Goal: Task Accomplishment & Management: Manage account settings

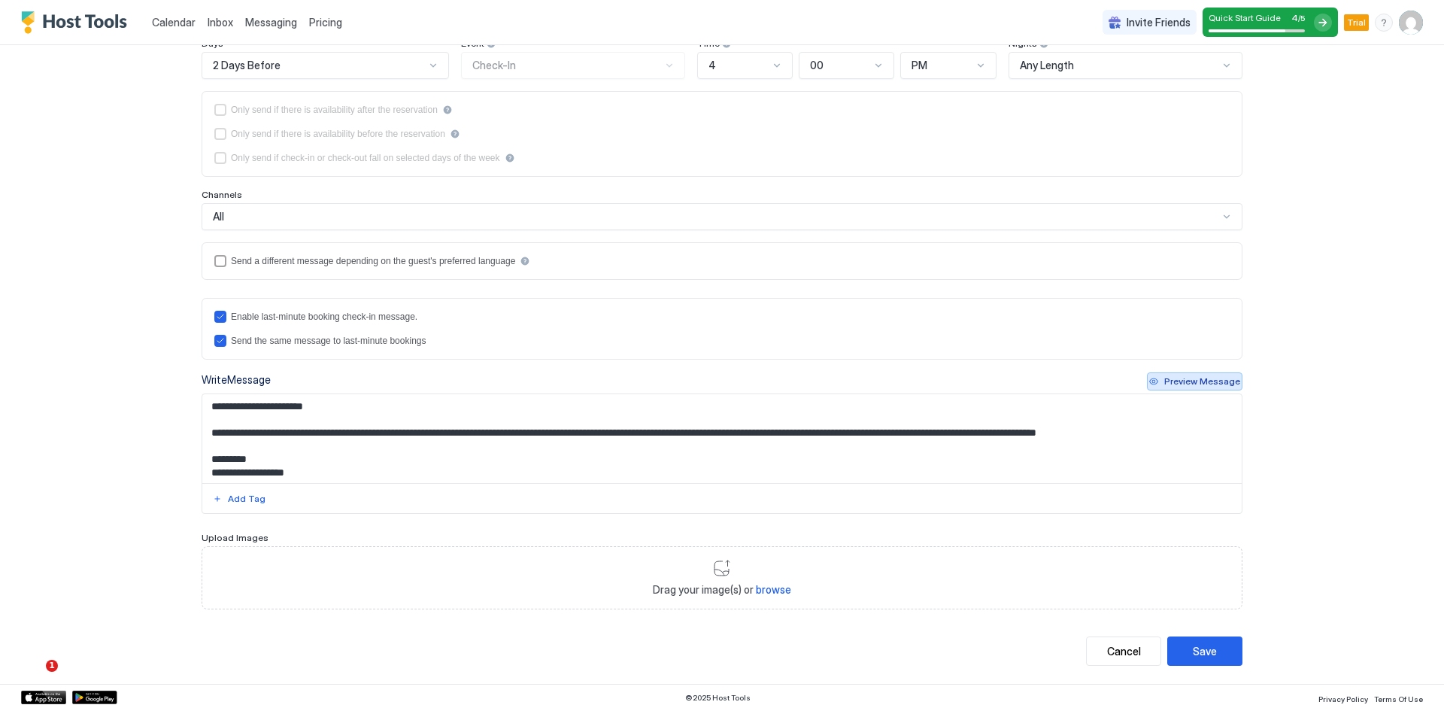
click at [1176, 381] on div "Preview Message" at bounding box center [1202, 382] width 76 height 14
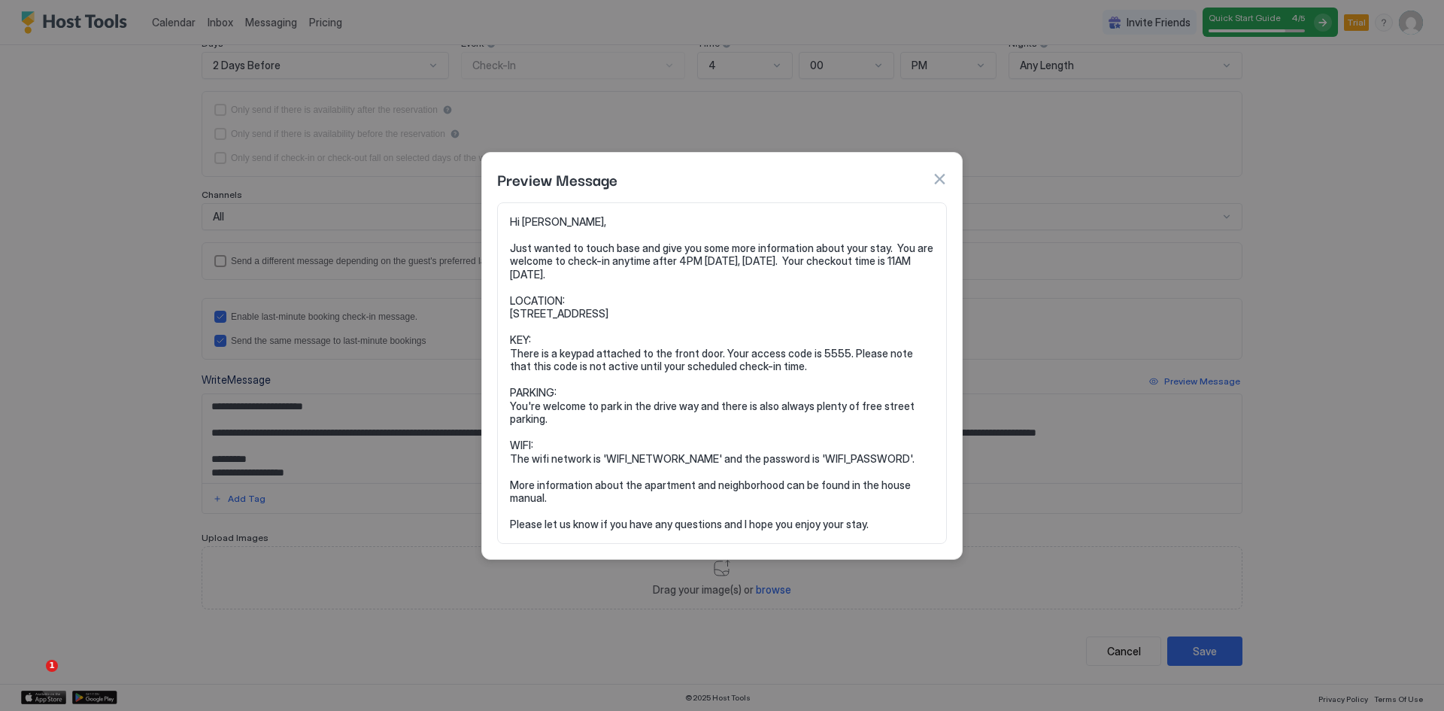
click at [937, 179] on button "button" at bounding box center [939, 179] width 15 height 15
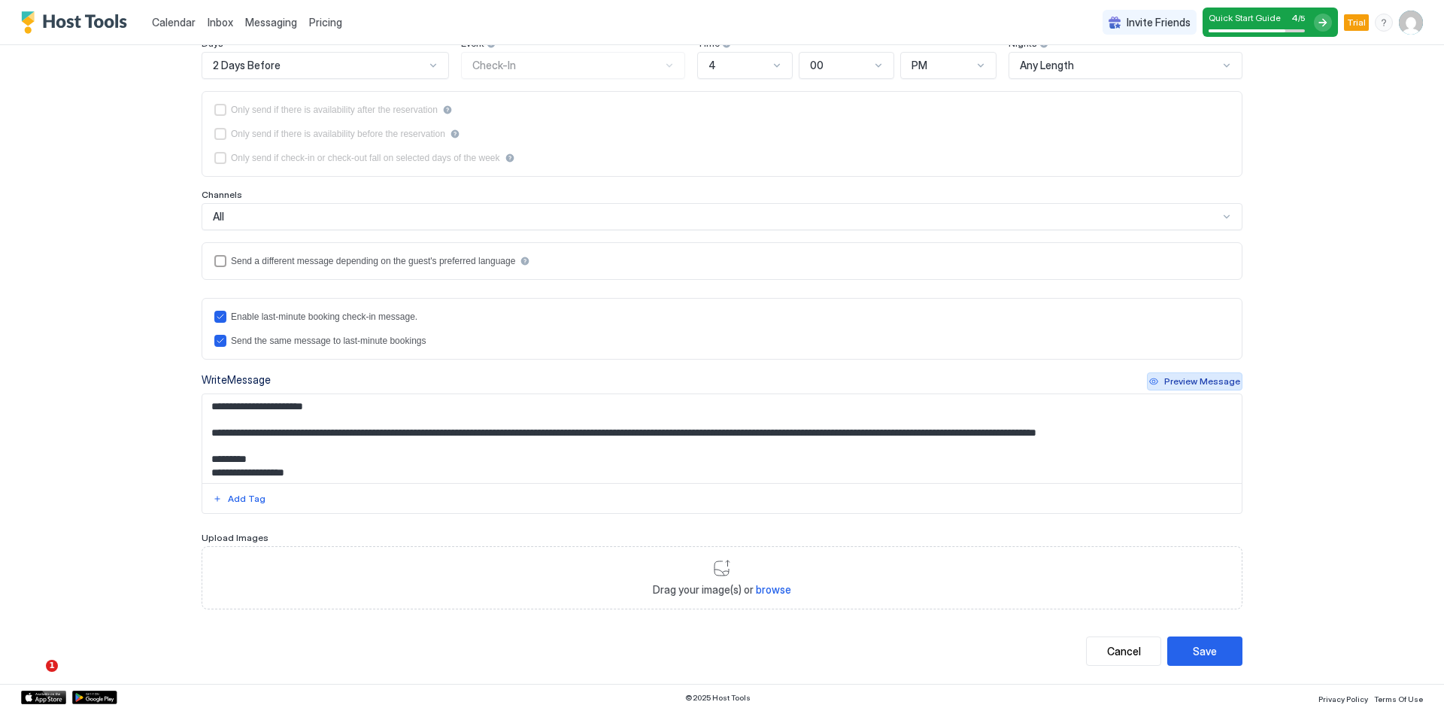
click at [1205, 378] on div "Preview Message" at bounding box center [1202, 382] width 76 height 14
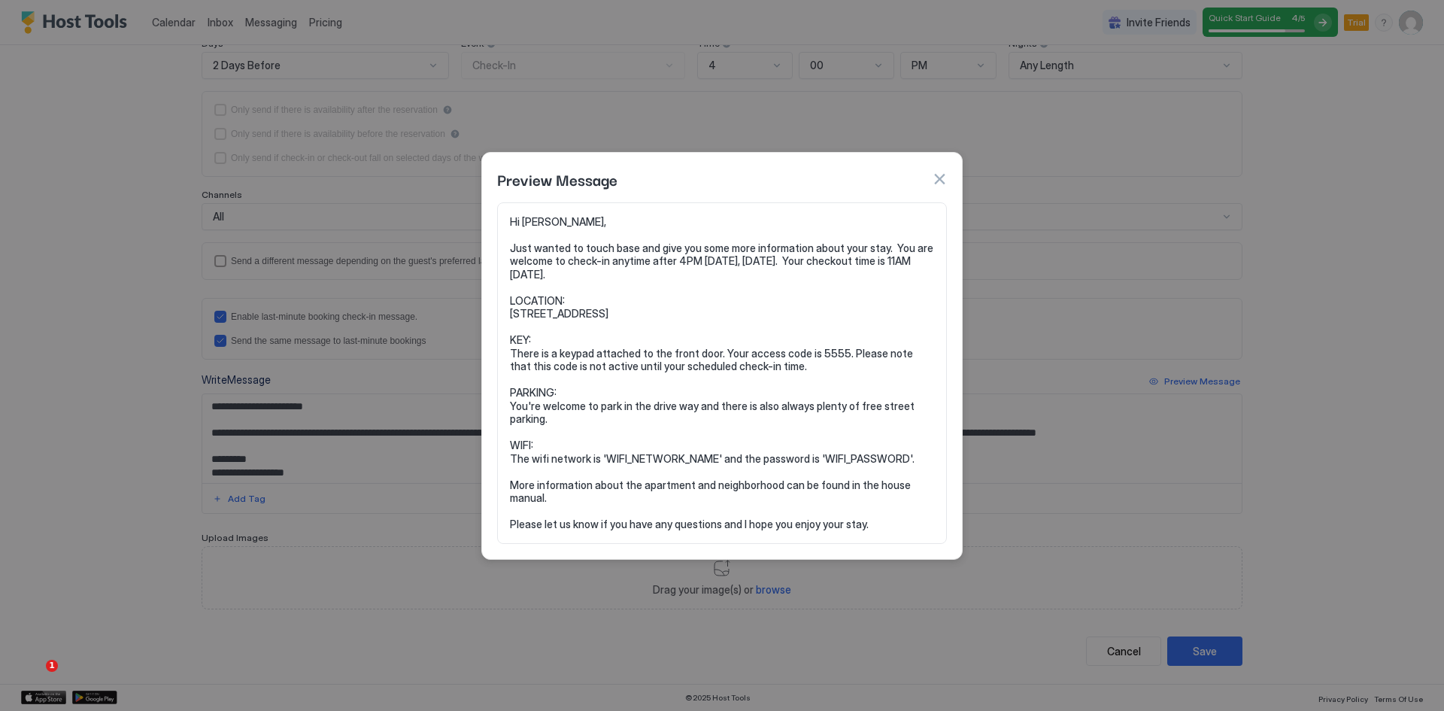
click at [934, 175] on button "button" at bounding box center [939, 179] width 15 height 15
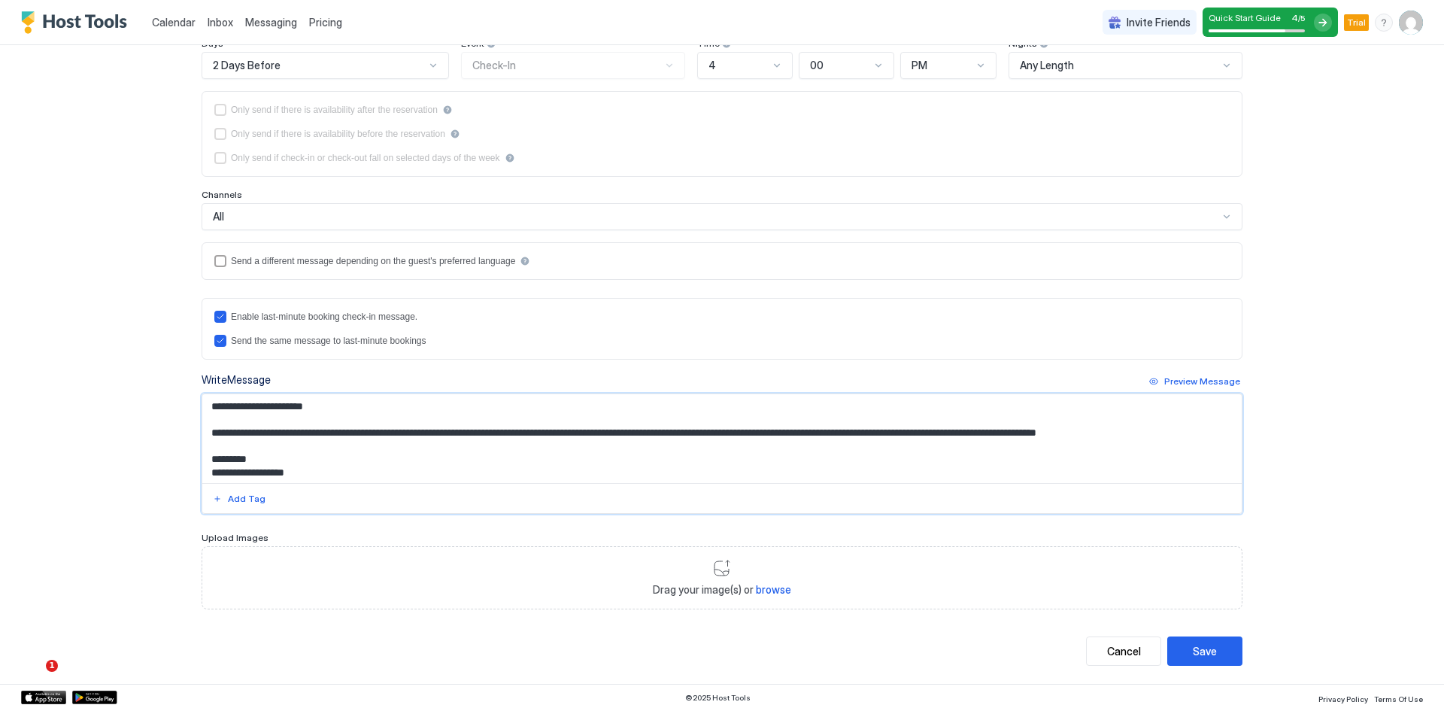
click at [273, 457] on textarea "**********" at bounding box center [722, 438] width 1040 height 89
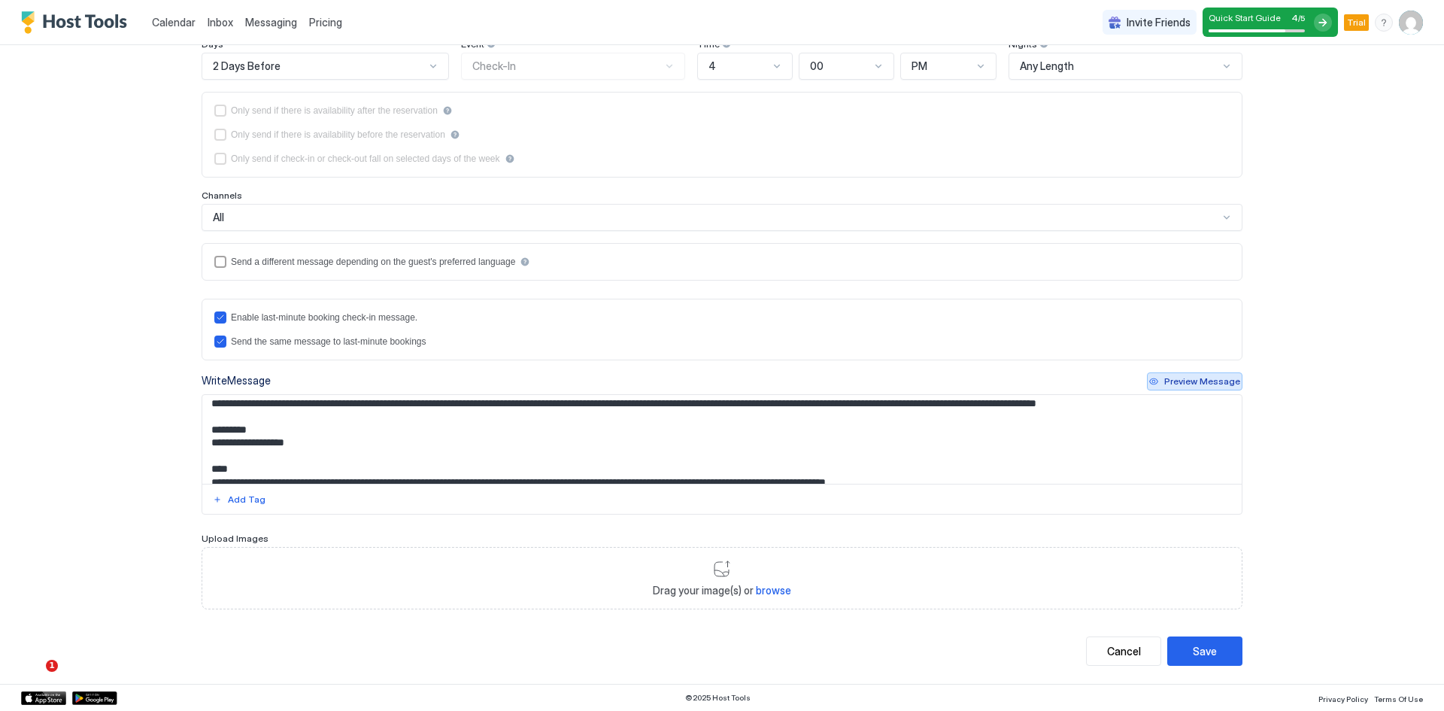
click at [1198, 384] on div "Preview Message" at bounding box center [1202, 382] width 76 height 14
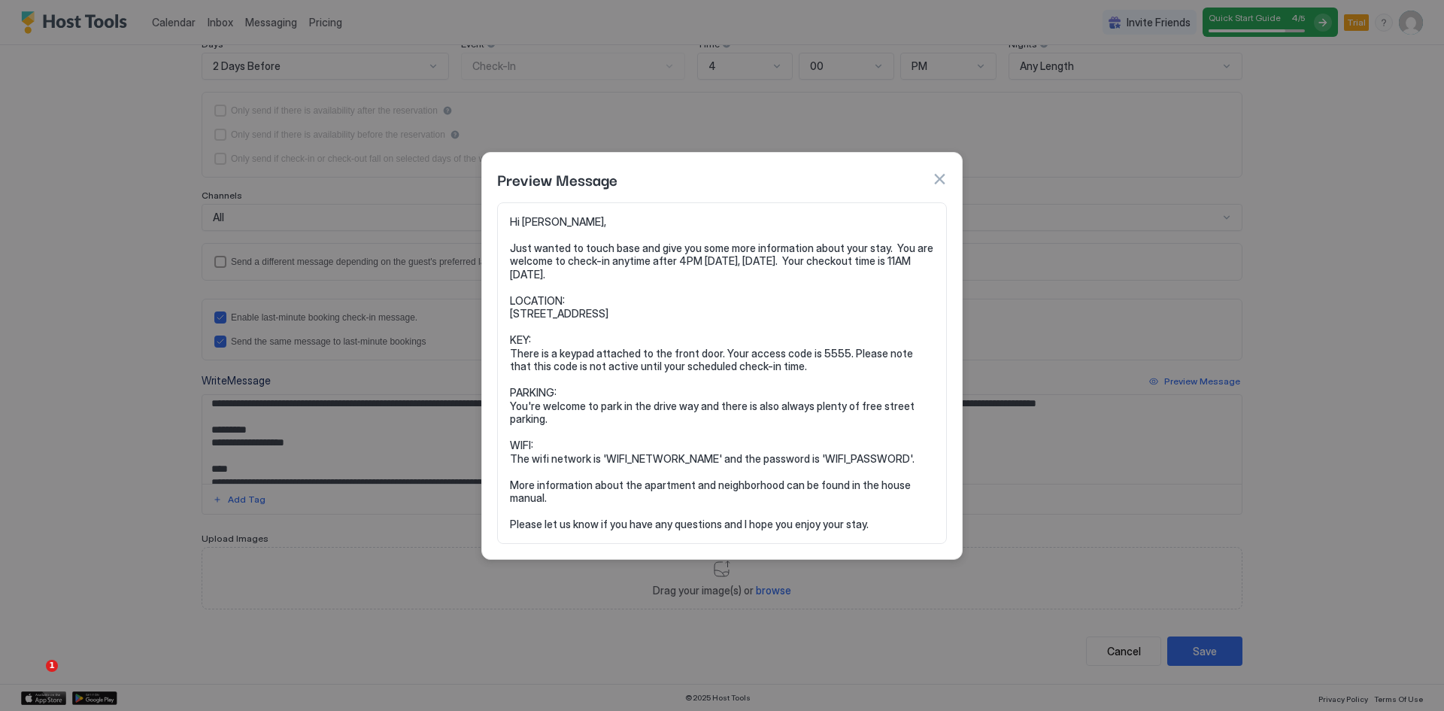
click at [937, 170] on div "Preview Message" at bounding box center [722, 179] width 450 height 23
click at [936, 178] on button "button" at bounding box center [939, 179] width 15 height 15
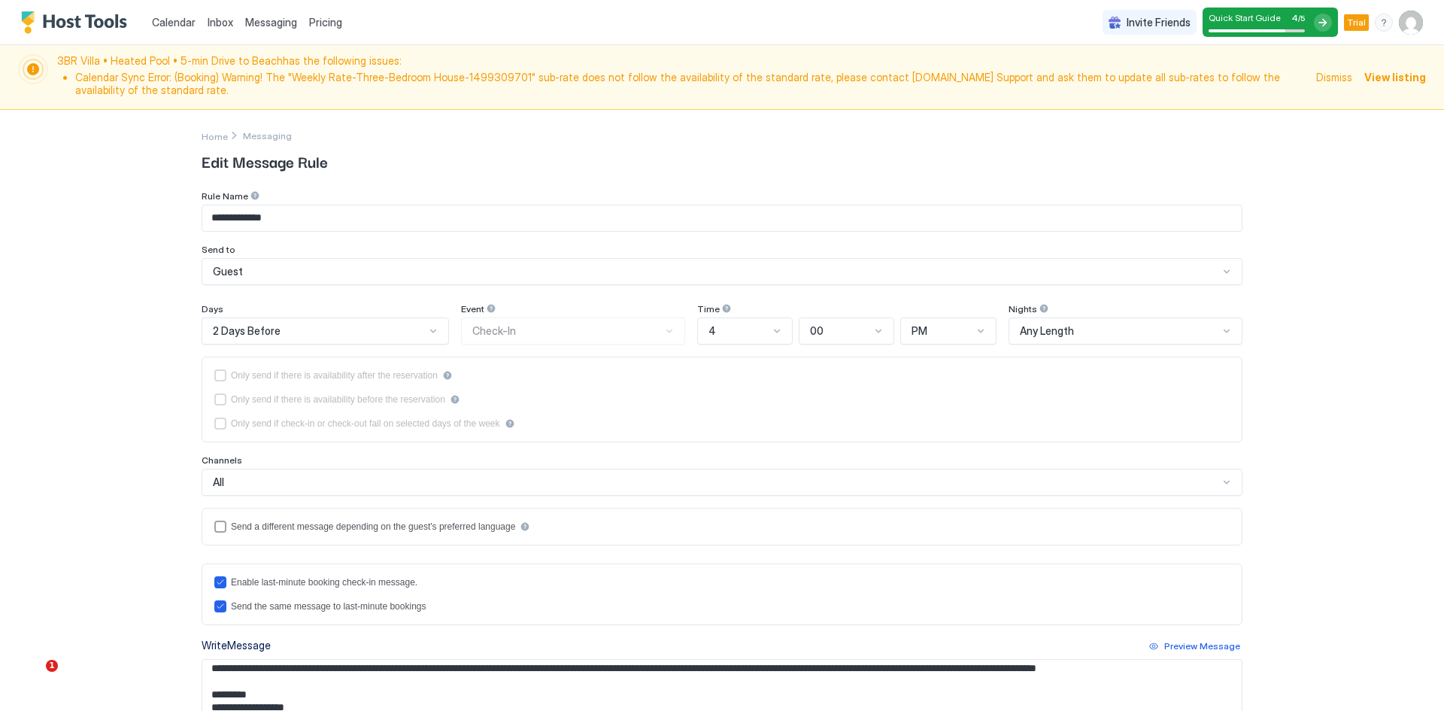
scroll to position [201, 0]
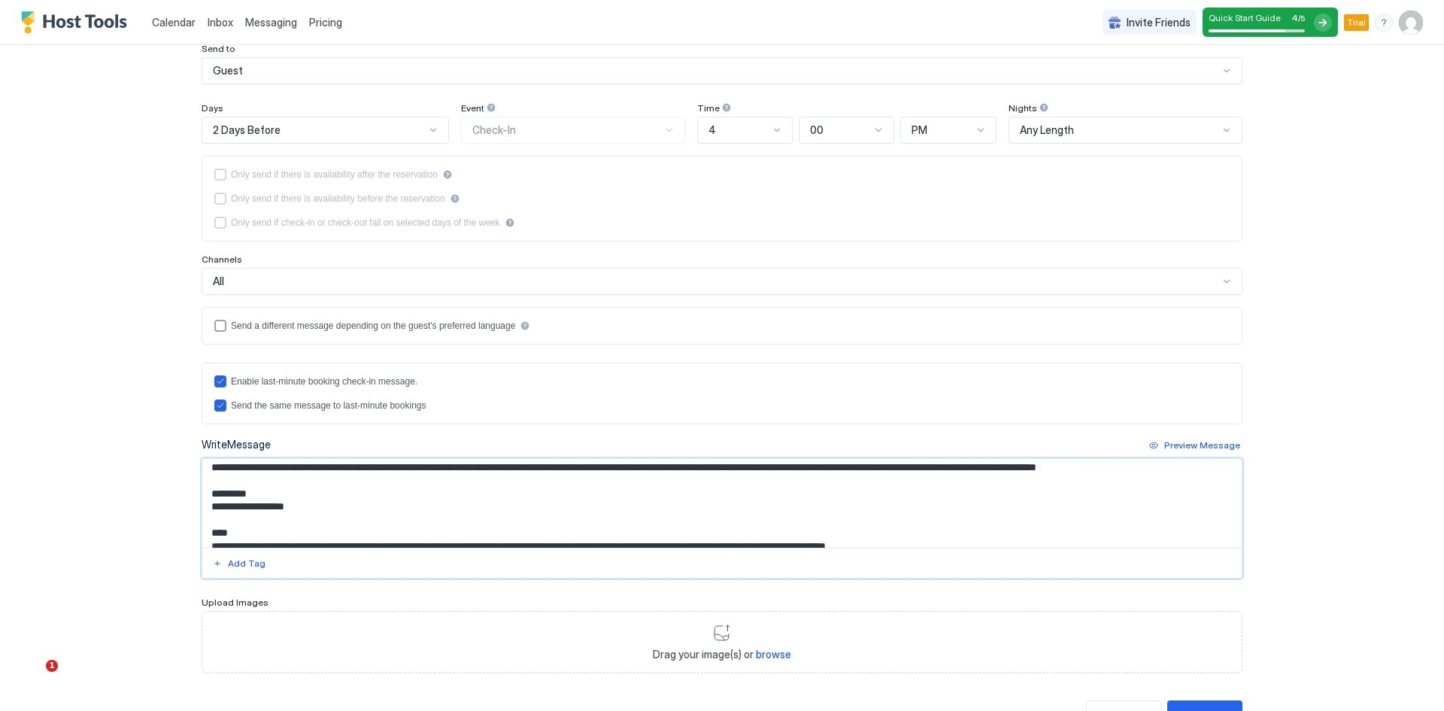
drag, startPoint x: 214, startPoint y: 522, endPoint x: 284, endPoint y: 524, distance: 69.2
click at [284, 524] on textarea "**********" at bounding box center [722, 503] width 1040 height 89
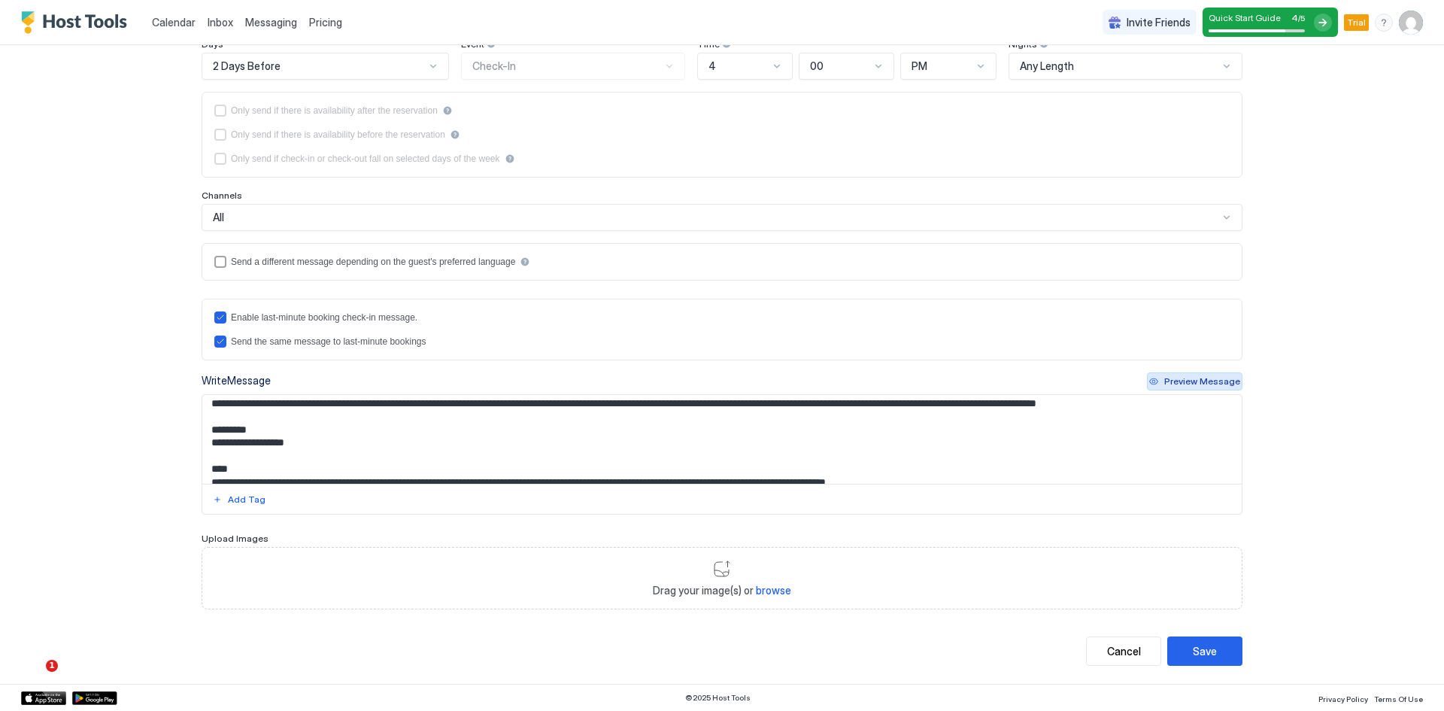
click at [1194, 384] on div "Preview Message" at bounding box center [1202, 382] width 76 height 14
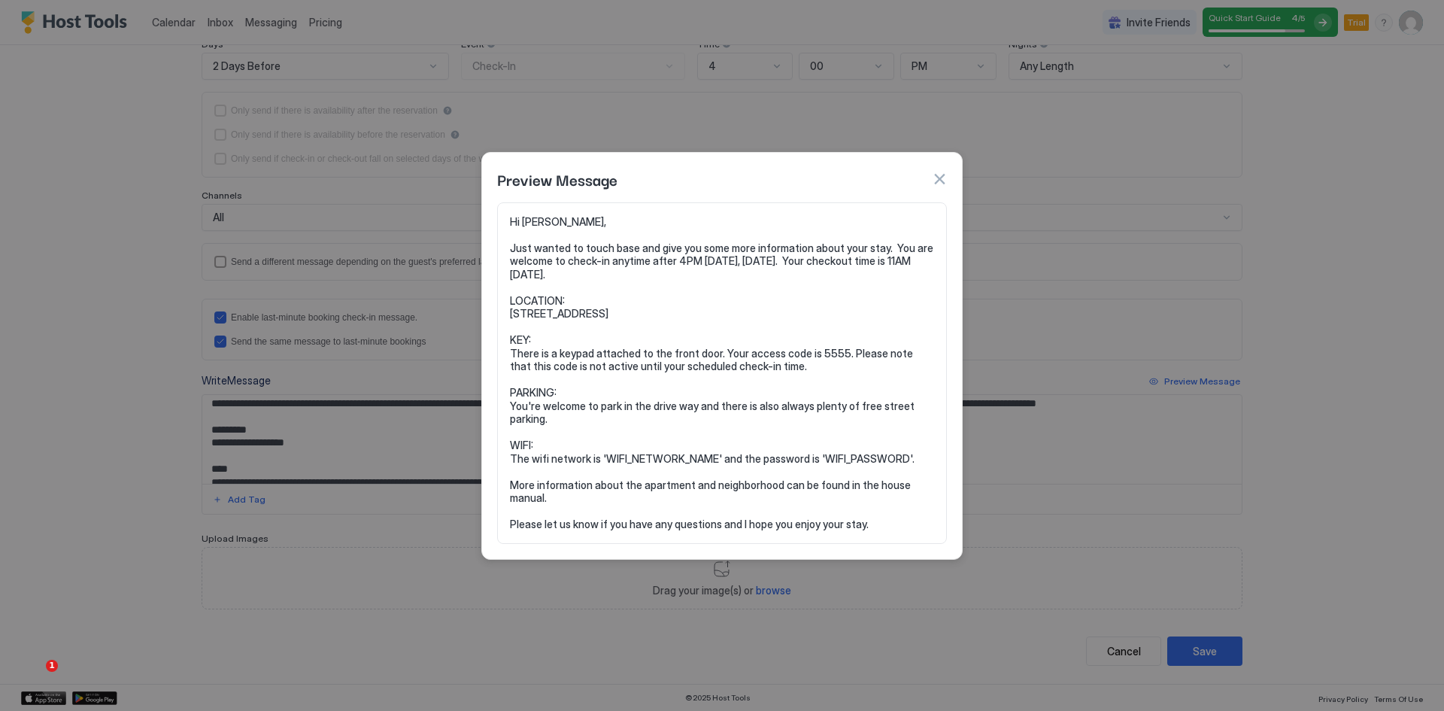
click at [381, 427] on div at bounding box center [722, 355] width 1444 height 711
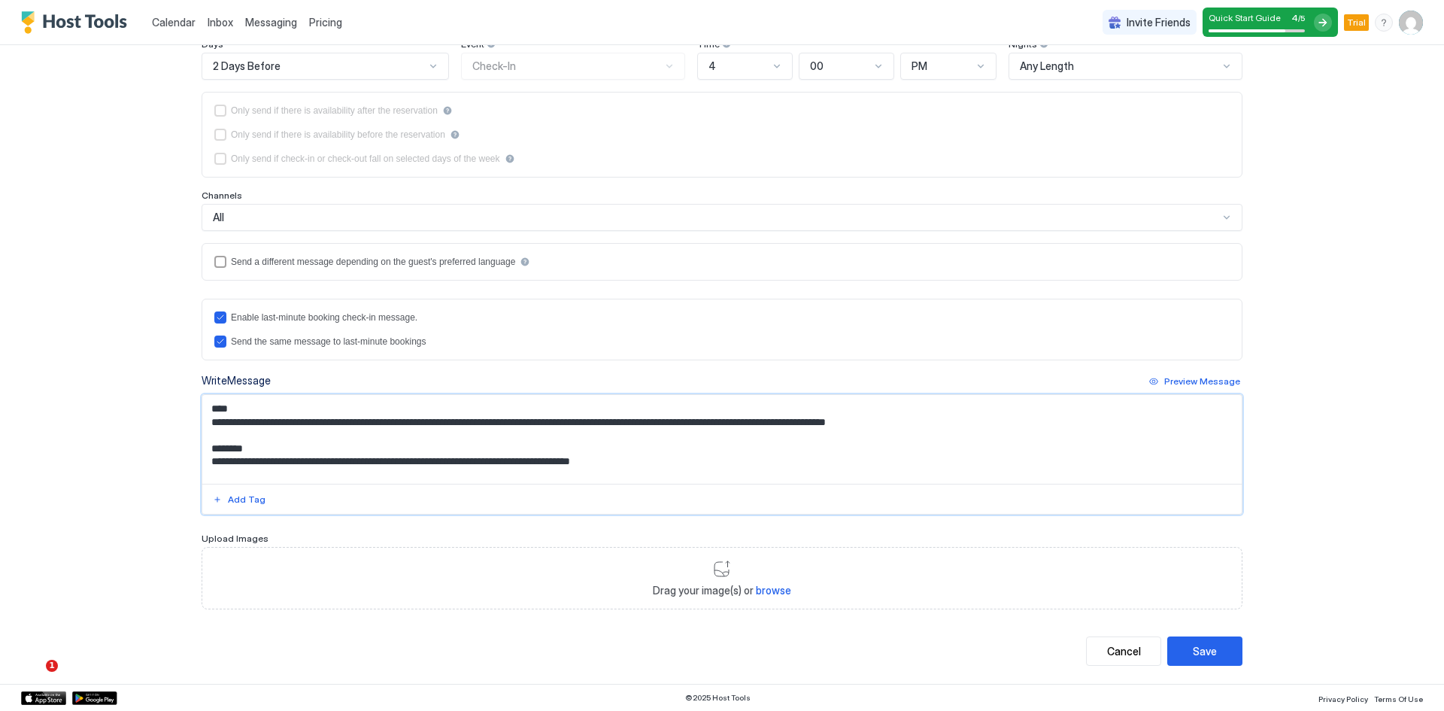
scroll to position [0, 0]
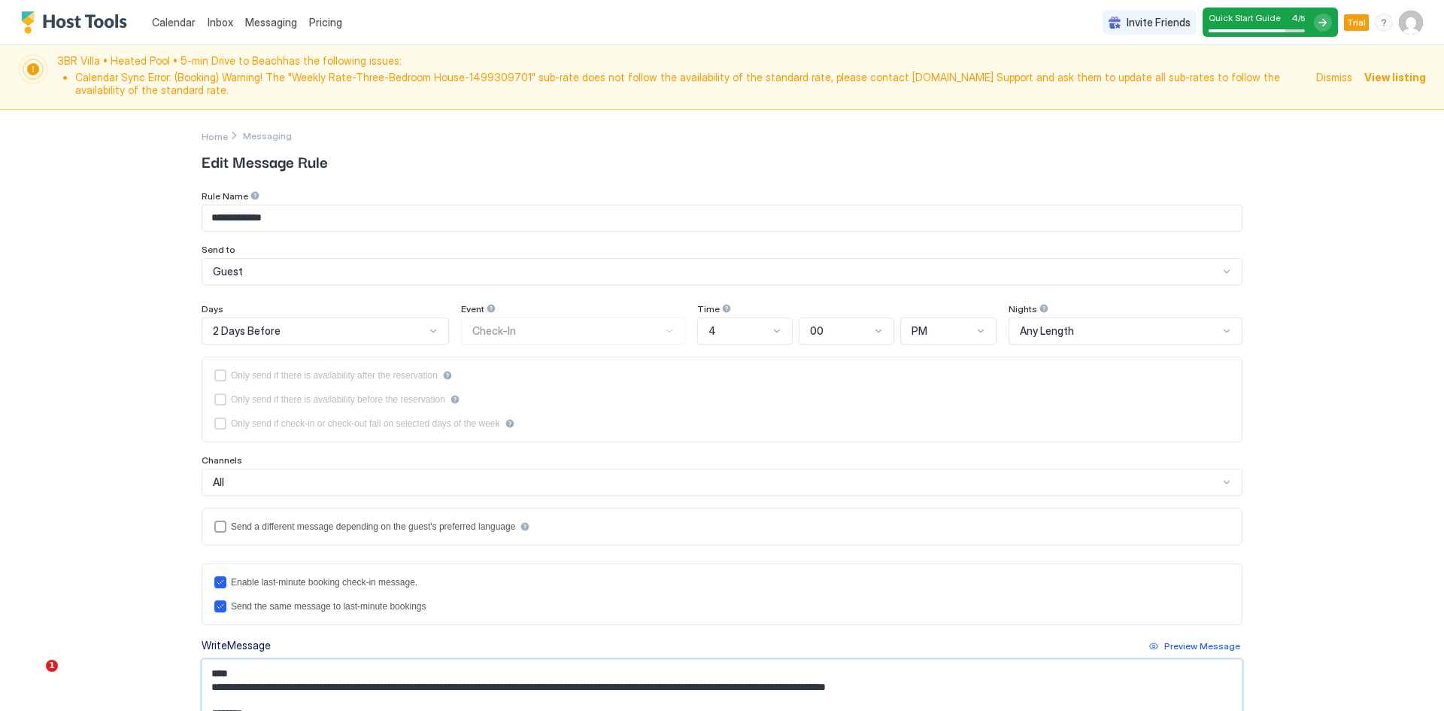
click at [521, 335] on div "Event Check-In" at bounding box center [572, 323] width 223 height 41
click at [214, 372] on div "afterReservation" at bounding box center [220, 375] width 12 height 12
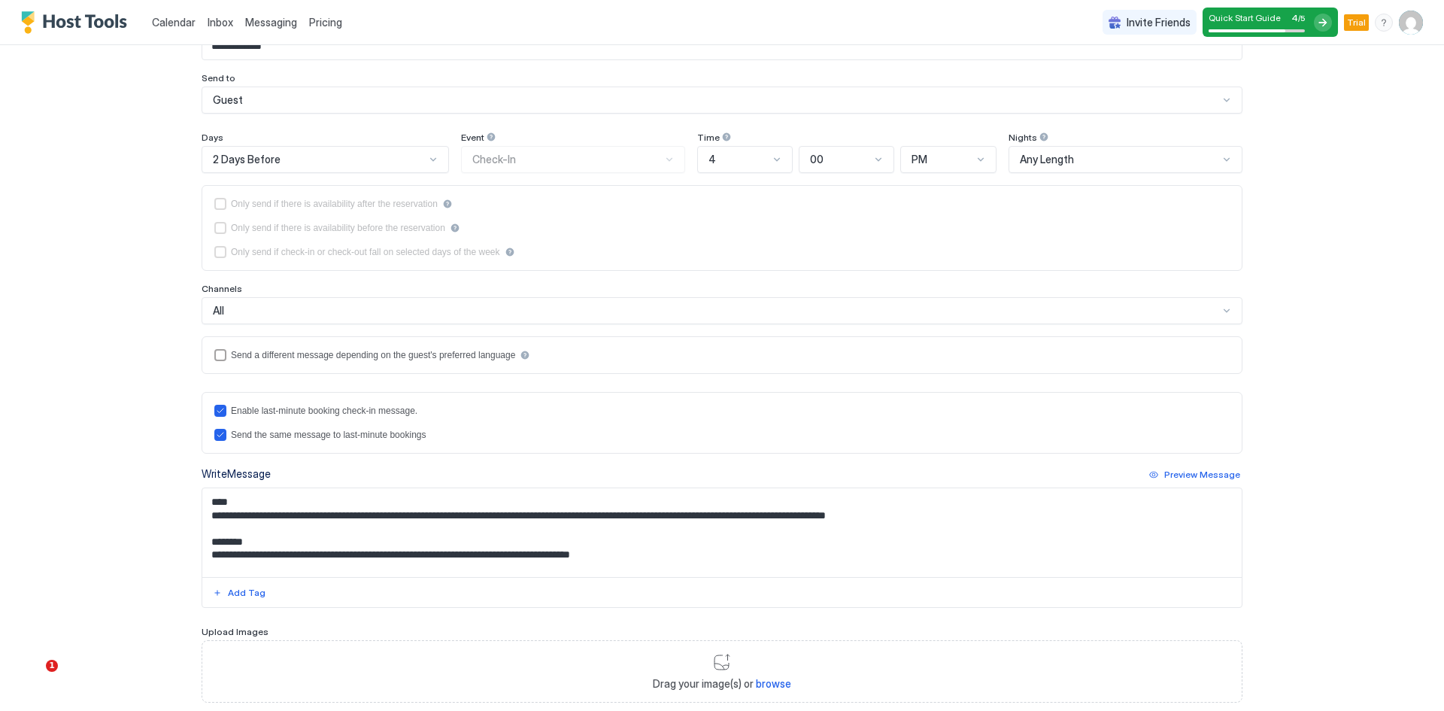
scroll to position [201, 0]
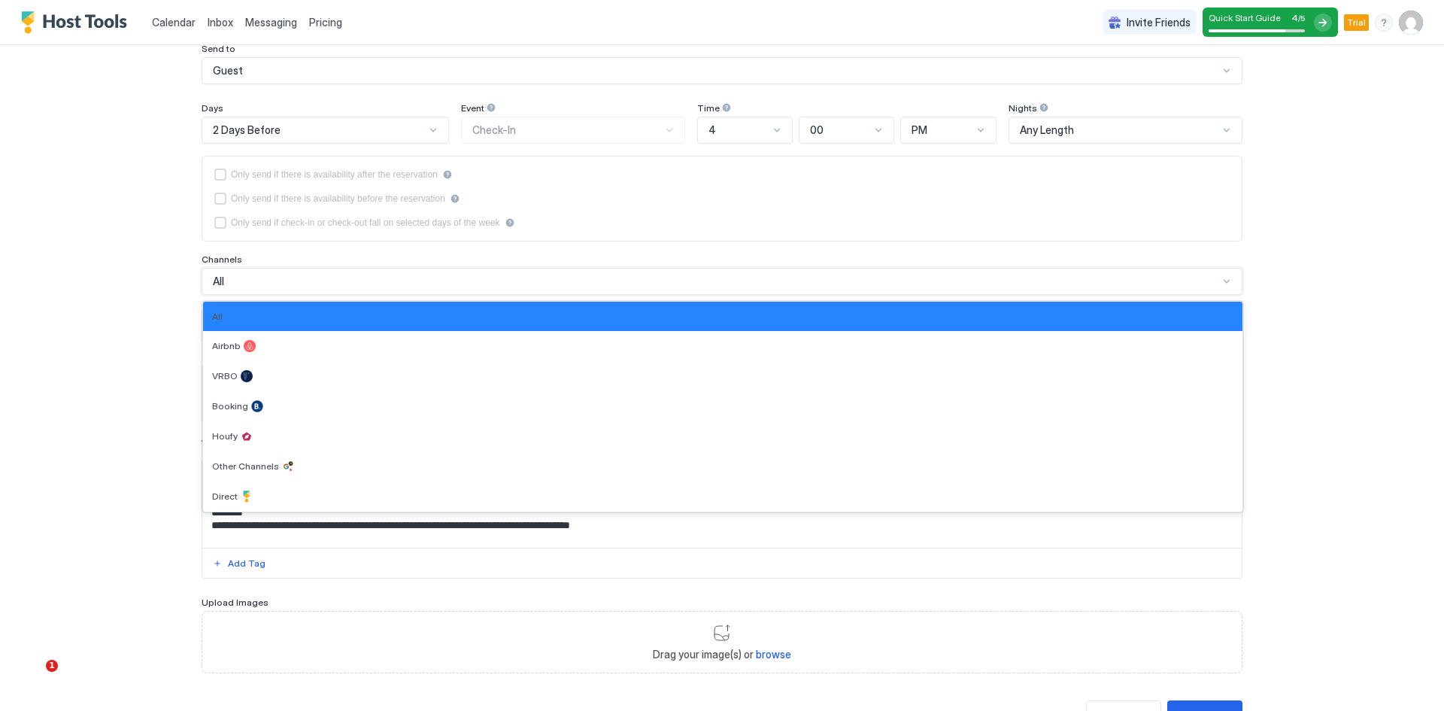
click at [285, 287] on div "All" at bounding box center [716, 282] width 1006 height 14
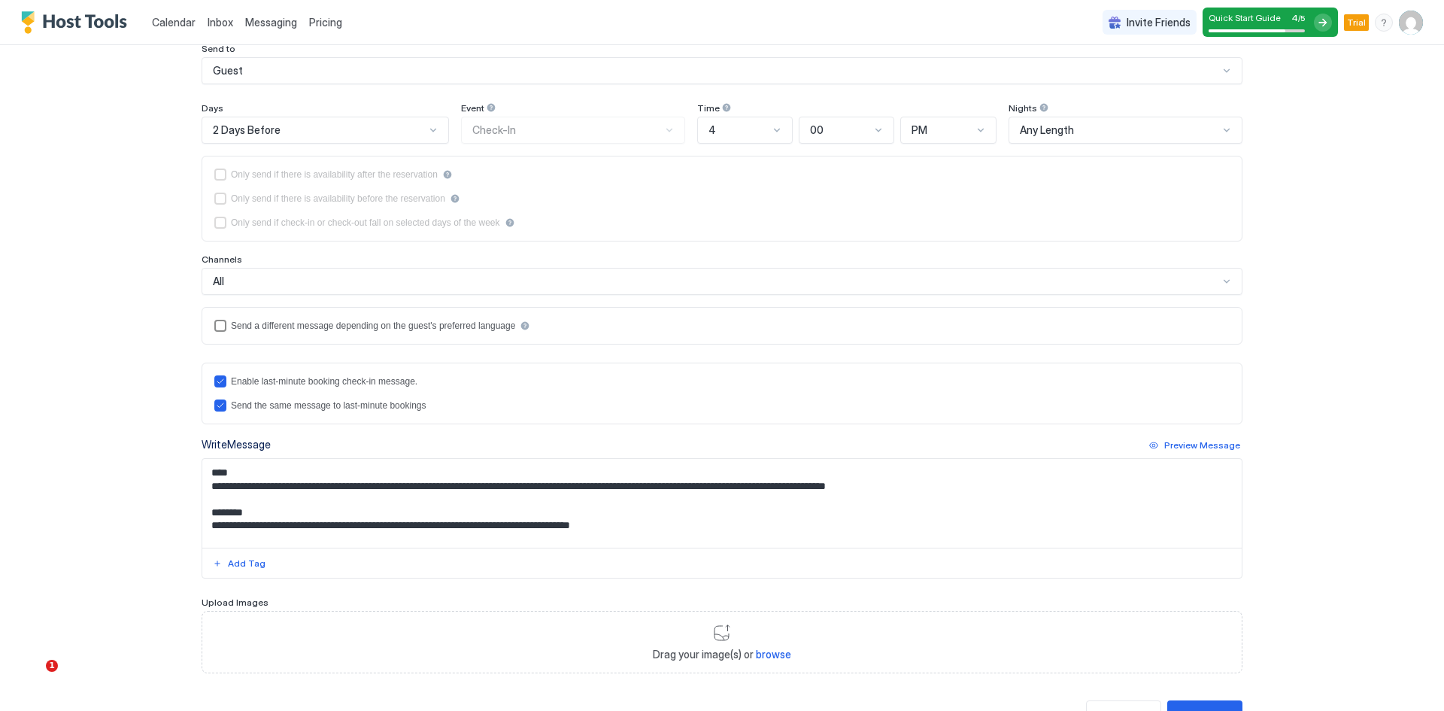
click at [214, 326] on div "languagesEnabled" at bounding box center [220, 326] width 12 height 12
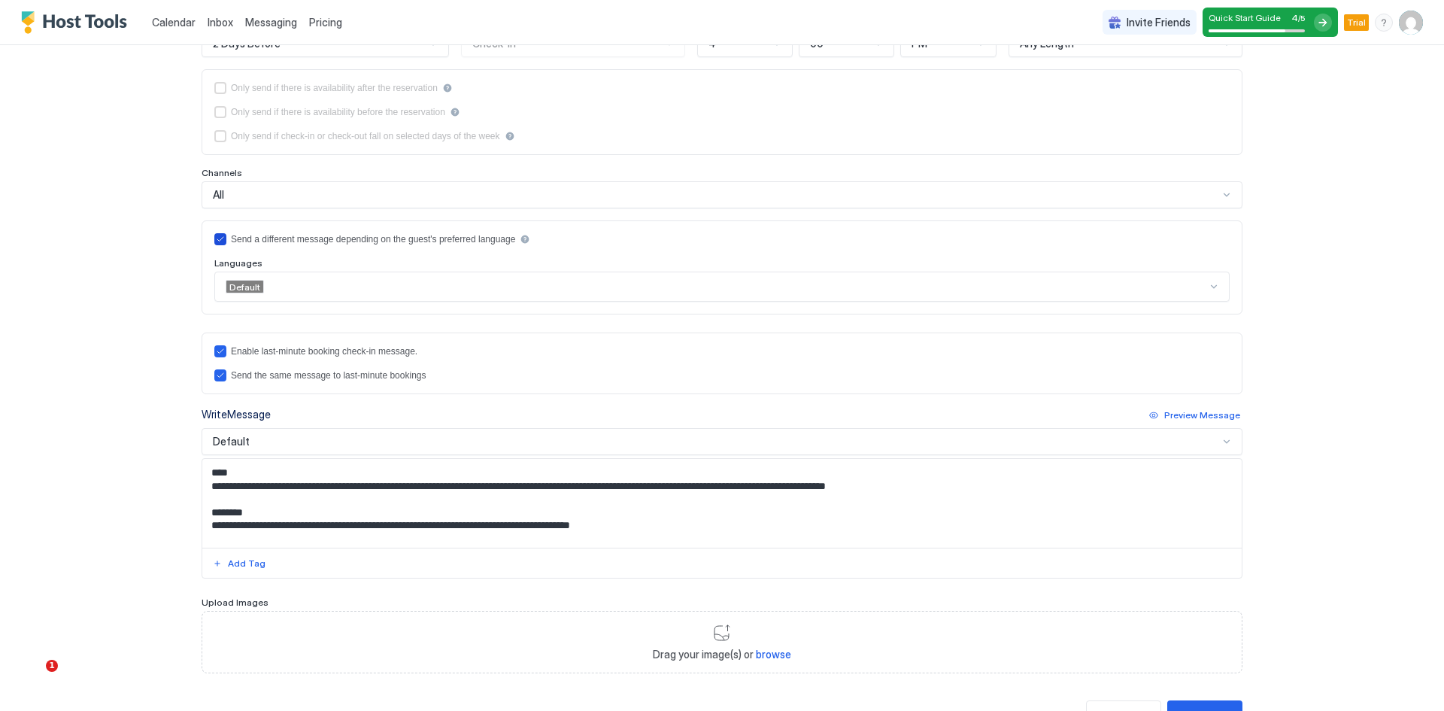
click at [216, 239] on icon "languagesEnabled" at bounding box center [220, 239] width 9 height 9
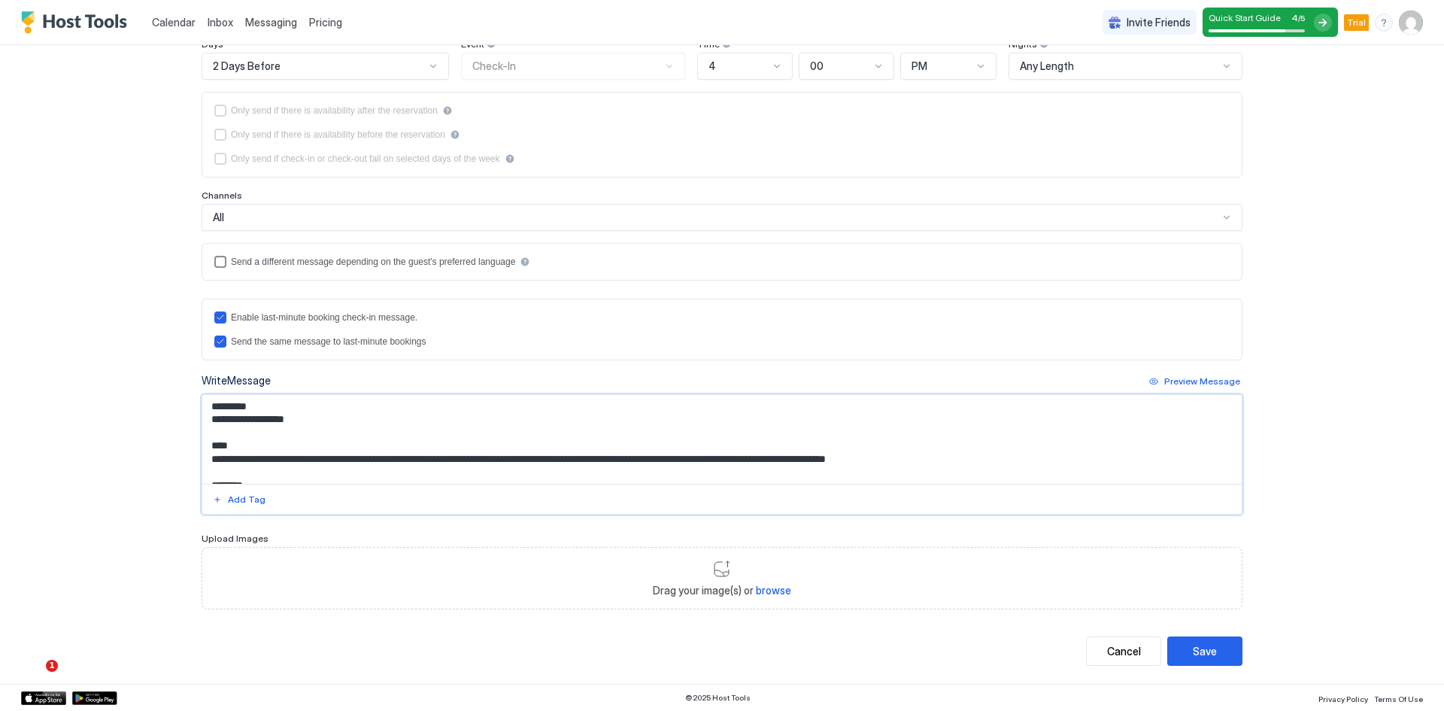
scroll to position [50, 0]
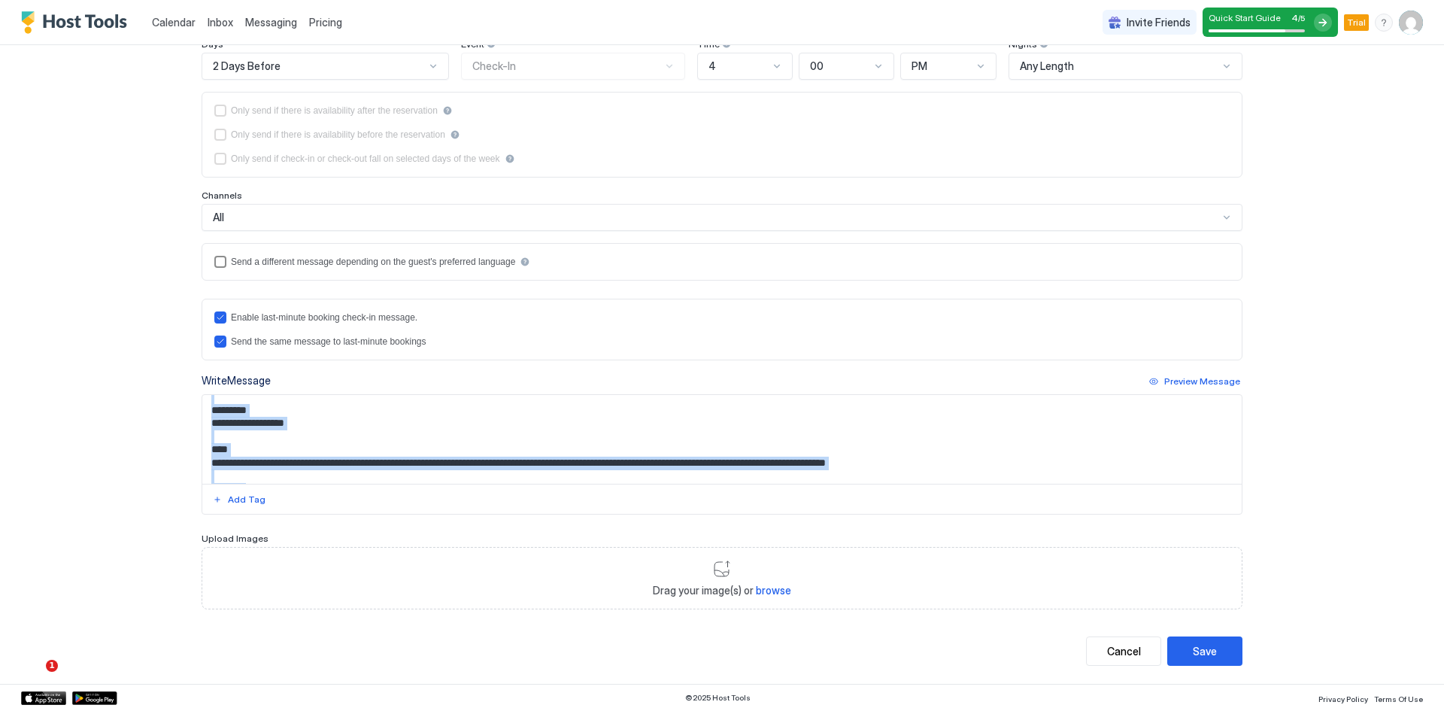
drag, startPoint x: 46, startPoint y: 480, endPoint x: 75, endPoint y: 501, distance: 36.1
click at [52, 491] on div "**********" at bounding box center [722, 355] width 1444 height 711
click at [65, 449] on div "**********" at bounding box center [722, 355] width 1444 height 711
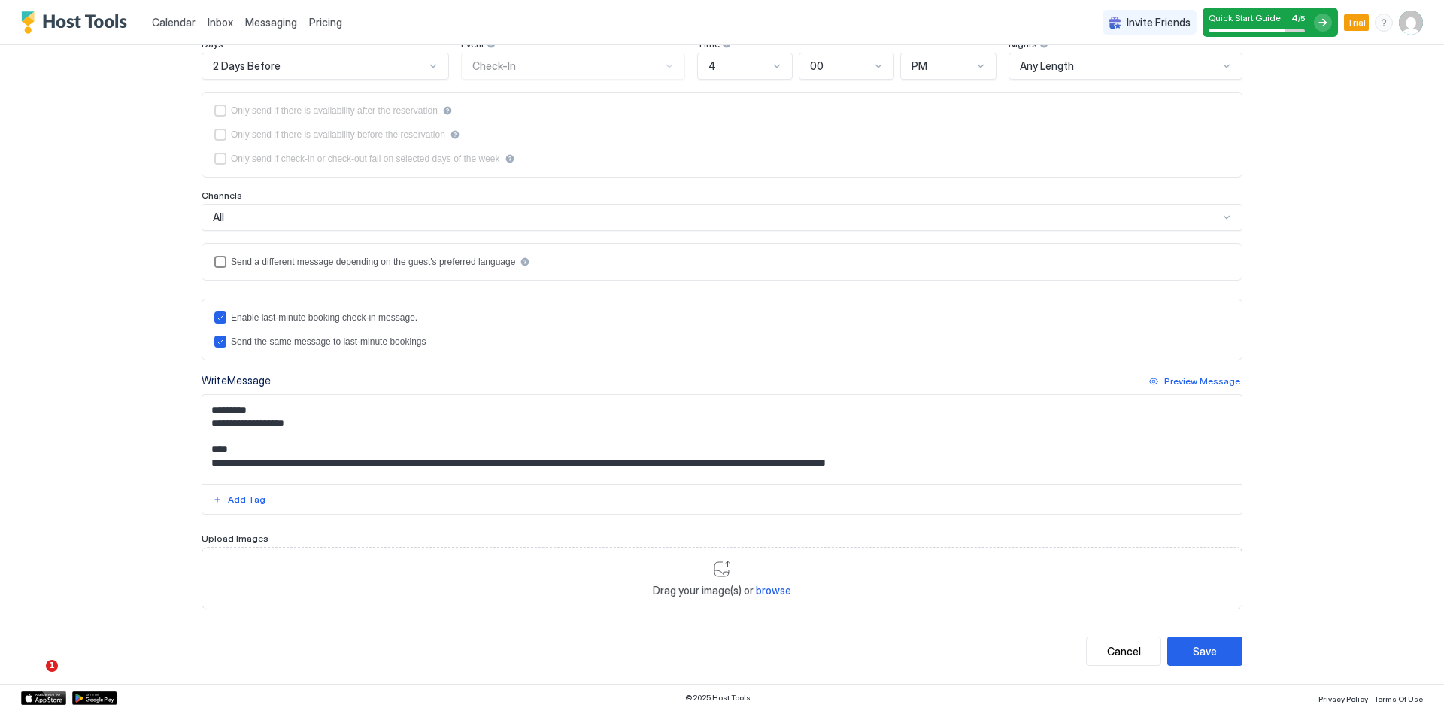
click at [79, 424] on div "**********" at bounding box center [722, 355] width 1444 height 711
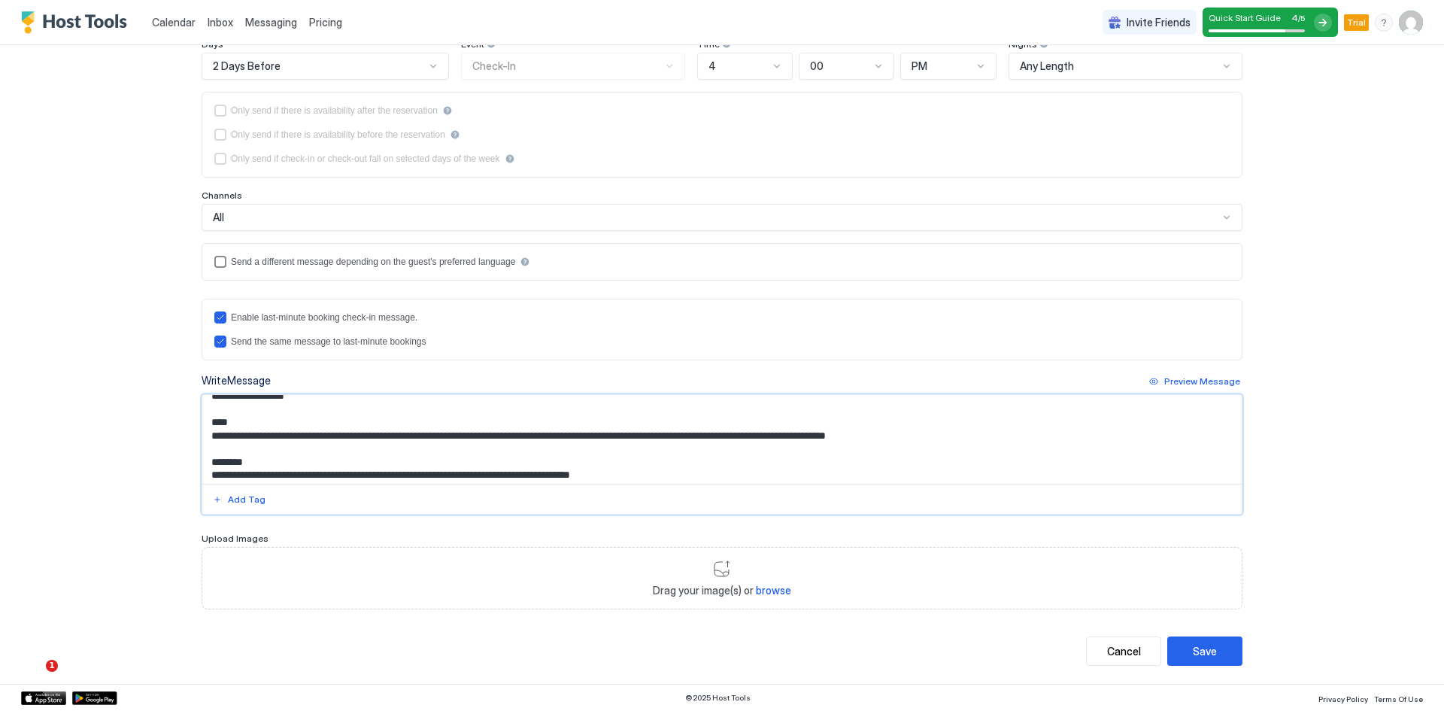
scroll to position [80, 0]
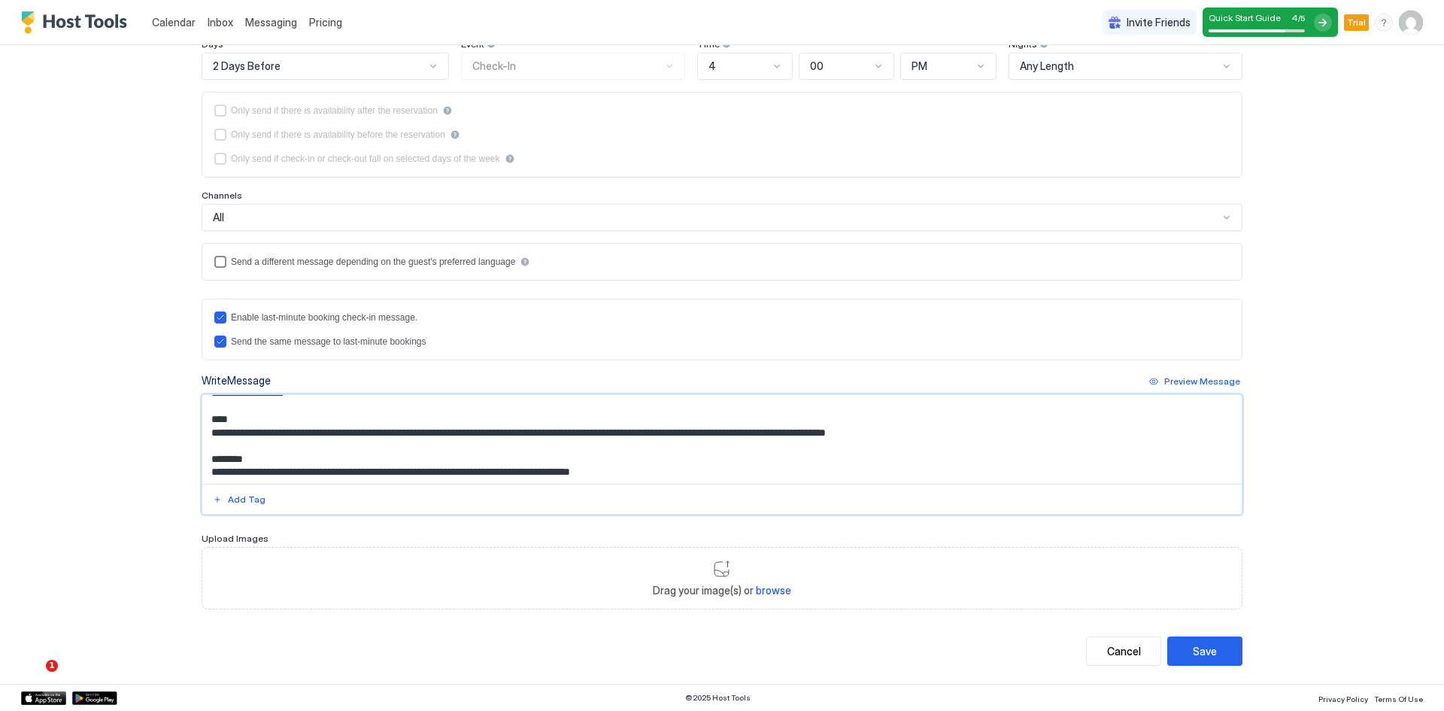
drag, startPoint x: 500, startPoint y: 450, endPoint x: 525, endPoint y: 448, distance: 24.9
click at [522, 448] on textarea "**********" at bounding box center [722, 439] width 1040 height 89
drag, startPoint x: 541, startPoint y: 450, endPoint x: 576, endPoint y: 452, distance: 35.4
click at [542, 450] on textarea "**********" at bounding box center [722, 439] width 1040 height 89
drag, startPoint x: 598, startPoint y: 445, endPoint x: 502, endPoint y: 445, distance: 95.5
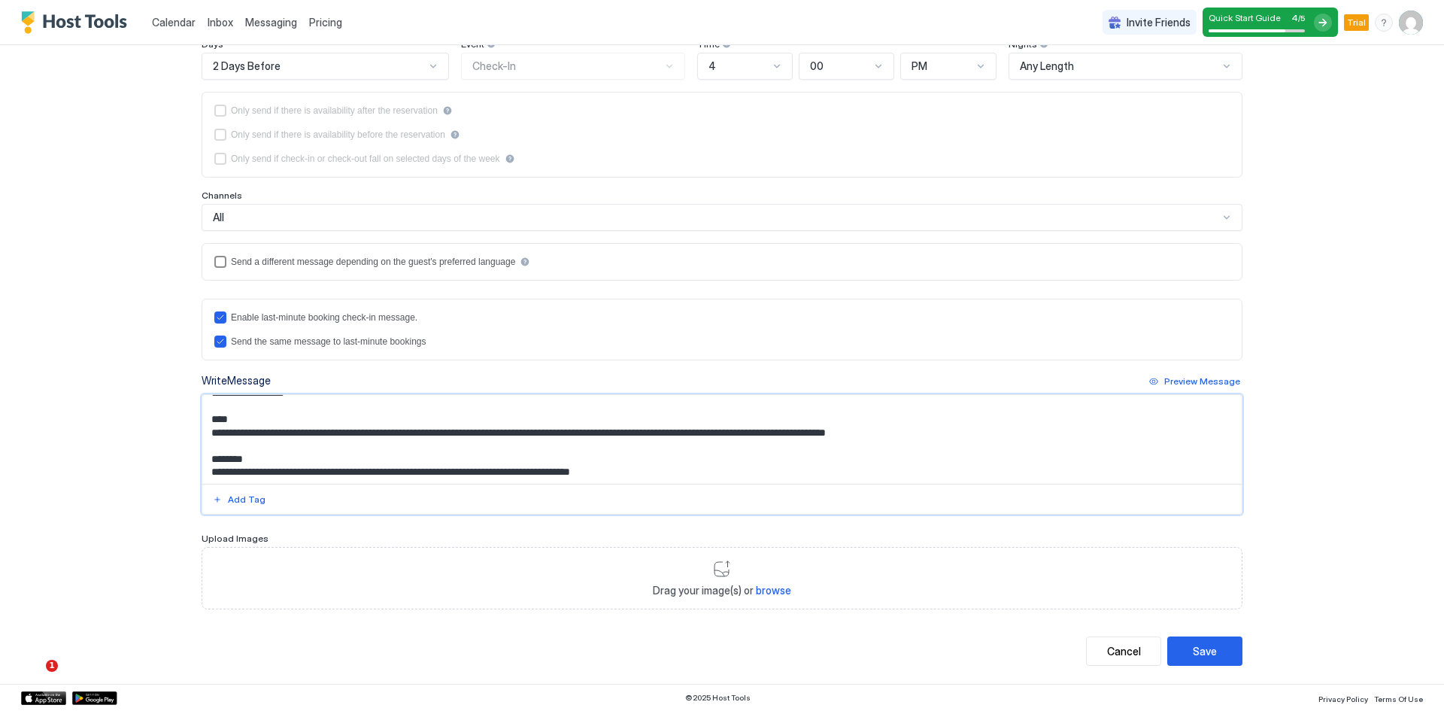
click at [502, 445] on textarea "**********" at bounding box center [722, 439] width 1040 height 89
click at [559, 445] on textarea "**********" at bounding box center [722, 439] width 1040 height 89
click at [992, 444] on textarea "**********" at bounding box center [722, 439] width 1040 height 89
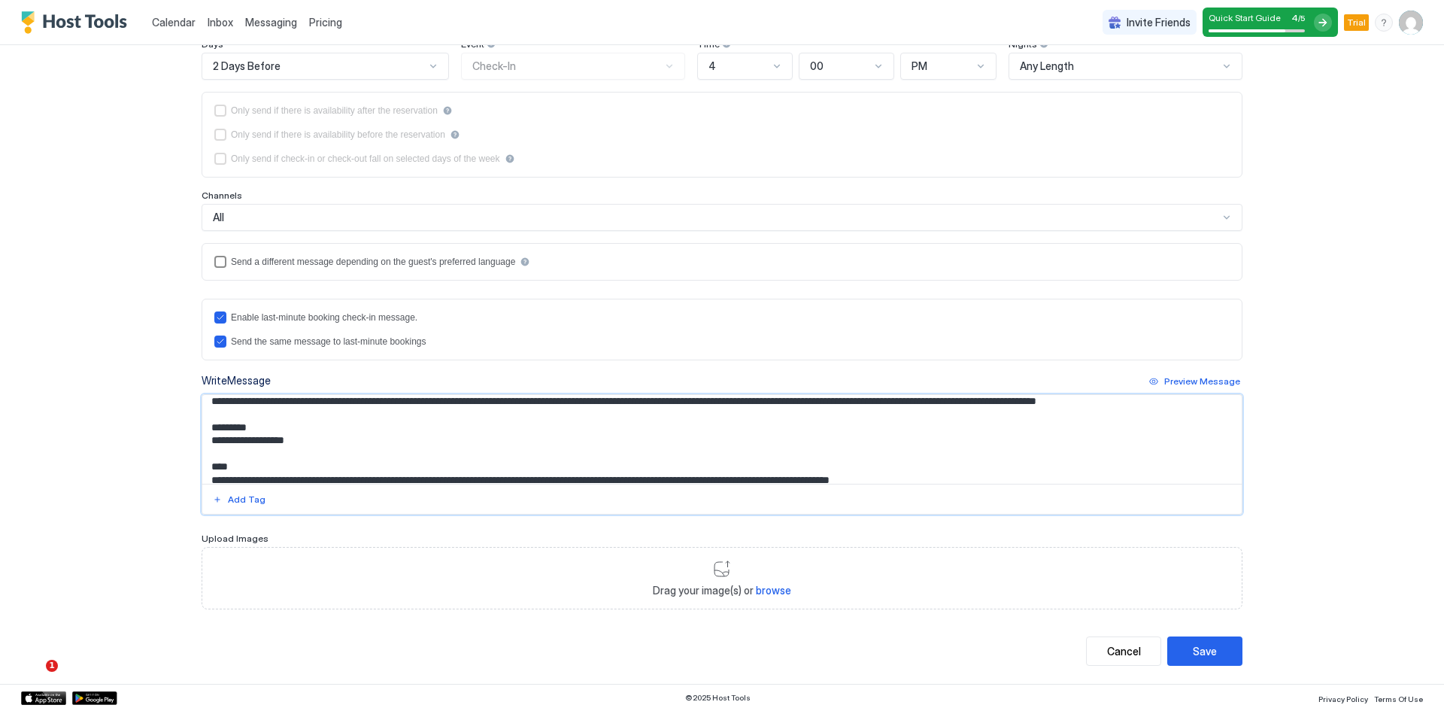
scroll to position [0, 0]
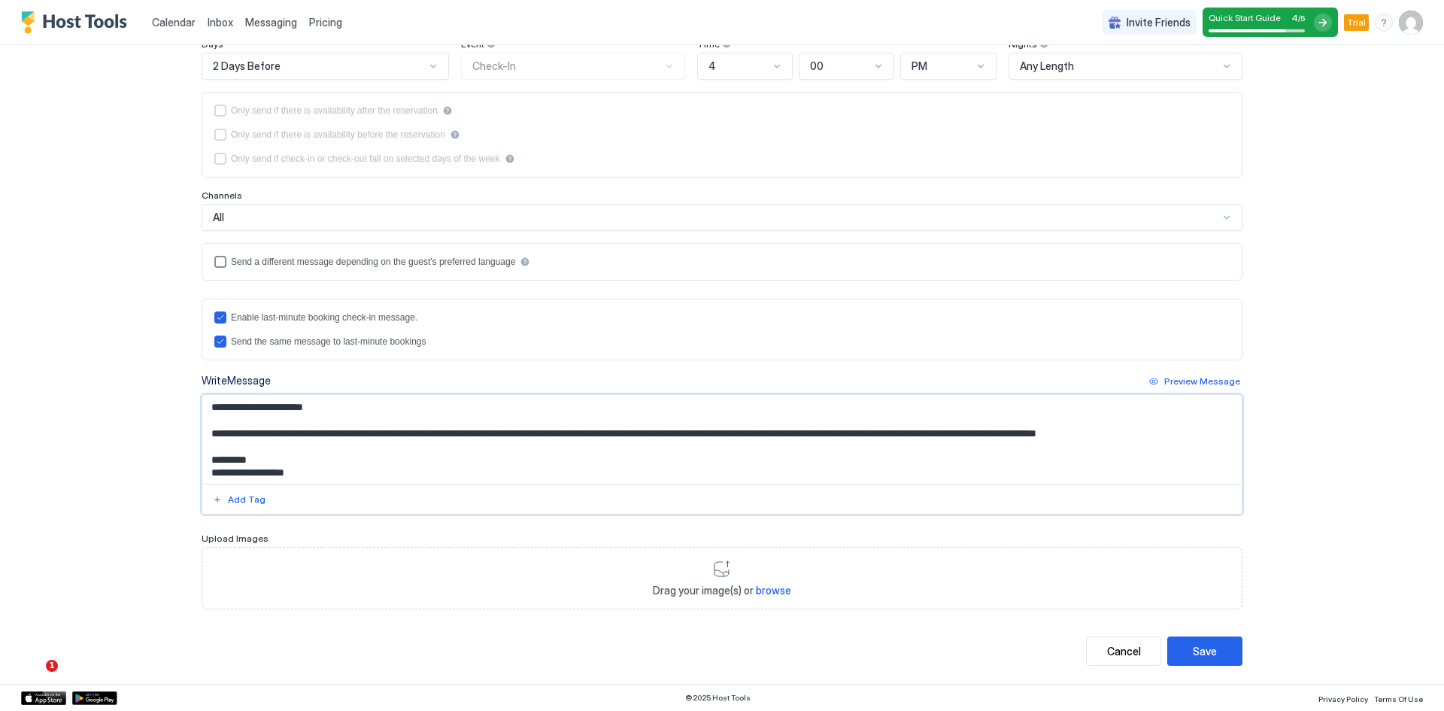
drag, startPoint x: 304, startPoint y: 402, endPoint x: 299, endPoint y: 412, distance: 11.1
click at [299, 411] on textarea "**********" at bounding box center [722, 439] width 1040 height 89
paste textarea "**********"
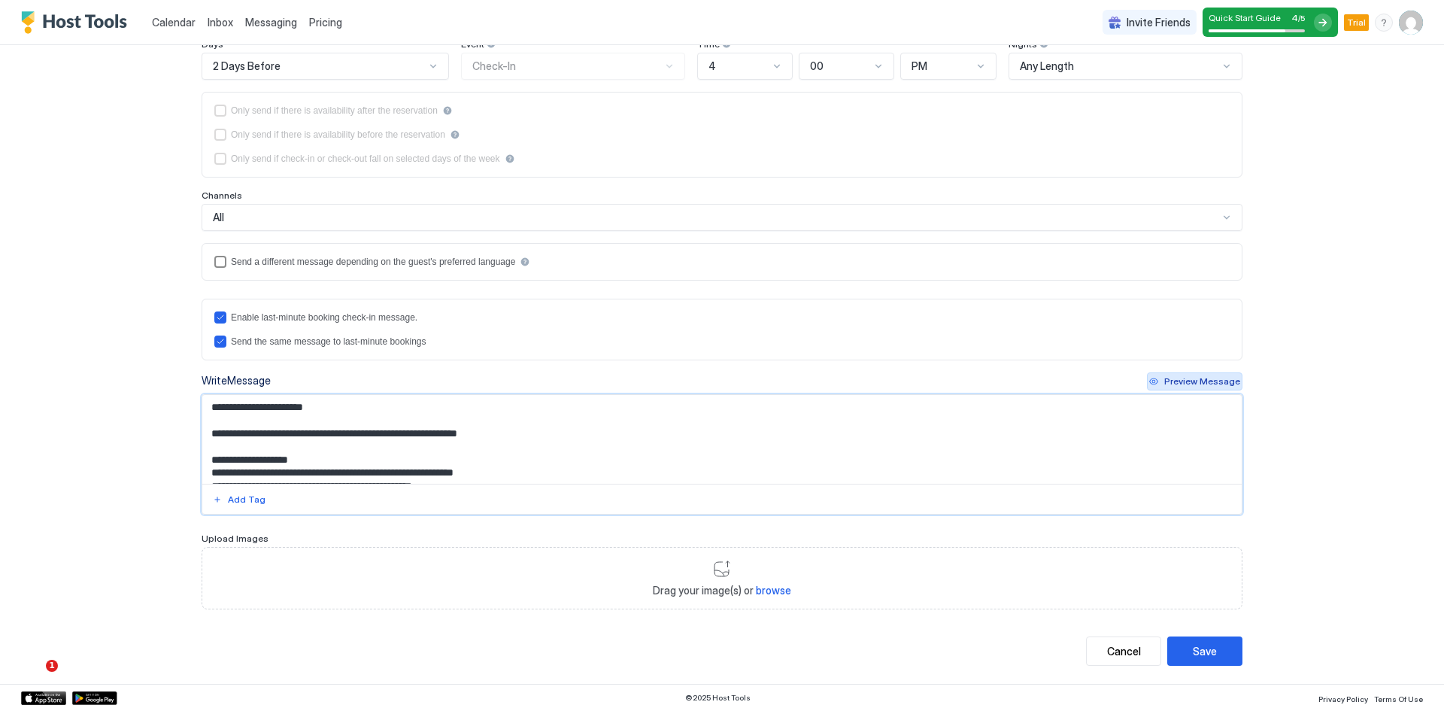
type textarea "**********"
click at [1198, 381] on div "Preview Message" at bounding box center [1202, 382] width 76 height 14
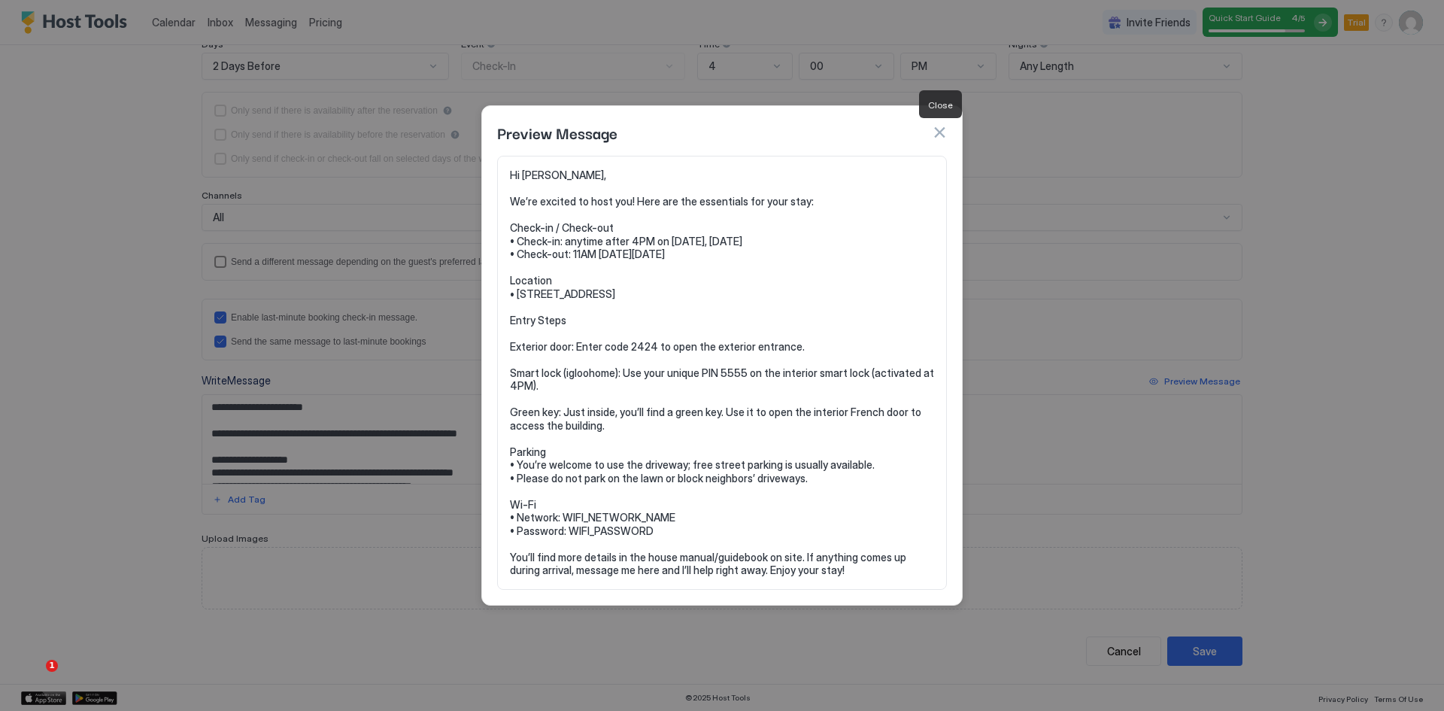
click at [940, 134] on button "button" at bounding box center [939, 132] width 15 height 15
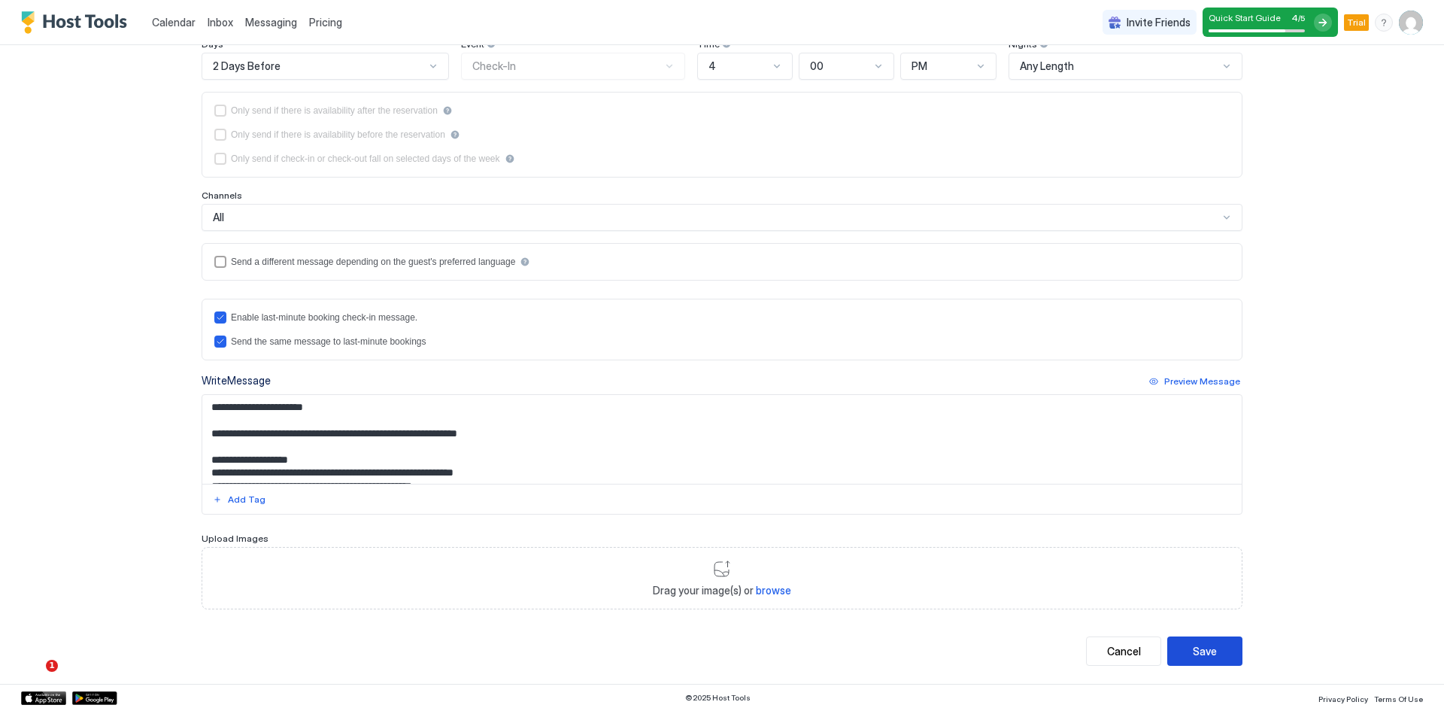
click at [1198, 644] on div "Save" at bounding box center [1205, 651] width 24 height 16
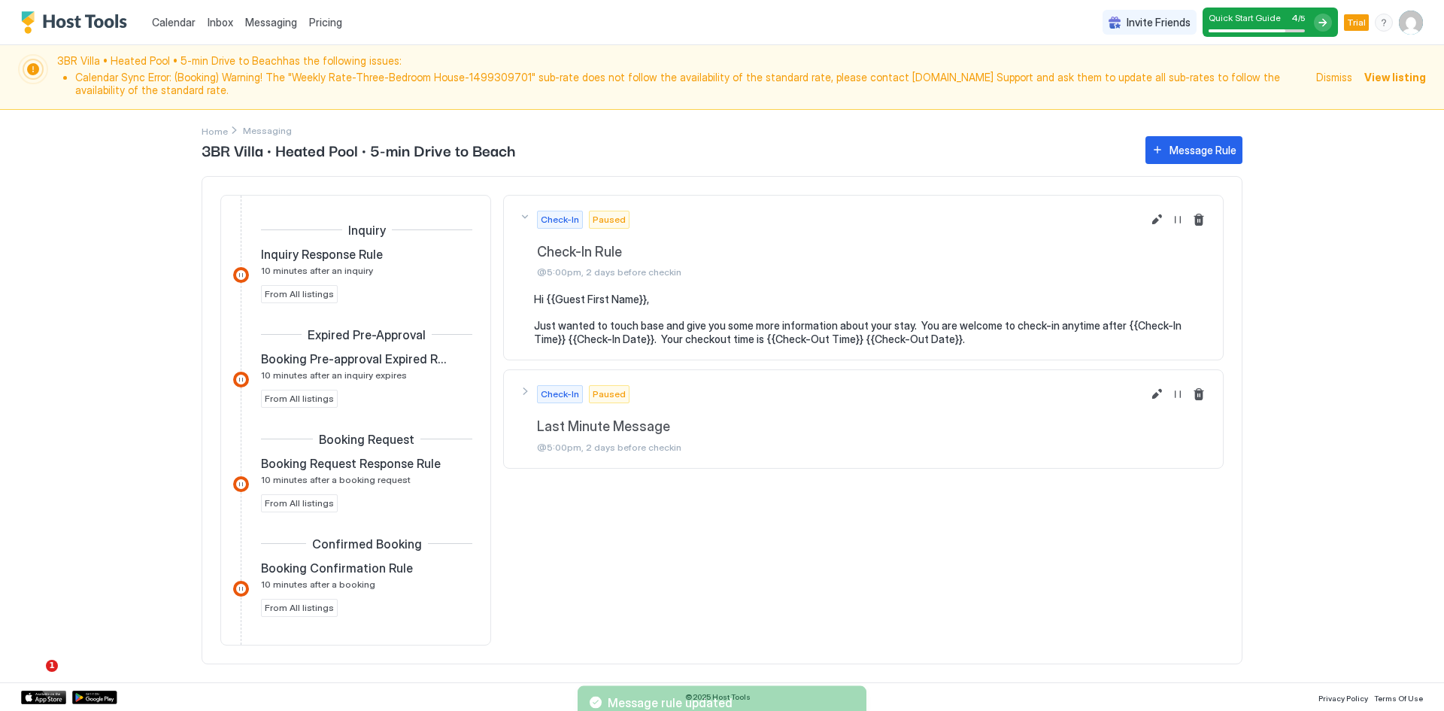
scroll to position [260, 0]
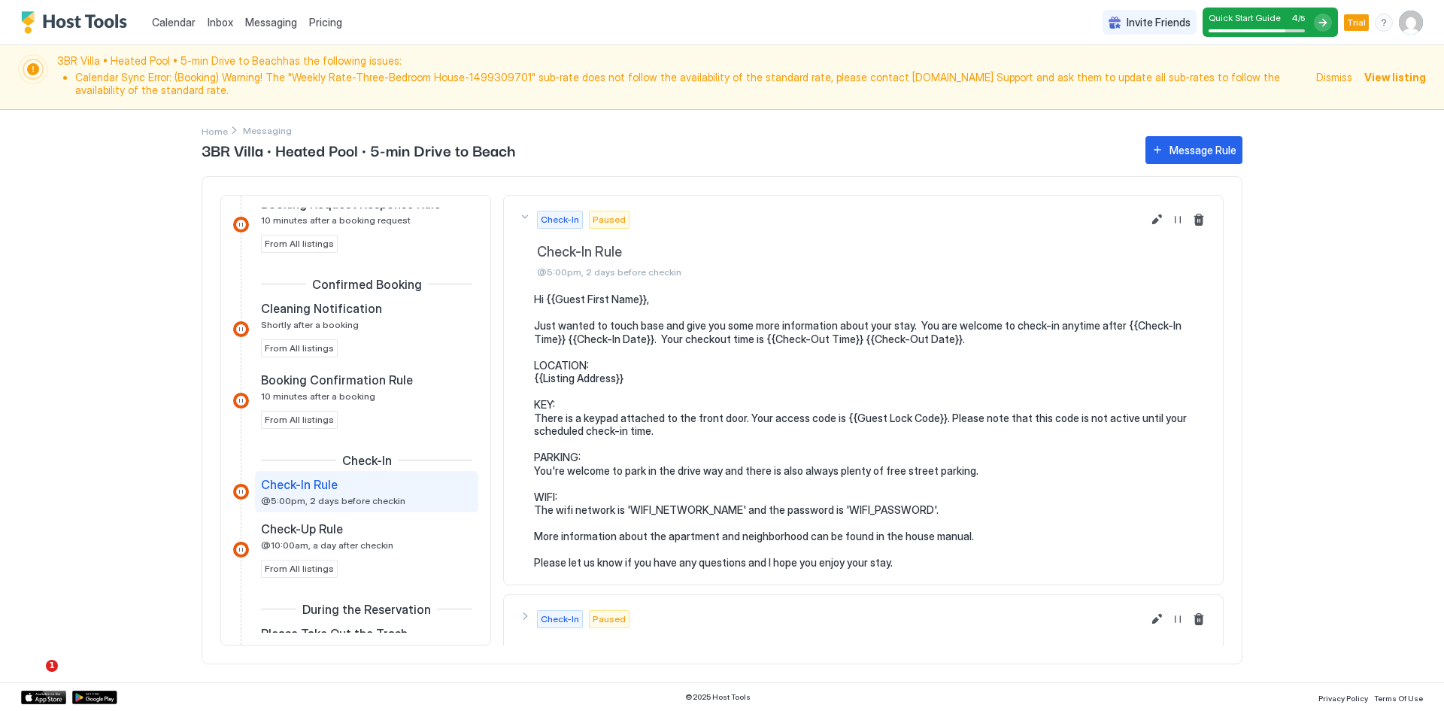
click at [1417, 79] on span "View listing" at bounding box center [1396, 77] width 62 height 16
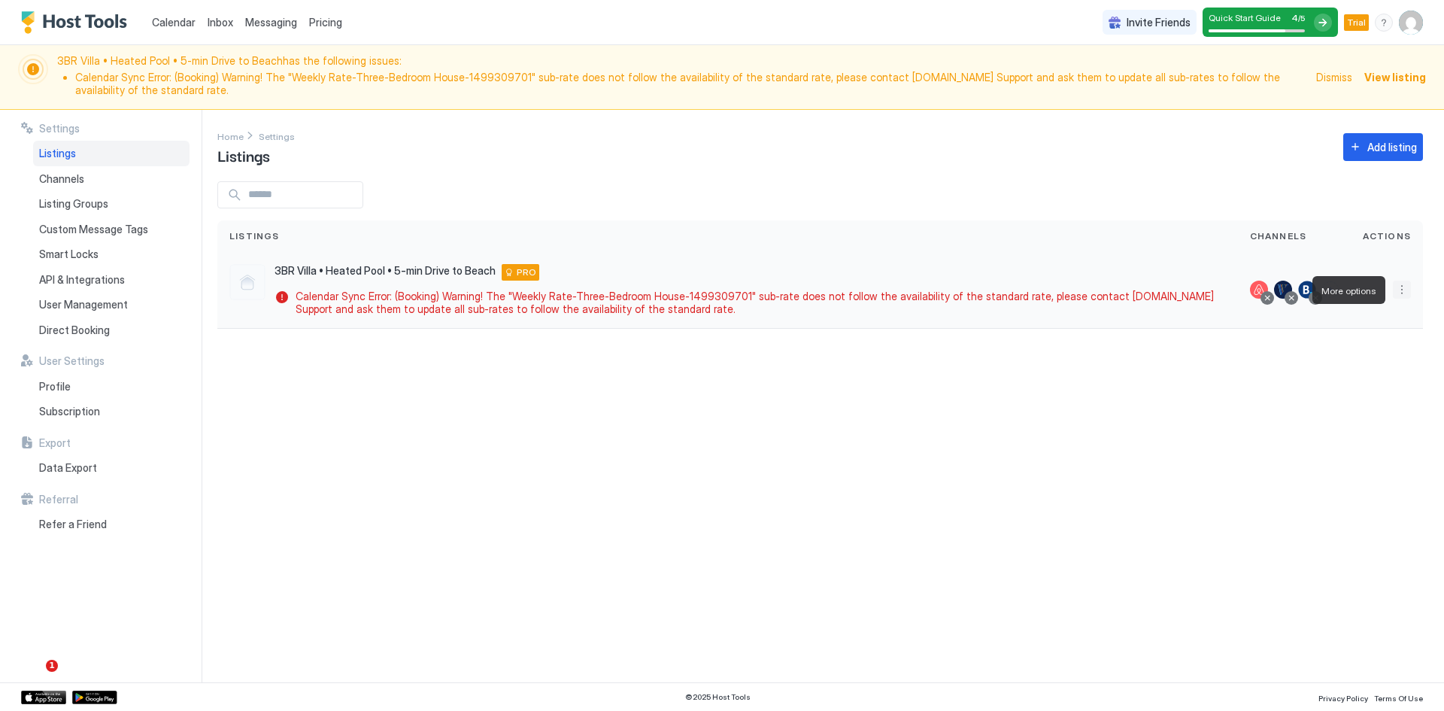
click at [1406, 295] on button "More options" at bounding box center [1402, 290] width 18 height 18
click at [1374, 362] on span "Listing Settings" at bounding box center [1367, 359] width 67 height 11
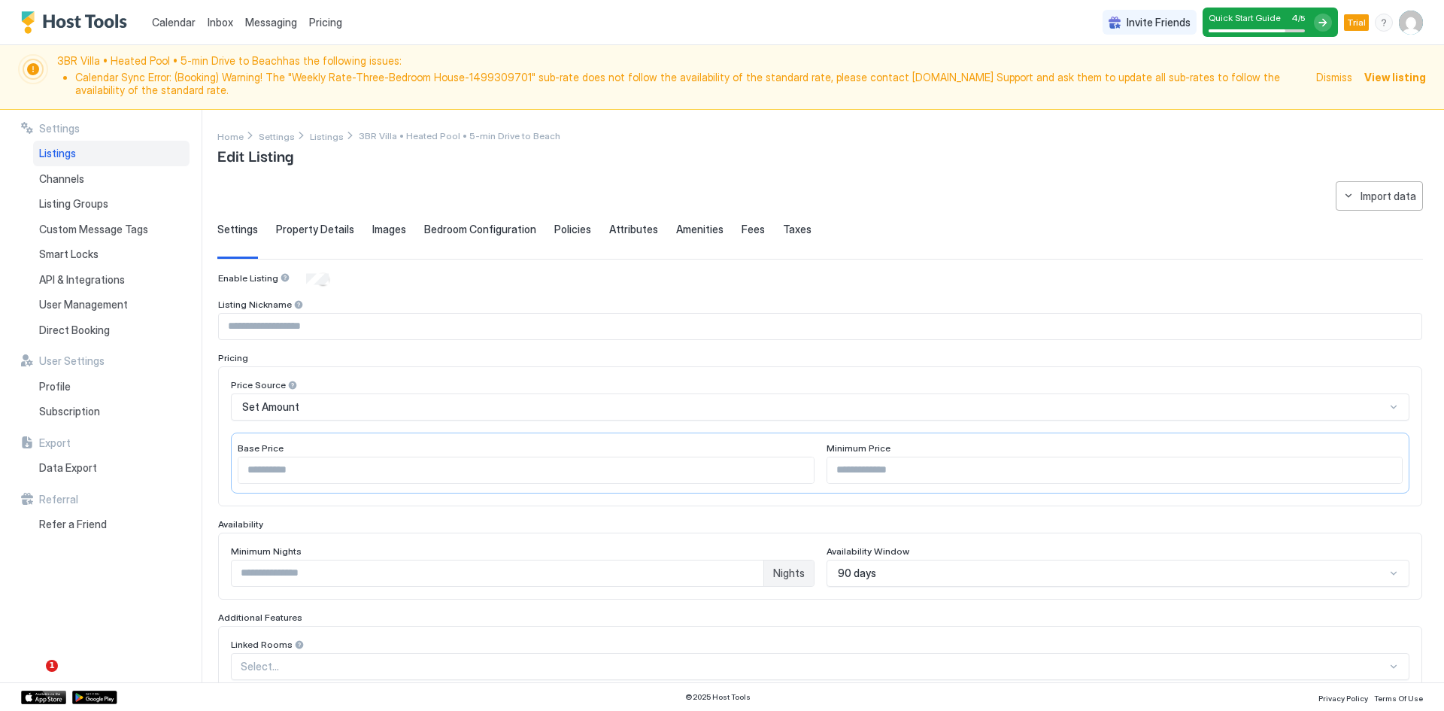
click at [225, 232] on span "Settings" at bounding box center [237, 230] width 41 height 14
click at [300, 235] on span "Property Details" at bounding box center [315, 230] width 78 height 14
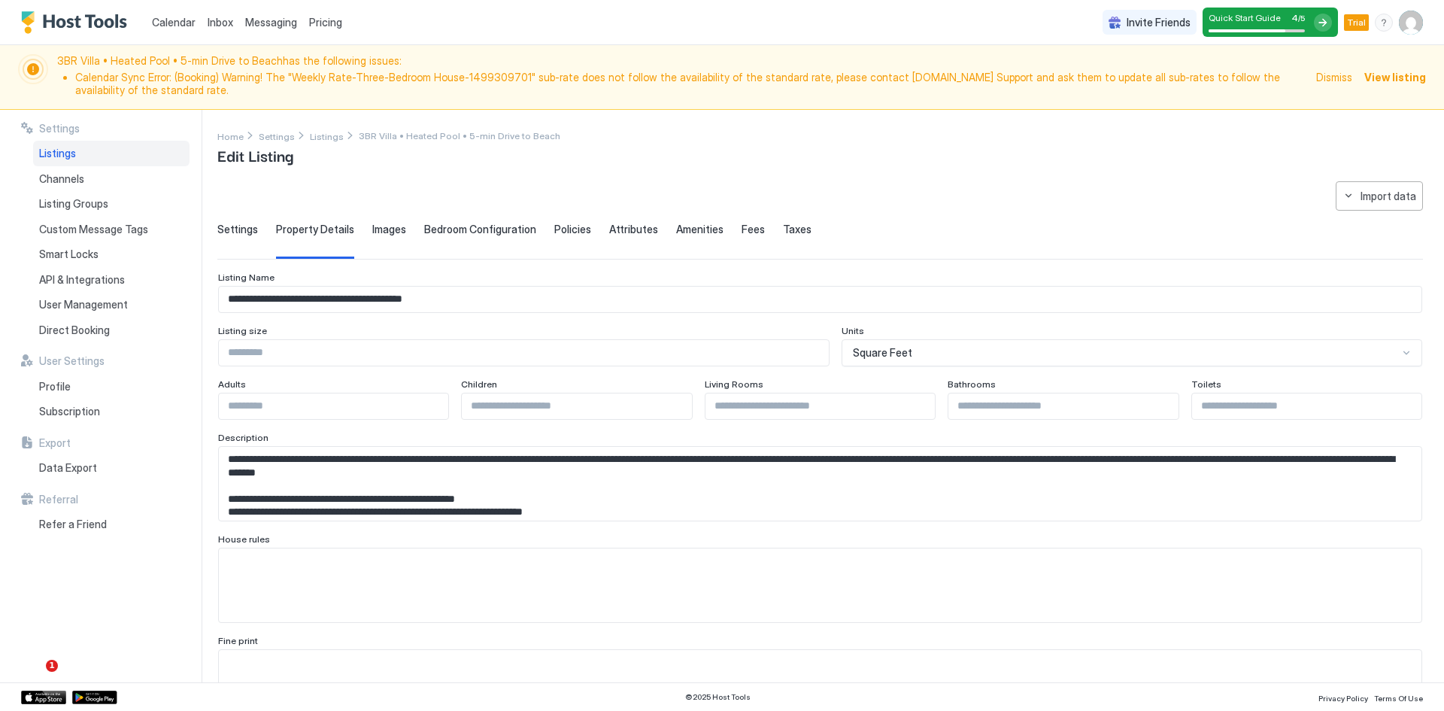
click at [393, 237] on div "Images" at bounding box center [389, 241] width 34 height 37
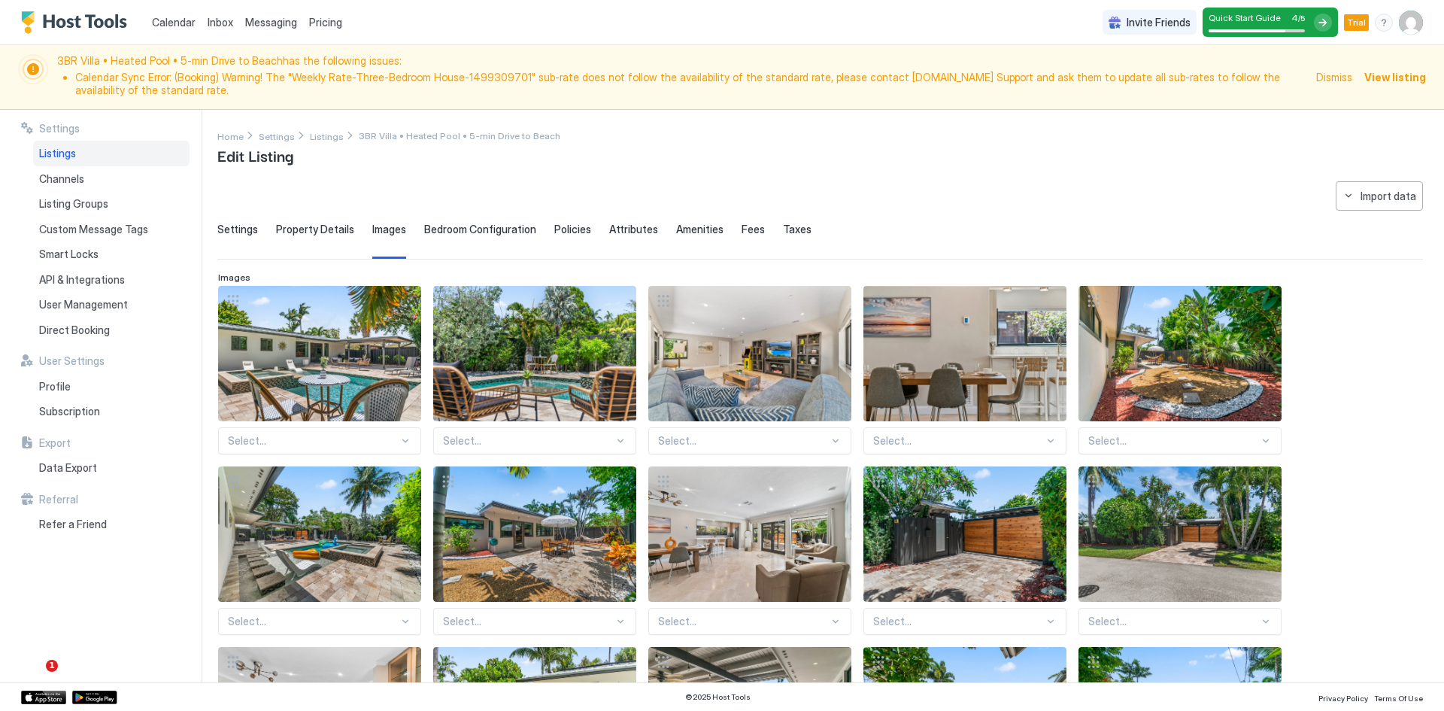
click at [442, 232] on span "Bedroom Configuration" at bounding box center [480, 230] width 112 height 14
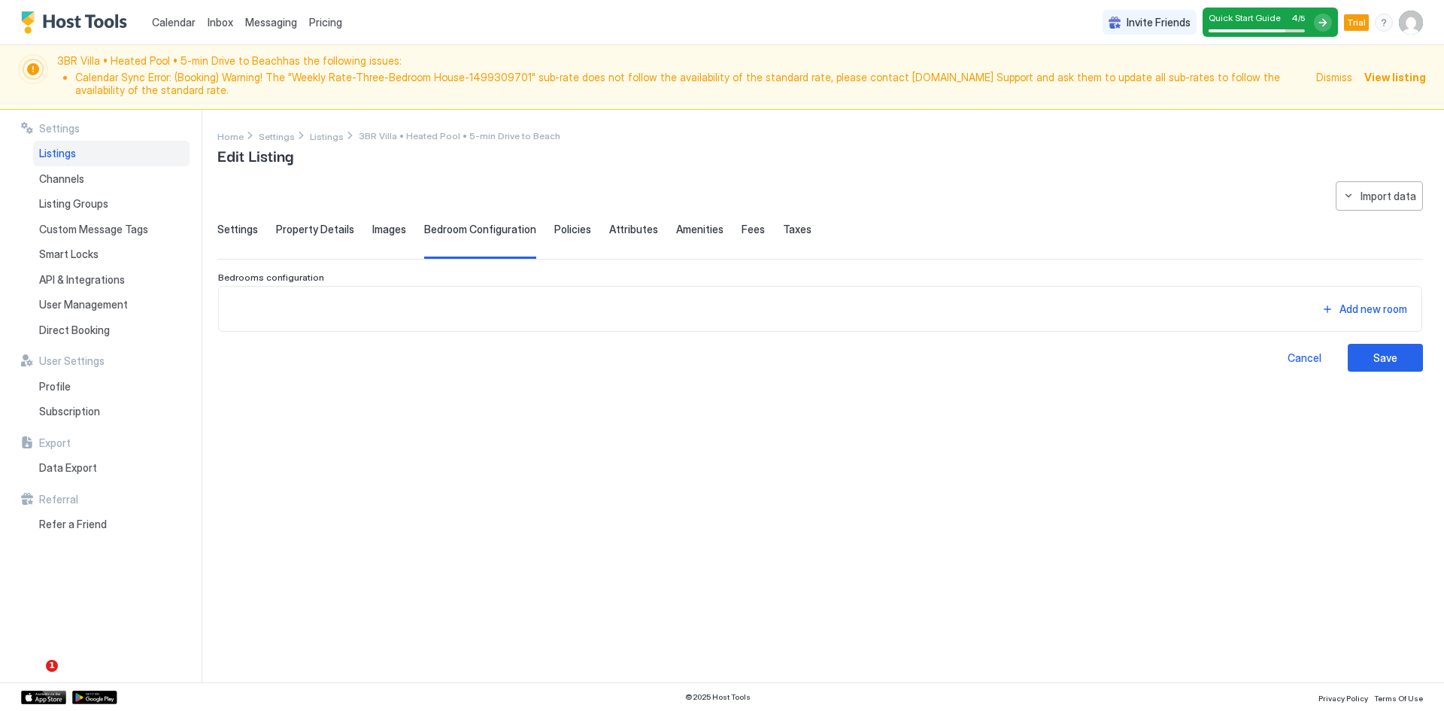
click at [556, 233] on span "Policies" at bounding box center [572, 230] width 37 height 14
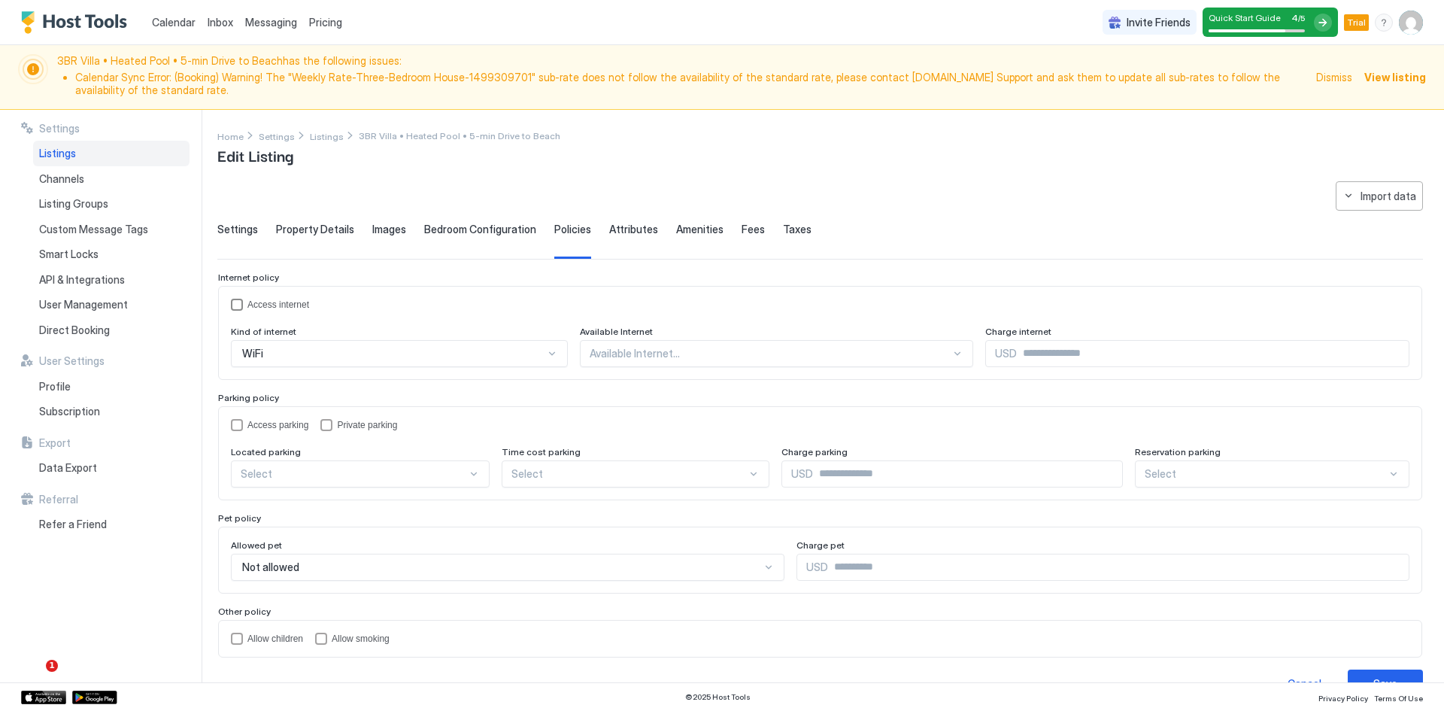
click at [239, 301] on div "accessInternet" at bounding box center [237, 305] width 12 height 12
click at [237, 304] on icon "accessInternet" at bounding box center [236, 304] width 9 height 9
click at [599, 348] on div at bounding box center [771, 354] width 362 height 14
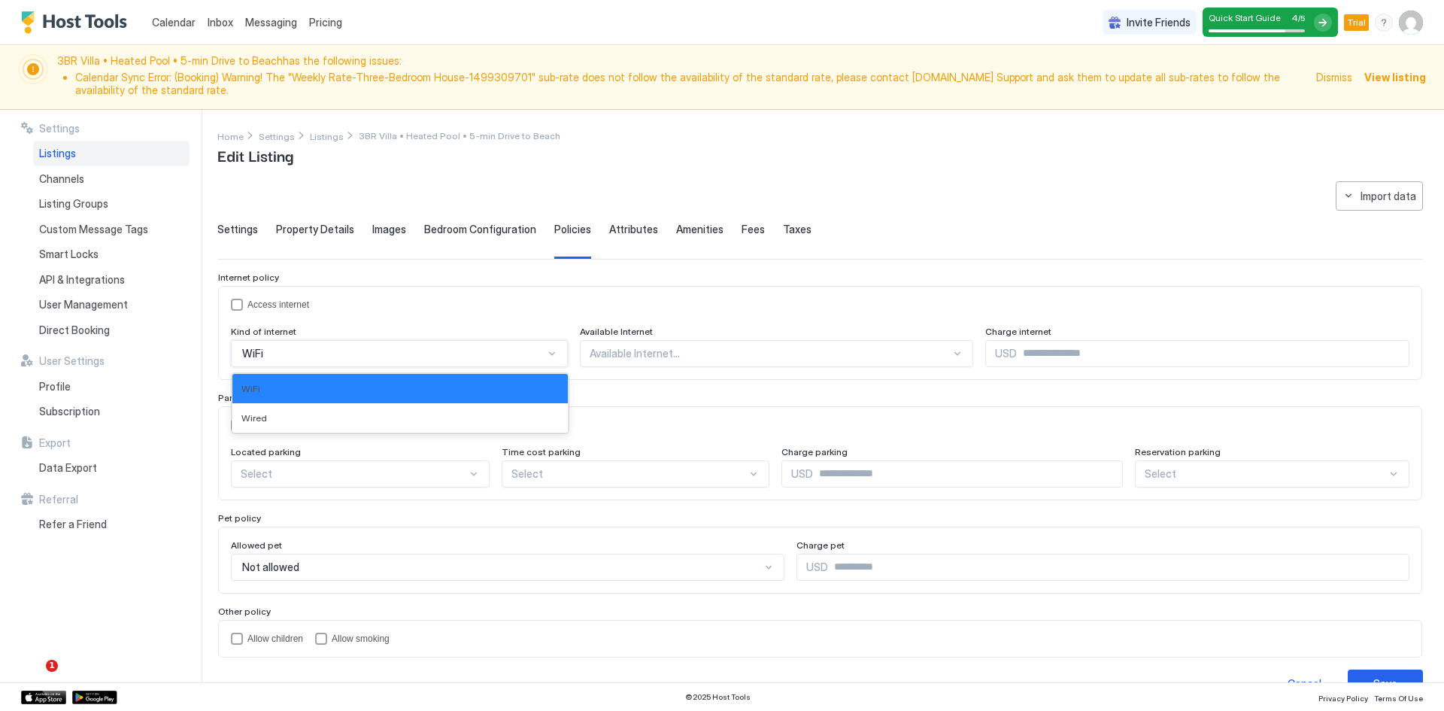
click at [302, 354] on div "WiFi" at bounding box center [393, 354] width 302 height 14
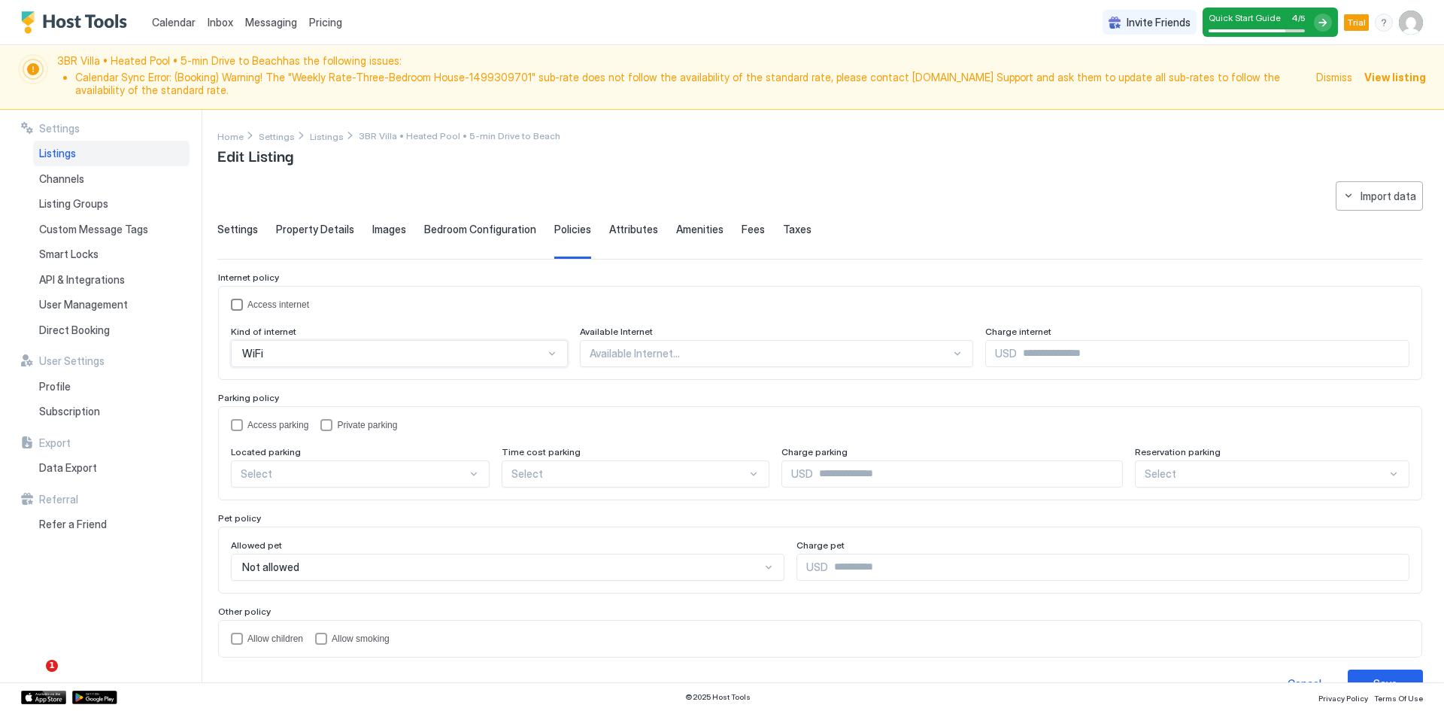
click at [235, 305] on div "accessInternet" at bounding box center [237, 305] width 12 height 12
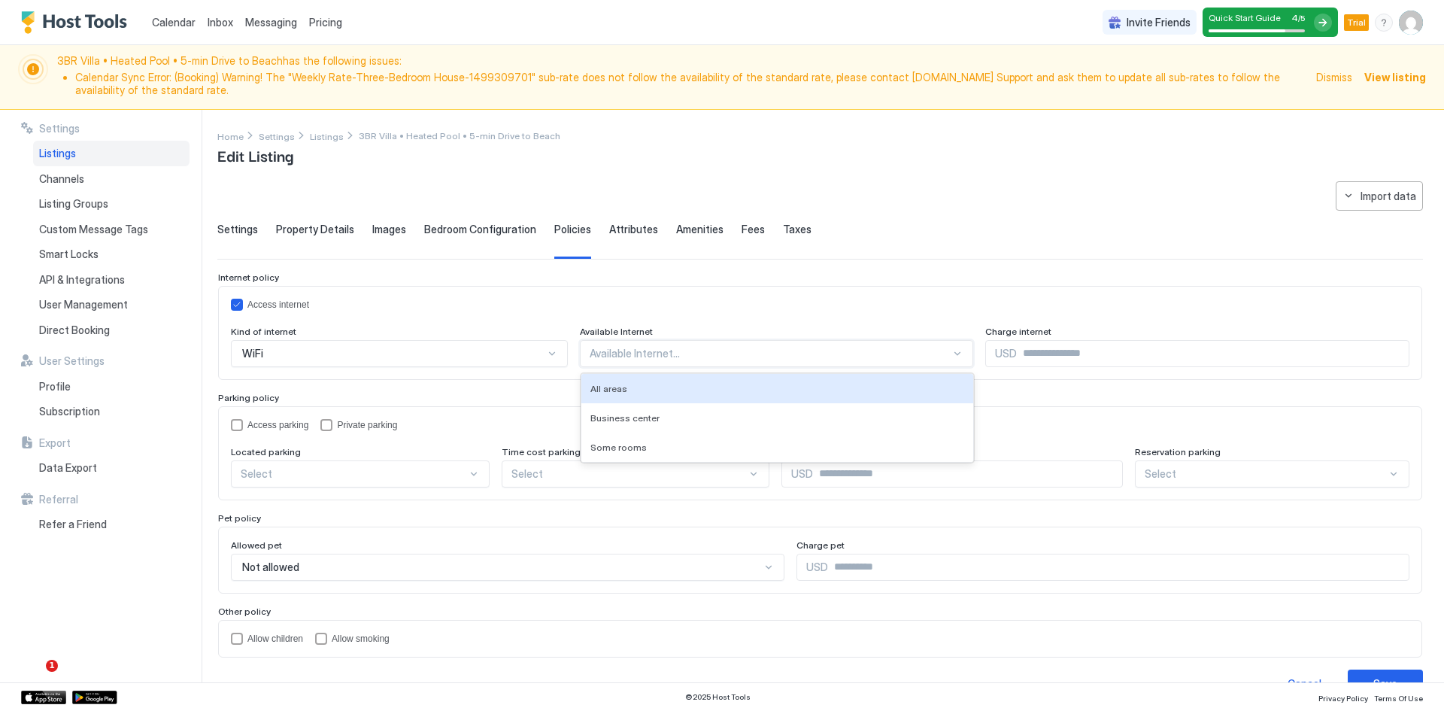
click at [673, 357] on div at bounding box center [771, 354] width 362 height 14
click at [619, 388] on div "All areas" at bounding box center [777, 388] width 375 height 11
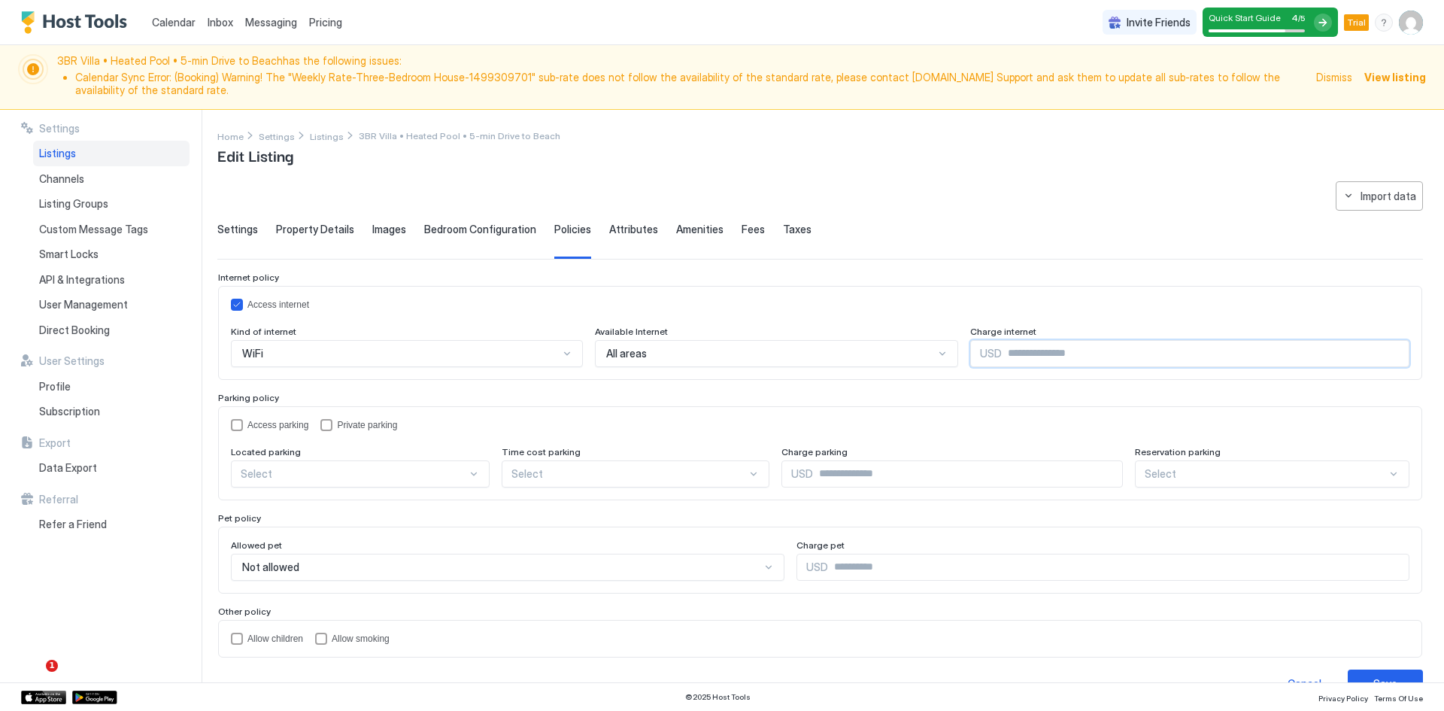
click at [1002, 354] on input "Input Field" at bounding box center [1205, 354] width 407 height 26
click at [230, 305] on div "Access internet Kind of internet WiFi Available Internet All areas Charge inter…" at bounding box center [820, 333] width 1204 height 94
click at [234, 305] on icon "accessInternet" at bounding box center [236, 304] width 9 height 9
click at [235, 303] on div "accessInternet" at bounding box center [237, 305] width 12 height 12
click at [236, 303] on icon "accessInternet" at bounding box center [236, 304] width 9 height 9
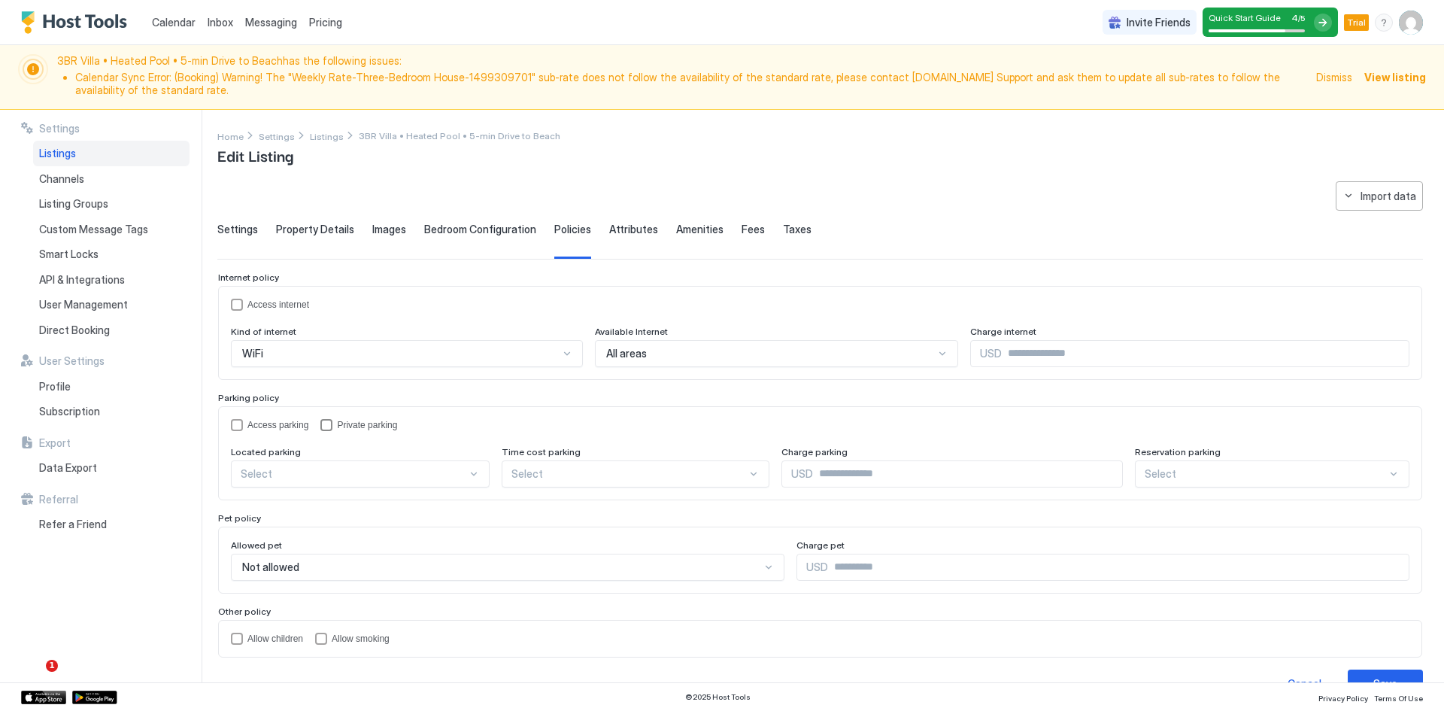
click at [323, 427] on div "privateParking" at bounding box center [326, 425] width 12 height 12
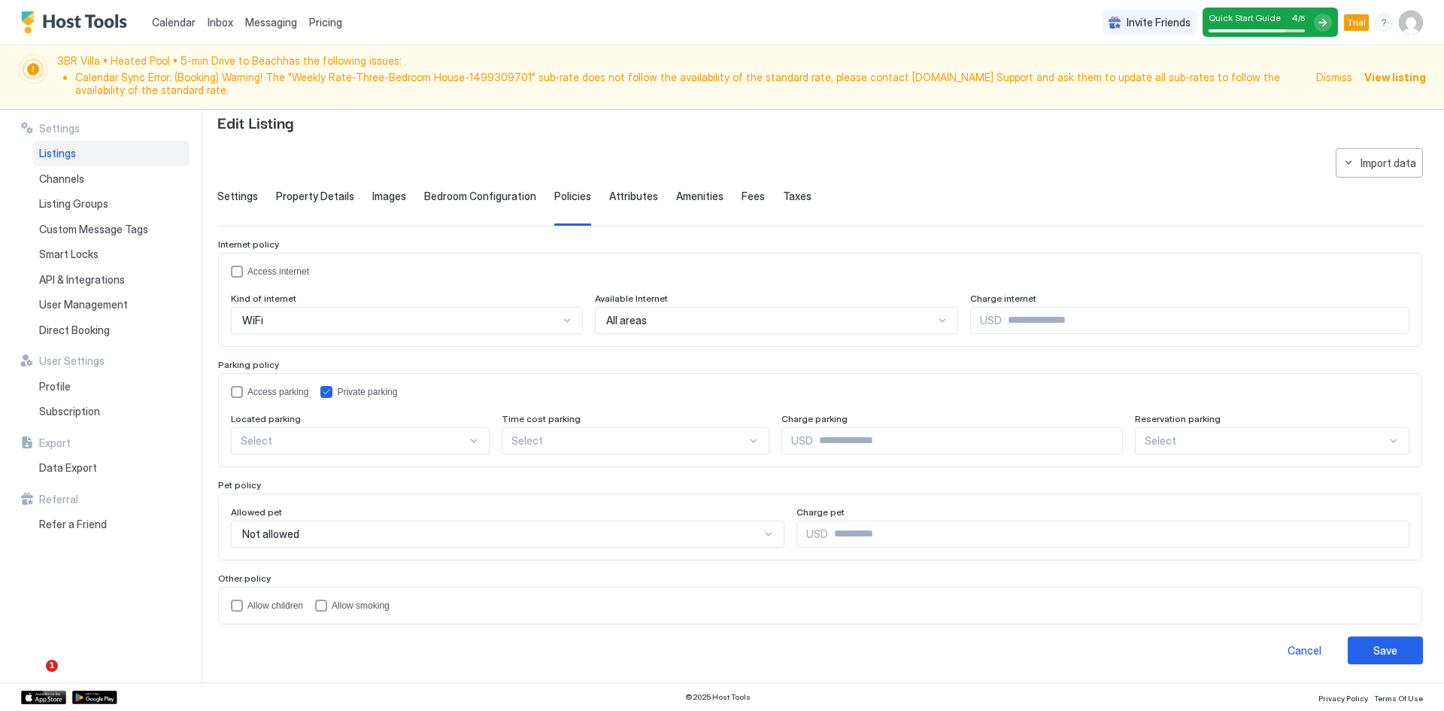
click at [303, 433] on div "Select" at bounding box center [360, 440] width 259 height 27
click at [281, 475] on div "On Site" at bounding box center [360, 475] width 239 height 11
click at [554, 442] on div at bounding box center [630, 441] width 235 height 14
click at [539, 399] on div "Access parking Private parking Located parking On Site Time cost parking Select…" at bounding box center [820, 420] width 1179 height 68
click at [1198, 433] on div "Select" at bounding box center [1273, 440] width 275 height 27
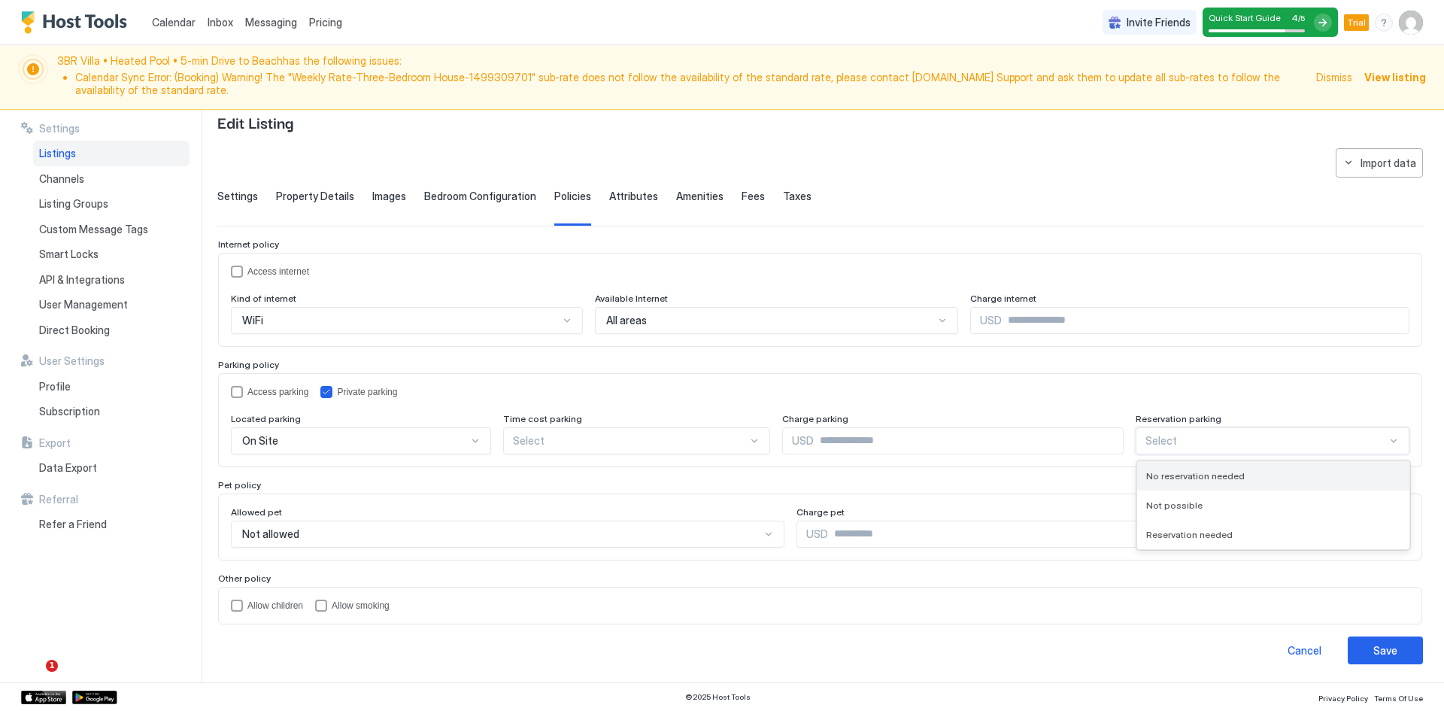
click at [1192, 477] on span "No reservation needed" at bounding box center [1195, 475] width 99 height 11
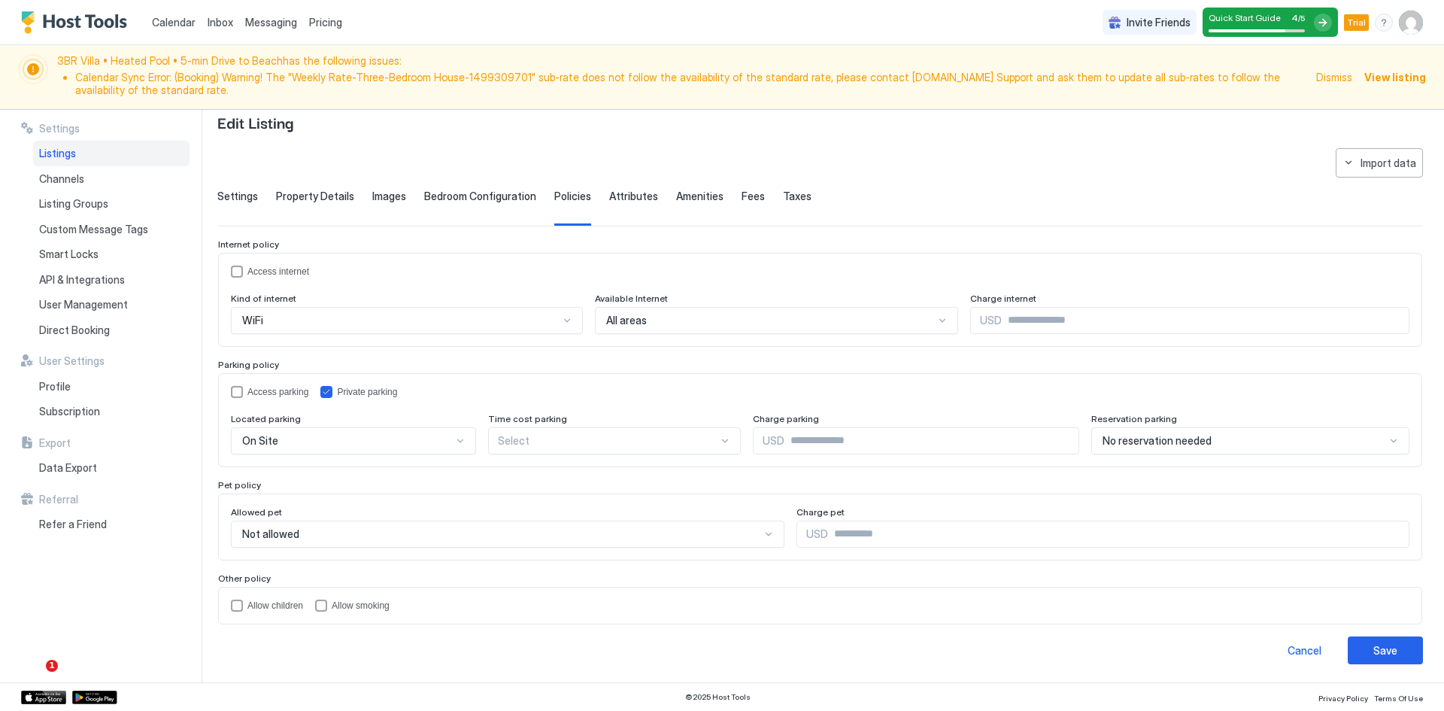
click at [716, 397] on div "Access parking Private parking" at bounding box center [820, 392] width 1179 height 12
click at [785, 439] on input "Input Field" at bounding box center [932, 441] width 294 height 26
click at [637, 391] on div "Access parking Private parking" at bounding box center [820, 392] width 1179 height 12
click at [533, 436] on div at bounding box center [608, 441] width 220 height 14
click at [533, 402] on div "Access parking Private parking Located parking On Site Time cost parking 4 resu…" at bounding box center [820, 420] width 1179 height 68
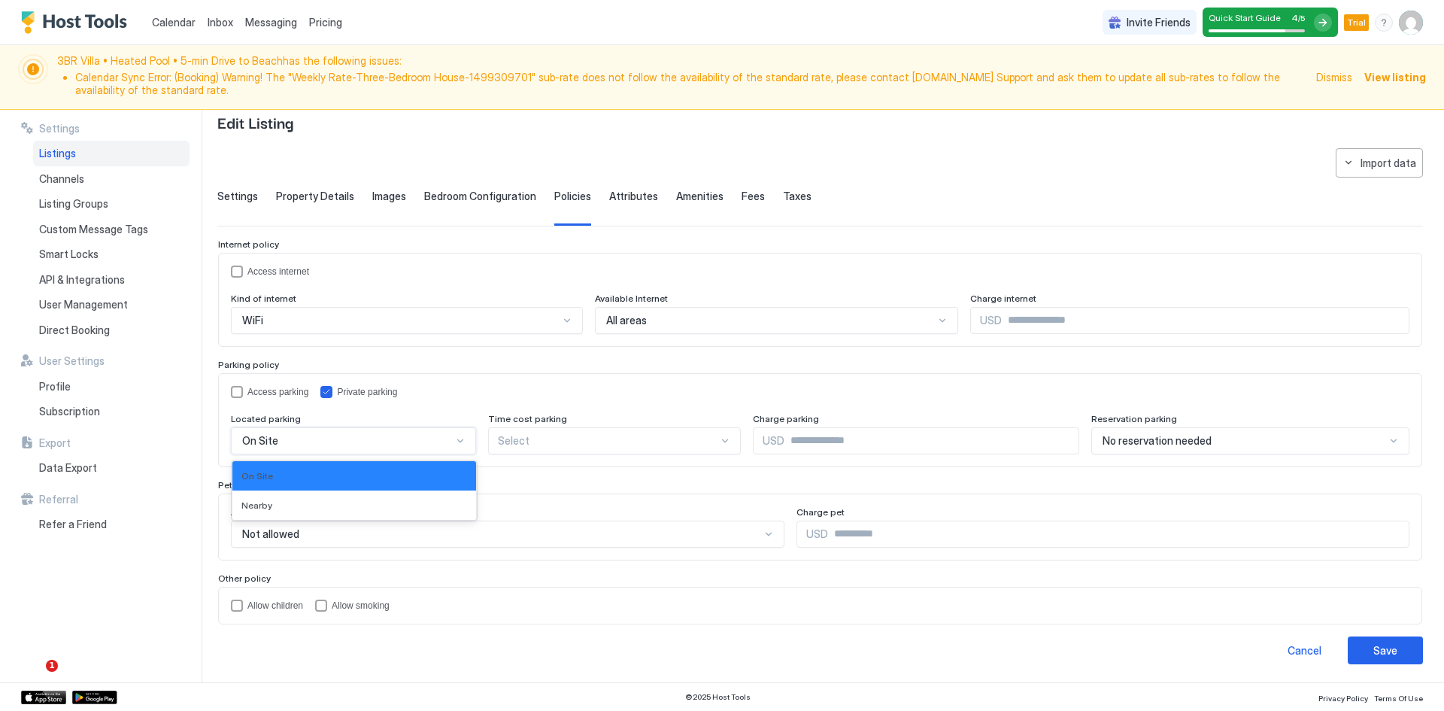
click at [320, 442] on div "On Site" at bounding box center [347, 441] width 210 height 14
click at [234, 390] on div "accessParking" at bounding box center [237, 392] width 12 height 12
click at [237, 392] on icon "accessParking" at bounding box center [236, 391] width 9 height 9
click at [237, 392] on div "accessParking" at bounding box center [237, 392] width 12 height 12
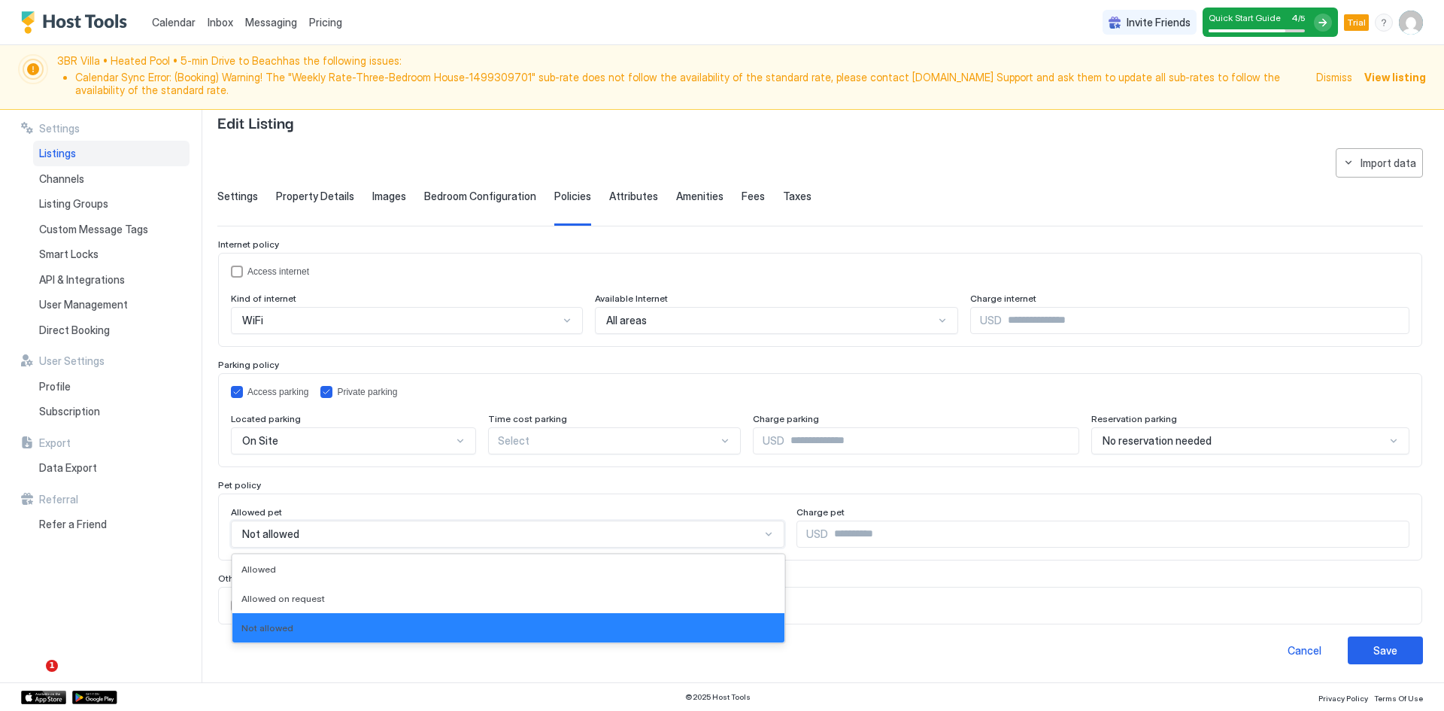
click at [334, 531] on div "Not allowed" at bounding box center [501, 534] width 518 height 14
click at [298, 603] on span "Allowed on request" at bounding box center [282, 598] width 83 height 11
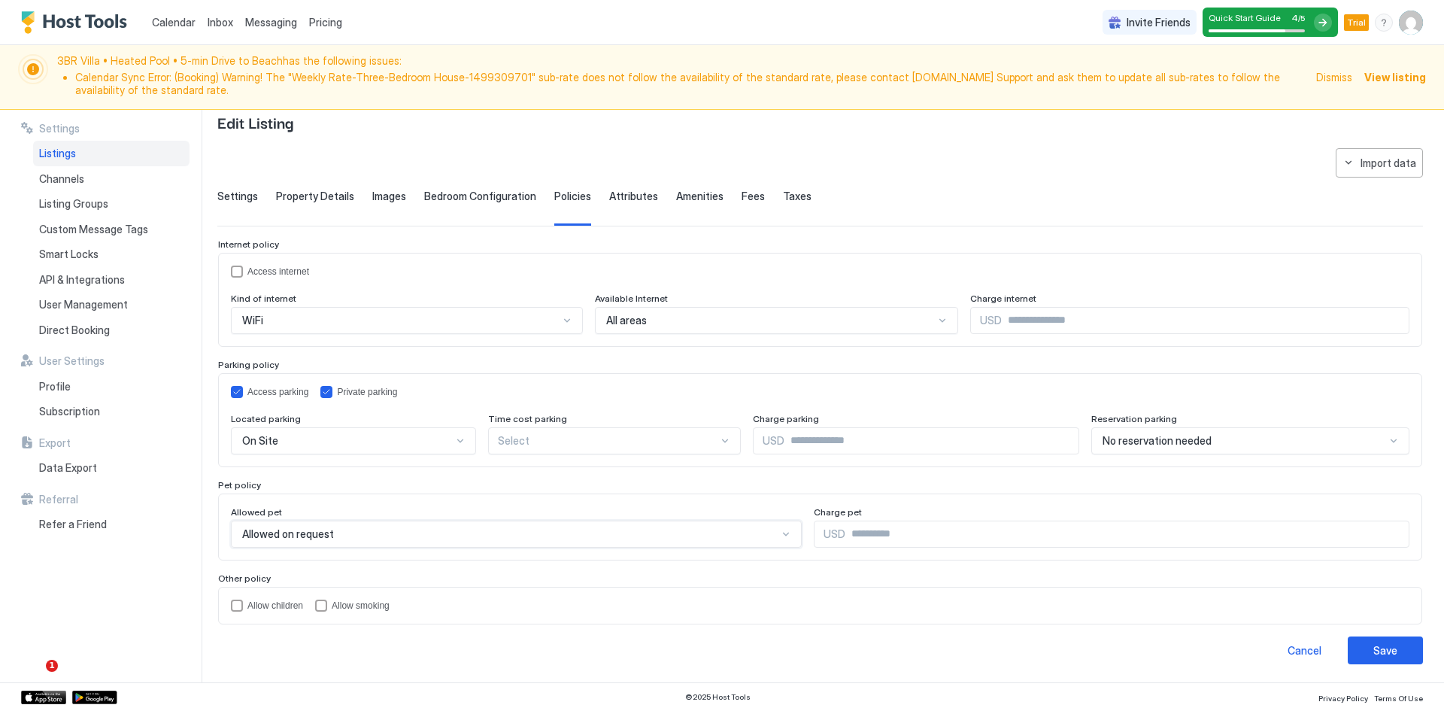
click at [882, 538] on input "Input Field" at bounding box center [1127, 534] width 564 height 26
type input "***"
click at [236, 607] on div "childrenAllowed" at bounding box center [237, 606] width 12 height 12
click at [632, 197] on span "Attributes" at bounding box center [633, 197] width 49 height 14
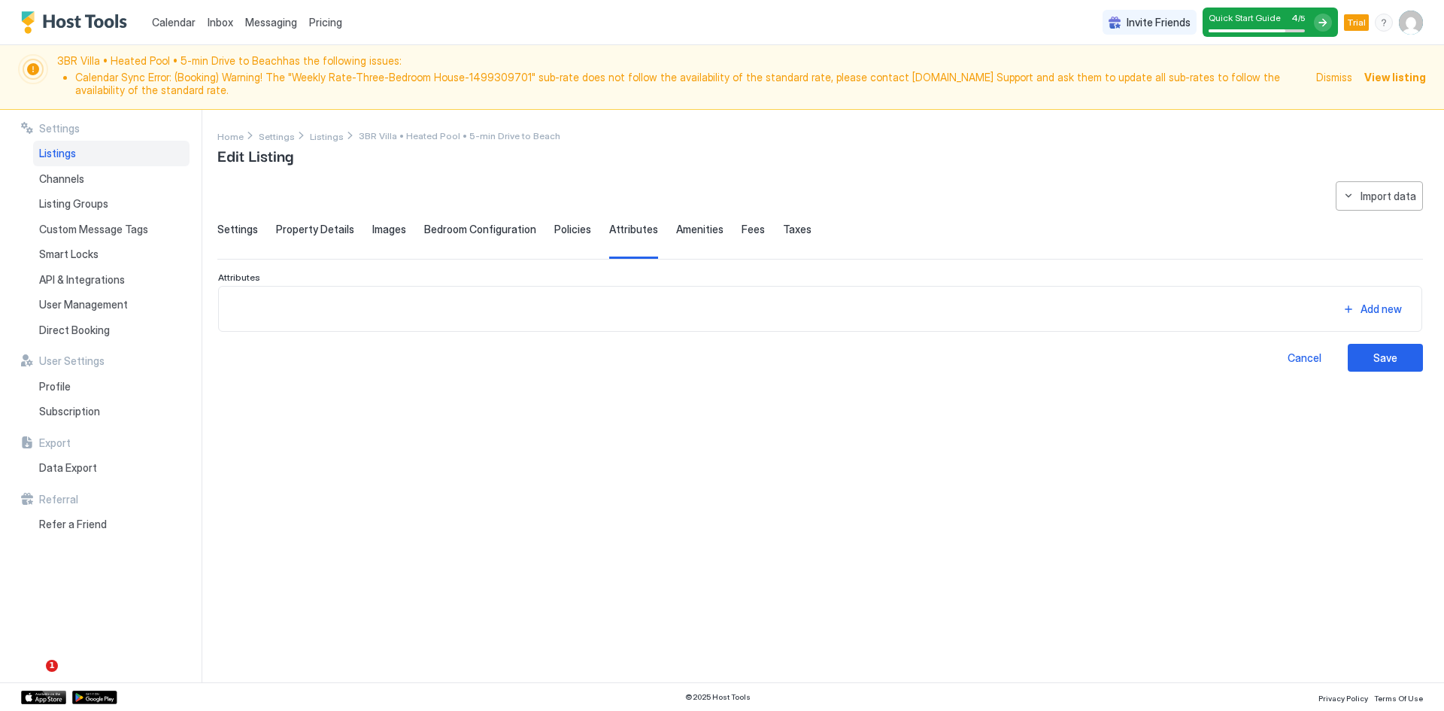
click at [554, 223] on span "Policies" at bounding box center [572, 230] width 37 height 14
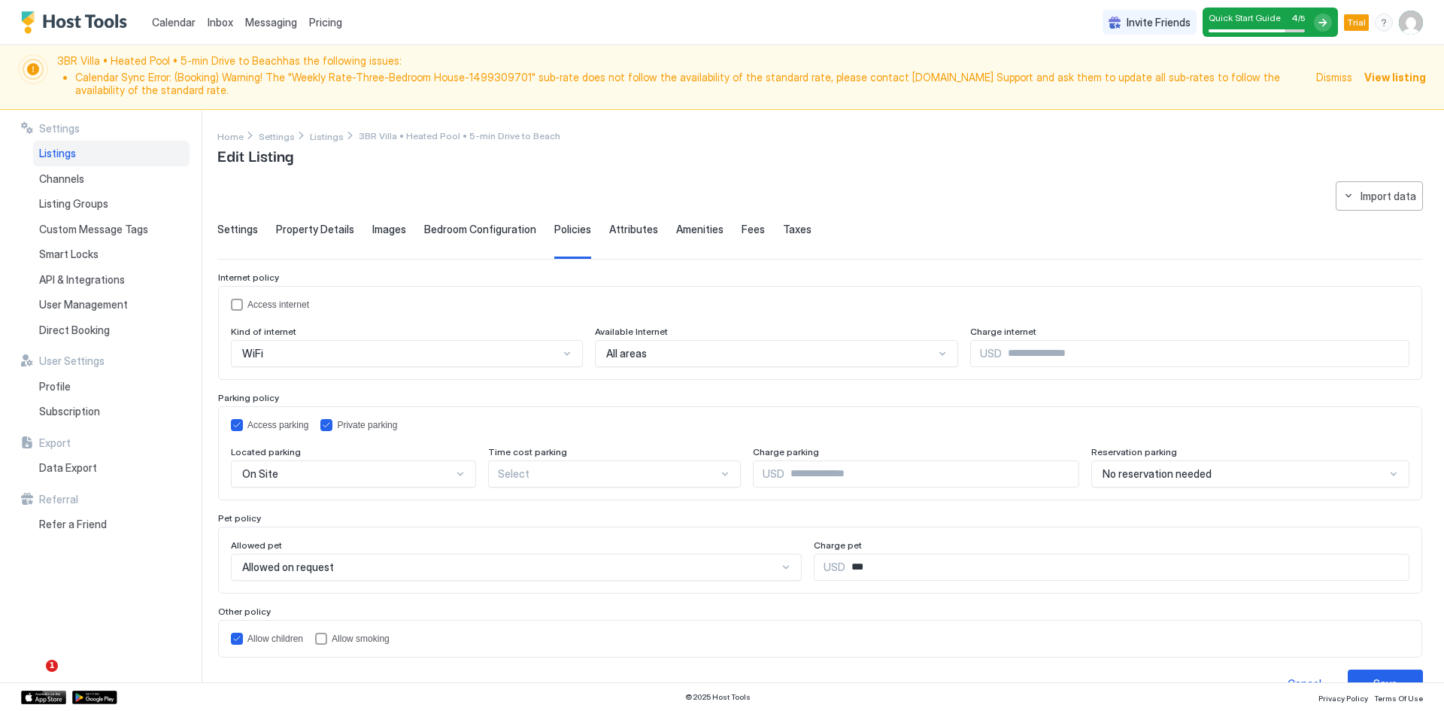
scroll to position [33, 0]
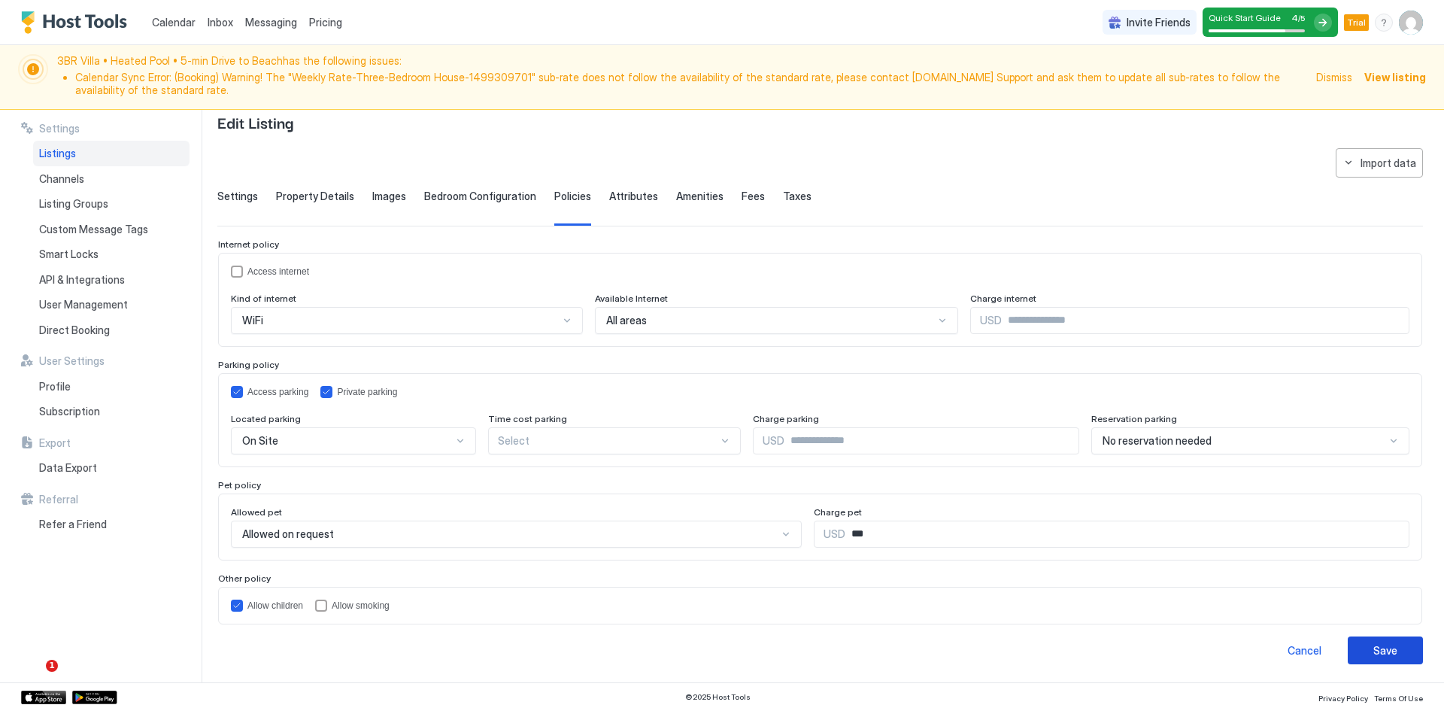
click at [1354, 644] on button "Save" at bounding box center [1385, 650] width 75 height 28
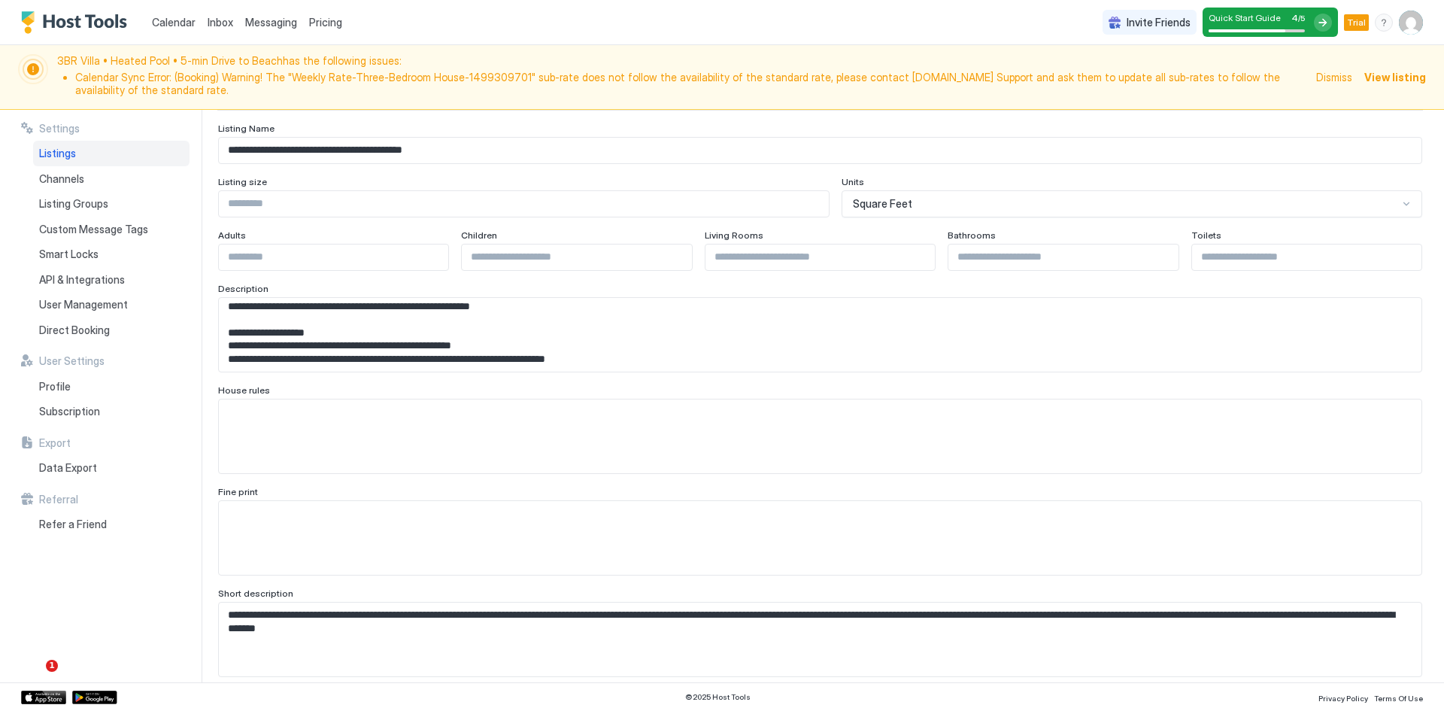
scroll to position [201, 0]
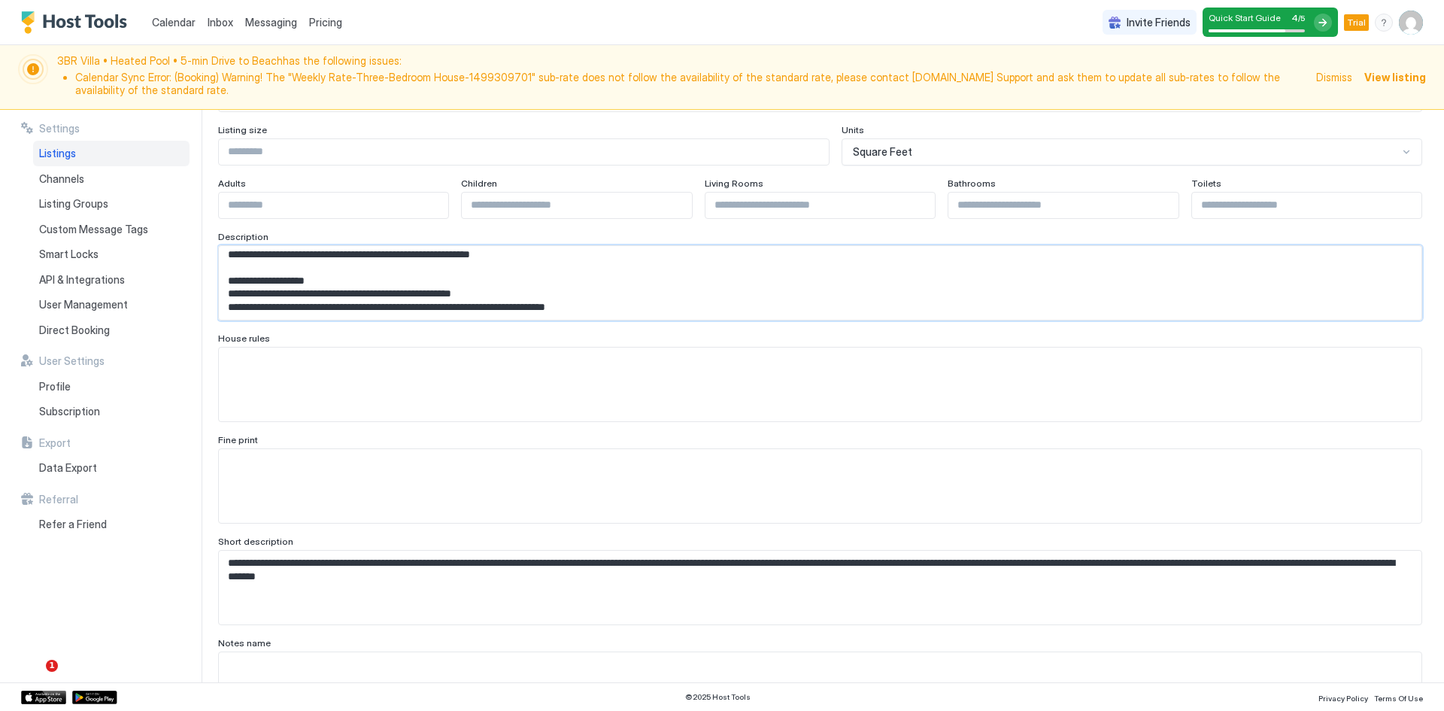
click at [307, 290] on textarea "Input Field" at bounding box center [815, 283] width 1192 height 74
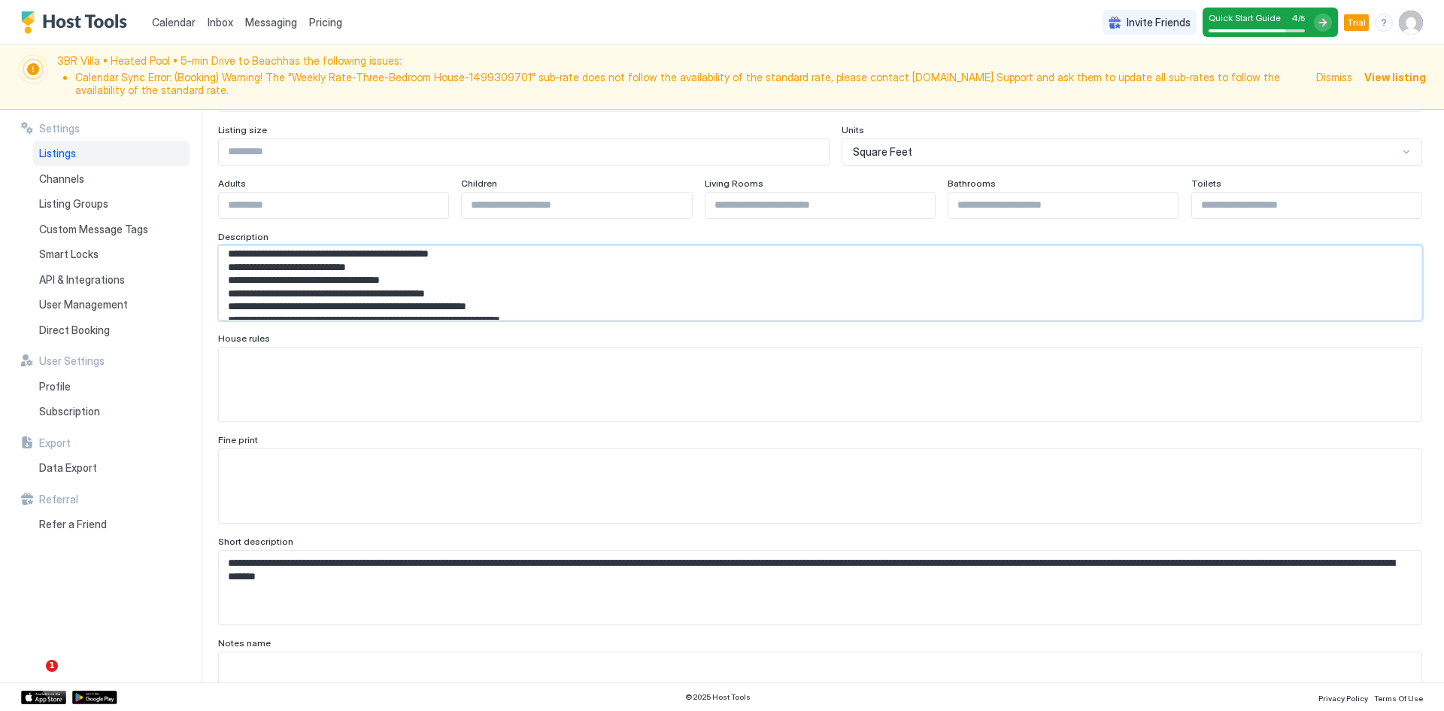
scroll to position [93, 0]
drag, startPoint x: 312, startPoint y: 278, endPoint x: 311, endPoint y: 249, distance: 29.3
click at [311, 249] on textarea "Input Field" at bounding box center [815, 283] width 1192 height 74
click at [309, 275] on textarea "Input Field" at bounding box center [815, 283] width 1192 height 74
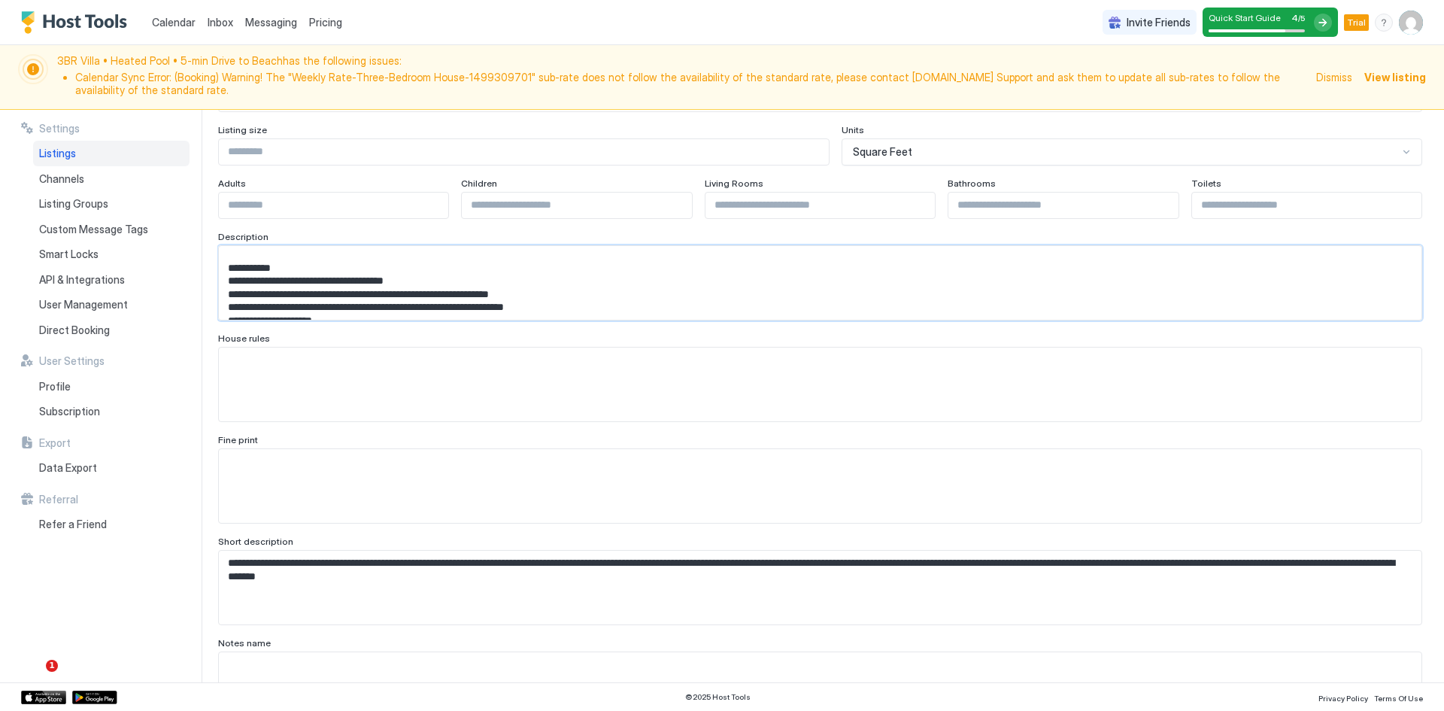
click at [226, 269] on textarea "Input Field" at bounding box center [815, 283] width 1192 height 74
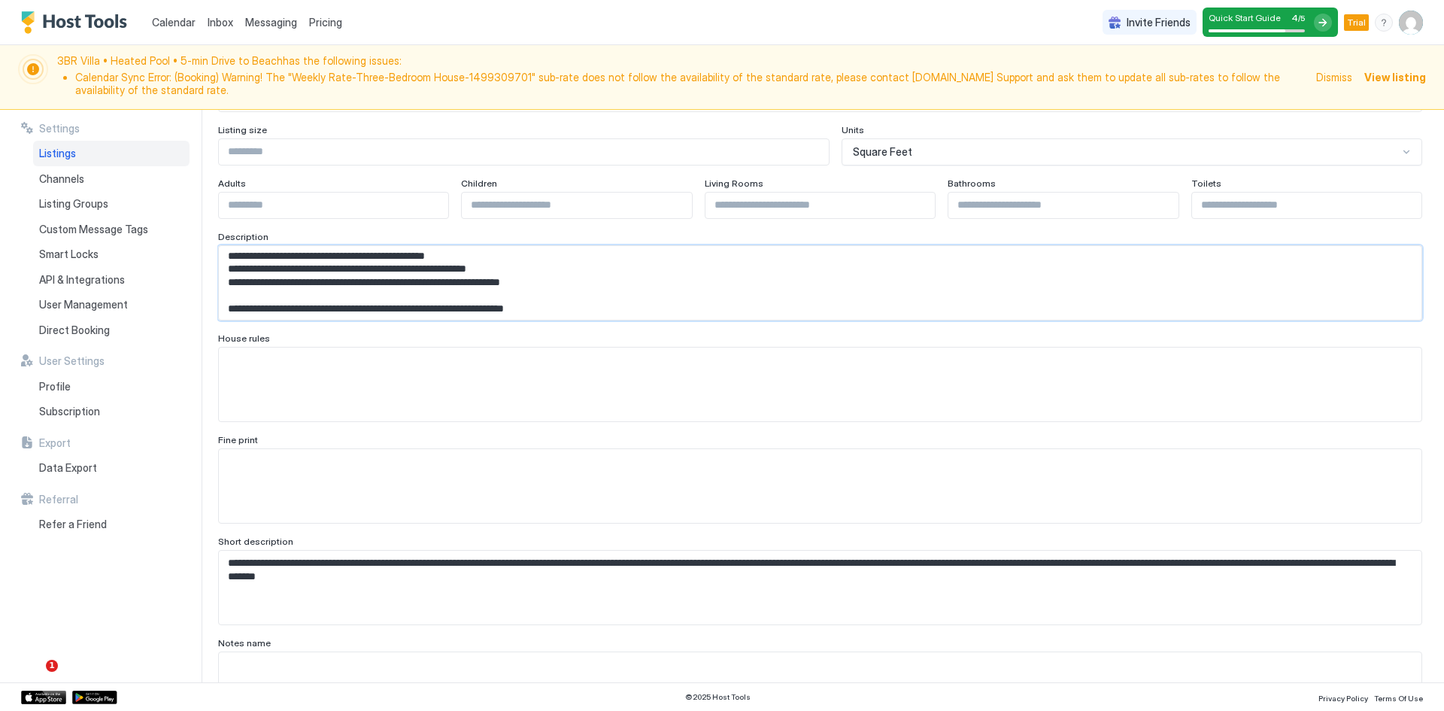
scroll to position [200, 0]
drag, startPoint x: 226, startPoint y: 266, endPoint x: 345, endPoint y: 281, distance: 119.7
click at [345, 281] on textarea "Input Field" at bounding box center [815, 283] width 1192 height 74
click at [308, 301] on textarea "Input Field" at bounding box center [815, 283] width 1192 height 74
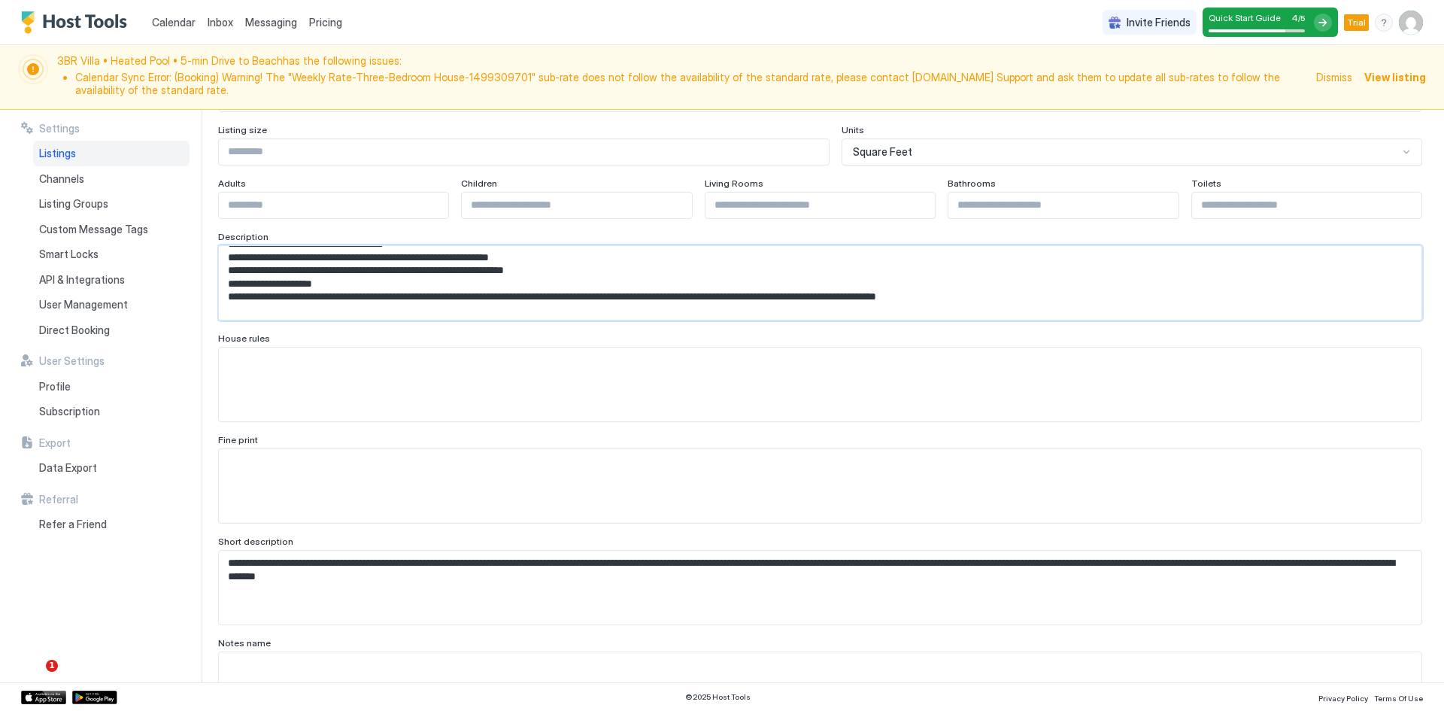
drag, startPoint x: 540, startPoint y: 296, endPoint x: 238, endPoint y: 257, distance: 304.2
click at [238, 257] on textarea "Input Field" at bounding box center [815, 283] width 1192 height 74
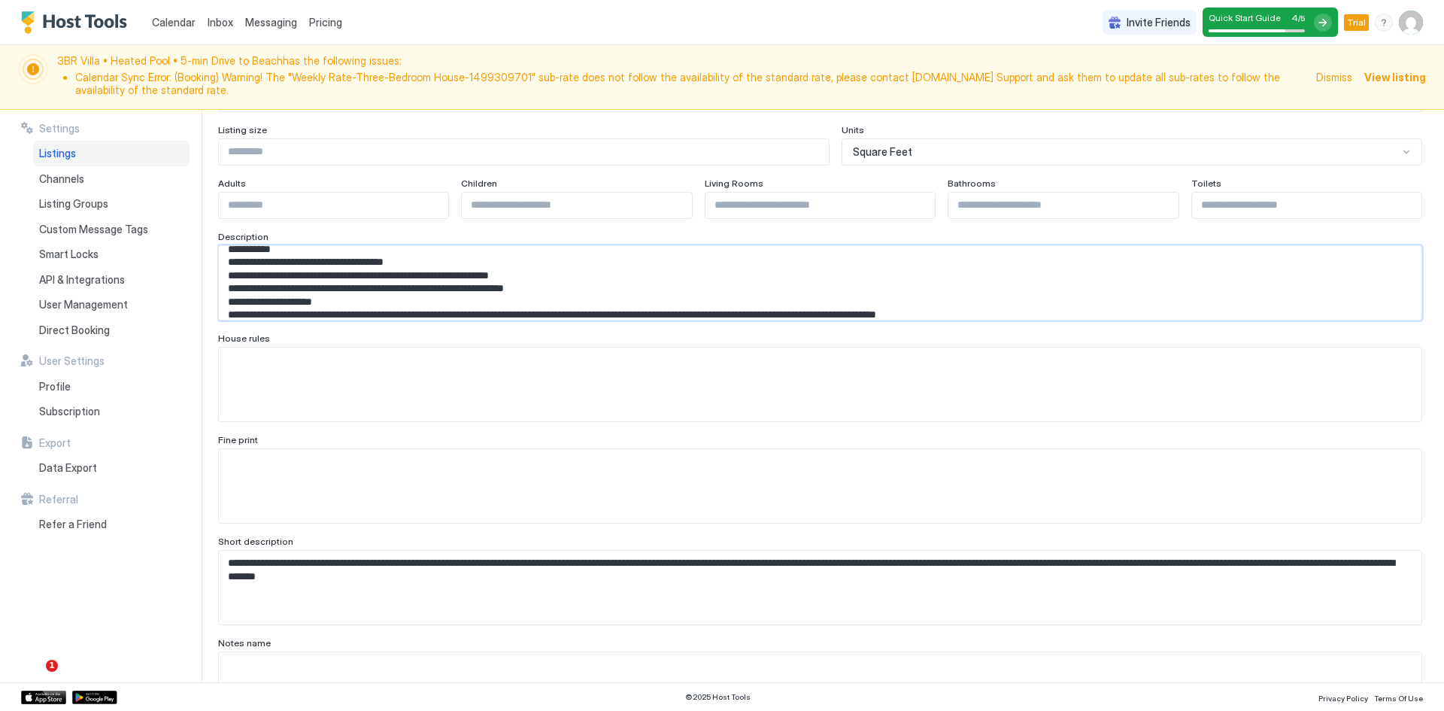
click at [335, 297] on textarea "Input Field" at bounding box center [815, 283] width 1192 height 74
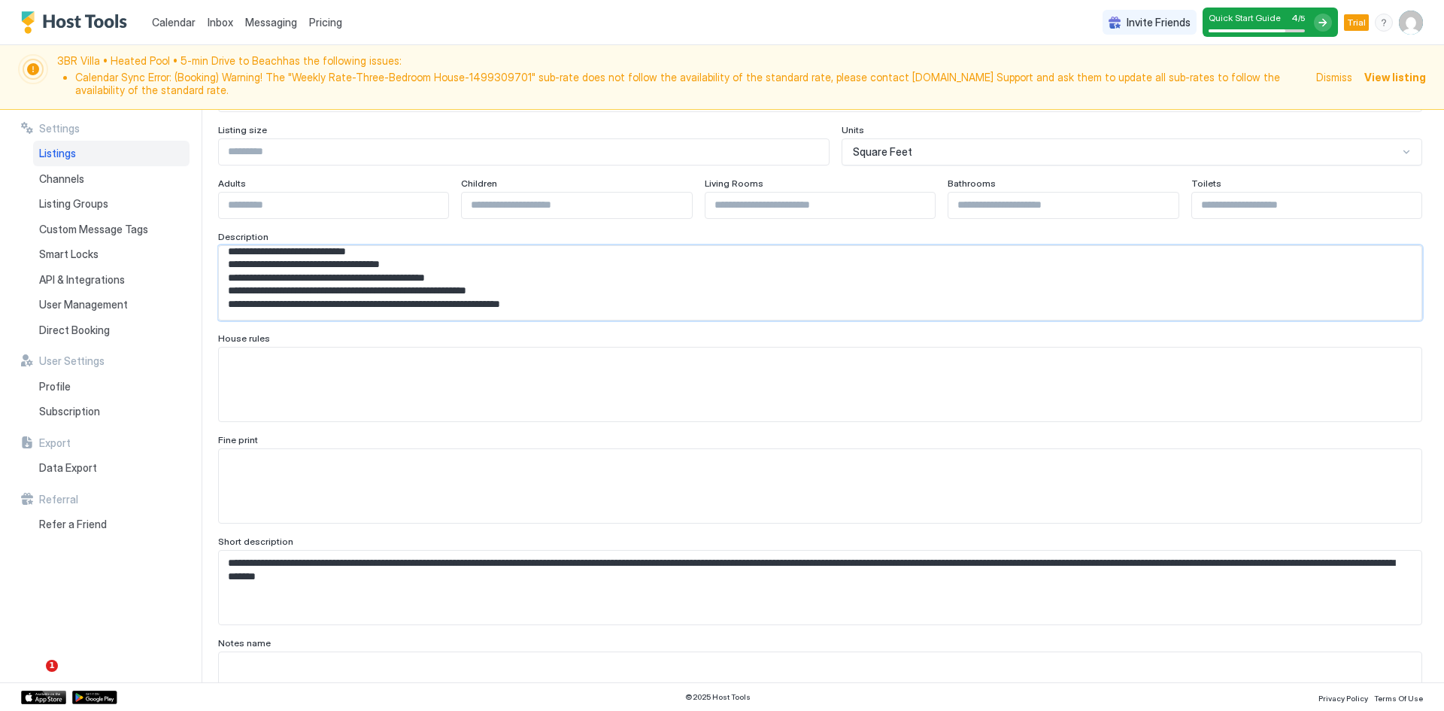
scroll to position [200, 0]
drag, startPoint x: 1010, startPoint y: 302, endPoint x: 213, endPoint y: 305, distance: 797.4
click at [213, 305] on div "**********" at bounding box center [722, 396] width 1444 height 573
click at [259, 366] on textarea "Input Field" at bounding box center [820, 385] width 1203 height 74
paste textarea "**********"
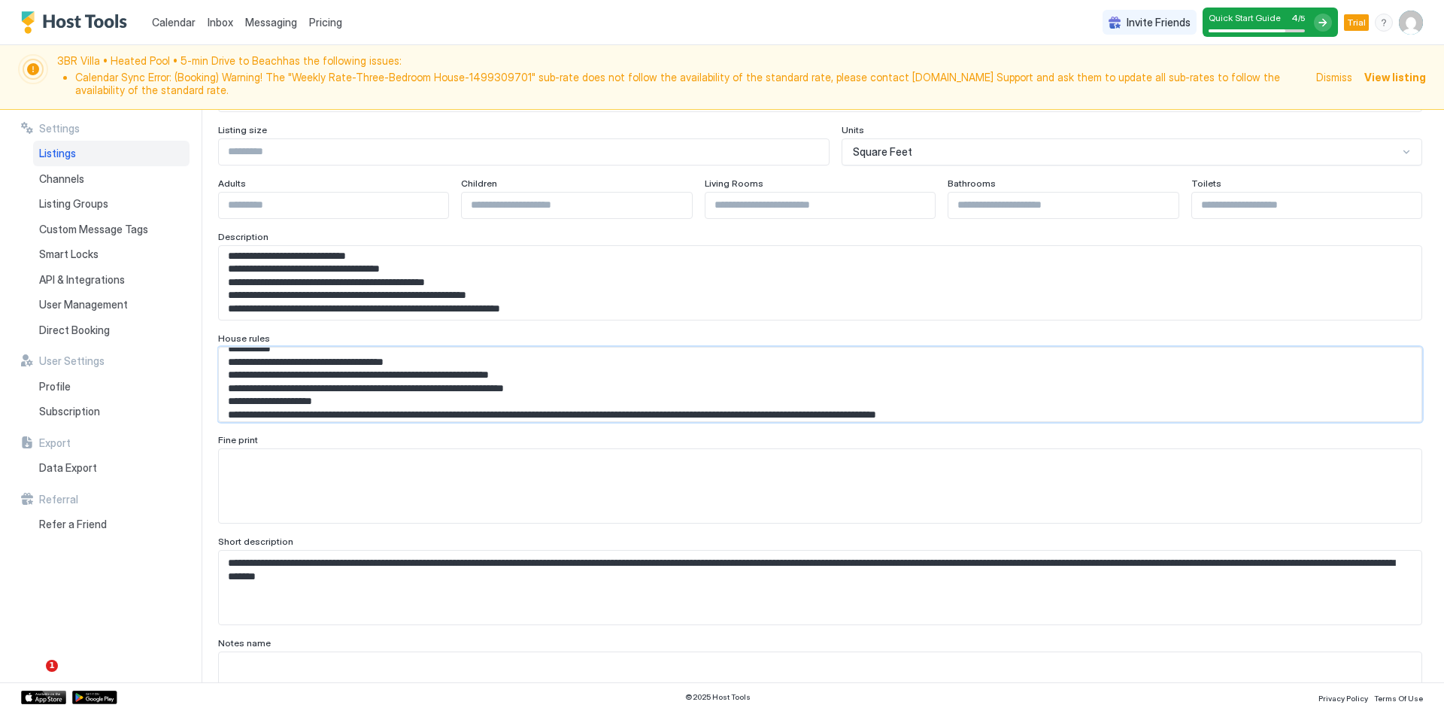
scroll to position [0, 0]
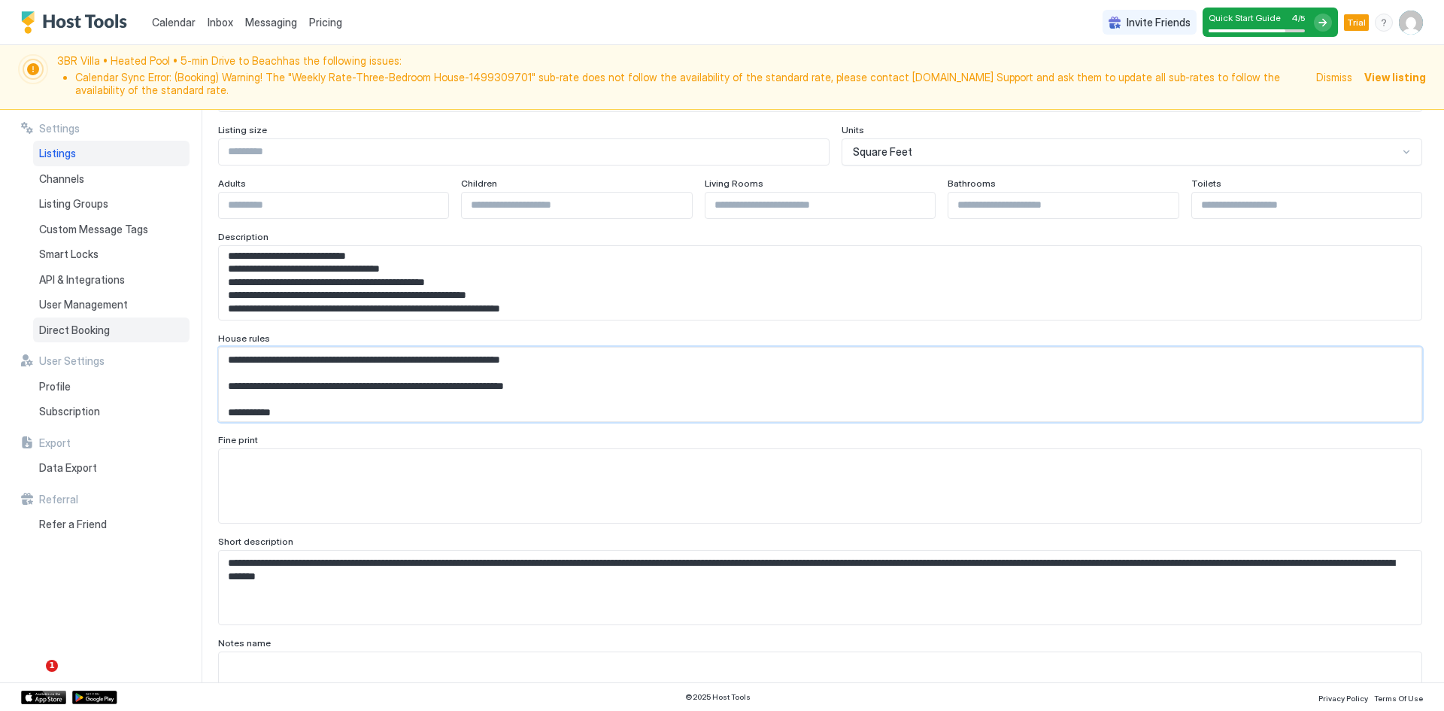
drag, startPoint x: 235, startPoint y: 388, endPoint x: 178, endPoint y: 329, distance: 81.9
click at [178, 329] on div "**********" at bounding box center [722, 396] width 1444 height 573
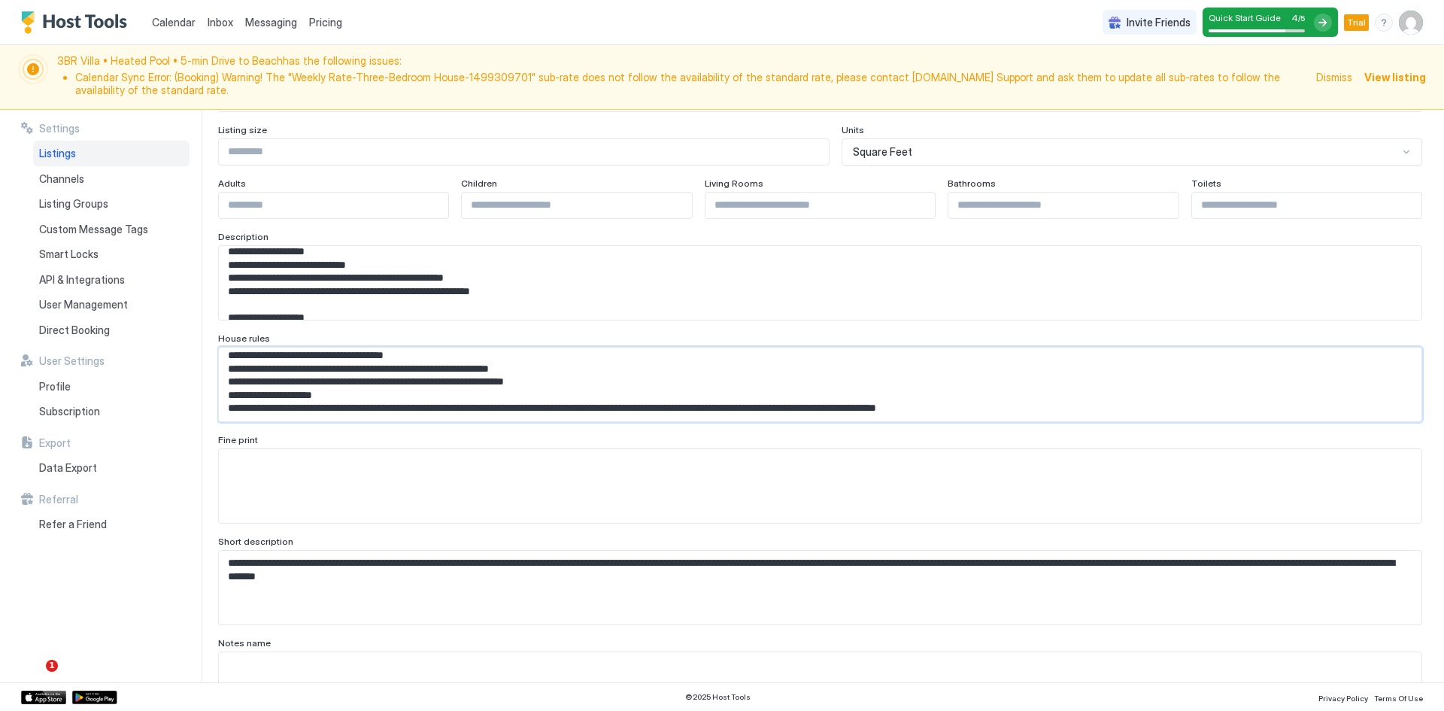
scroll to position [439, 0]
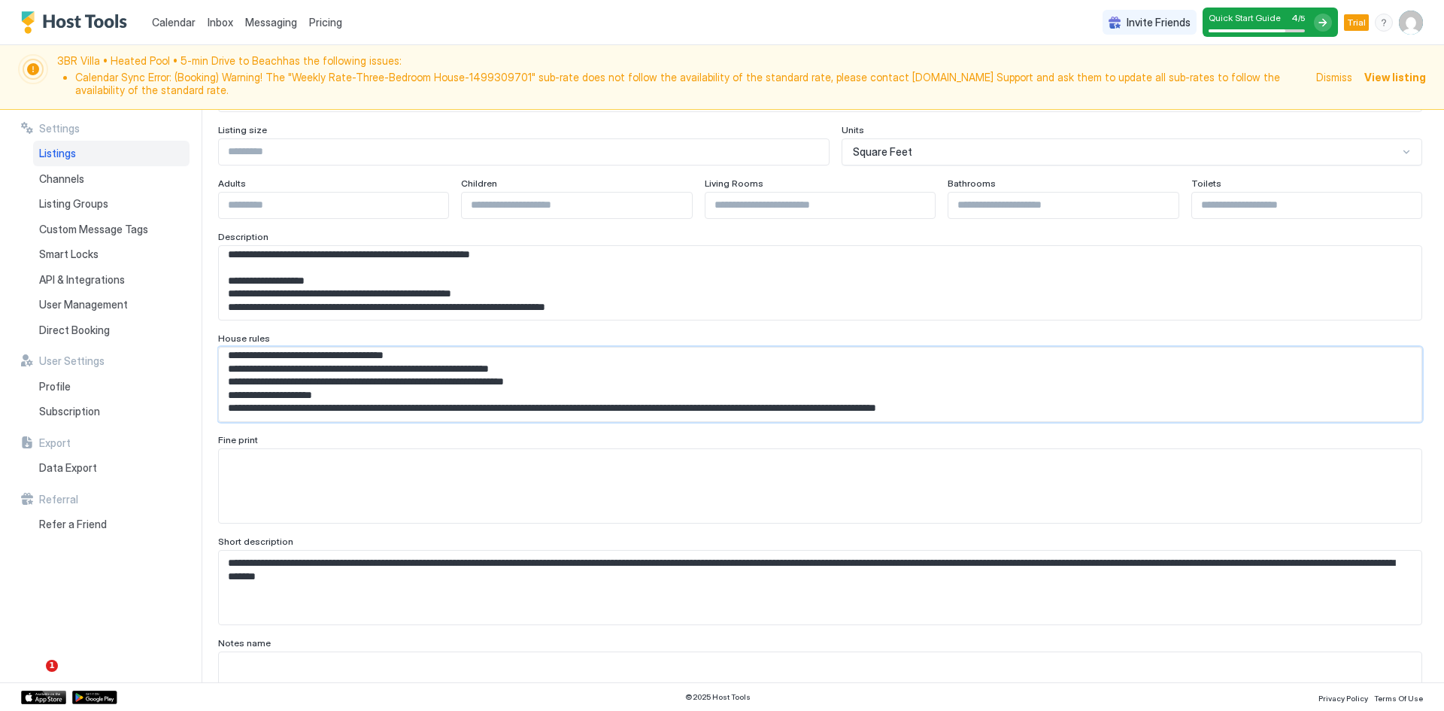
type textarea "**********"
click at [295, 271] on textarea "Input Field" at bounding box center [815, 283] width 1192 height 74
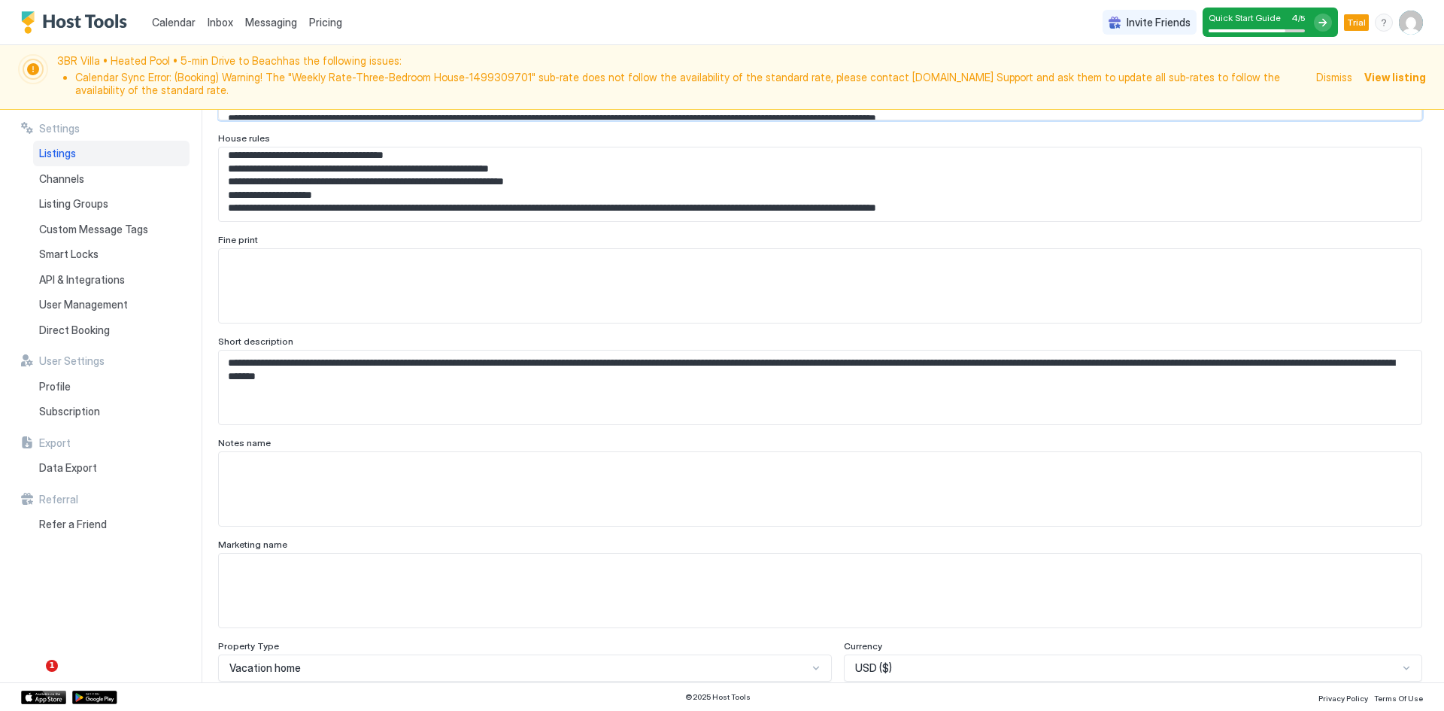
scroll to position [201, 0]
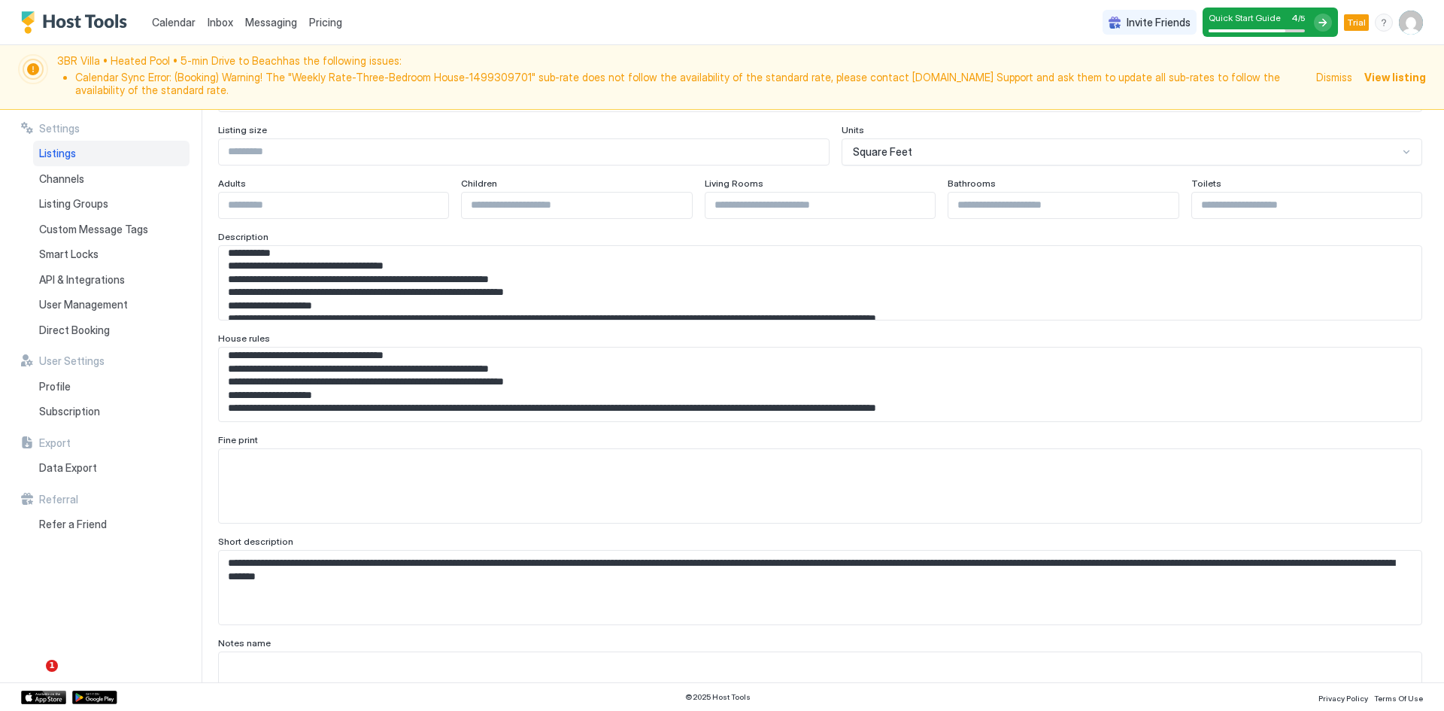
click at [231, 439] on span "Fine print" at bounding box center [238, 439] width 40 height 11
copy span "Fine print"
click at [265, 368] on textarea "**********" at bounding box center [815, 385] width 1192 height 74
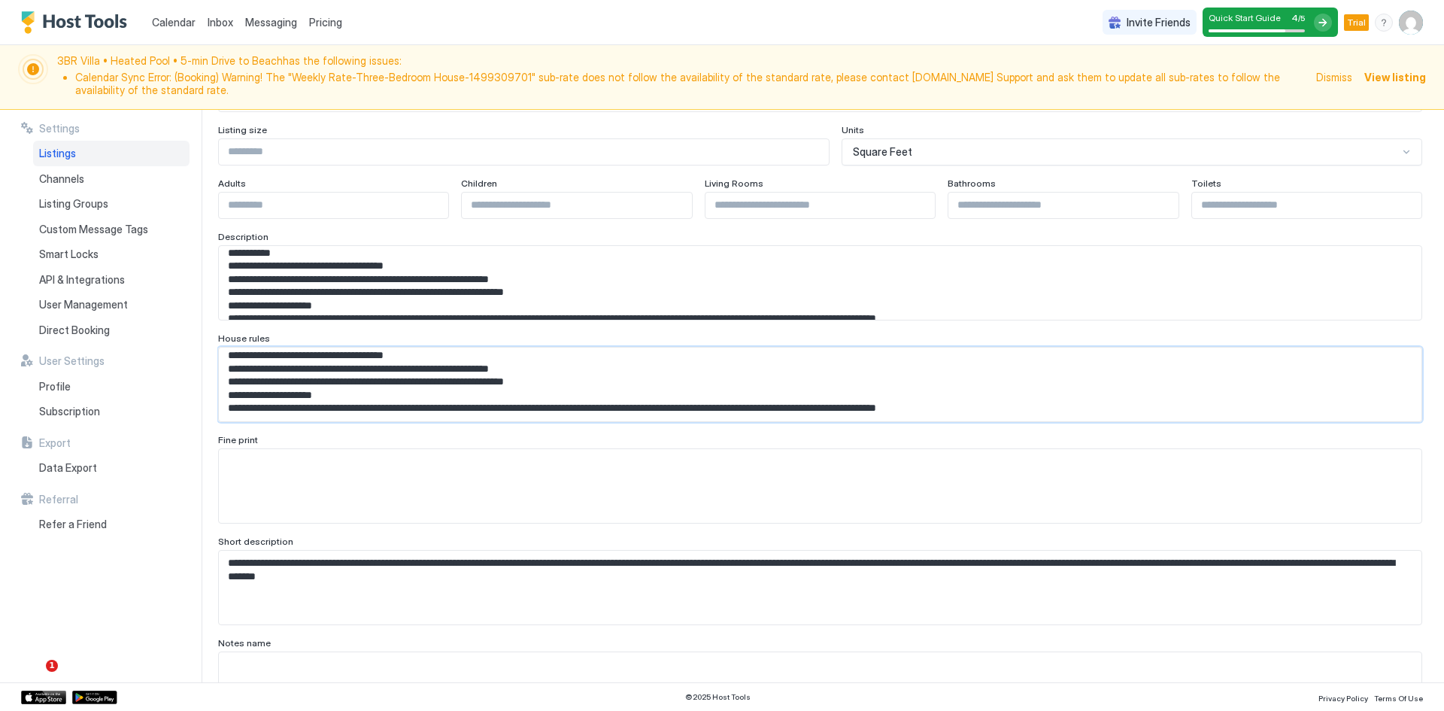
click at [278, 311] on textarea "Input Field" at bounding box center [815, 283] width 1192 height 74
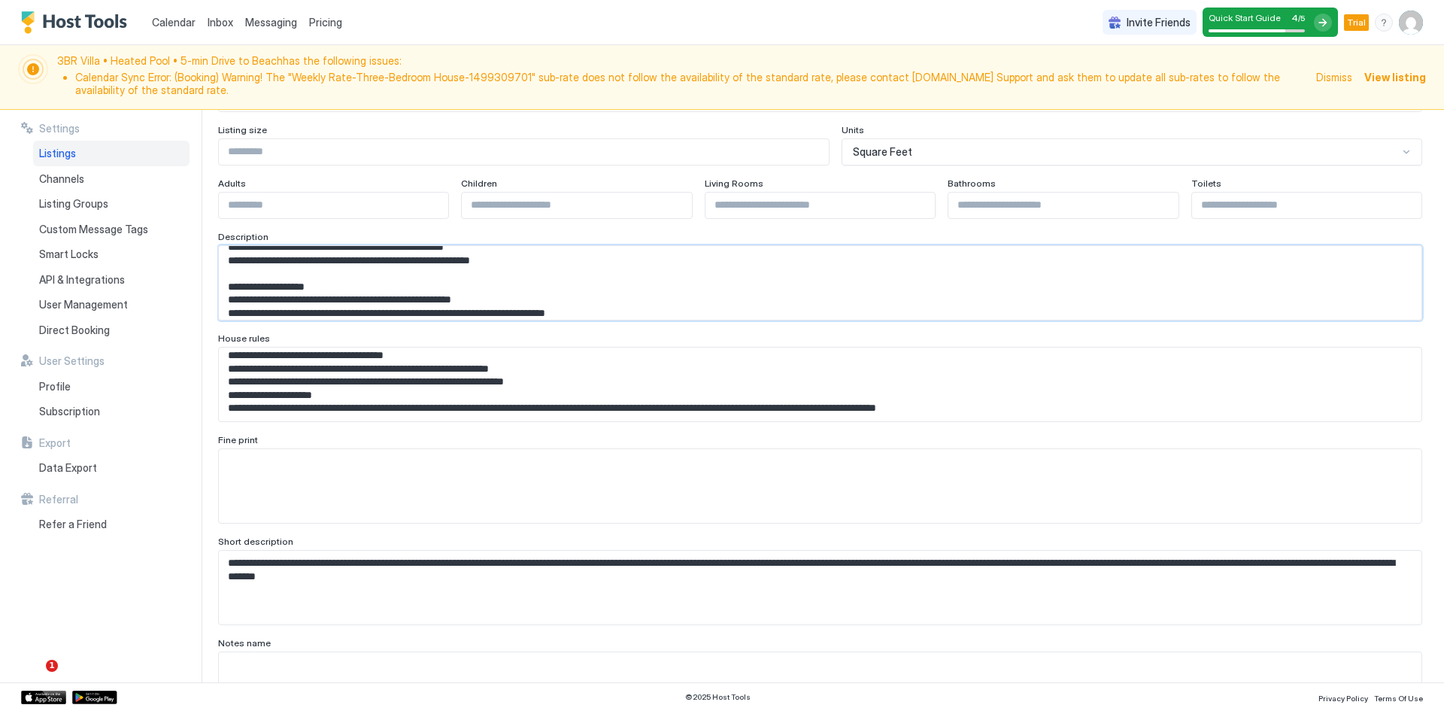
scroll to position [439, 0]
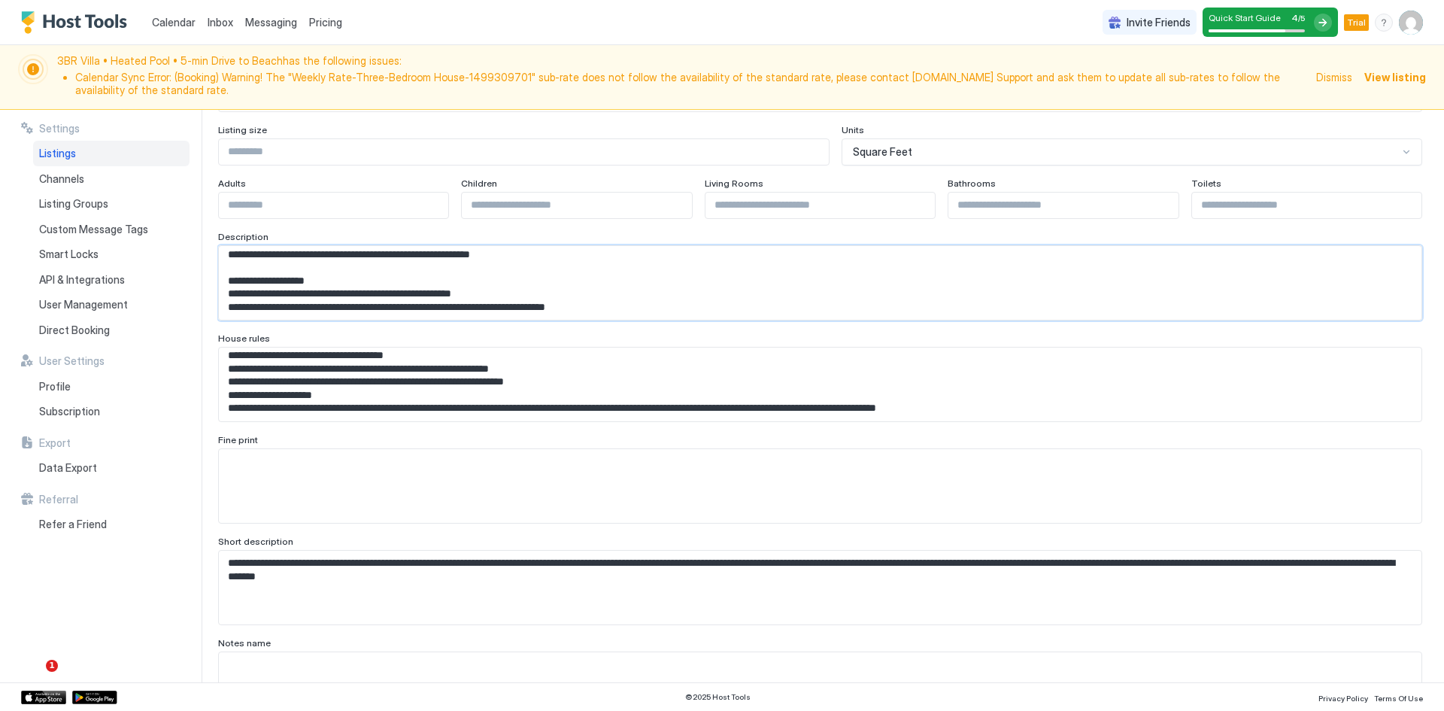
drag, startPoint x: 226, startPoint y: 285, endPoint x: 632, endPoint y: 305, distance: 406.0
click at [632, 305] on textarea "Input Field" at bounding box center [815, 283] width 1192 height 74
click at [301, 483] on textarea "Input Field" at bounding box center [820, 486] width 1203 height 74
paste textarea "**********"
click at [267, 460] on textarea "**********" at bounding box center [815, 486] width 1192 height 74
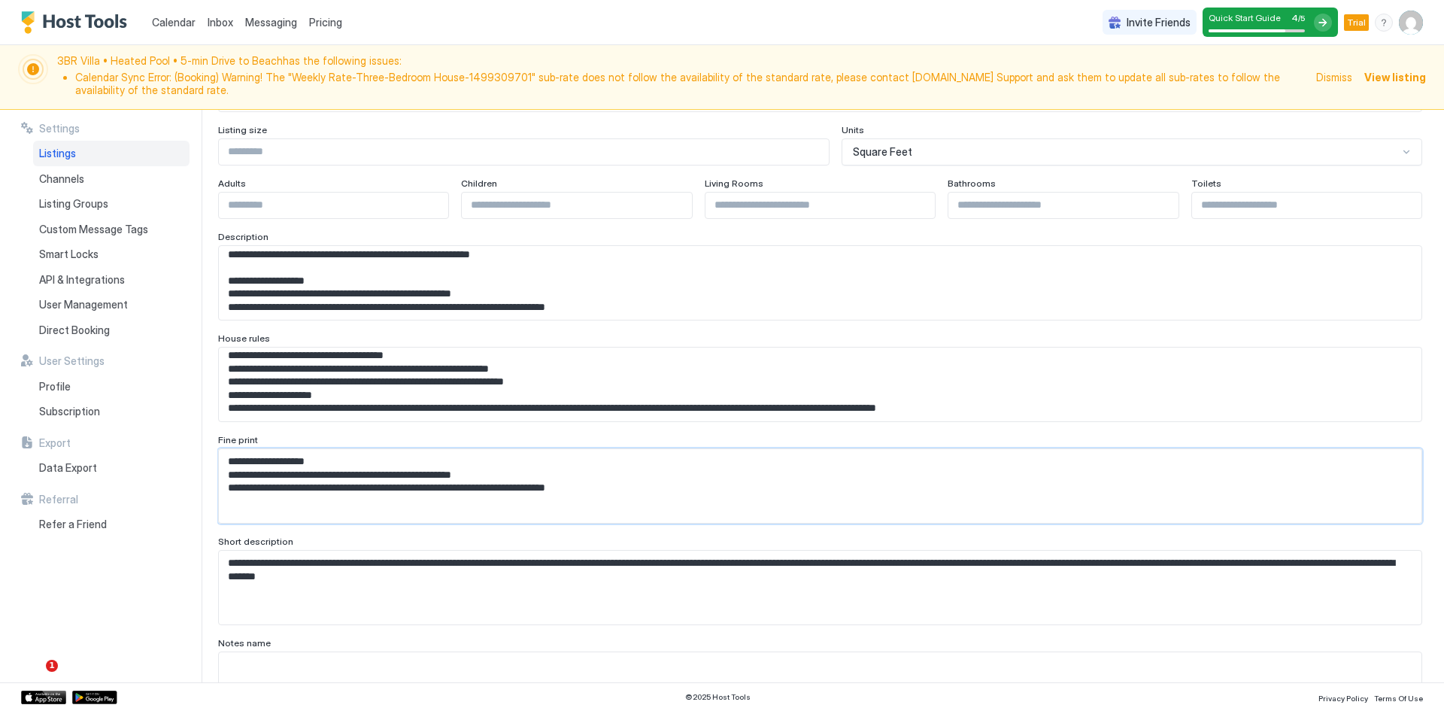
click at [267, 460] on textarea "**********" at bounding box center [815, 486] width 1192 height 74
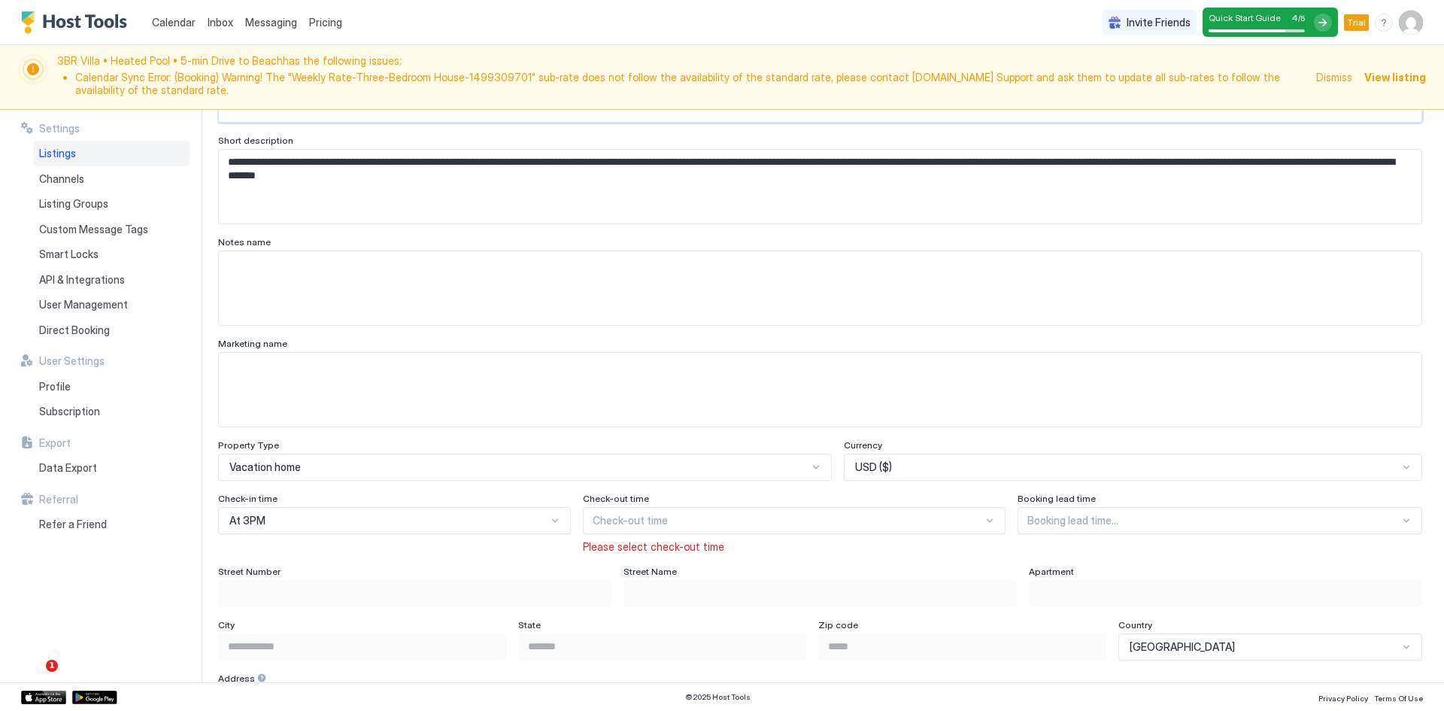
scroll to position [803, 0]
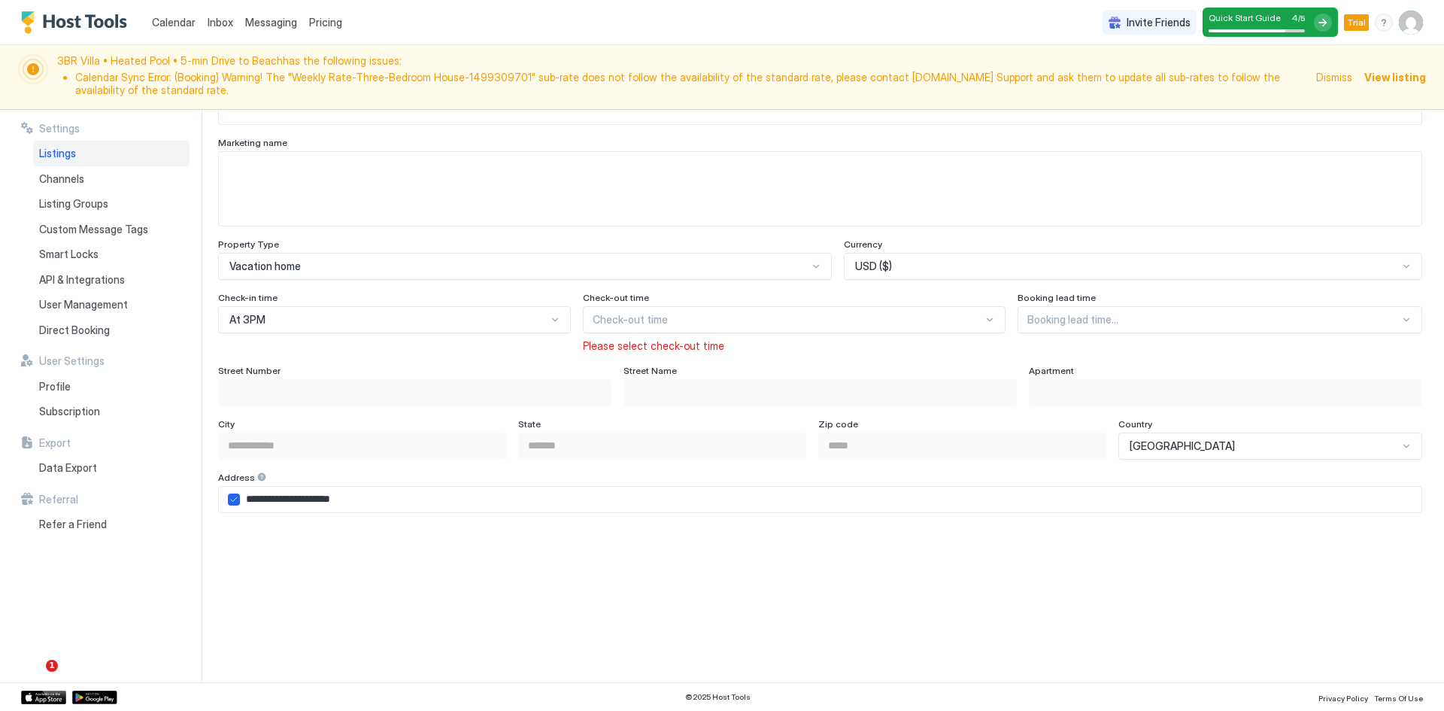
type textarea "**********"
click at [329, 264] on div "Vacation home" at bounding box center [518, 267] width 578 height 14
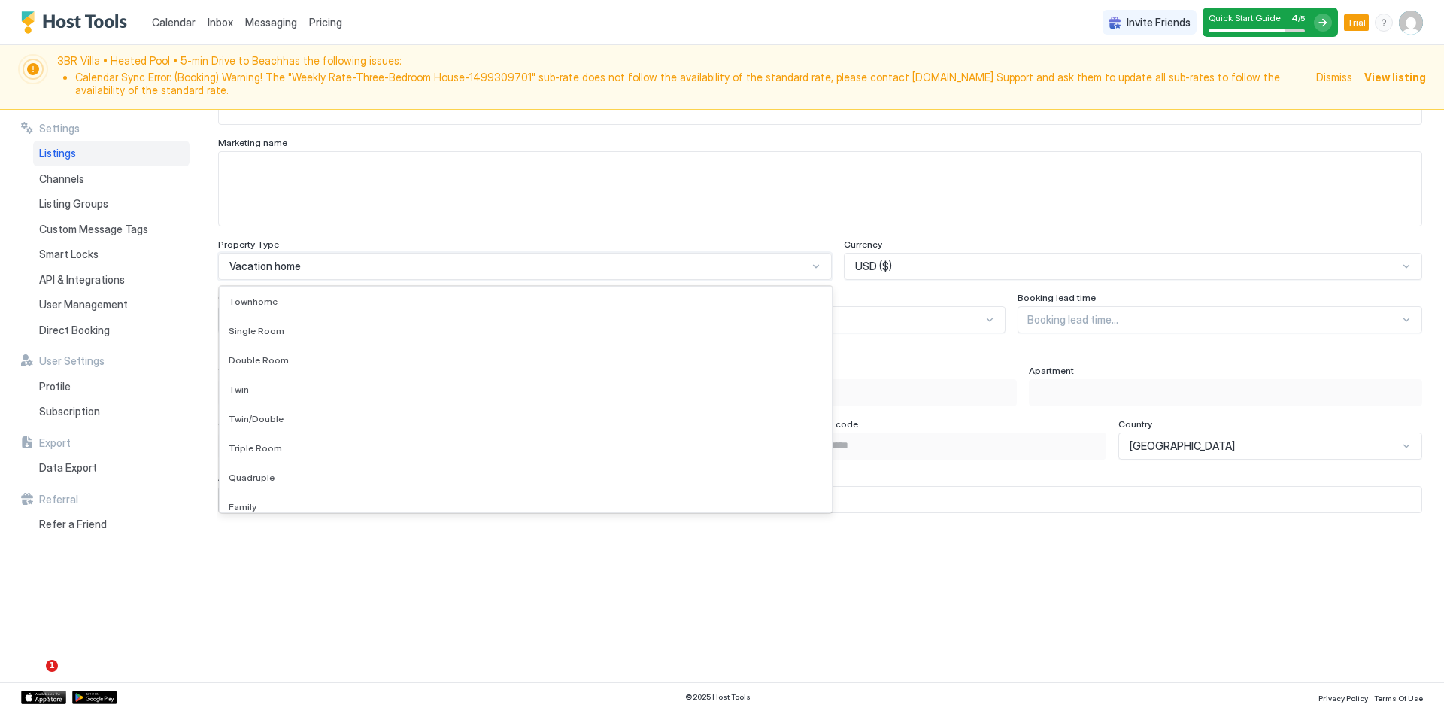
scroll to position [1222, 0]
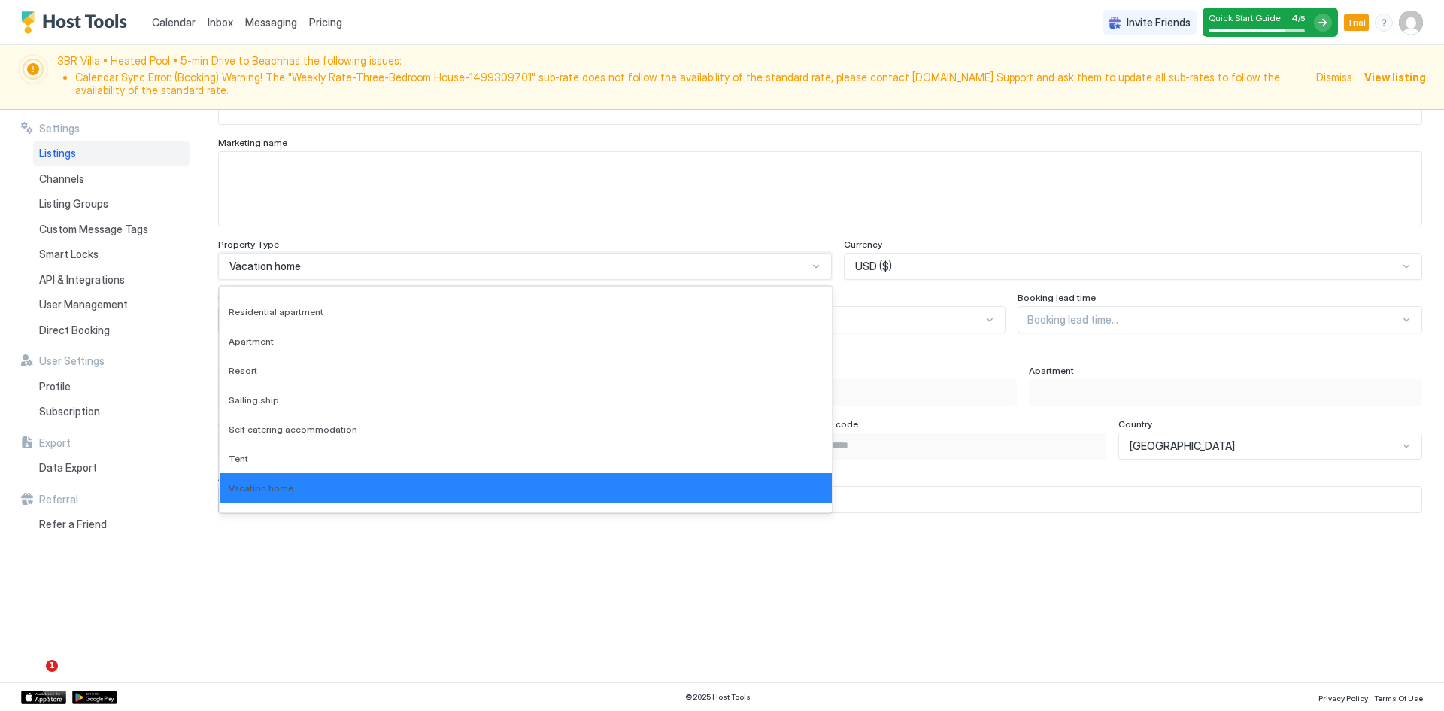
click at [329, 264] on div "Vacation home" at bounding box center [518, 267] width 578 height 14
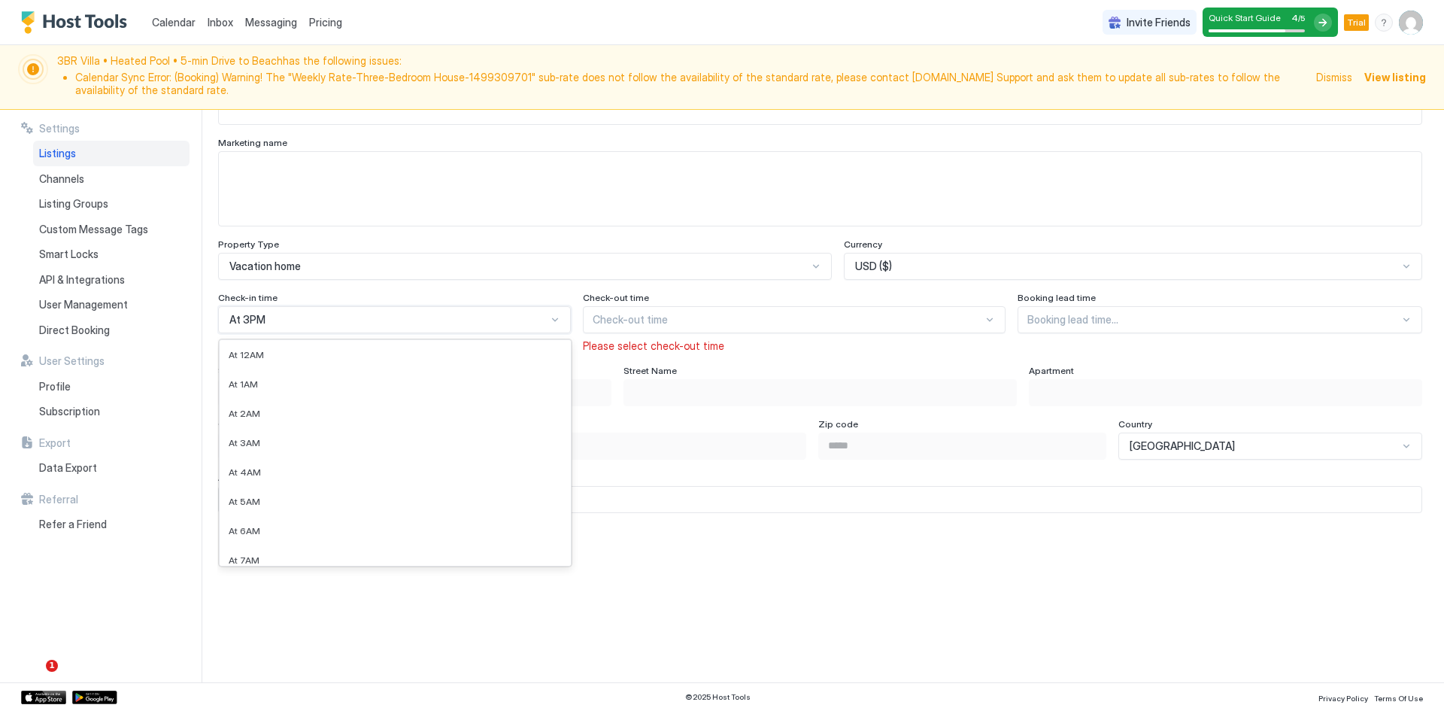
click at [314, 319] on div "At 3PM" at bounding box center [387, 320] width 317 height 14
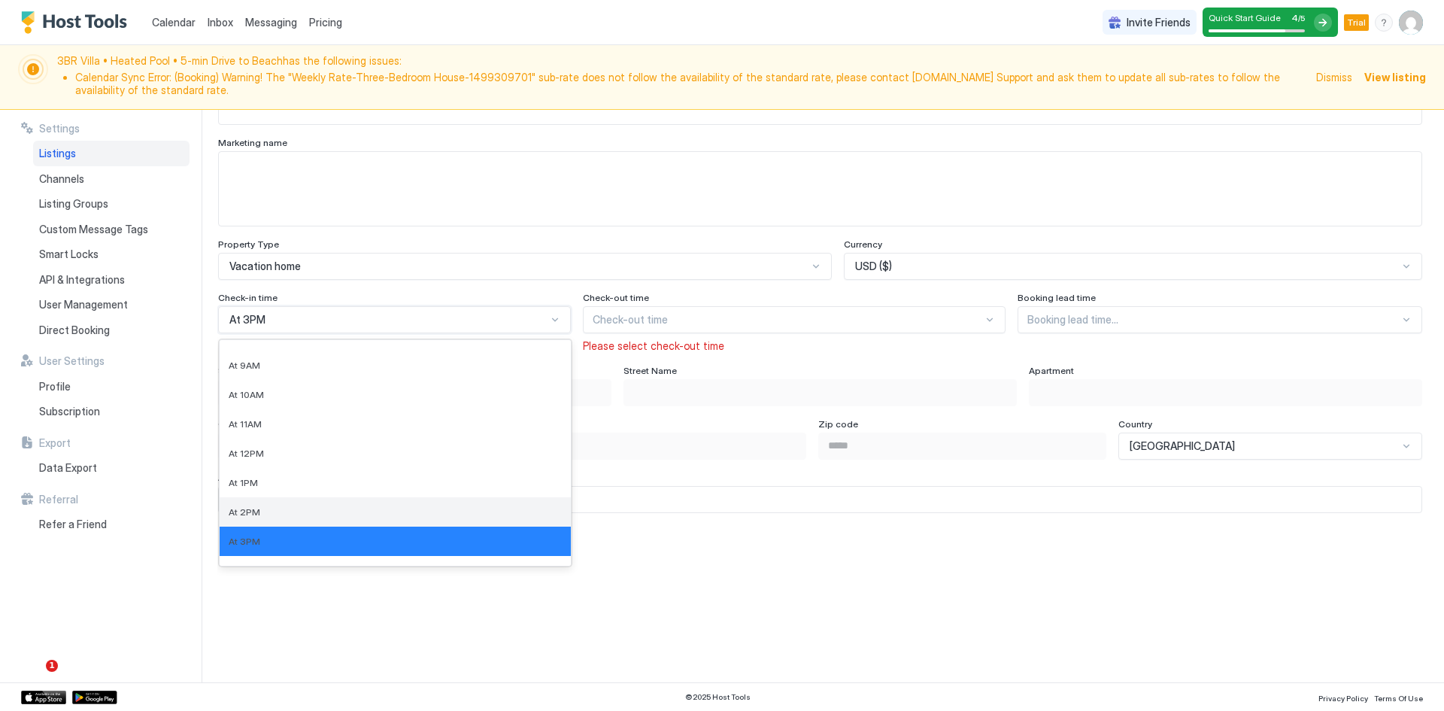
scroll to position [454, 0]
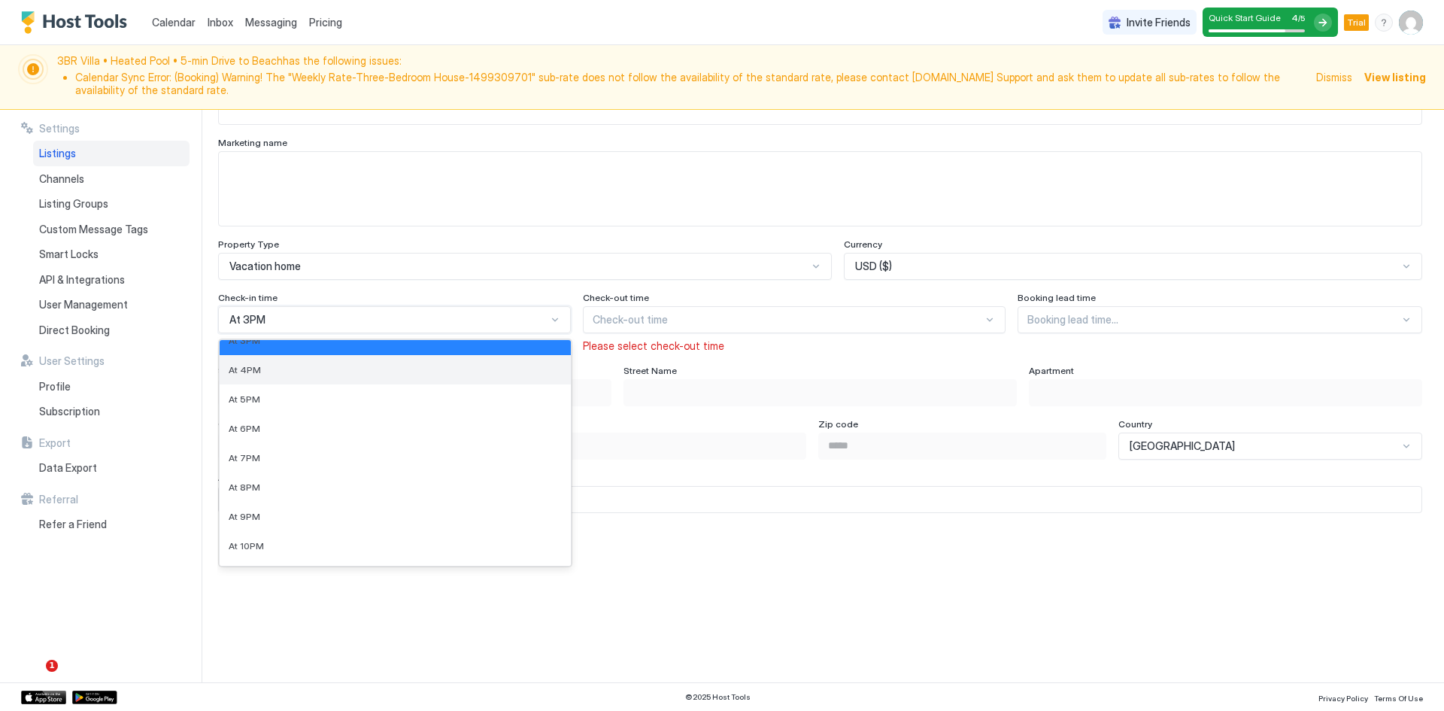
click at [266, 372] on div "At 4PM" at bounding box center [395, 369] width 333 height 11
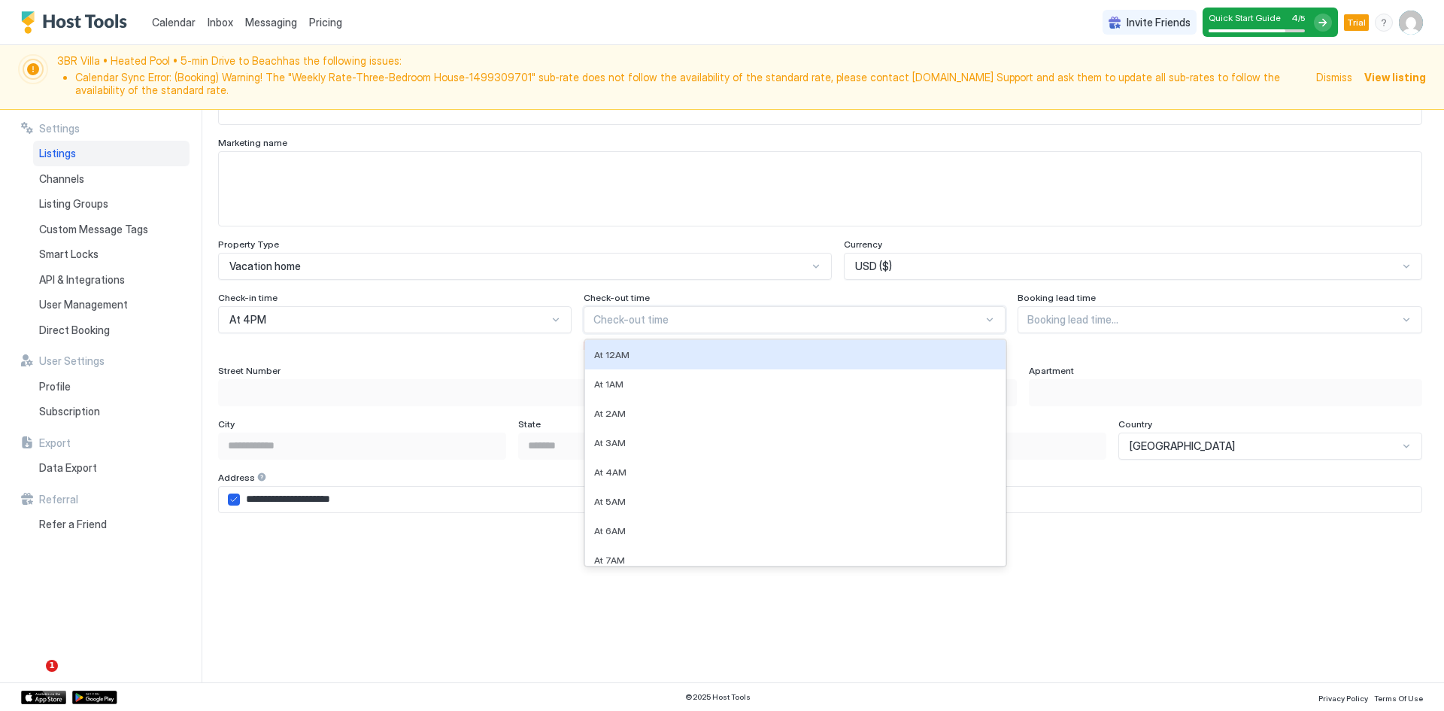
click at [635, 317] on div at bounding box center [789, 320] width 390 height 14
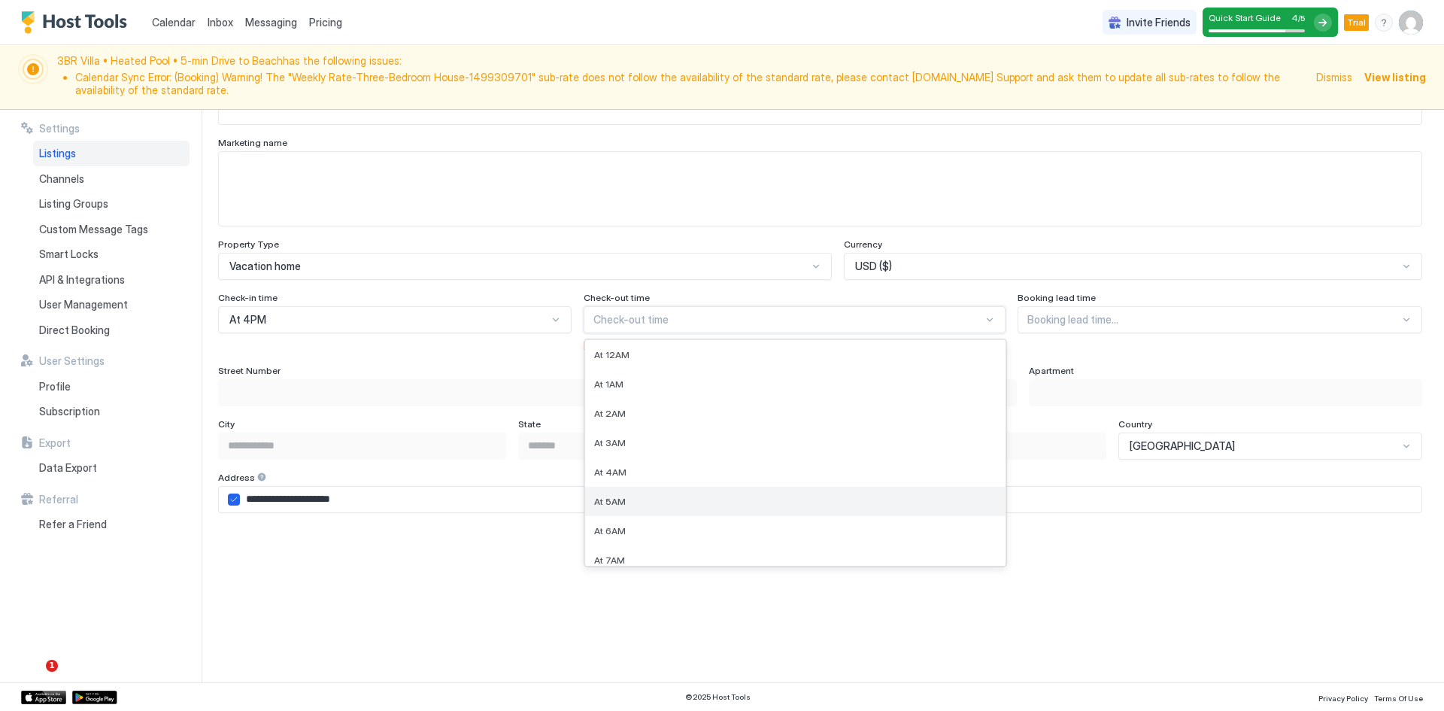
scroll to position [201, 0]
click at [643, 480] on div "At 11AM" at bounding box center [795, 476] width 403 height 11
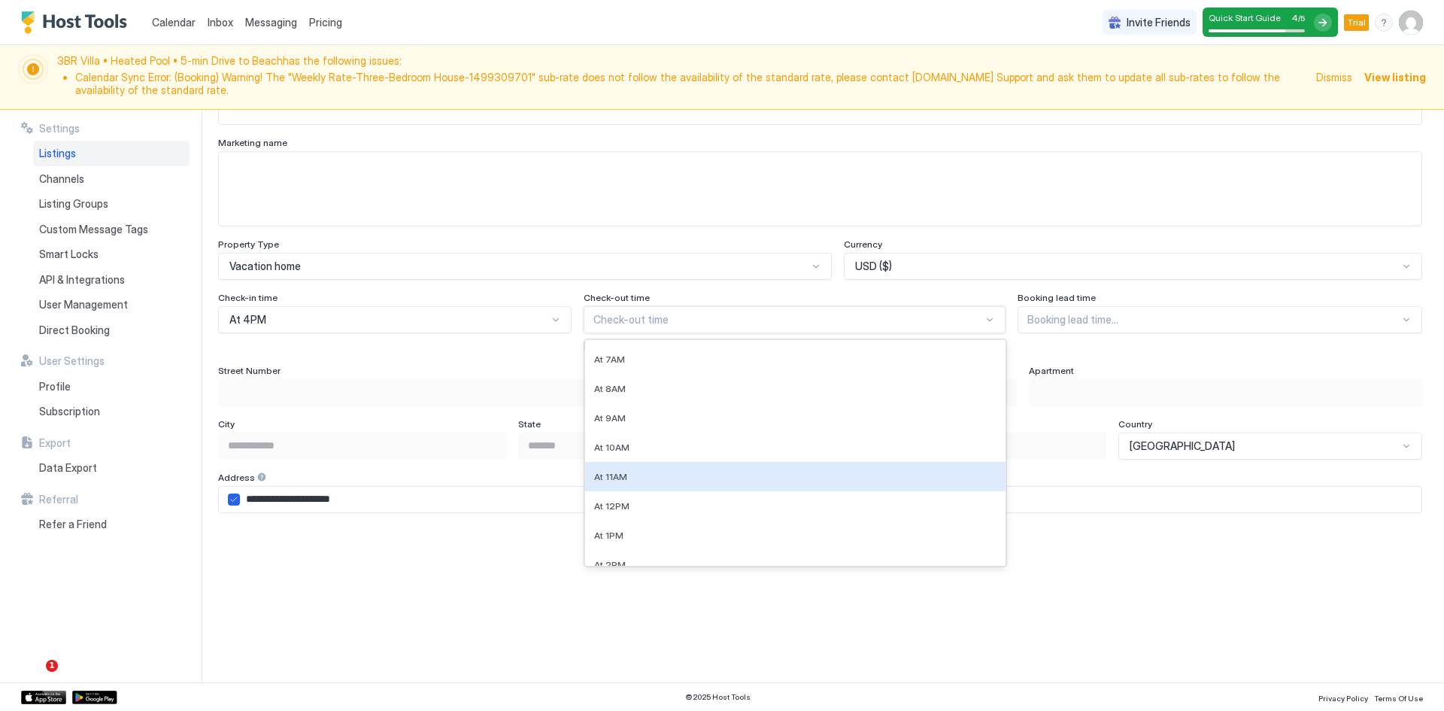
scroll to position [0, 0]
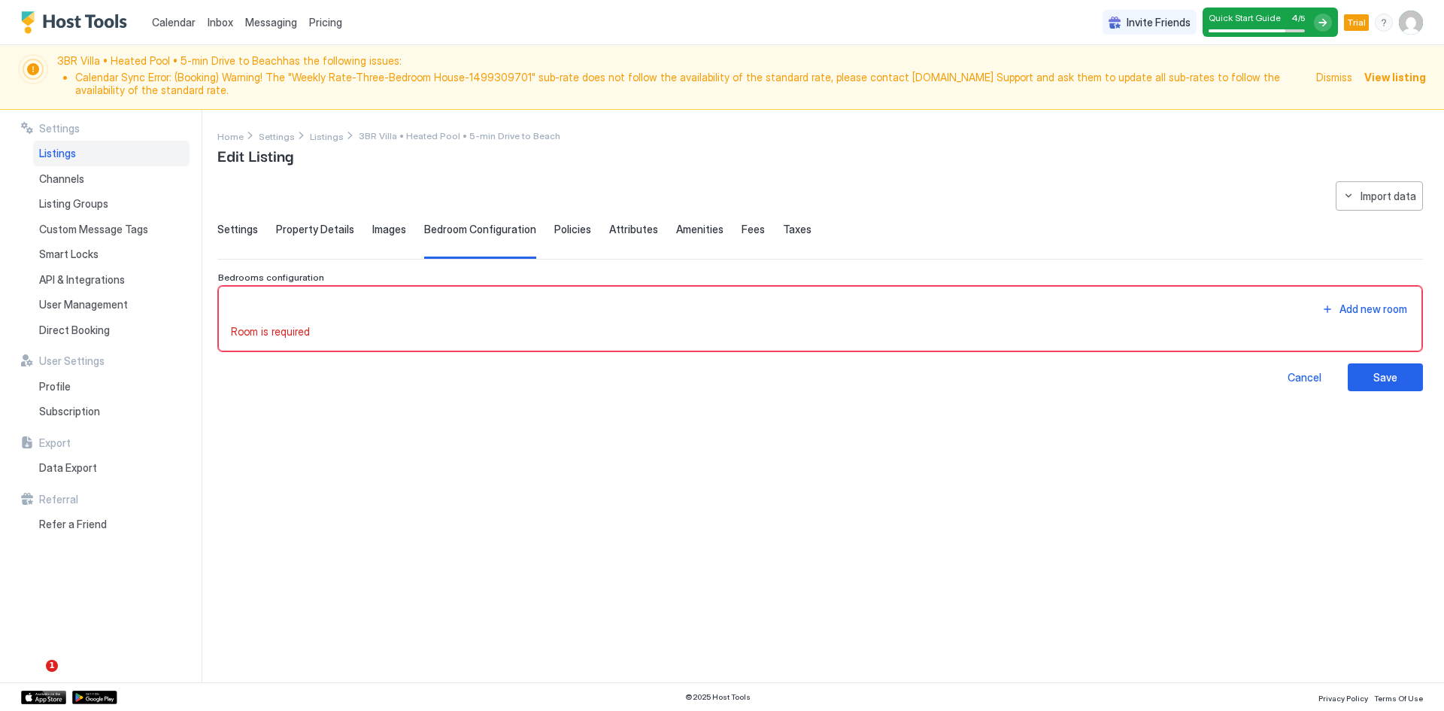
click at [296, 332] on span "Room is required" at bounding box center [270, 332] width 79 height 14
click at [294, 308] on div "Add new room" at bounding box center [820, 309] width 1179 height 20
click at [329, 229] on span "Property Details" at bounding box center [315, 230] width 78 height 14
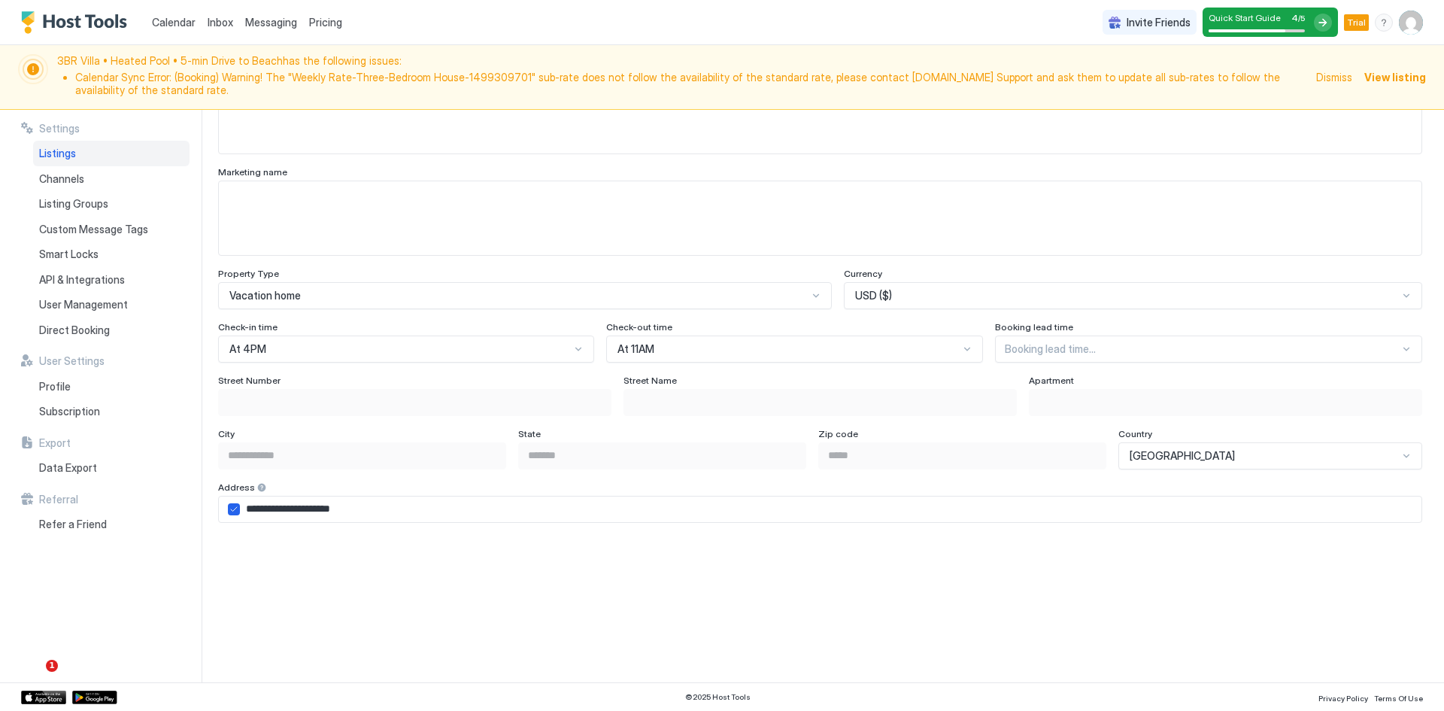
scroll to position [803, 0]
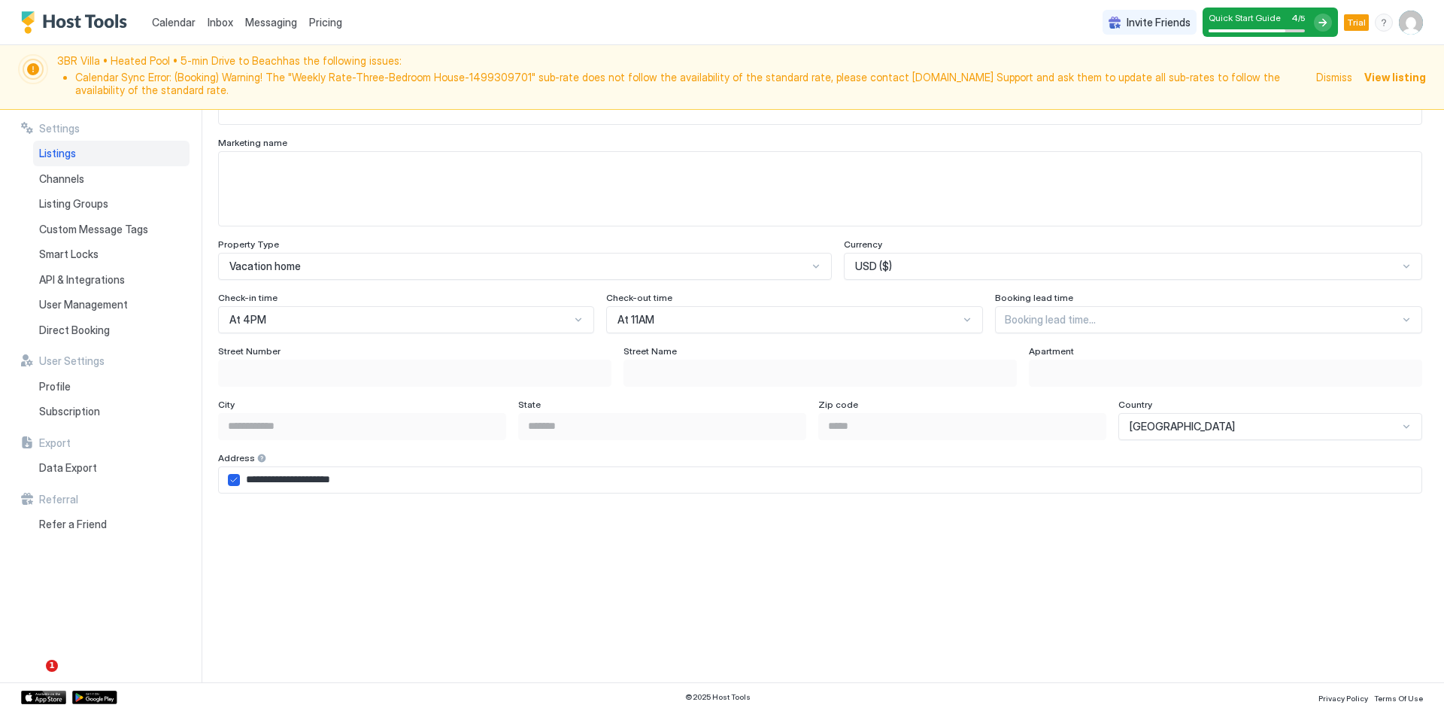
click at [1061, 323] on div at bounding box center [1202, 320] width 395 height 14
click at [1023, 317] on div at bounding box center [1202, 320] width 395 height 14
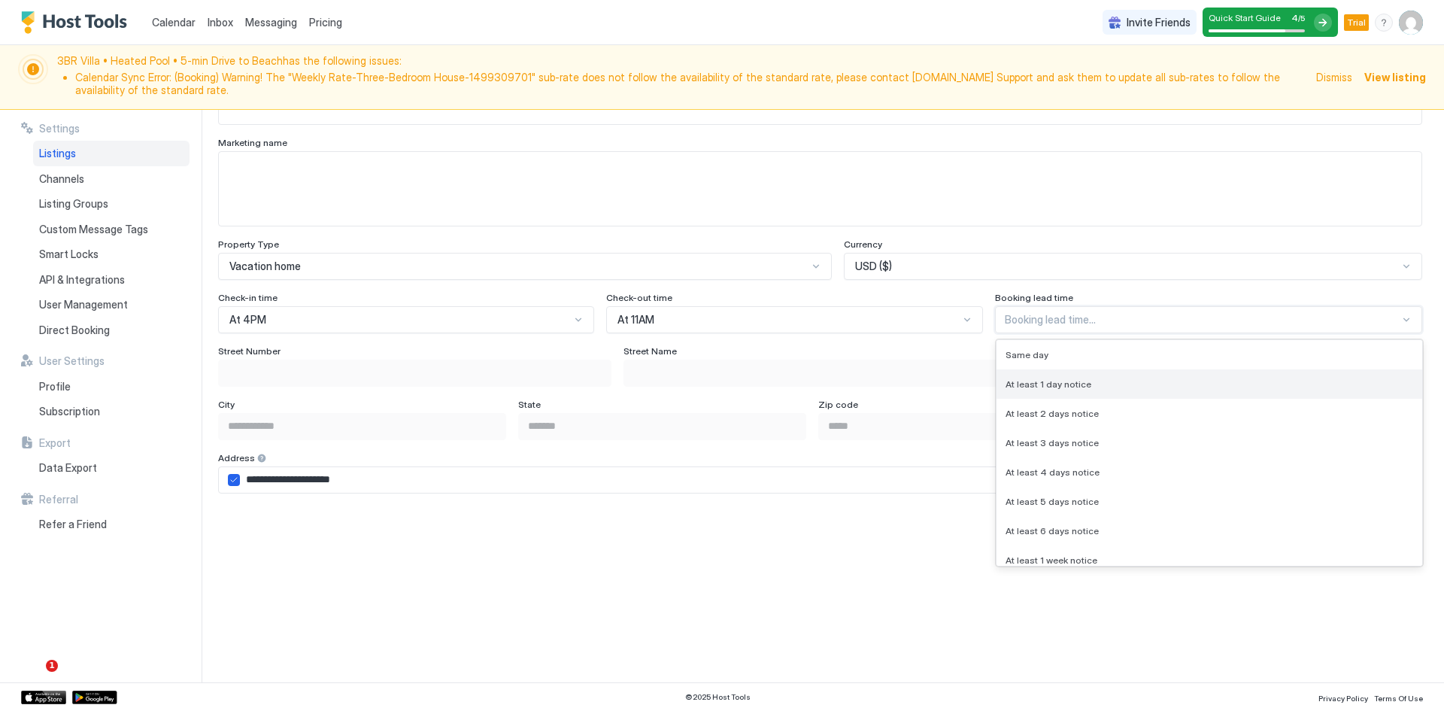
click at [1018, 380] on span "At least 1 day notice" at bounding box center [1049, 383] width 86 height 11
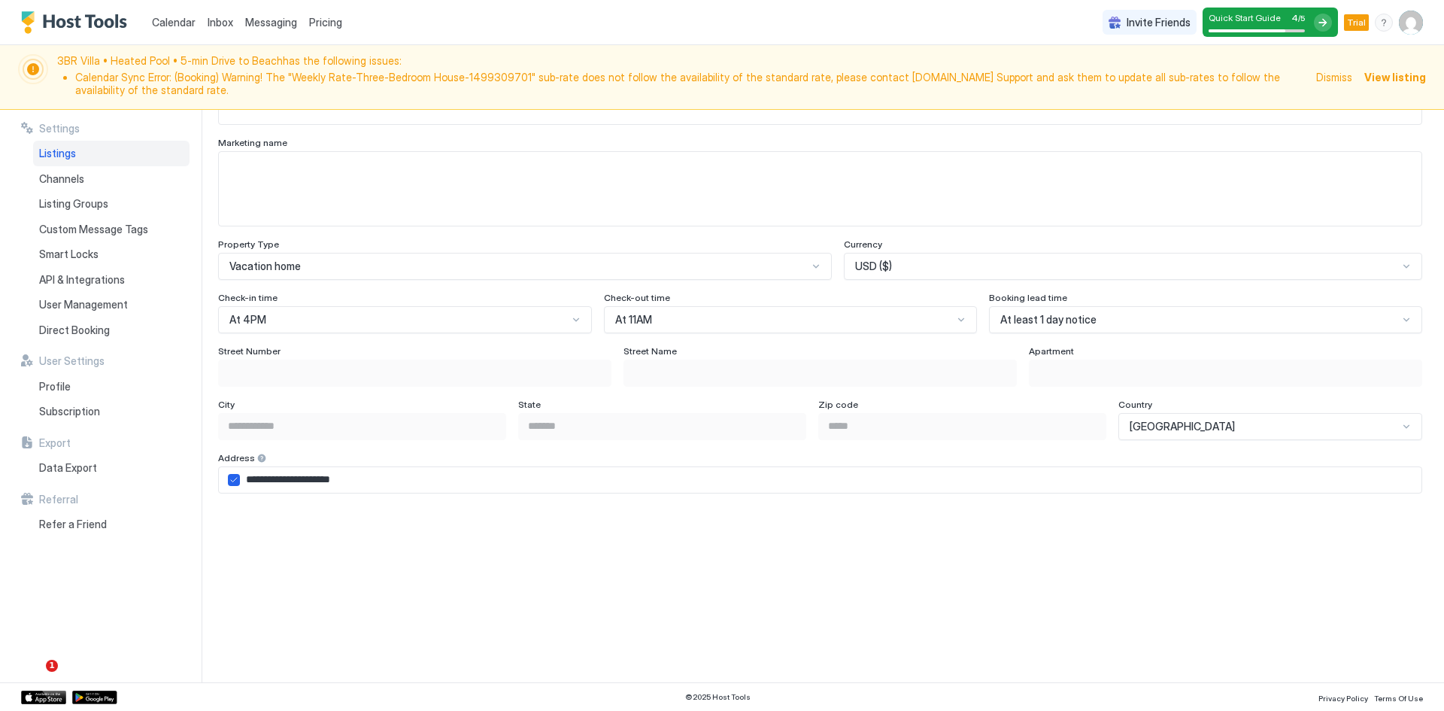
click at [1038, 328] on div "At least 1 day notice" at bounding box center [1205, 319] width 433 height 27
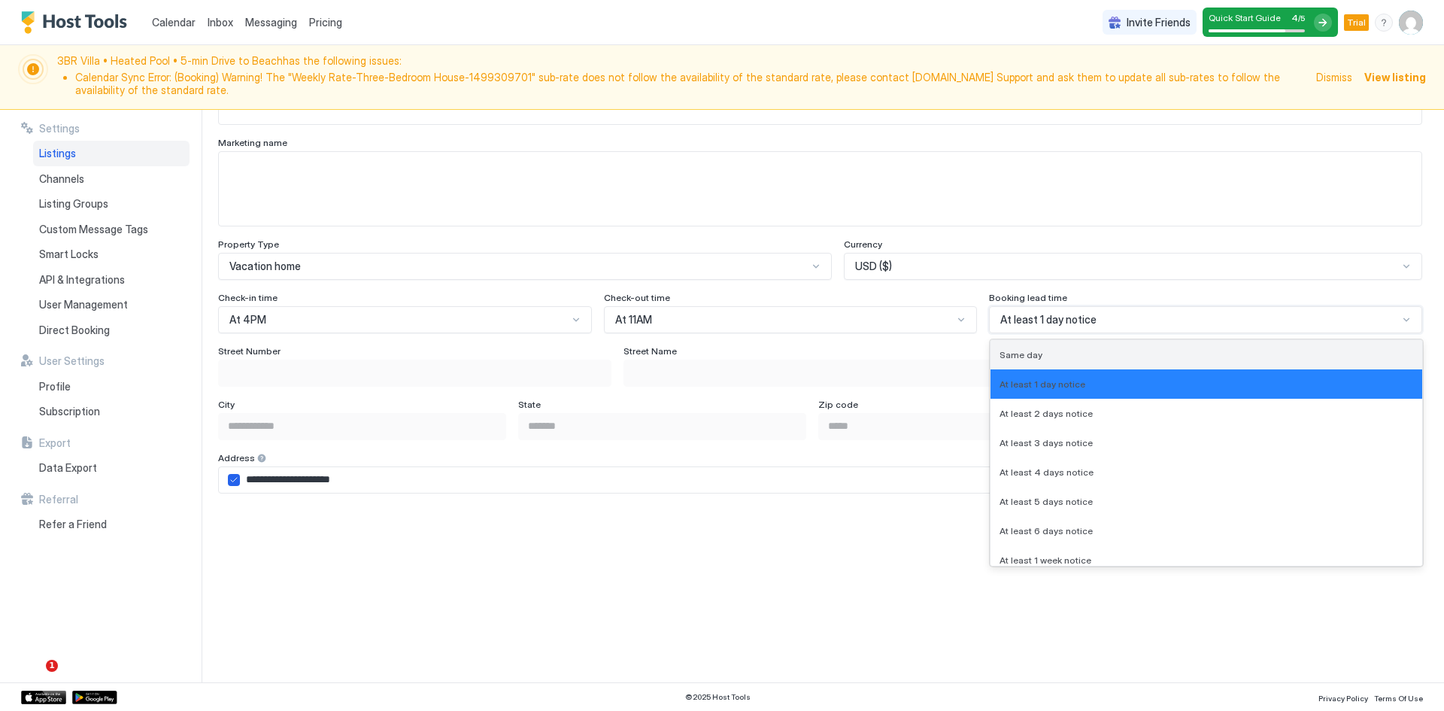
click at [1034, 350] on span "Same day" at bounding box center [1021, 354] width 43 height 11
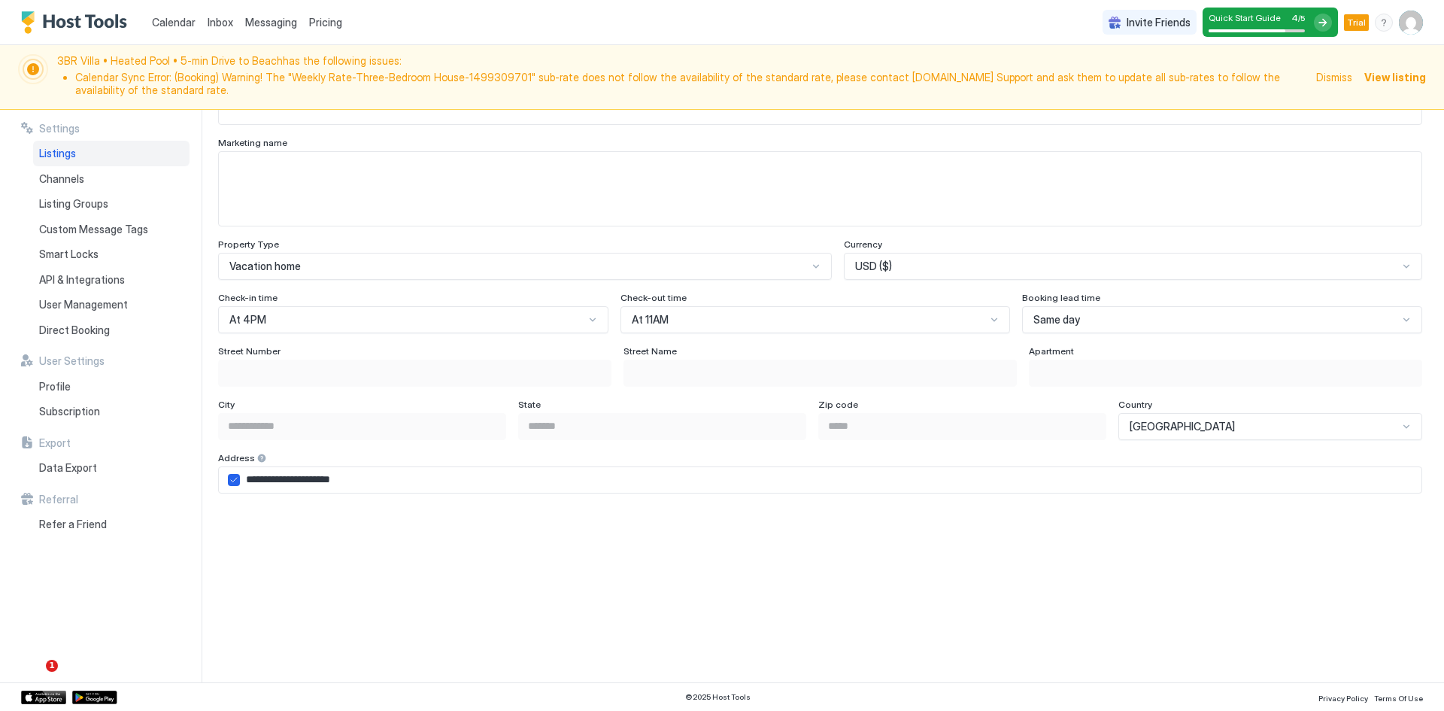
click at [1067, 322] on span "Same day" at bounding box center [1057, 320] width 47 height 14
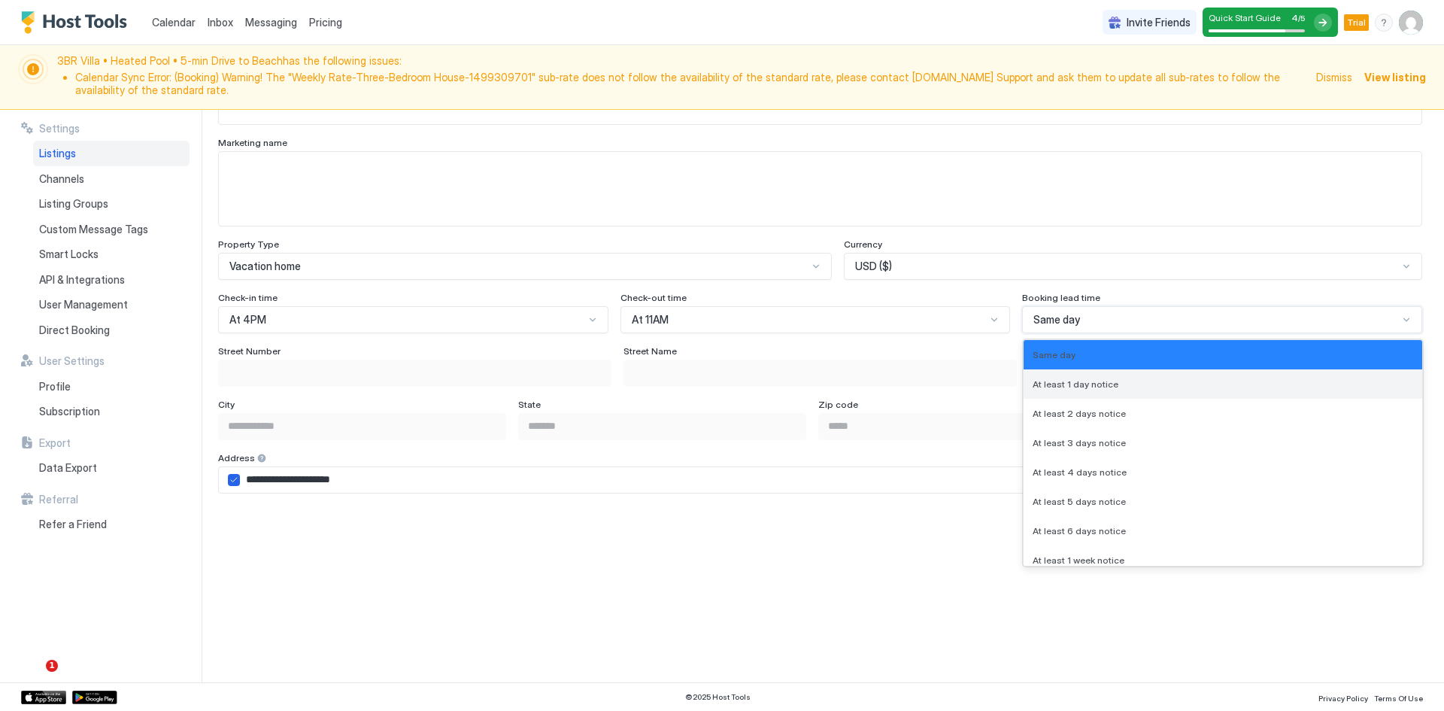
click at [1061, 377] on div "At least 1 day notice" at bounding box center [1223, 383] width 399 height 29
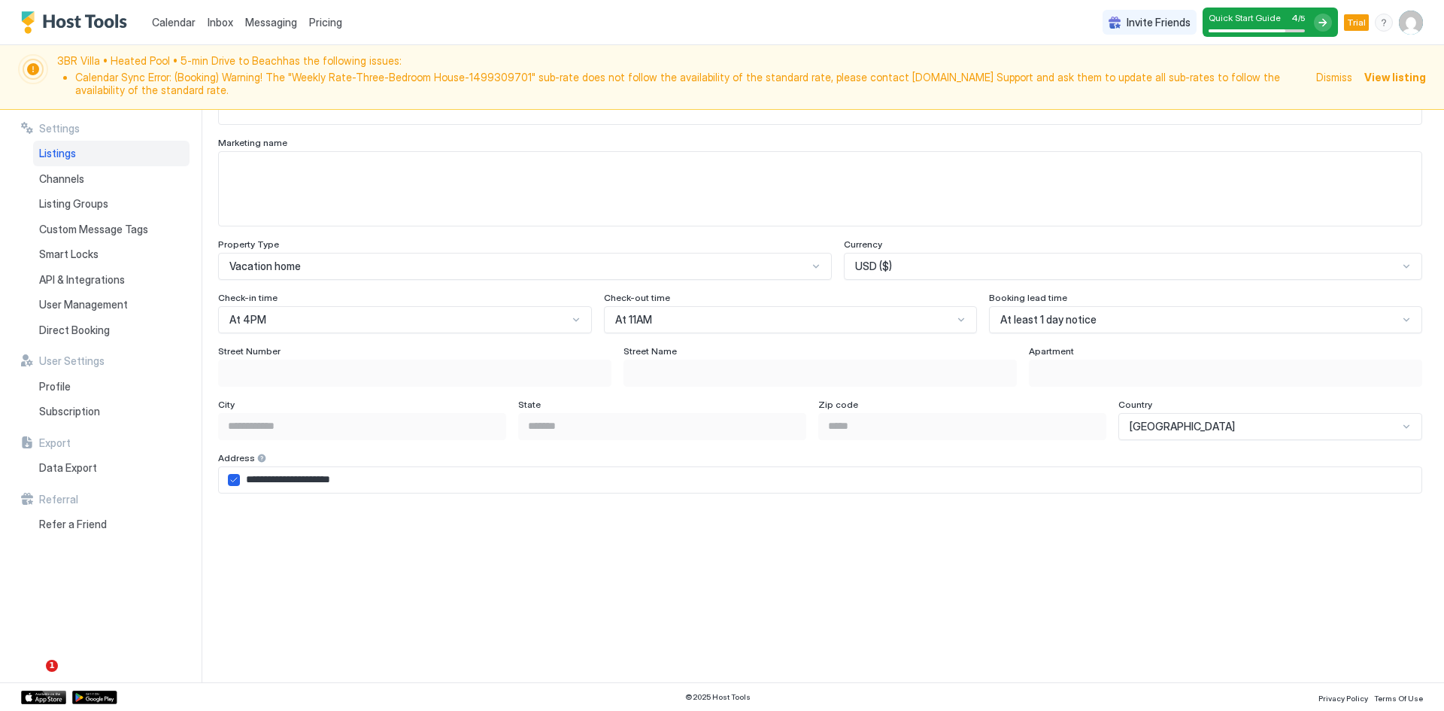
click at [317, 484] on input "**********" at bounding box center [831, 480] width 1182 height 26
drag, startPoint x: 283, startPoint y: 478, endPoint x: 232, endPoint y: 475, distance: 50.5
click at [232, 475] on div "**********" at bounding box center [820, 479] width 1204 height 27
click at [267, 487] on input "**********" at bounding box center [831, 480] width 1182 height 26
click at [244, 483] on input "**********" at bounding box center [831, 480] width 1182 height 26
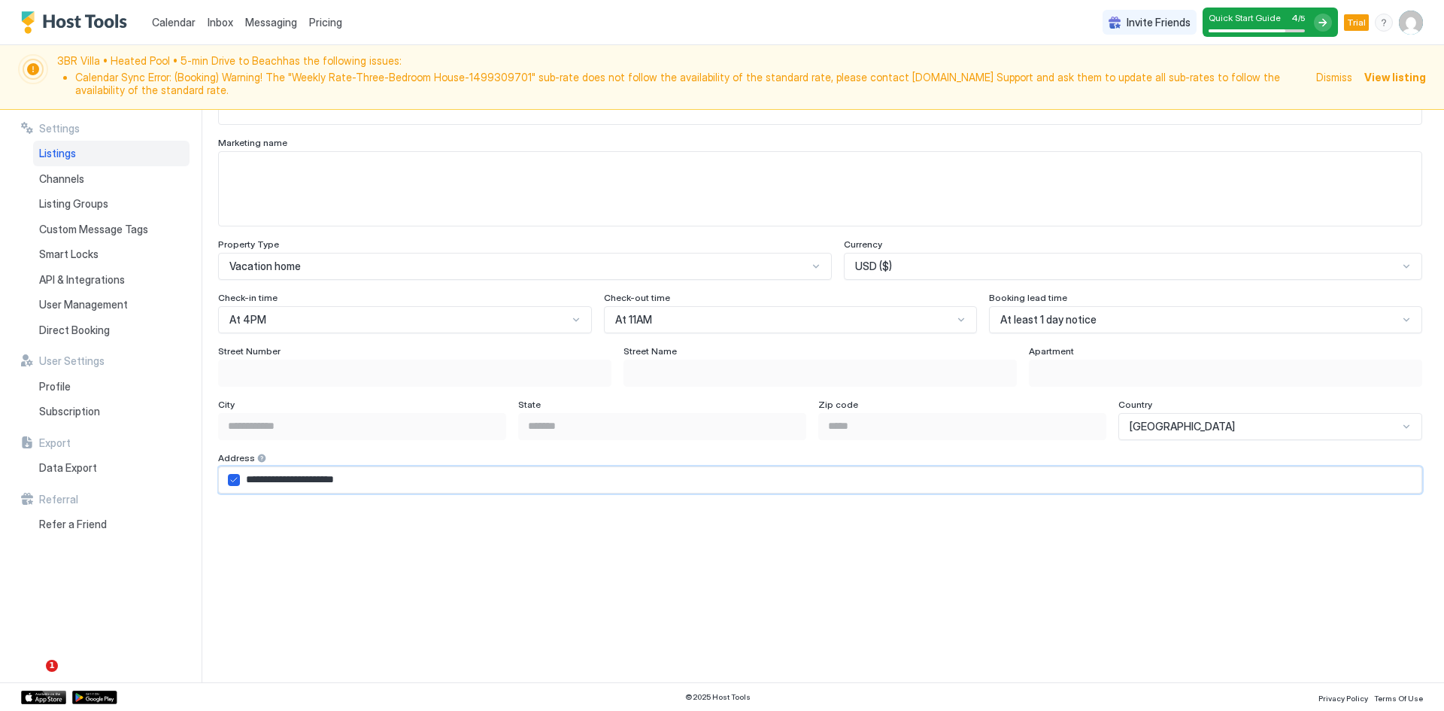
scroll to position [0, 0]
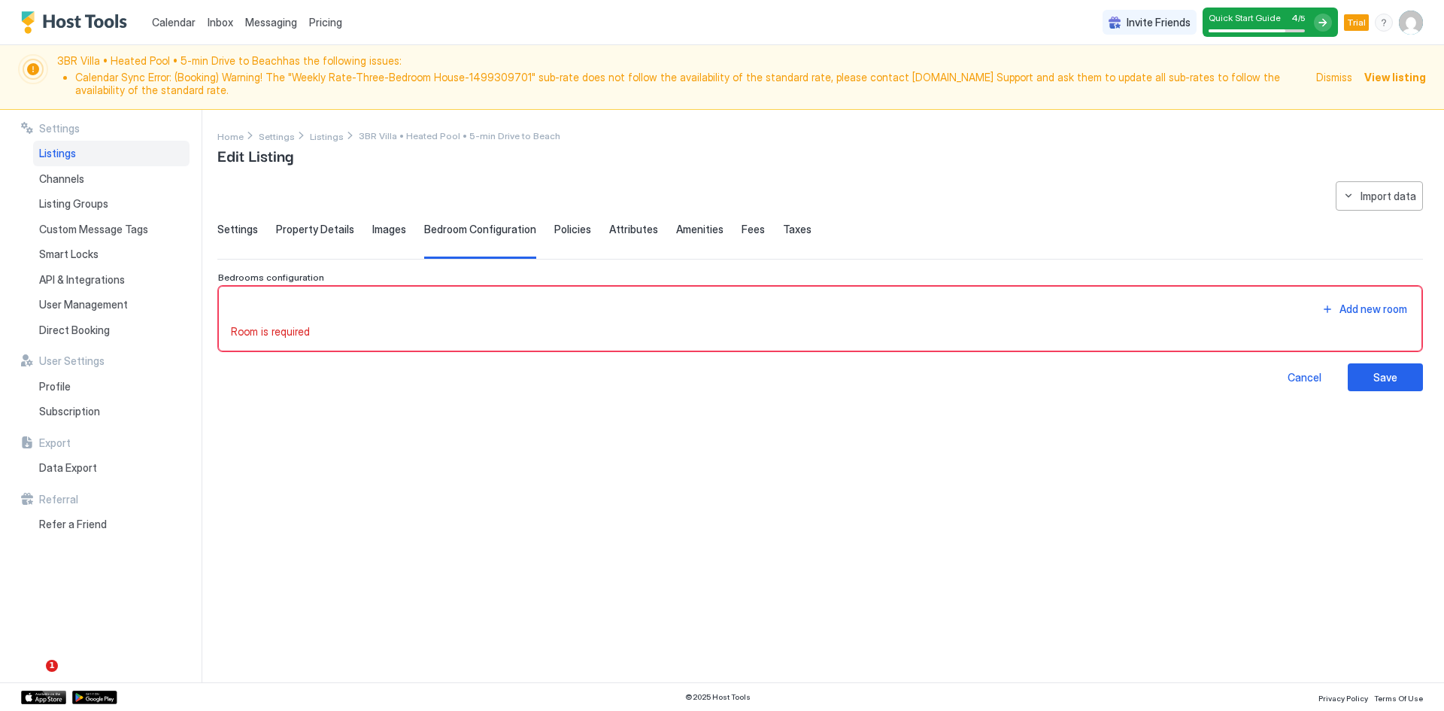
click at [317, 223] on span "Property Details" at bounding box center [315, 230] width 78 height 14
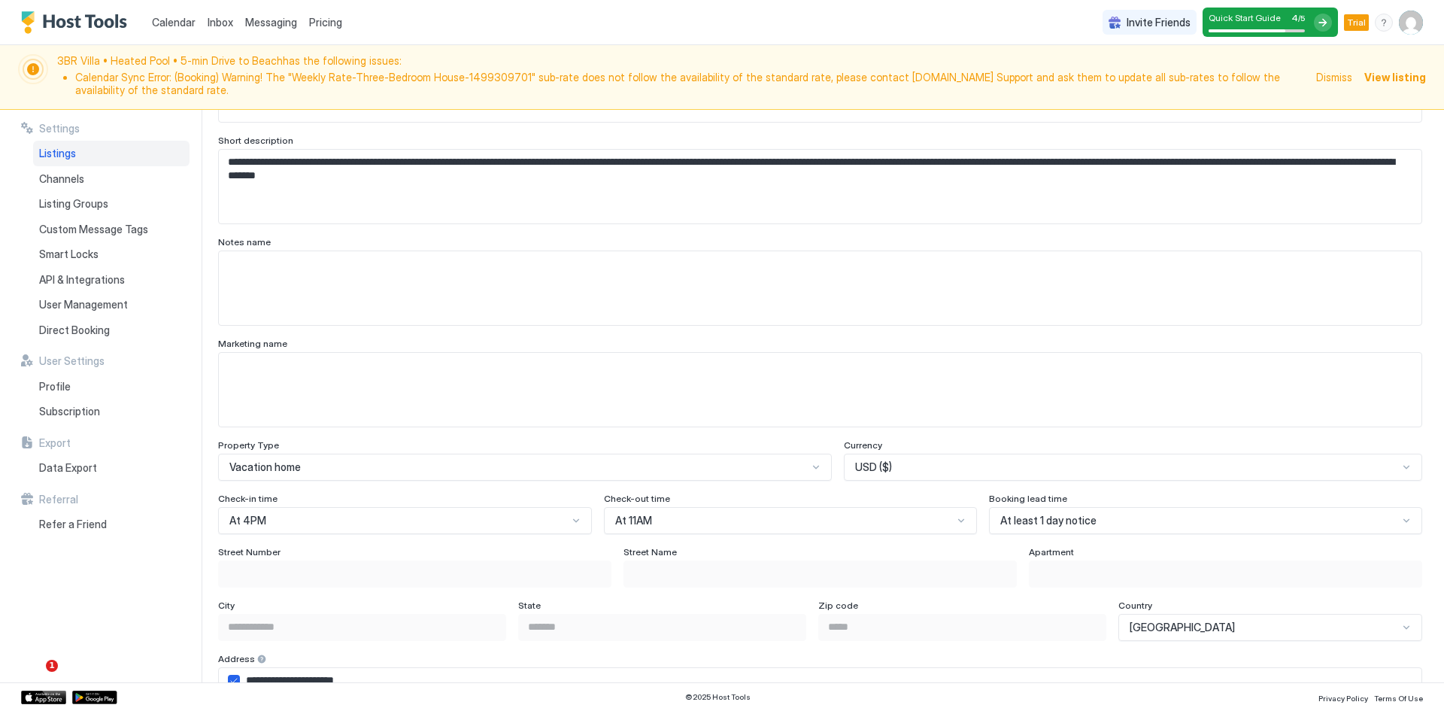
scroll to position [1003, 0]
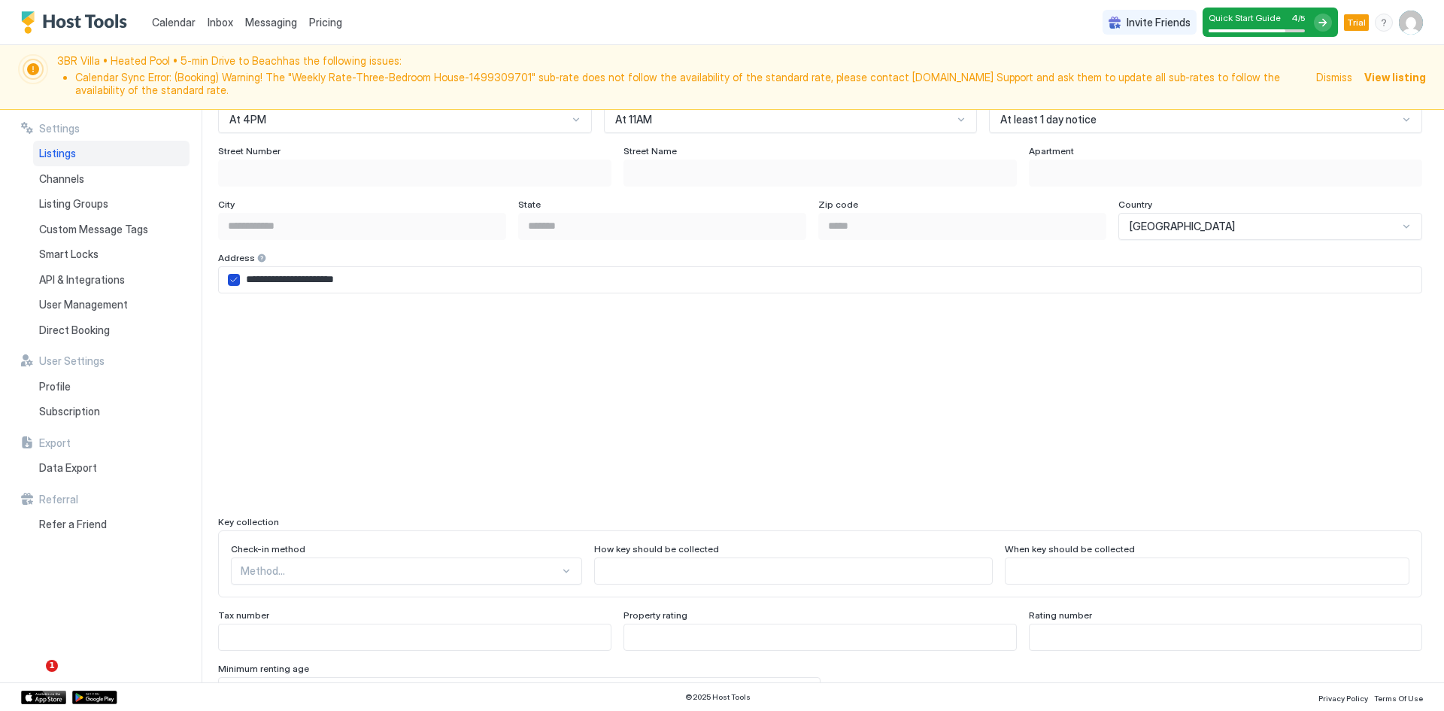
click at [232, 278] on icon "airbnbAddress" at bounding box center [233, 279] width 9 height 9
type input "**********"
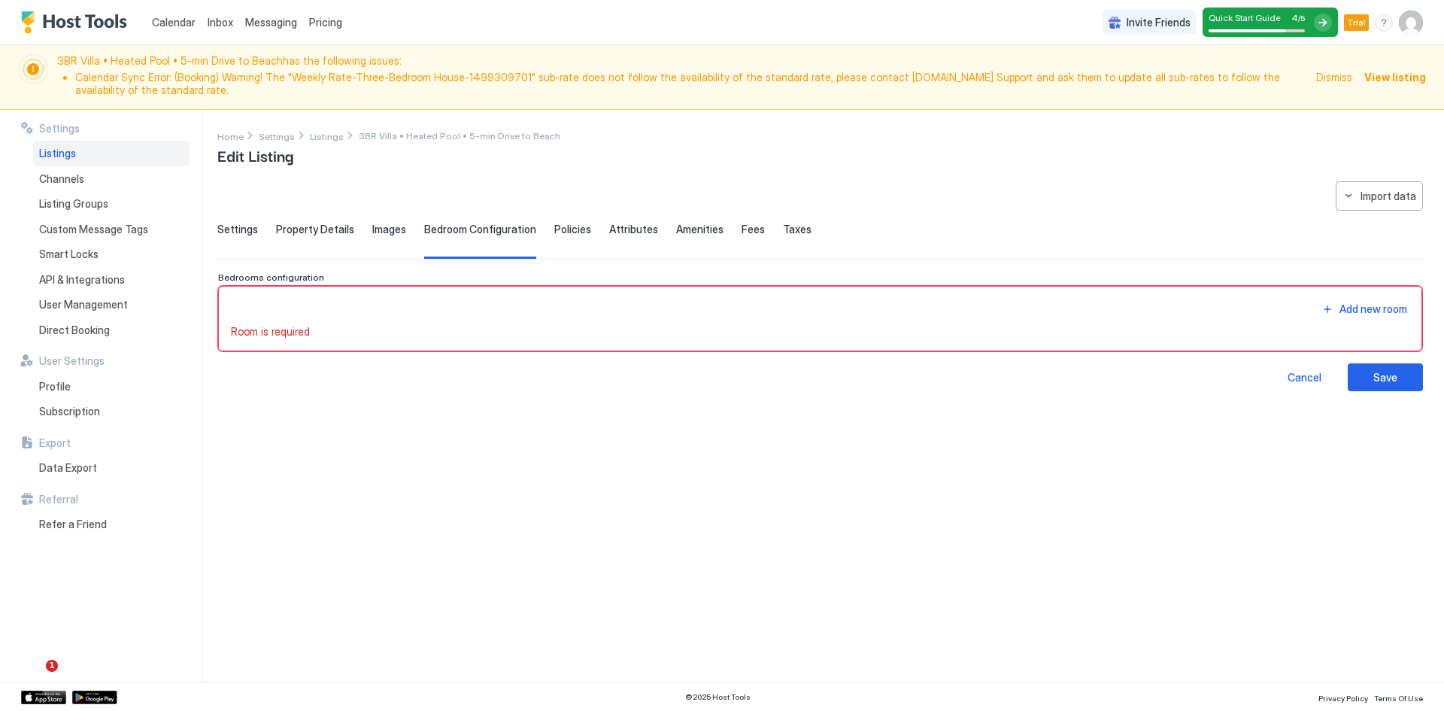
scroll to position [0, 0]
click at [318, 235] on div "Property Details" at bounding box center [315, 241] width 78 height 37
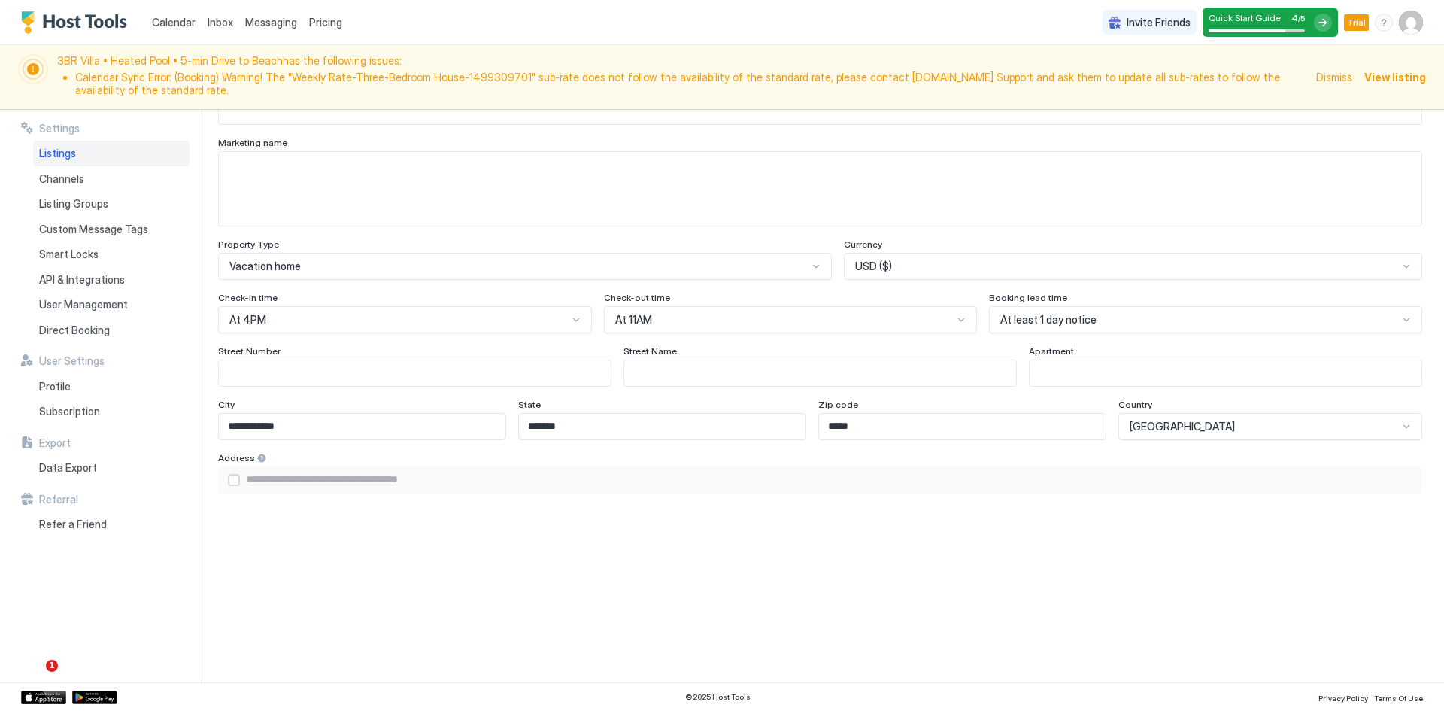
scroll to position [1003, 0]
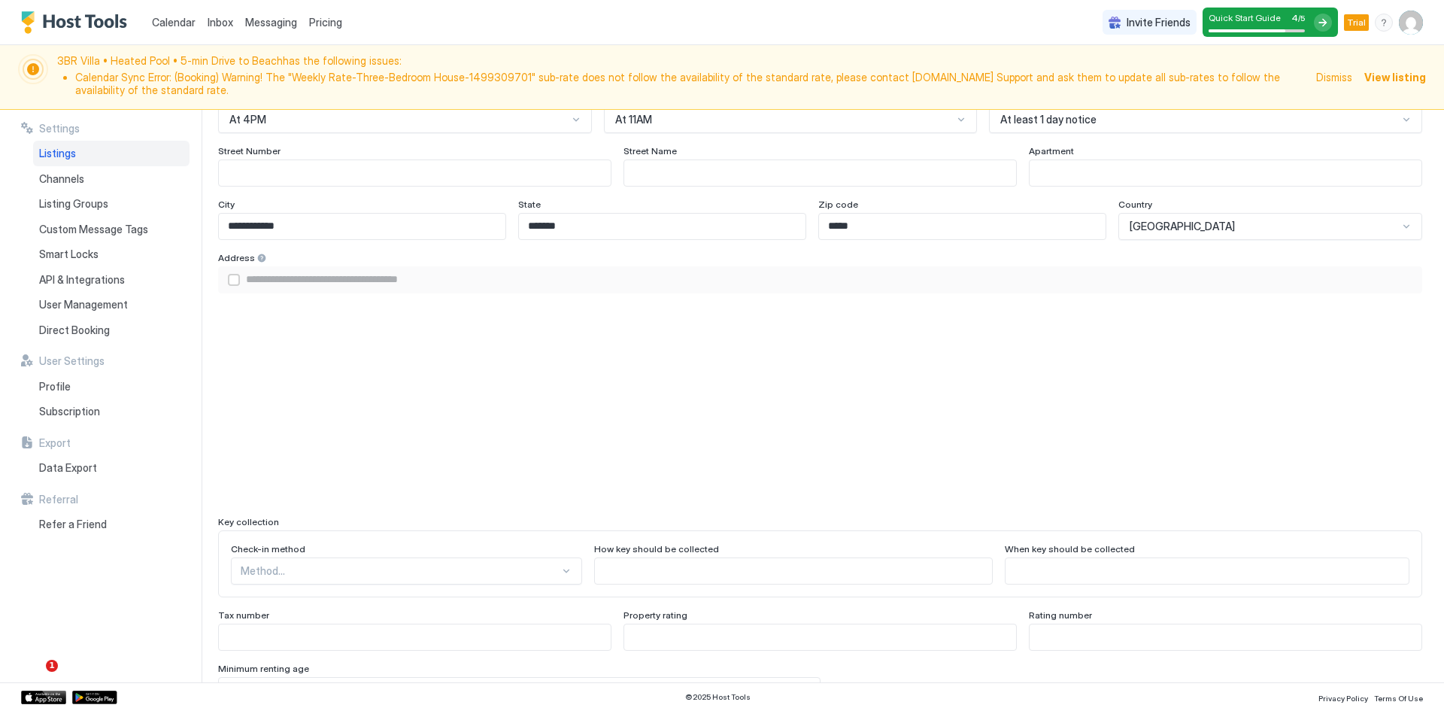
click at [234, 281] on div "airbnbAddress" at bounding box center [234, 280] width 12 height 12
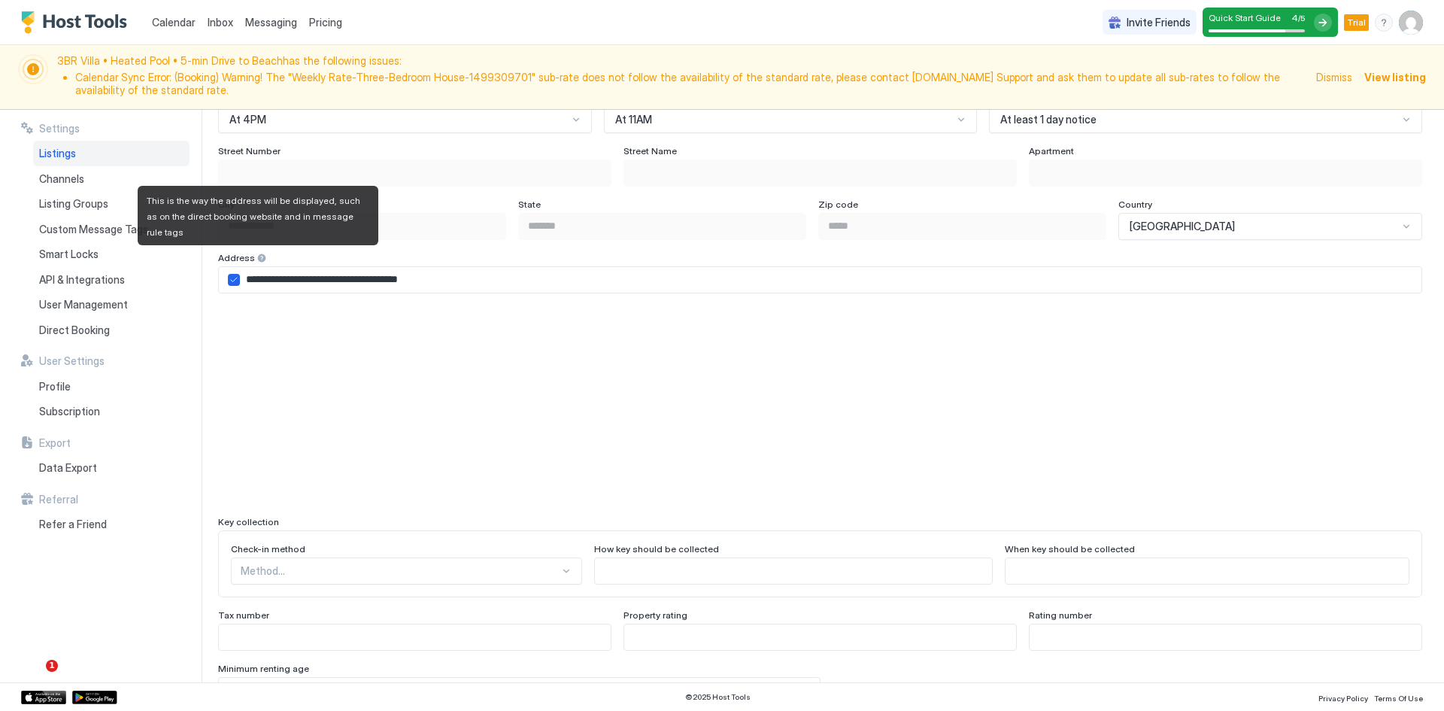
click at [257, 257] on div at bounding box center [262, 258] width 11 height 11
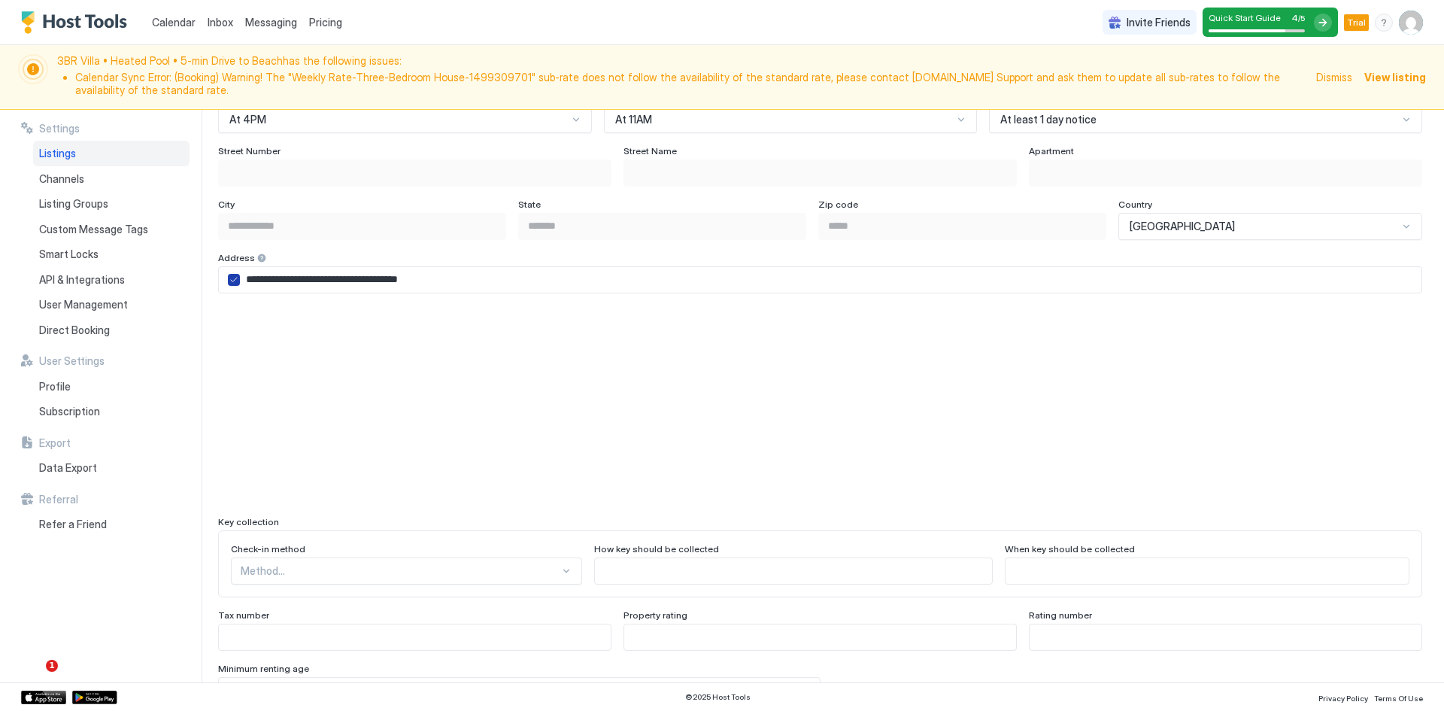
click at [232, 278] on icon "airbnbAddress" at bounding box center [233, 279] width 9 height 9
click at [294, 229] on input "**********" at bounding box center [362, 227] width 287 height 26
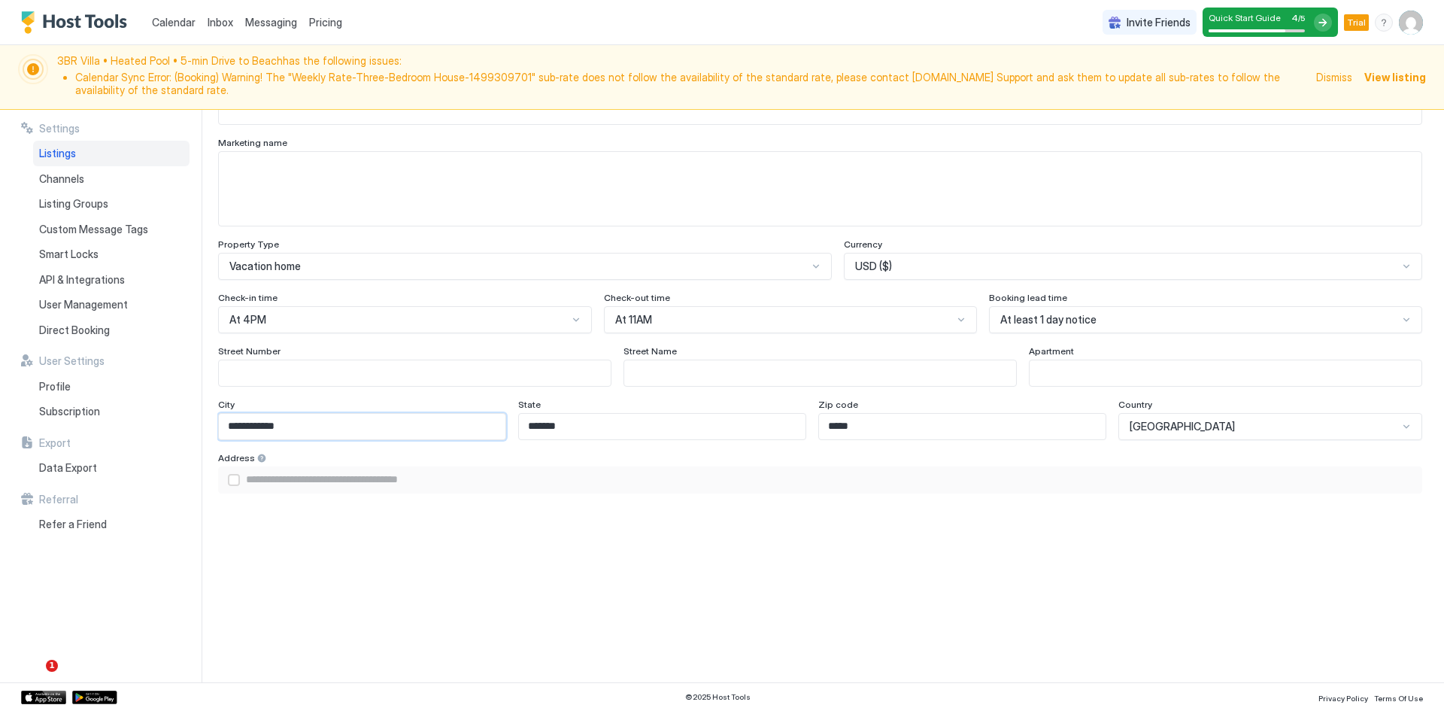
click at [338, 370] on input "Input Field" at bounding box center [415, 373] width 392 height 26
type input "**********"
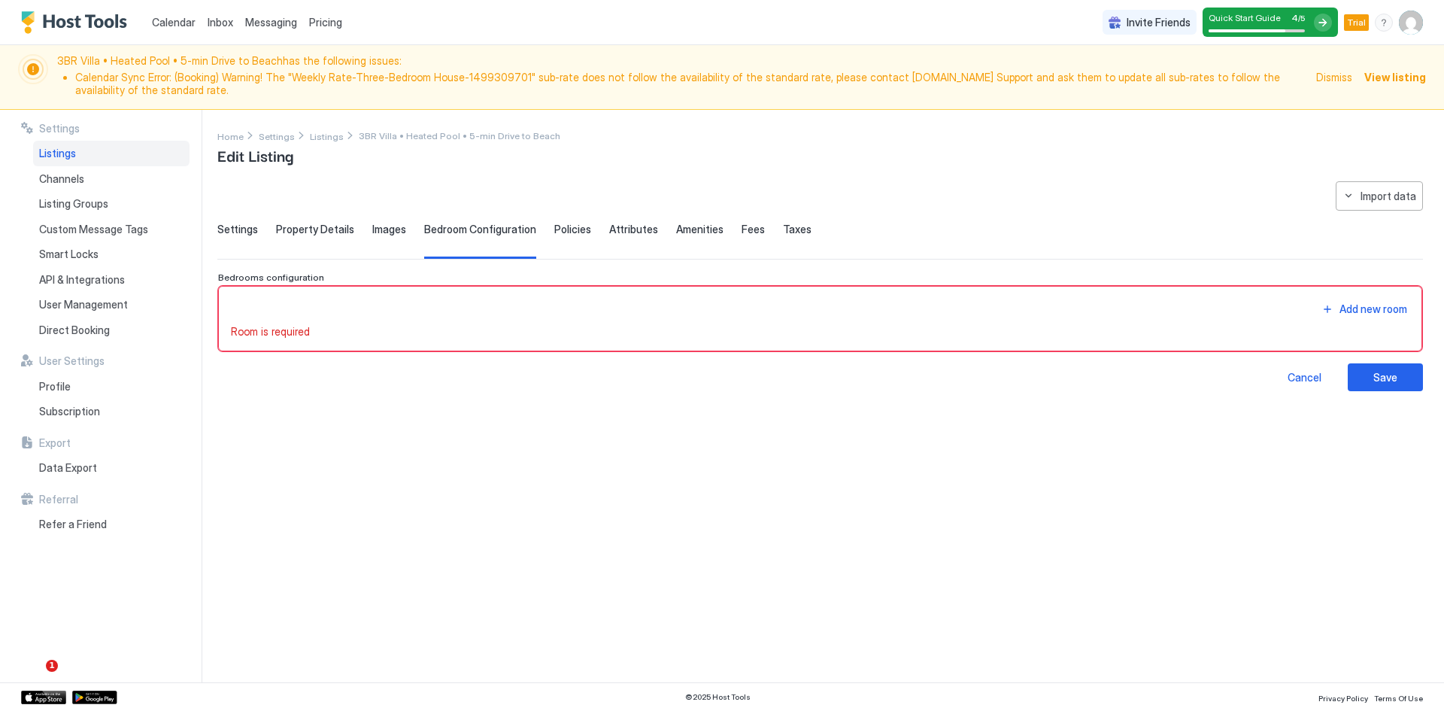
scroll to position [0, 0]
click at [326, 233] on span "Property Details" at bounding box center [315, 230] width 78 height 14
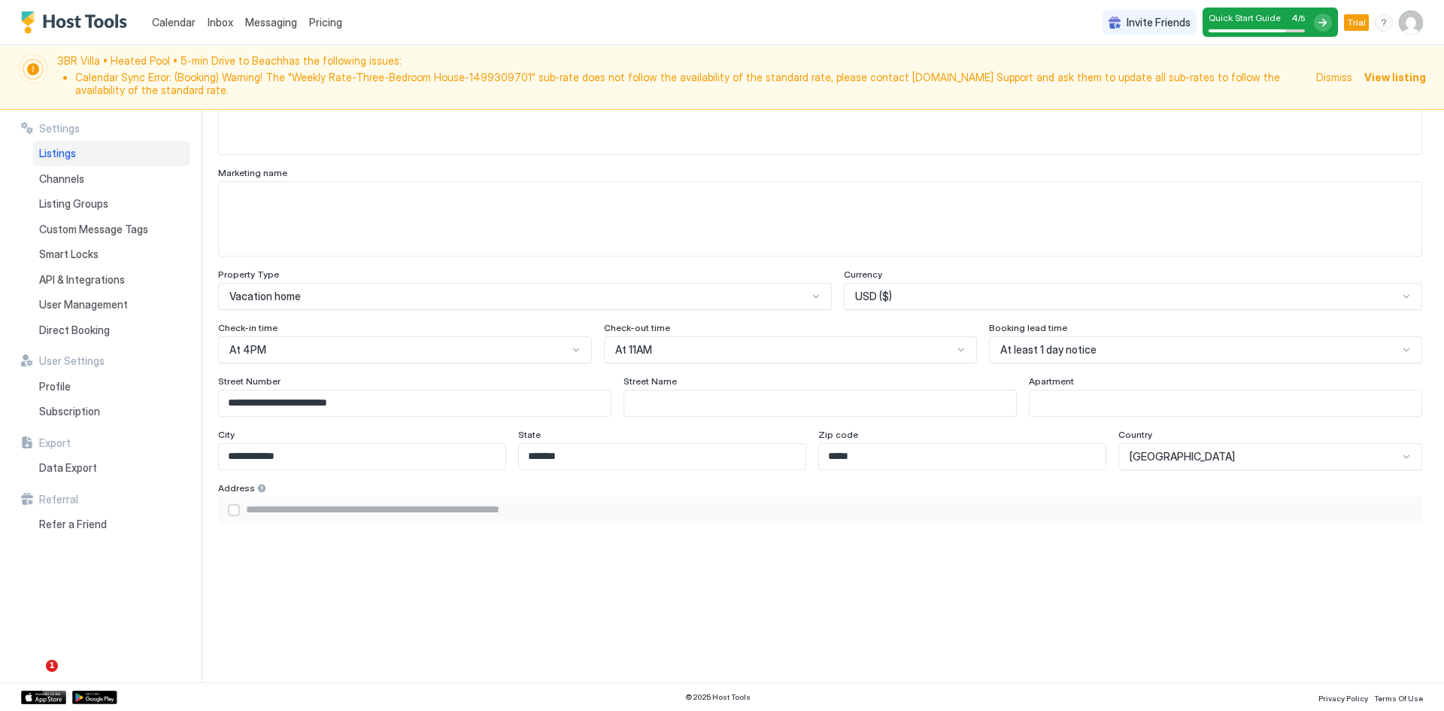
scroll to position [803, 0]
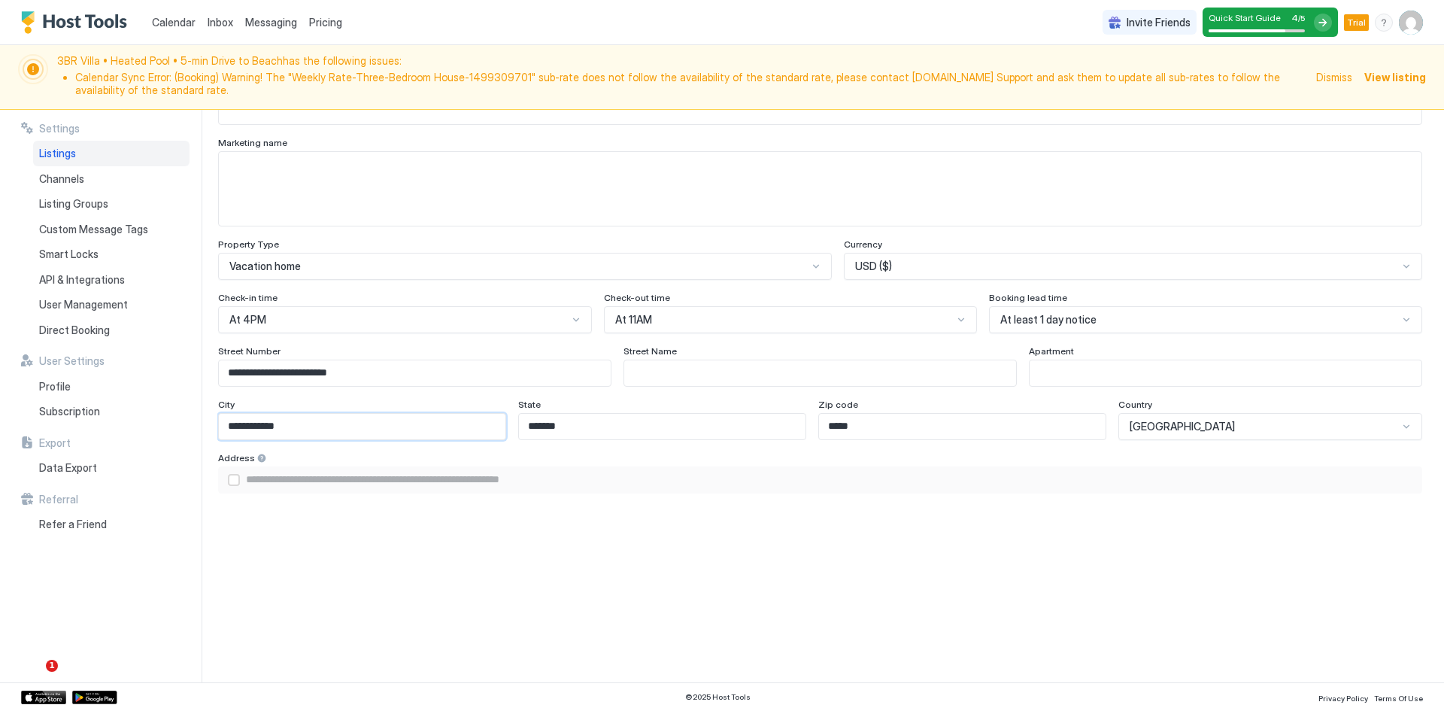
click at [299, 430] on input "**********" at bounding box center [362, 427] width 287 height 26
type input "*"
type input "**********"
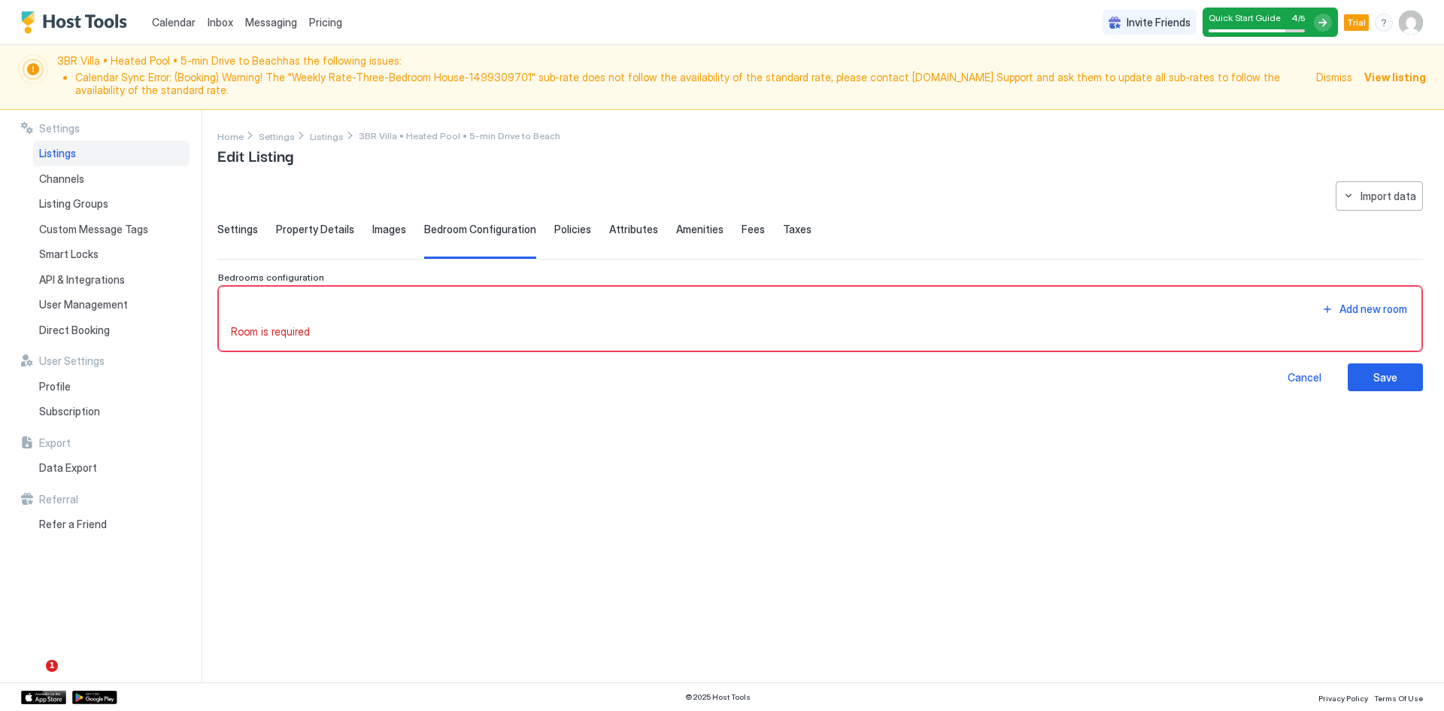
scroll to position [0, 0]
type input "**********"
click at [324, 231] on span "Property Details" at bounding box center [315, 230] width 78 height 14
click at [302, 221] on div "**********" at bounding box center [820, 286] width 1206 height 210
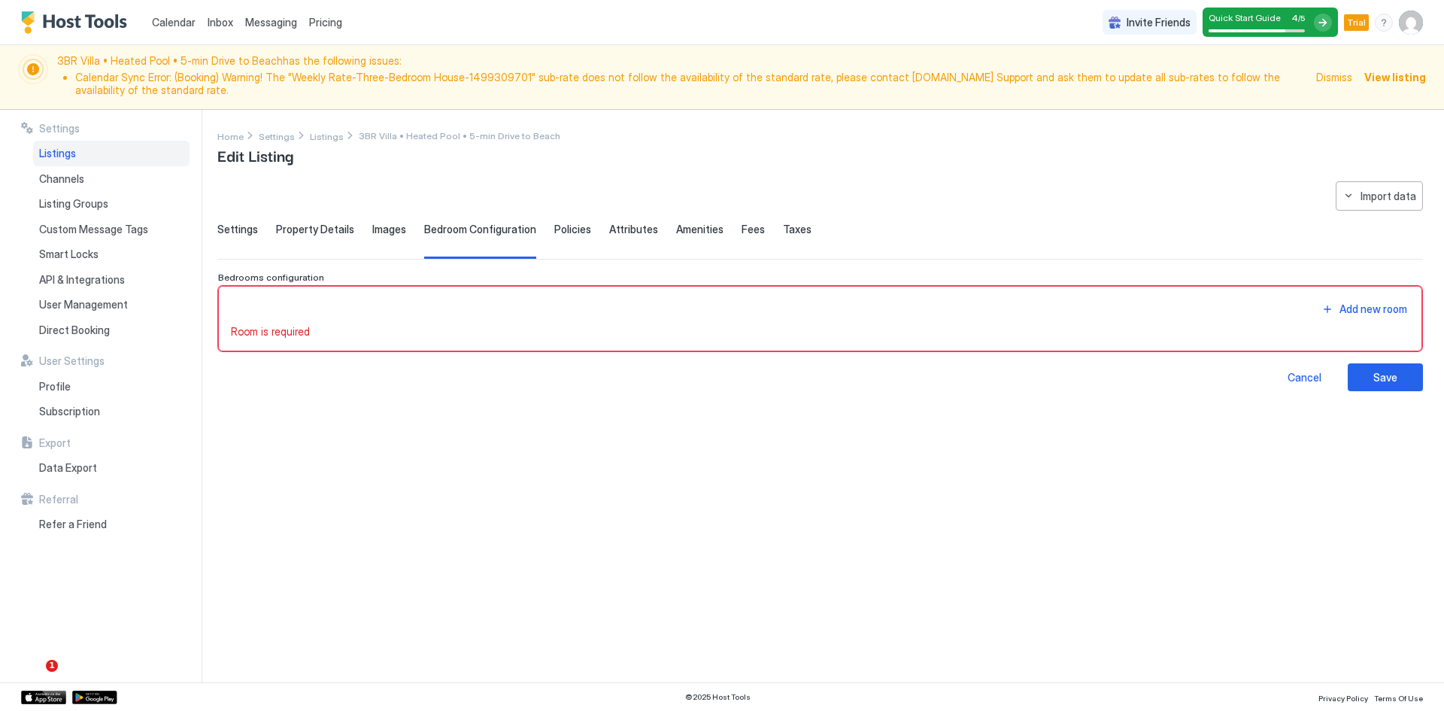
click at [301, 236] on div "Property Details" at bounding box center [315, 241] width 78 height 37
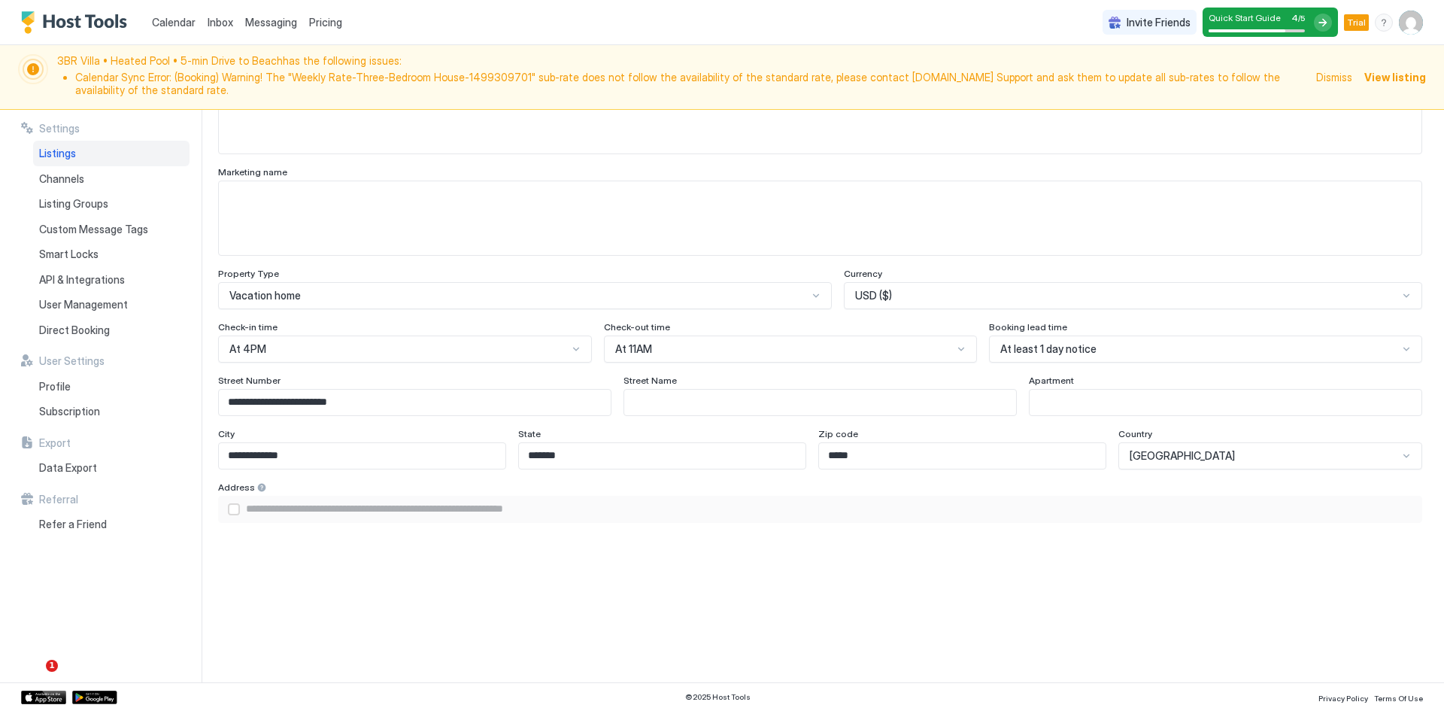
scroll to position [803, 0]
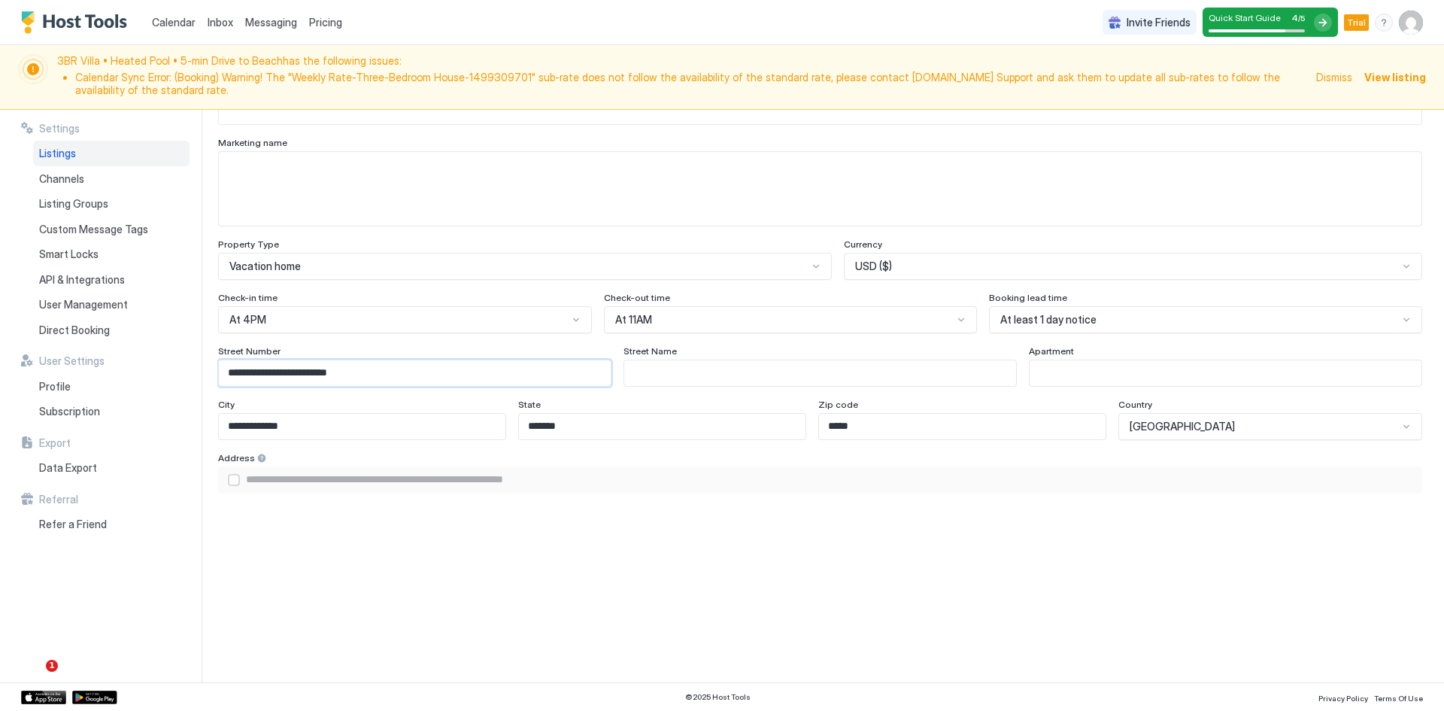
drag, startPoint x: 252, startPoint y: 378, endPoint x: 286, endPoint y: 375, distance: 33.9
click at [286, 375] on input "**********" at bounding box center [415, 373] width 392 height 26
click at [231, 372] on input "**********" at bounding box center [415, 373] width 392 height 26
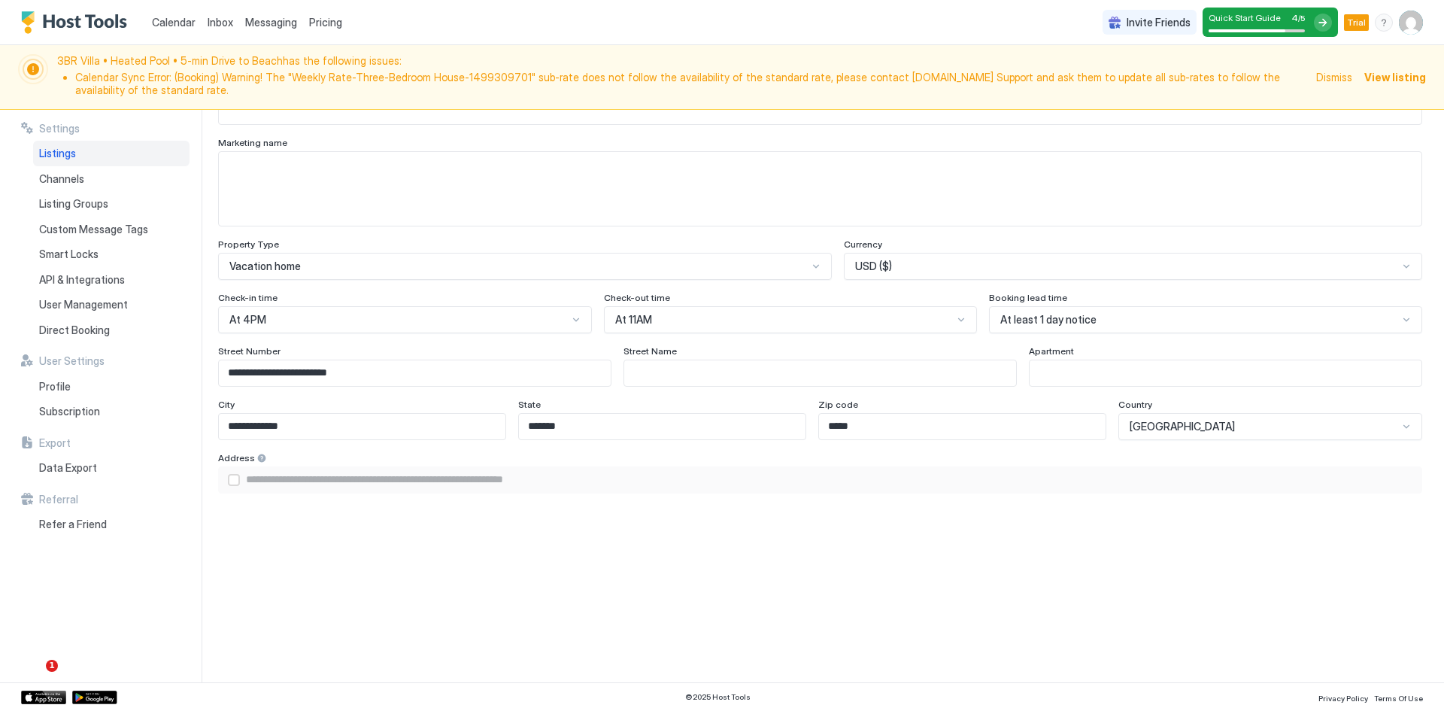
click at [608, 397] on div "**********" at bounding box center [820, 524] width 1204 height 359
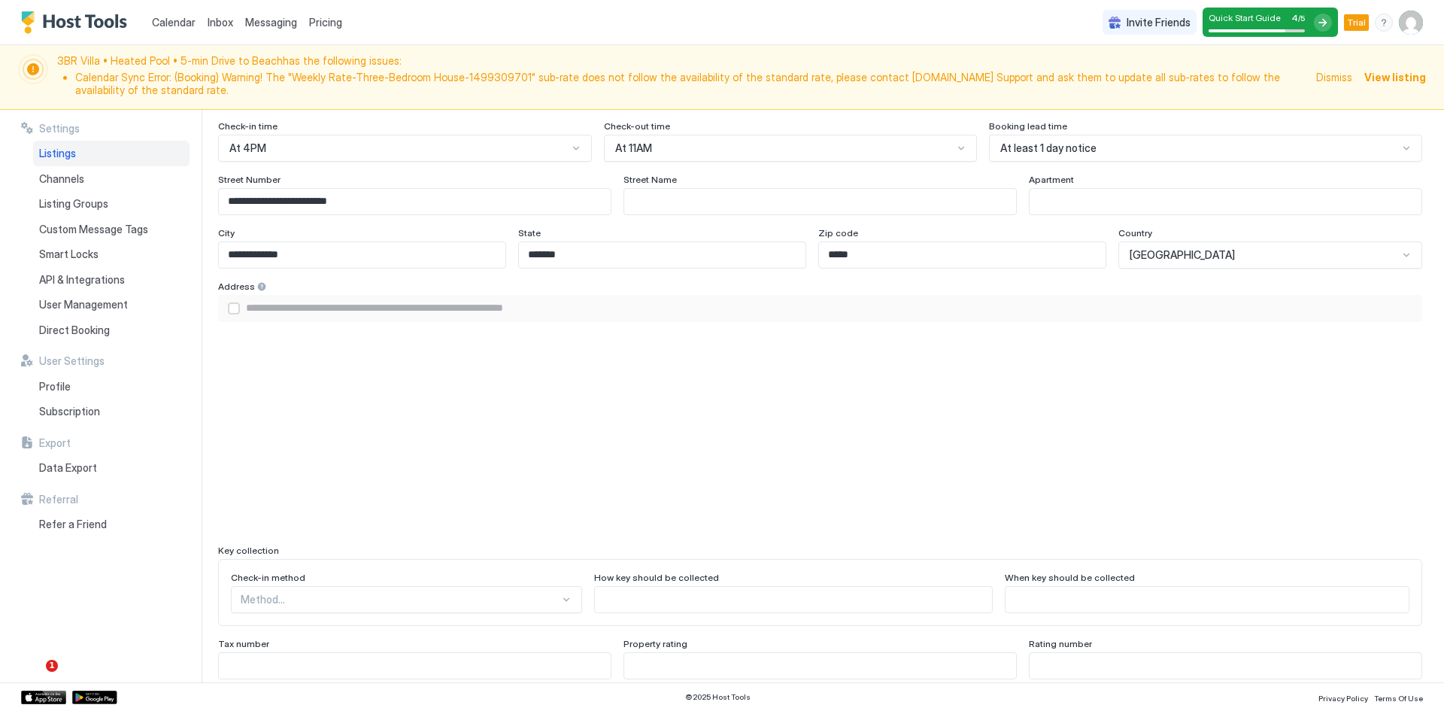
scroll to position [1003, 0]
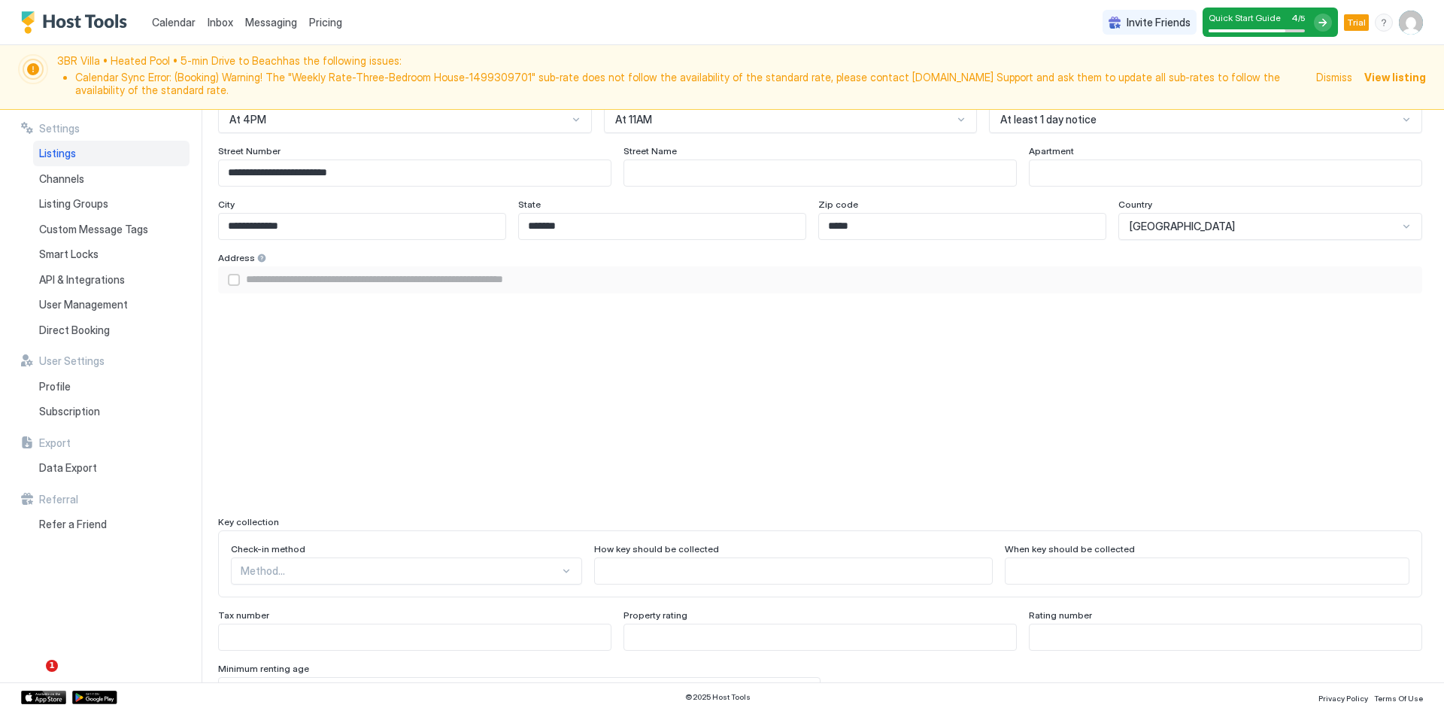
click at [232, 282] on div "airbnbAddress" at bounding box center [234, 280] width 12 height 12
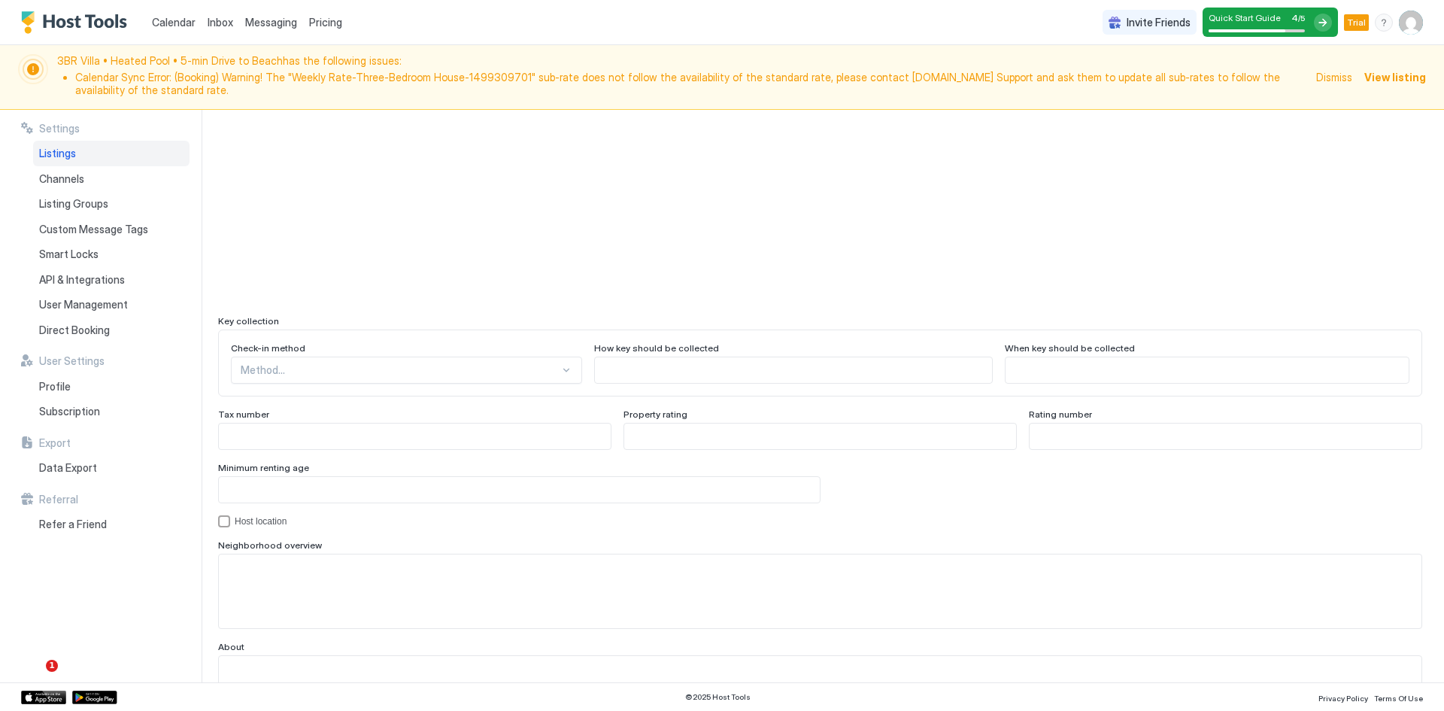
scroll to position [1253, 0]
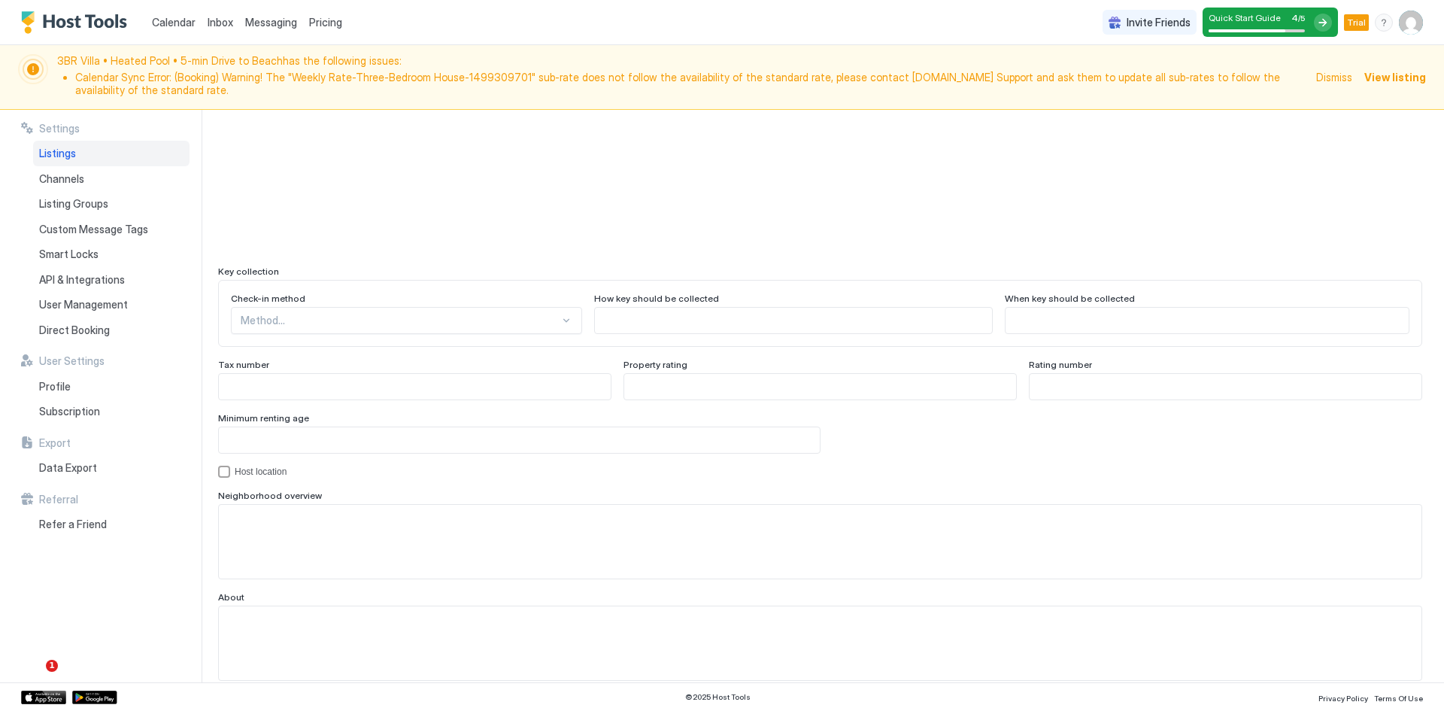
click at [368, 334] on div "Method..." at bounding box center [406, 320] width 351 height 27
click at [286, 412] on div "Smart lock" at bounding box center [407, 413] width 332 height 11
click at [610, 328] on input "Input Field" at bounding box center [798, 321] width 394 height 26
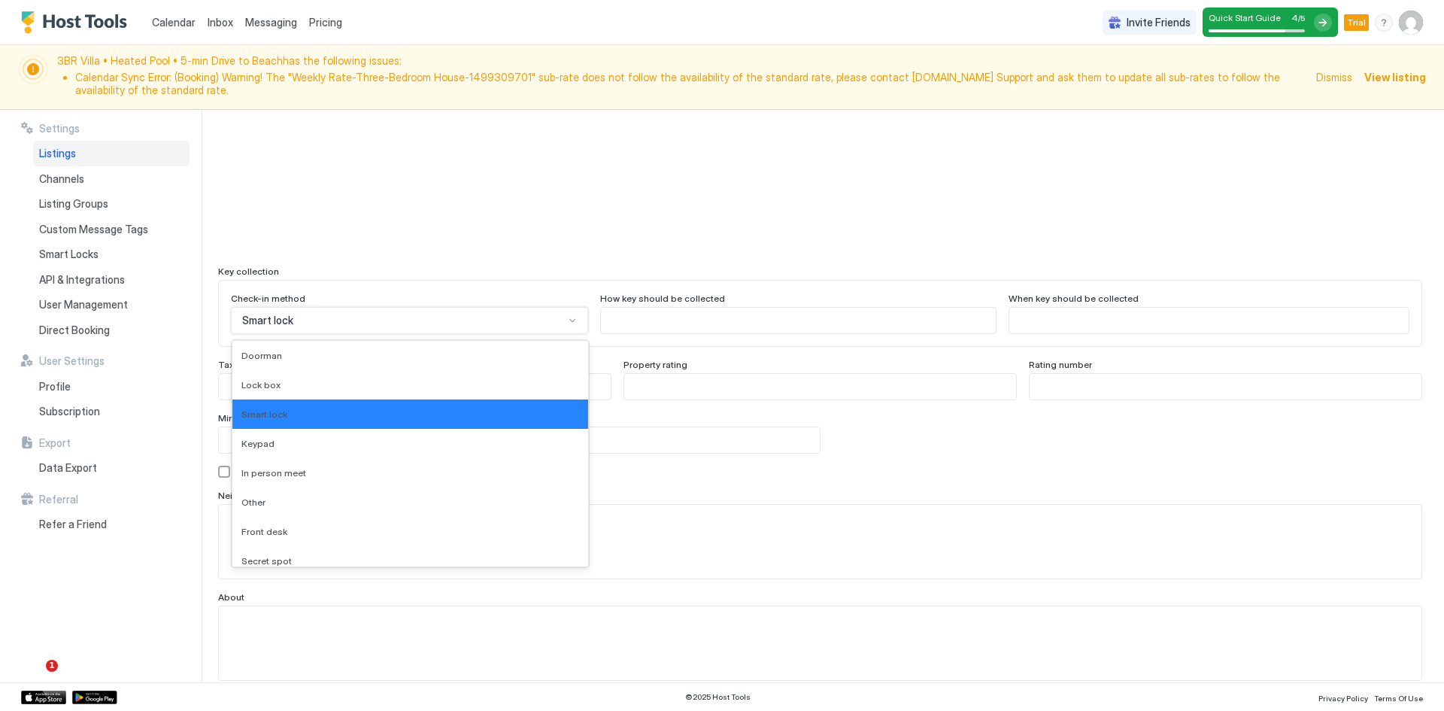
click at [476, 319] on div "Smart lock" at bounding box center [403, 321] width 322 height 14
click at [694, 542] on textarea "Input Field" at bounding box center [820, 542] width 1203 height 74
click at [329, 319] on div "Smart lock" at bounding box center [403, 321] width 322 height 14
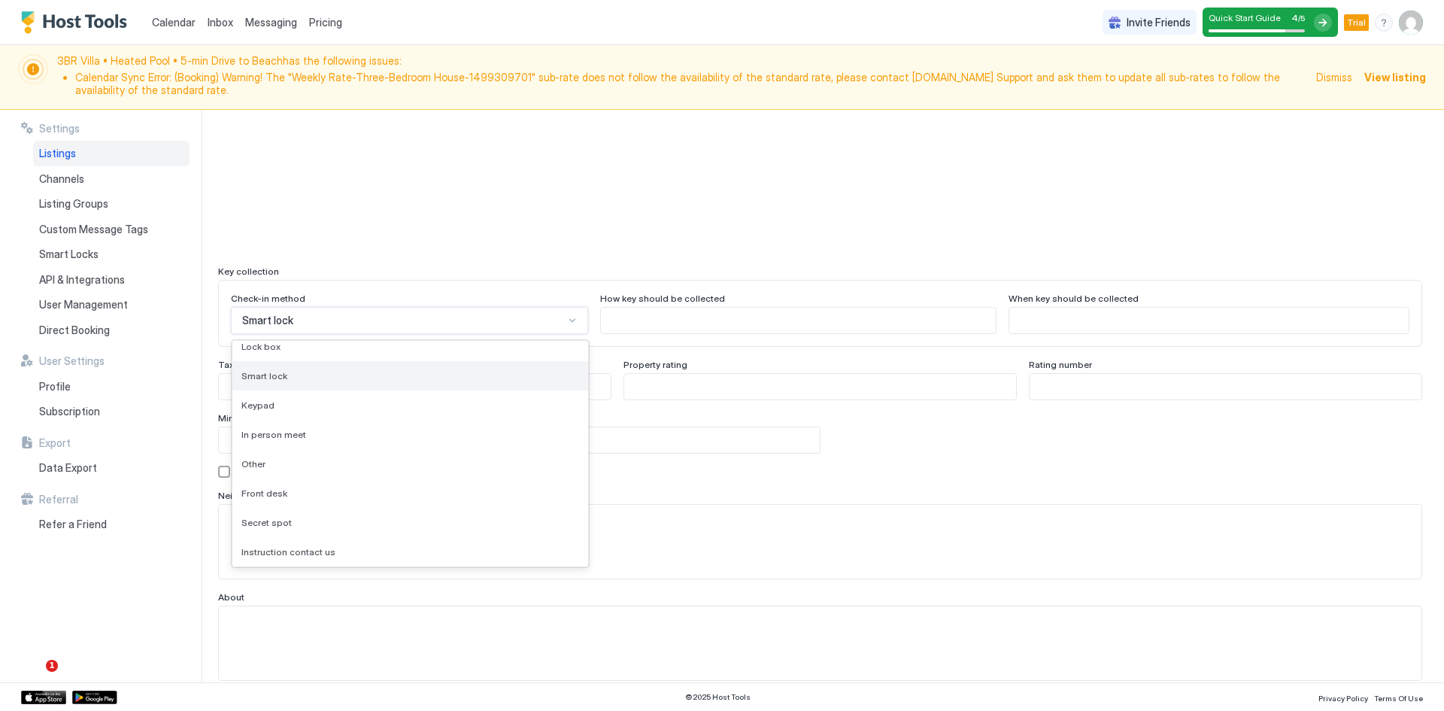
click at [282, 374] on span "Smart lock" at bounding box center [264, 375] width 46 height 11
click at [299, 387] on input "Input Field" at bounding box center [415, 387] width 392 height 26
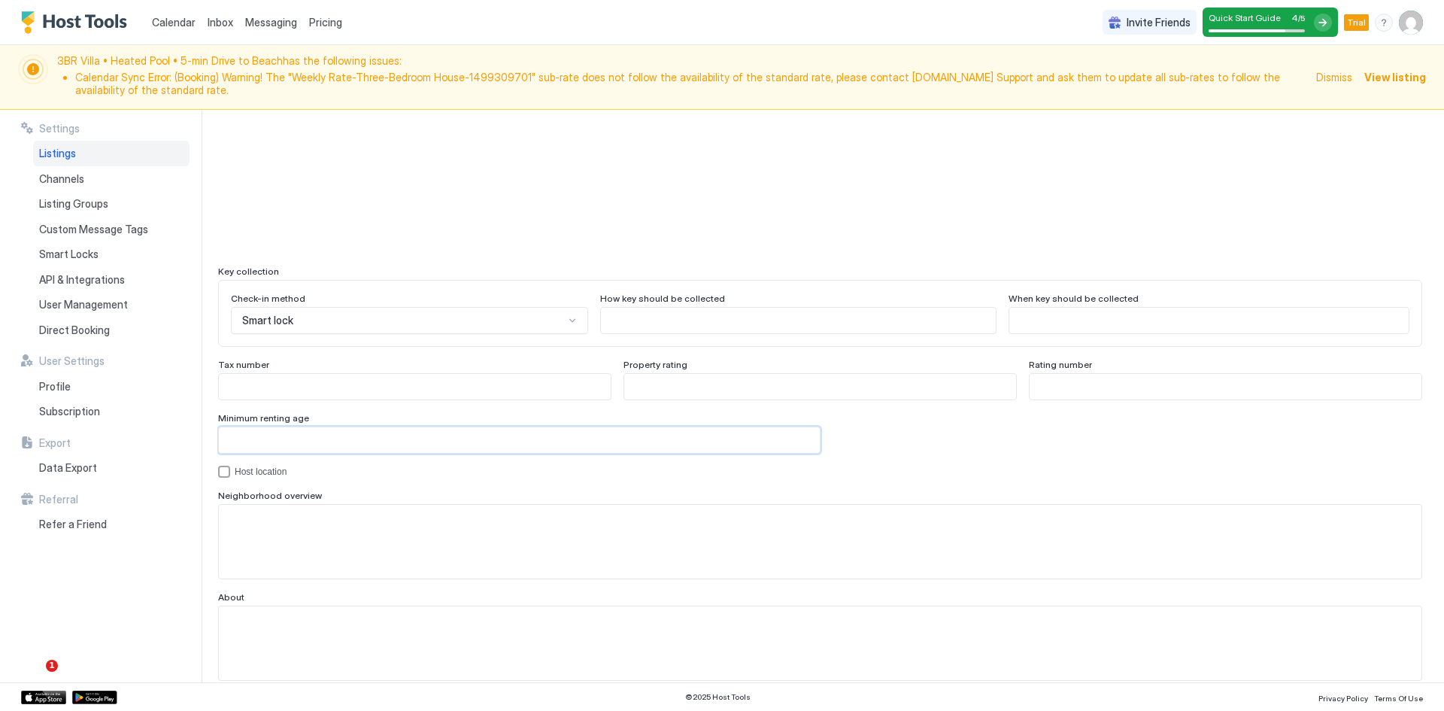
click at [351, 435] on input "Input Field" at bounding box center [519, 440] width 601 height 26
type input "**"
click at [269, 473] on div "Host location" at bounding box center [261, 471] width 52 height 11
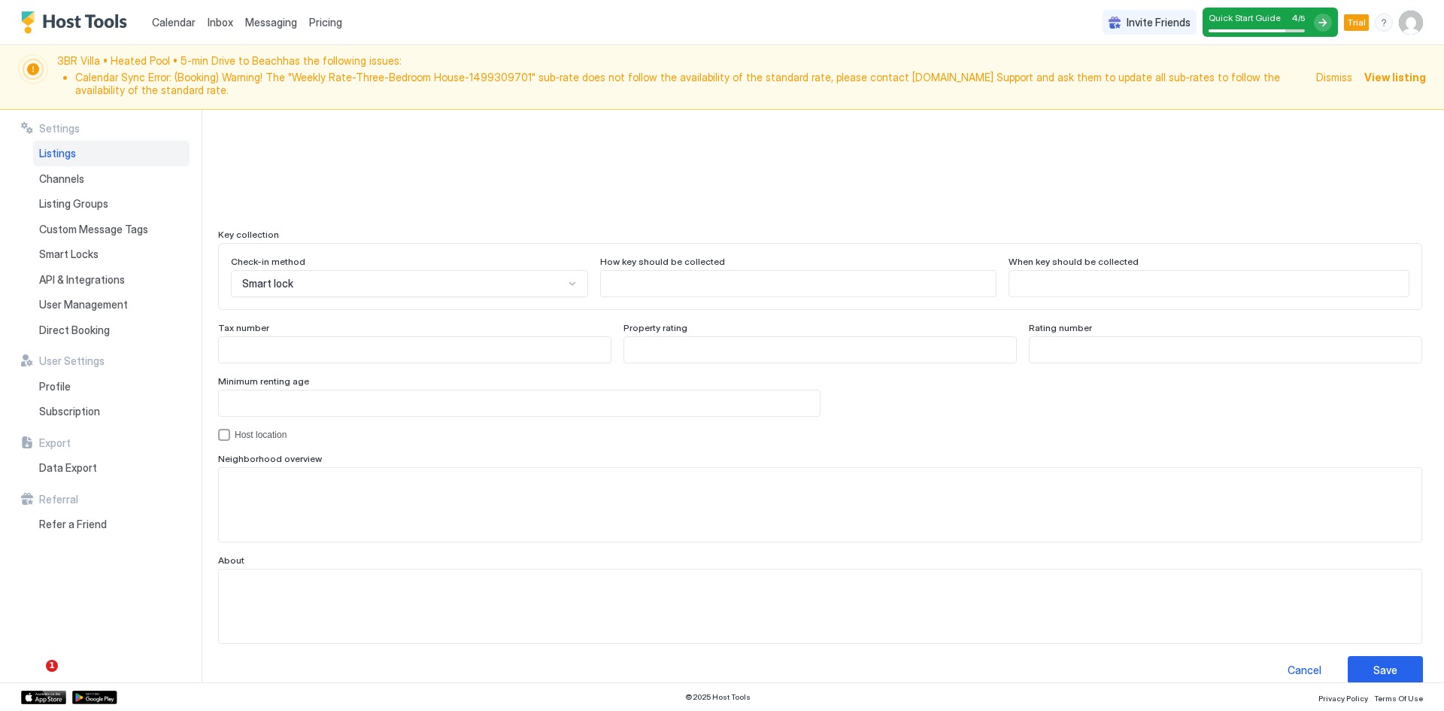
scroll to position [1310, 0]
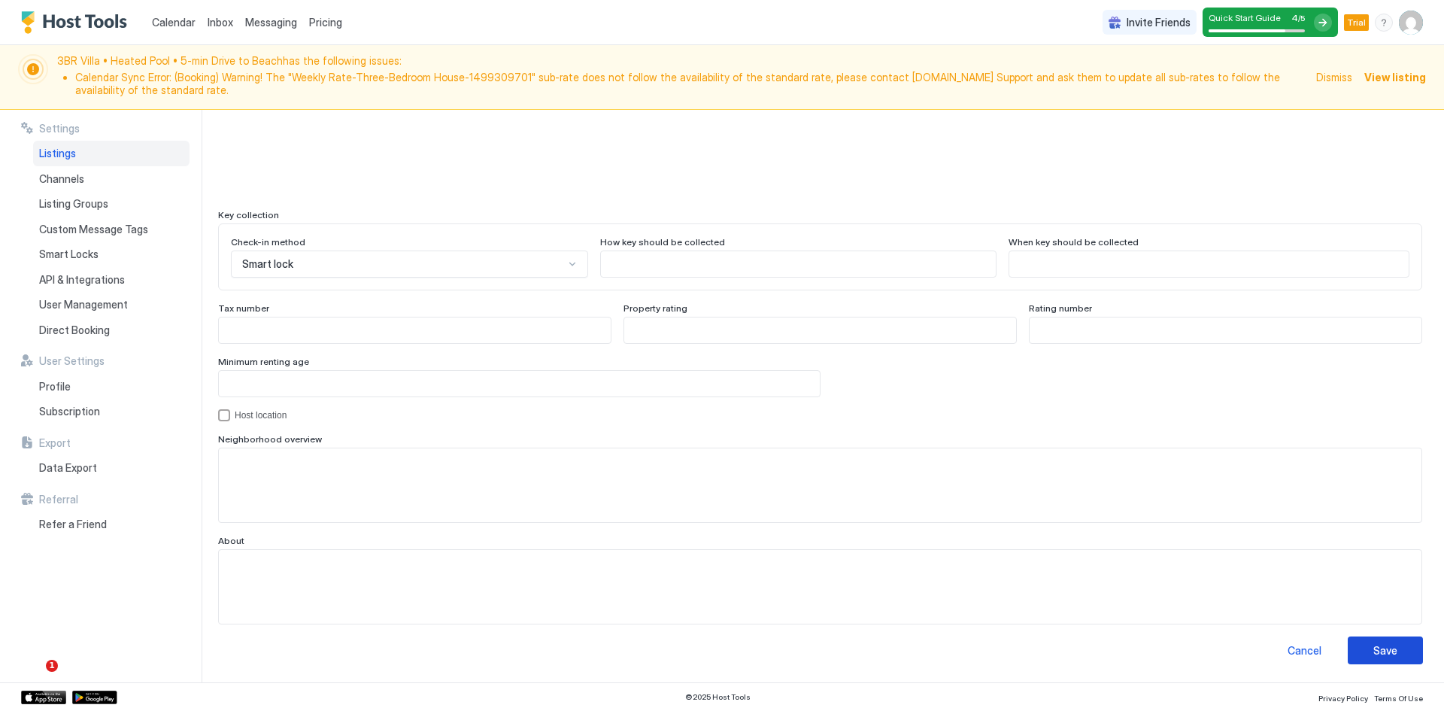
click at [1383, 652] on div "Save" at bounding box center [1386, 650] width 24 height 16
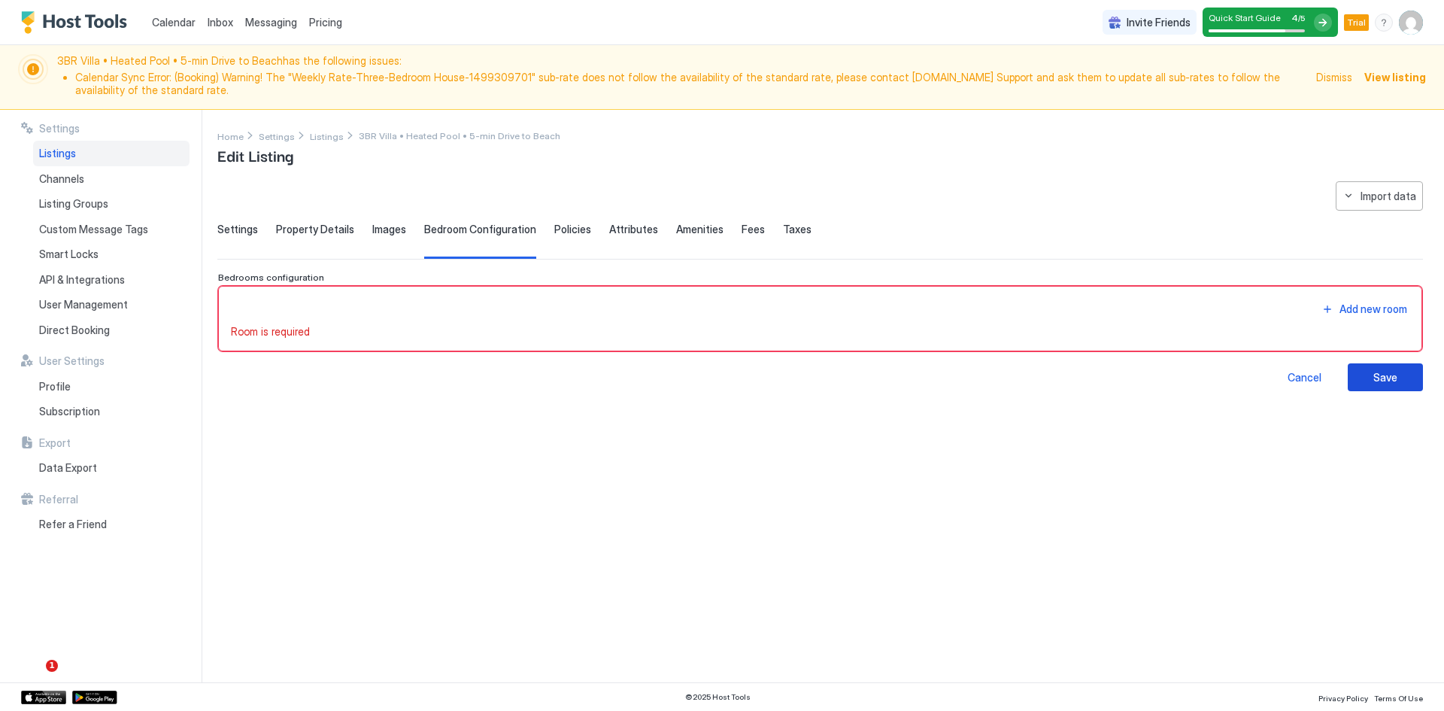
scroll to position [0, 0]
click at [1342, 71] on span "Dismiss" at bounding box center [1334, 77] width 36 height 16
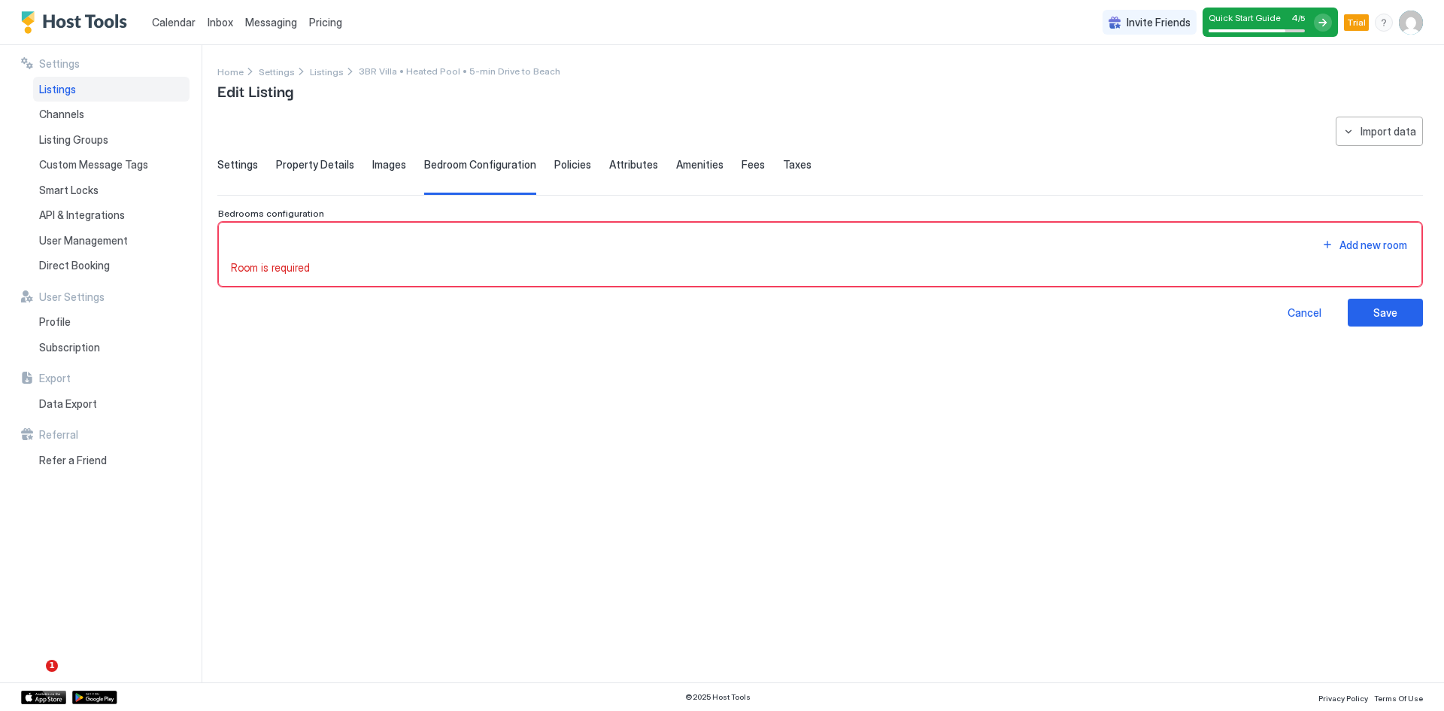
click at [306, 248] on div "Add new room" at bounding box center [820, 245] width 1179 height 20
click at [299, 238] on div "Add new room" at bounding box center [820, 245] width 1179 height 20
click at [1364, 250] on div "Add new room" at bounding box center [1374, 245] width 68 height 16
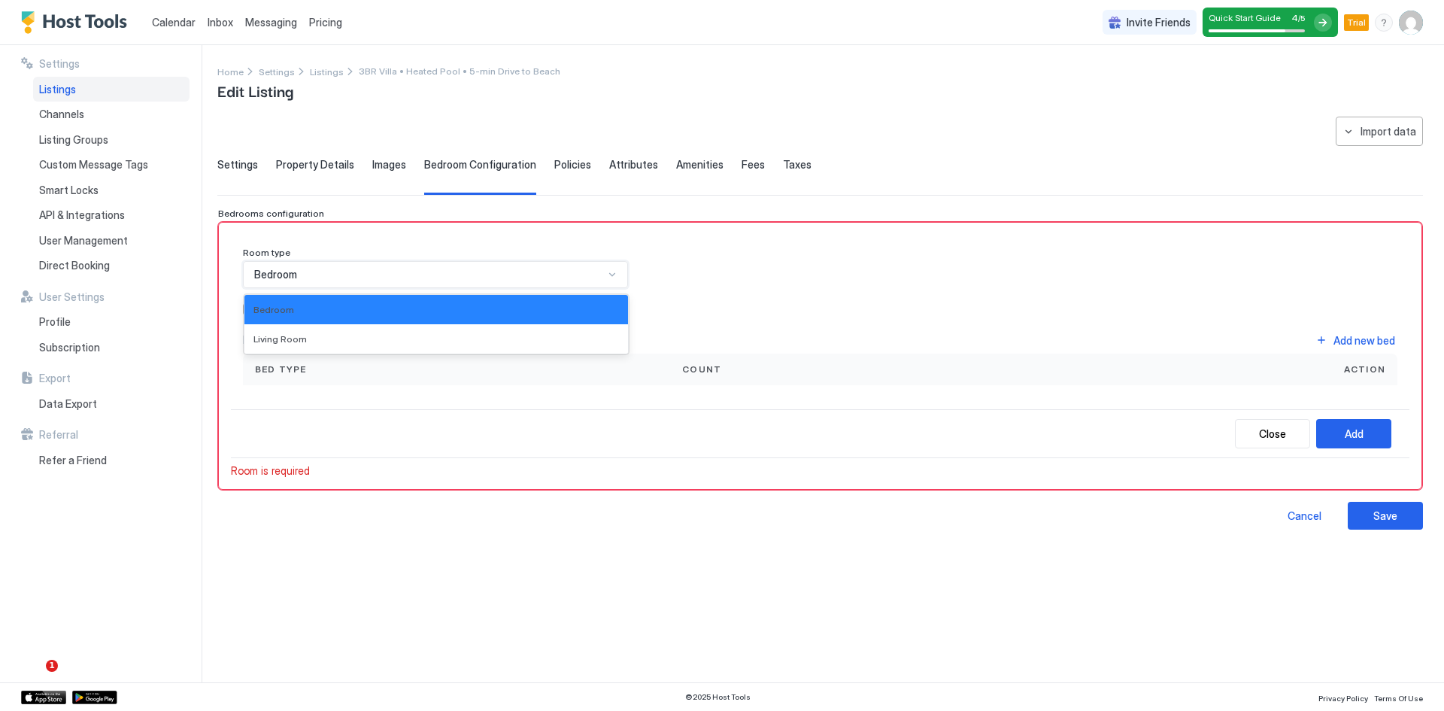
click at [461, 272] on div "Bedroom" at bounding box center [429, 275] width 350 height 14
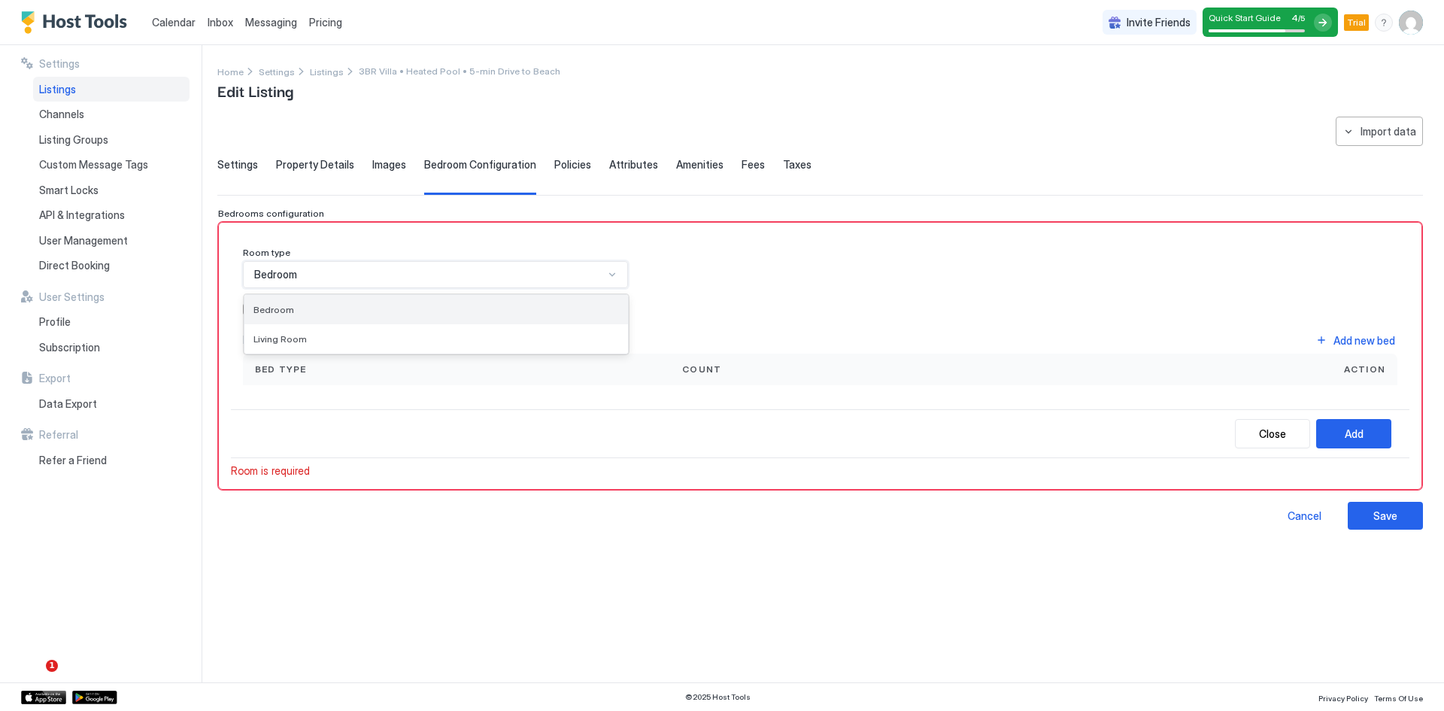
click at [291, 308] on div "Bedroom" at bounding box center [436, 309] width 366 height 11
click at [247, 311] on div "privateBathroom" at bounding box center [249, 309] width 12 height 12
click at [248, 311] on icon "privateBathroom" at bounding box center [248, 309] width 9 height 9
click at [1366, 338] on div "Add new bed" at bounding box center [1365, 340] width 62 height 16
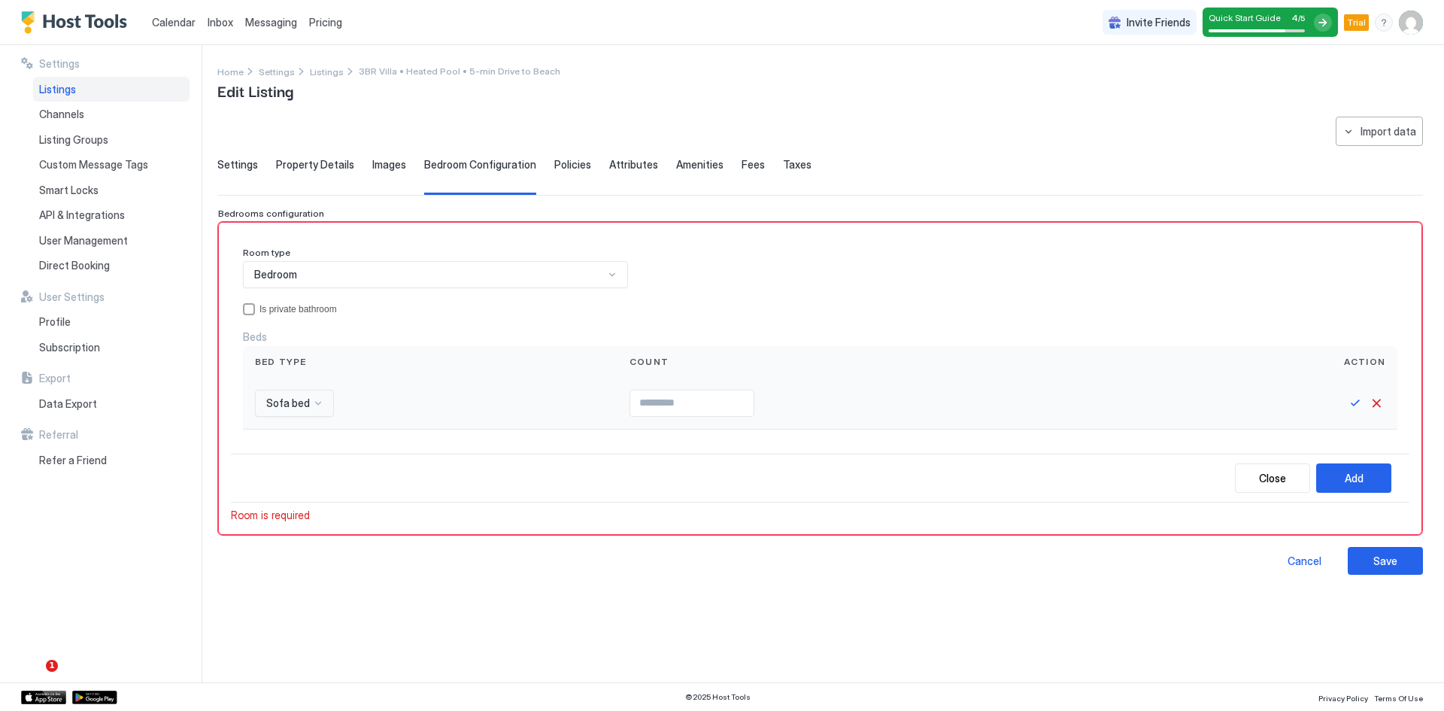
click at [324, 392] on div "Sofa bed" at bounding box center [294, 403] width 79 height 27
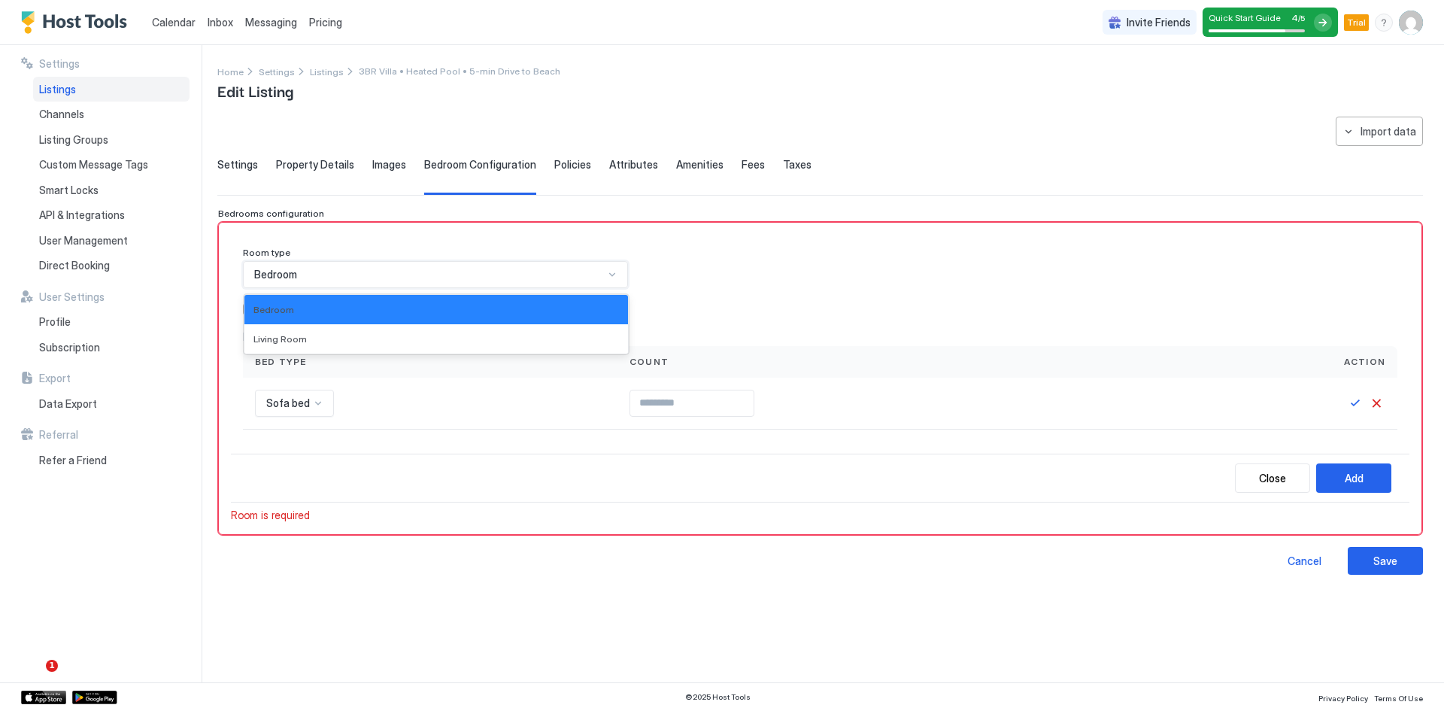
click at [408, 270] on div "Bedroom" at bounding box center [429, 275] width 350 height 14
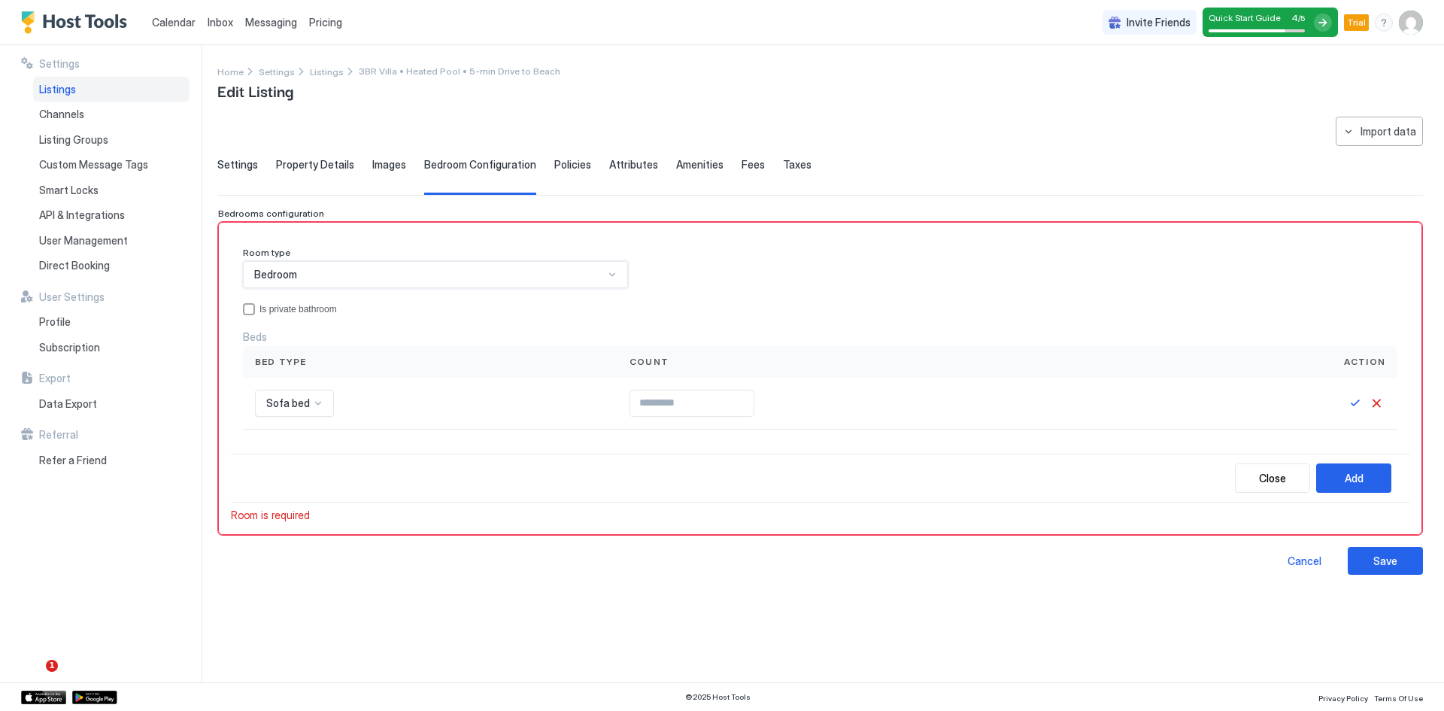
click at [408, 270] on div "Bedroom" at bounding box center [429, 275] width 350 height 14
click at [291, 405] on span "Sofa bed" at bounding box center [288, 403] width 44 height 14
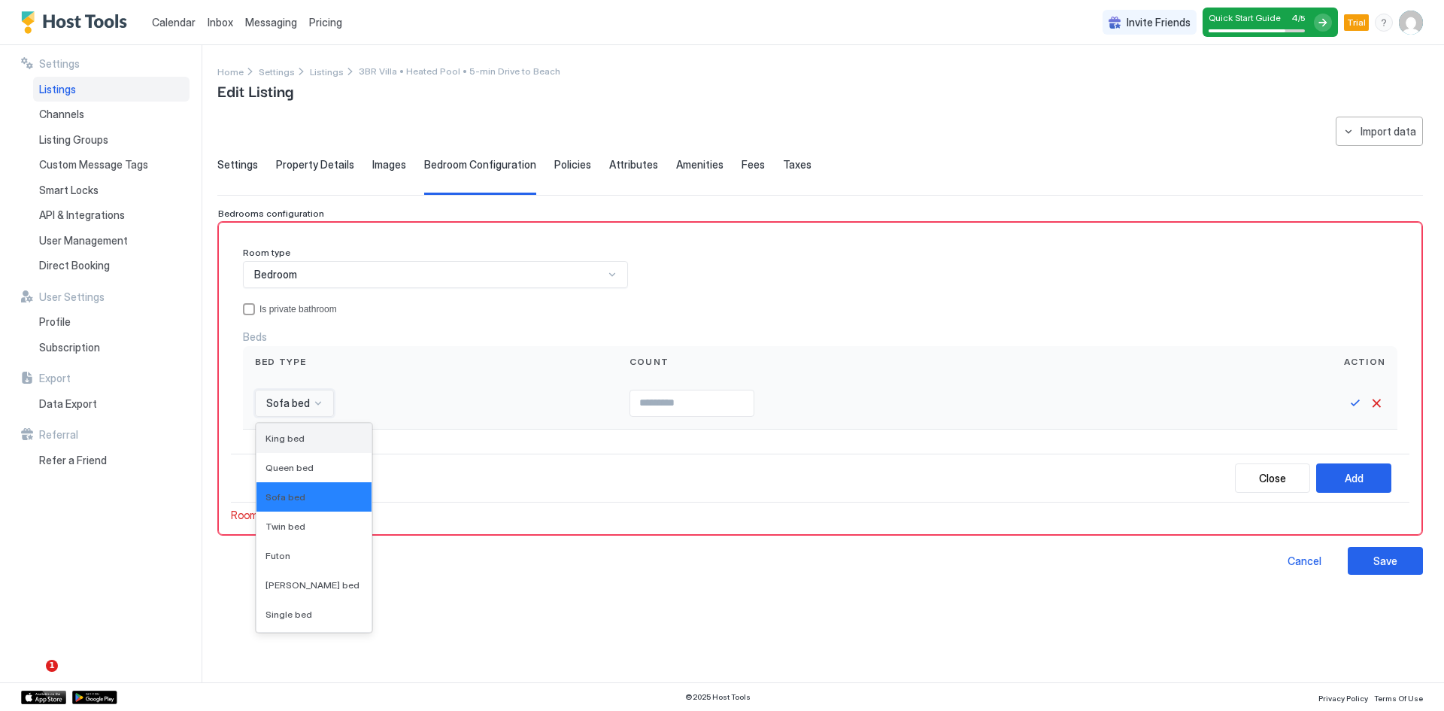
click at [298, 439] on span "King bed" at bounding box center [285, 438] width 39 height 11
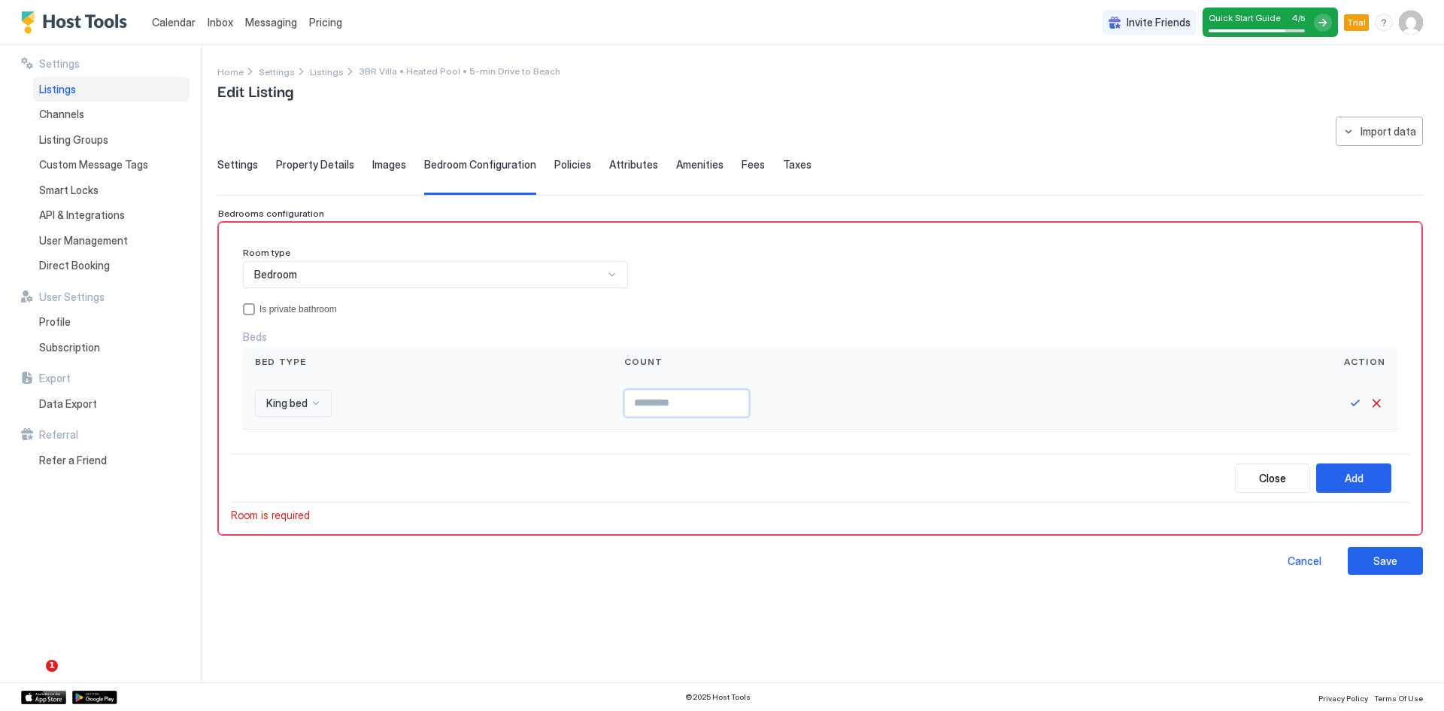
type input "*"
click at [735, 398] on input "*" at bounding box center [686, 403] width 123 height 26
click at [1357, 480] on div "Add" at bounding box center [1354, 478] width 19 height 16
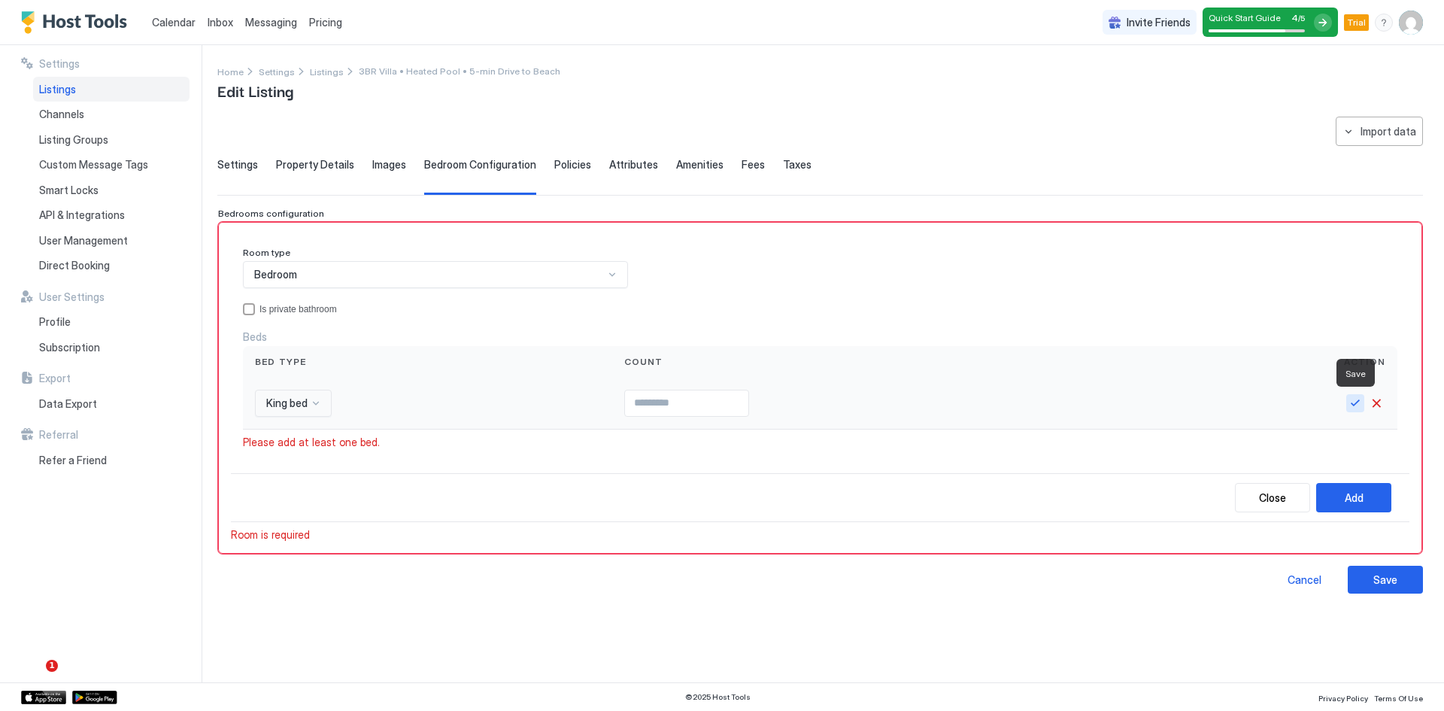
click at [1359, 399] on button "Save" at bounding box center [1355, 403] width 18 height 18
click at [1264, 496] on div "Close" at bounding box center [1272, 495] width 27 height 16
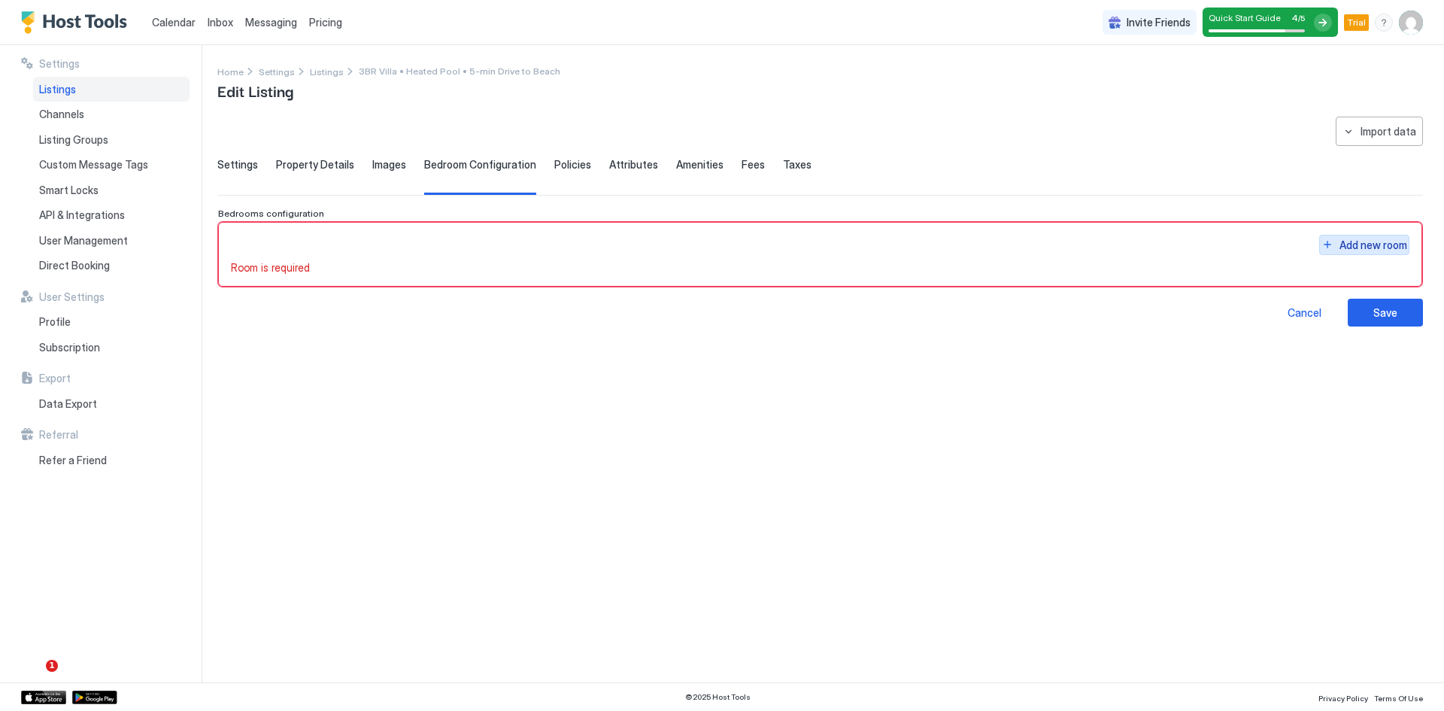
click at [1367, 246] on div "Add new room" at bounding box center [1374, 245] width 68 height 16
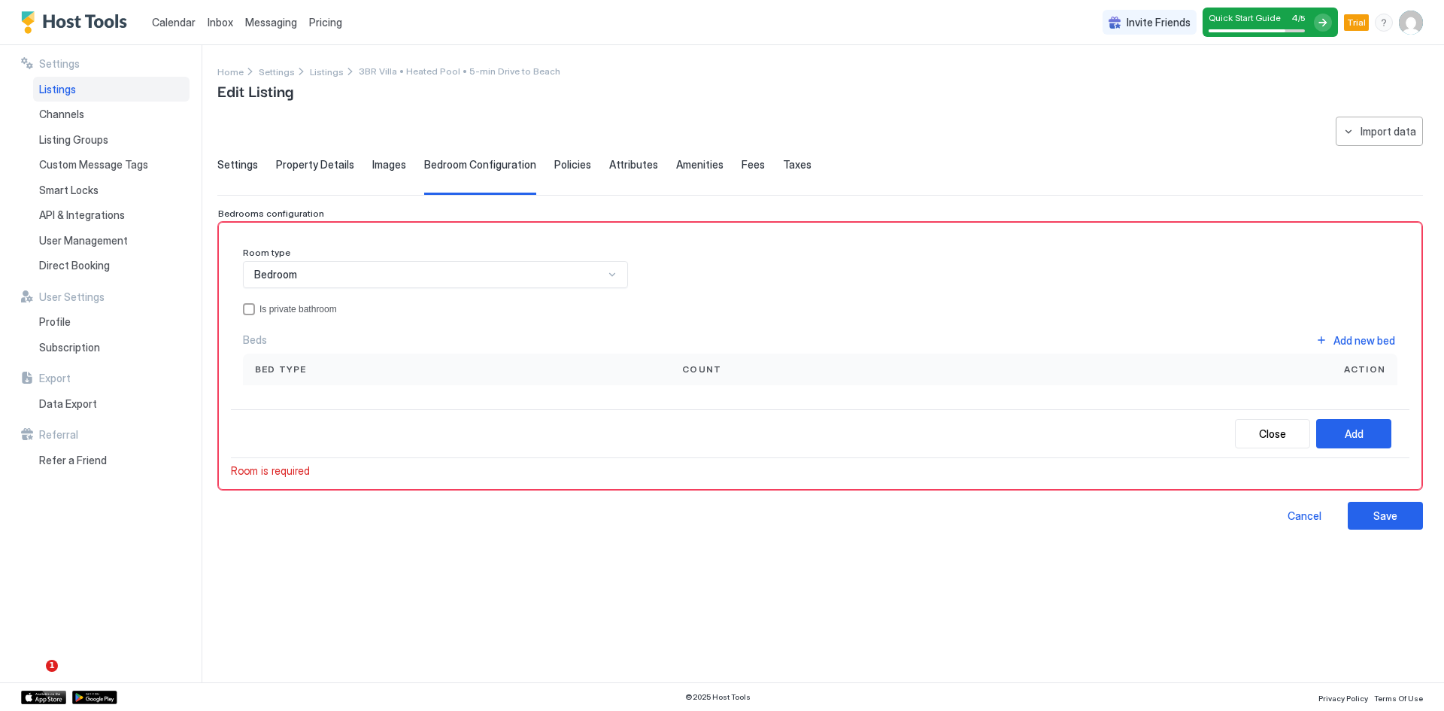
click at [308, 270] on div "Bedroom" at bounding box center [429, 275] width 350 height 14
click at [286, 319] on div "Bedroom" at bounding box center [436, 309] width 384 height 29
click at [1359, 342] on div "Add new bed" at bounding box center [1365, 340] width 62 height 16
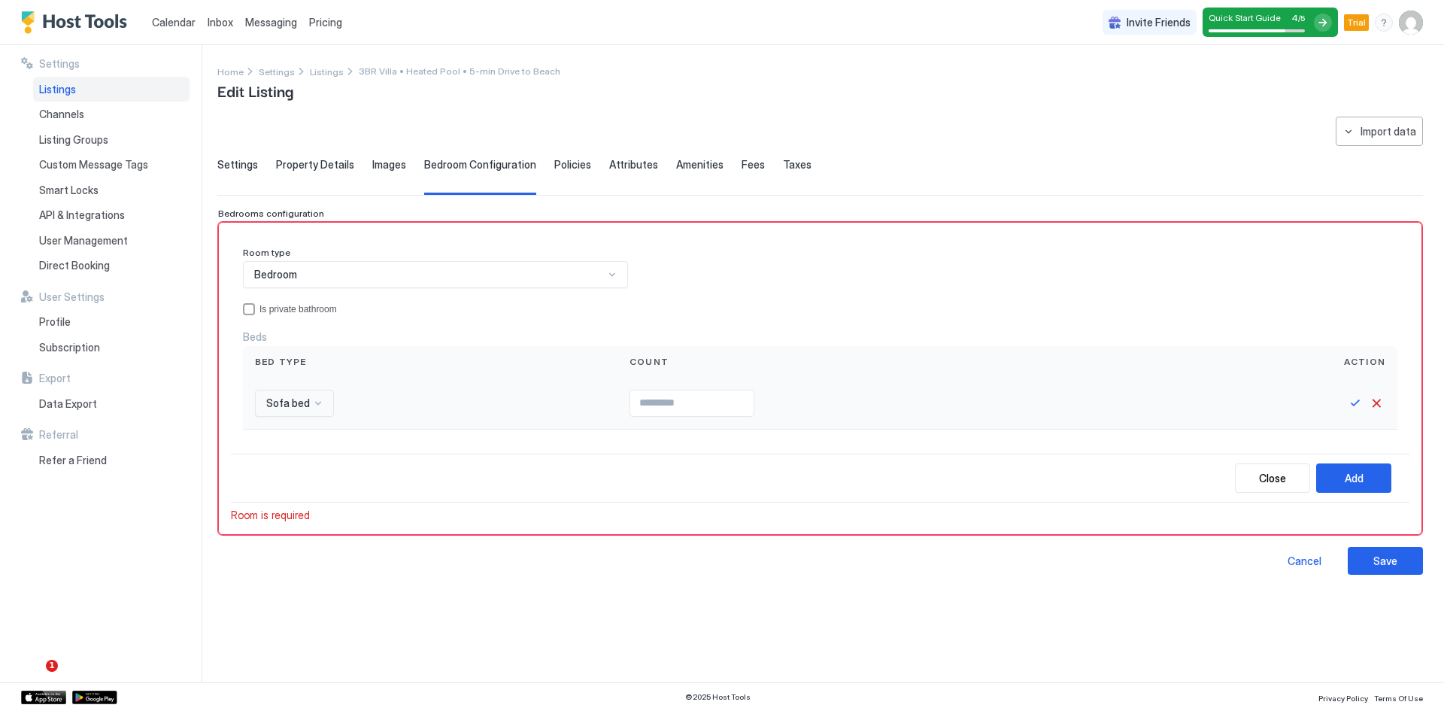
click at [317, 406] on div at bounding box center [318, 403] width 12 height 12
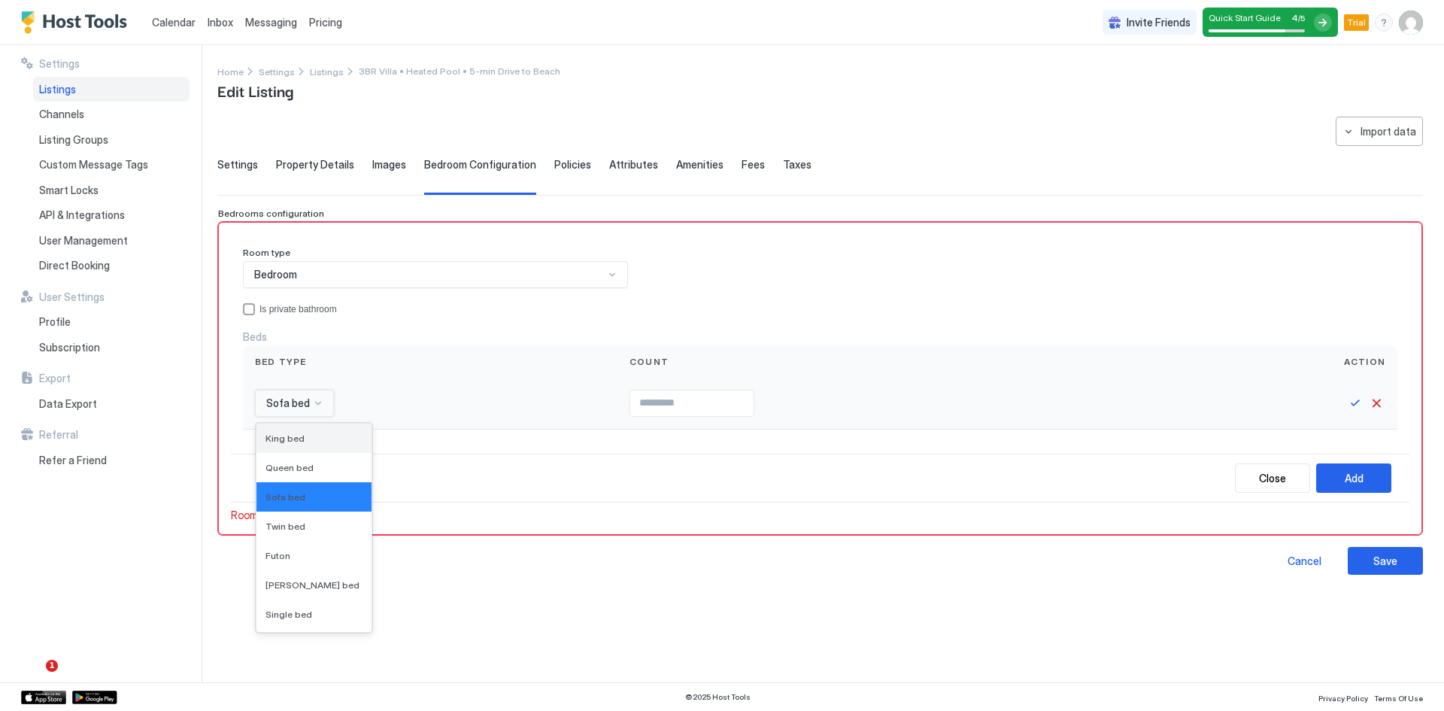
click at [290, 440] on span "King bed" at bounding box center [285, 438] width 39 height 11
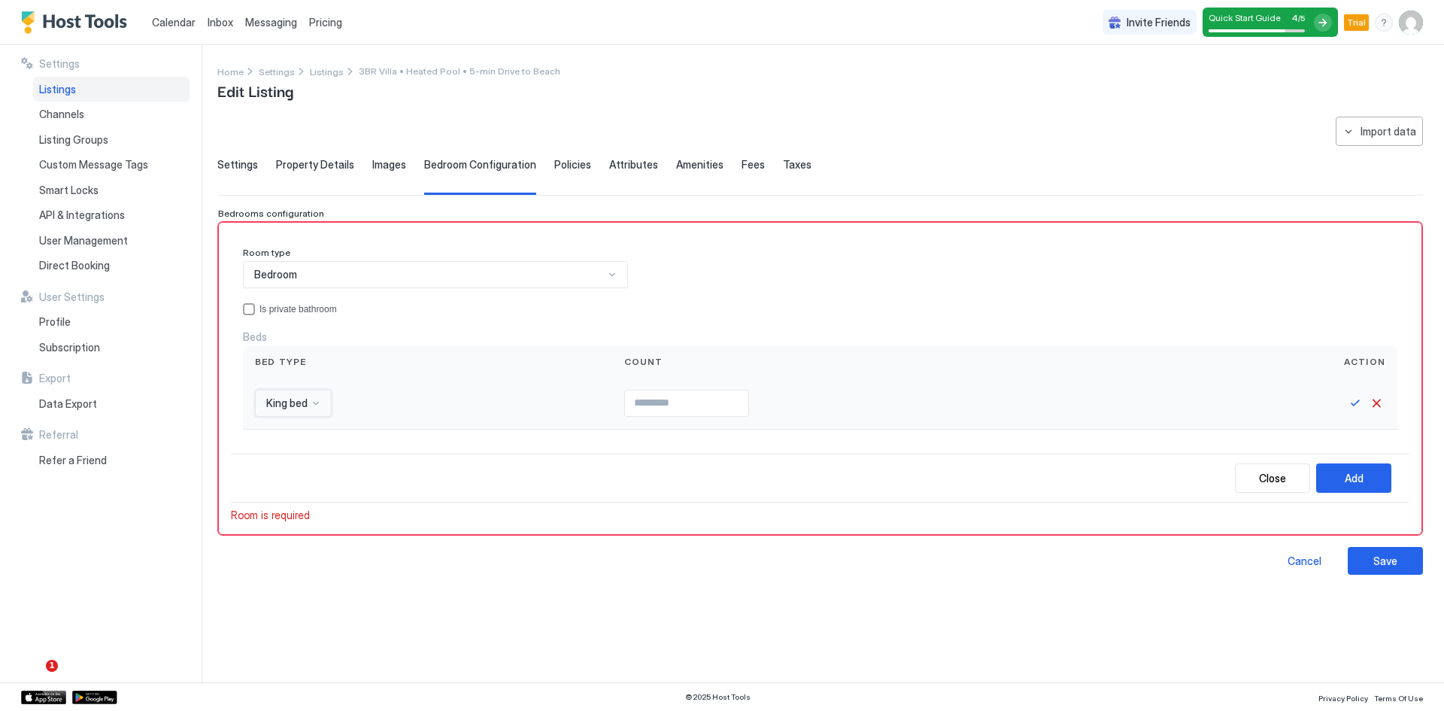
click at [675, 415] on input "Input Field" at bounding box center [686, 403] width 123 height 26
type input "*"
click at [731, 399] on input "*" at bounding box center [686, 403] width 123 height 26
click at [1063, 457] on div "Close Add" at bounding box center [820, 478] width 1179 height 49
click at [1350, 401] on button "Save" at bounding box center [1355, 403] width 18 height 18
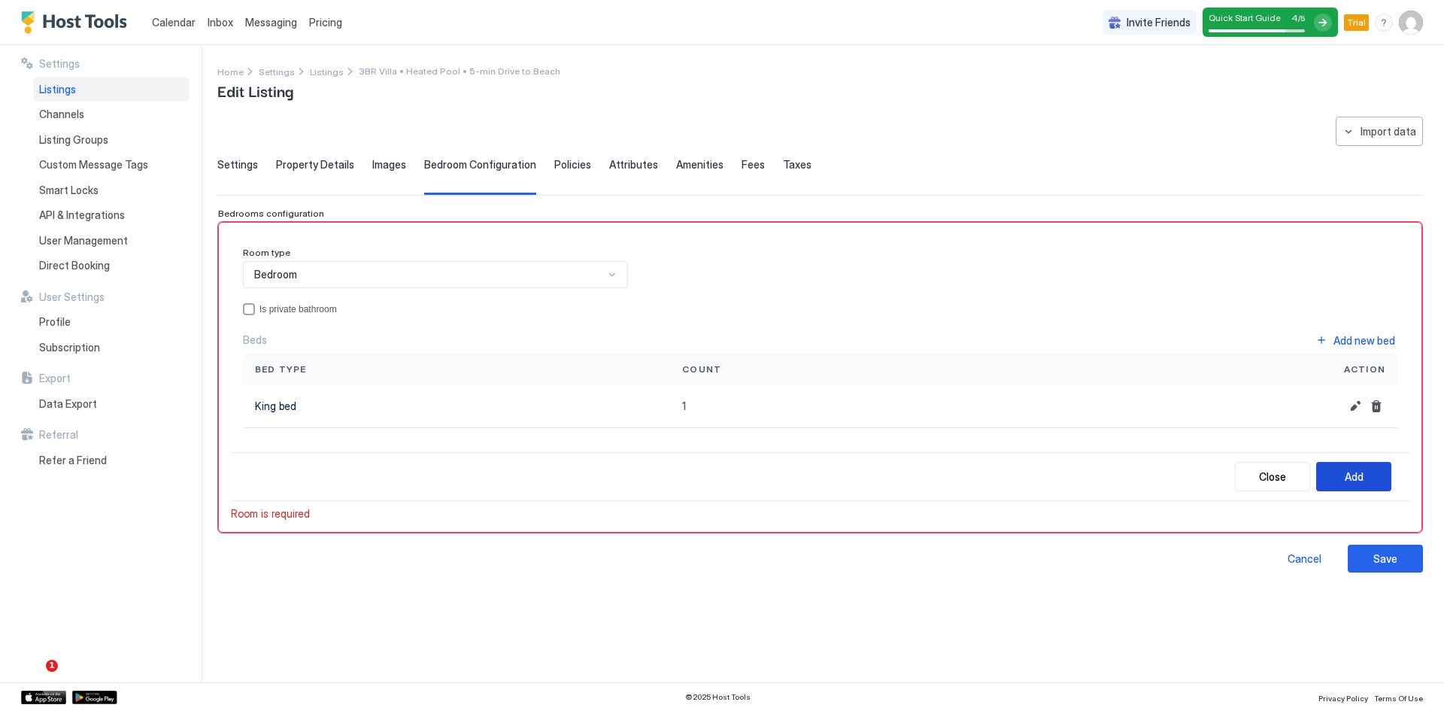
click at [1356, 476] on div "Add" at bounding box center [1354, 477] width 19 height 16
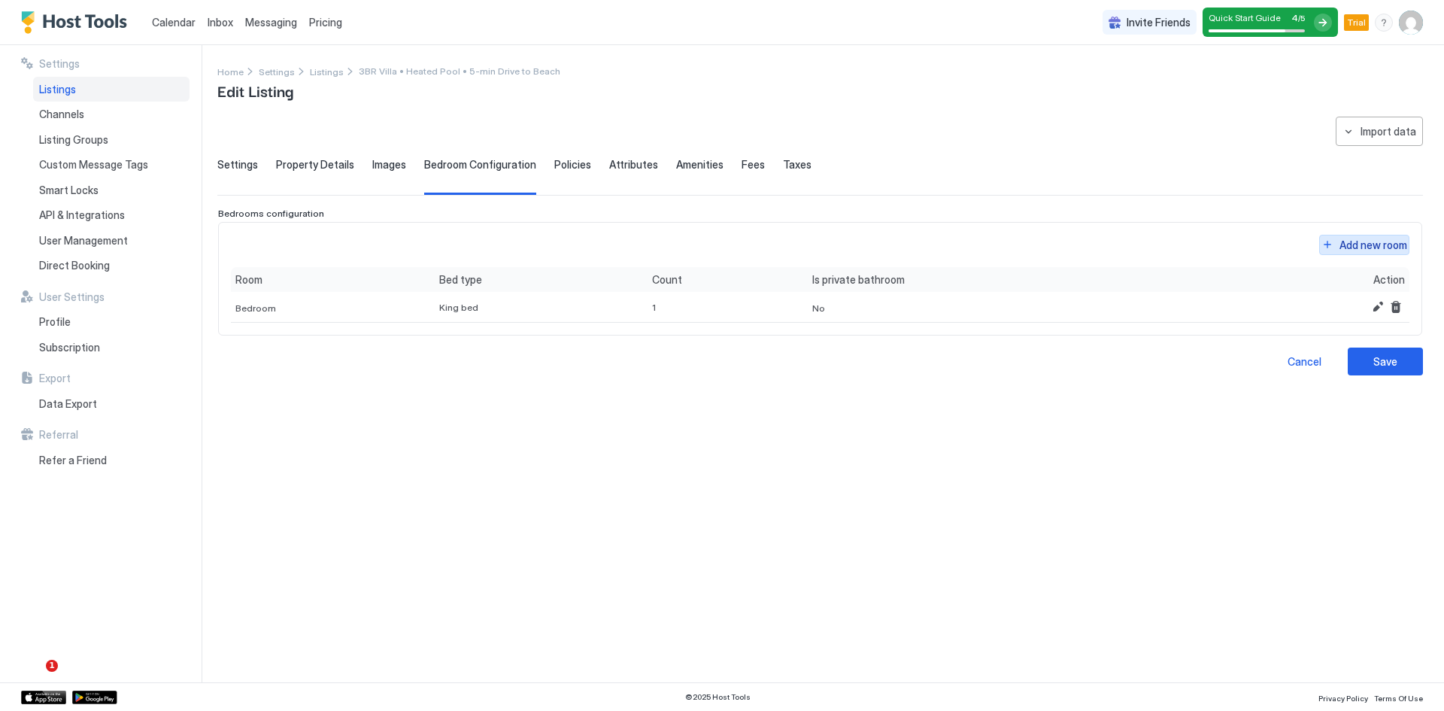
click at [1369, 245] on div "Add new room" at bounding box center [1374, 245] width 68 height 16
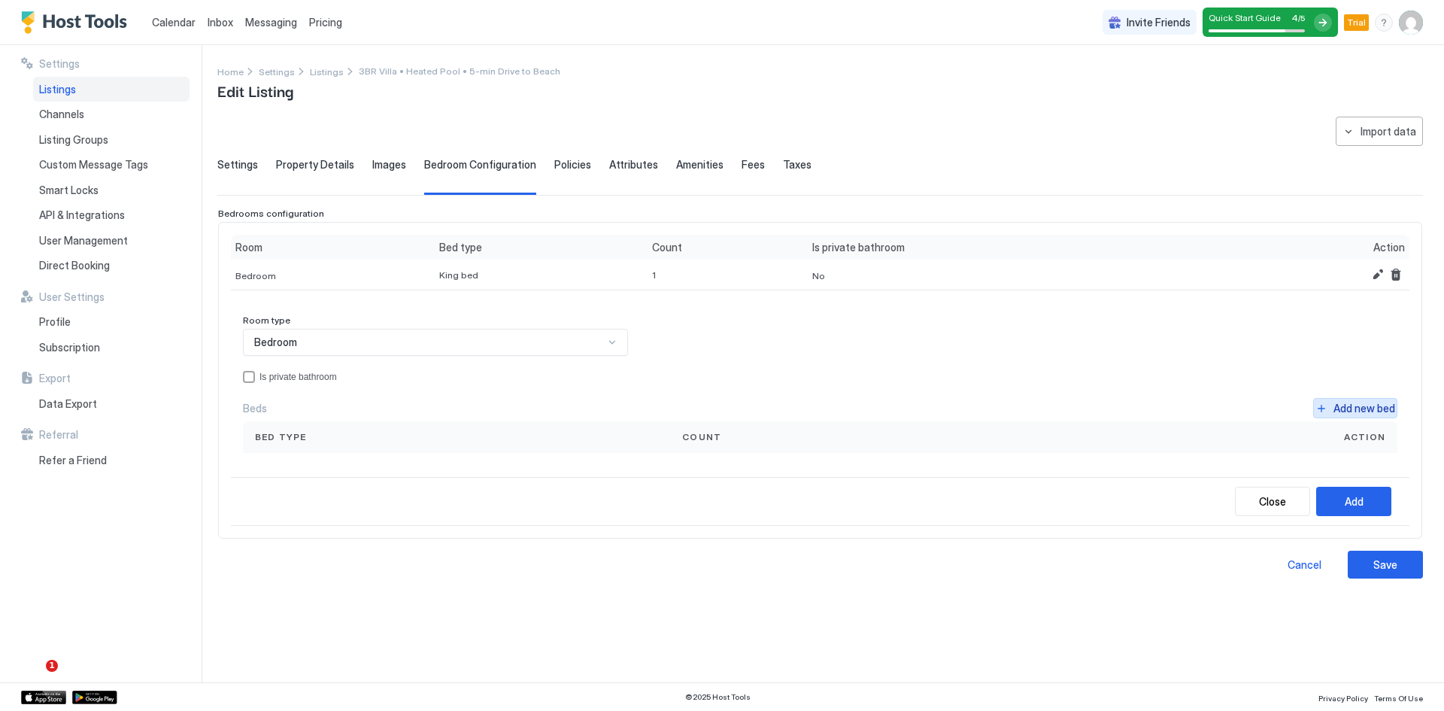
click at [1369, 409] on div "Add new bed" at bounding box center [1365, 408] width 62 height 16
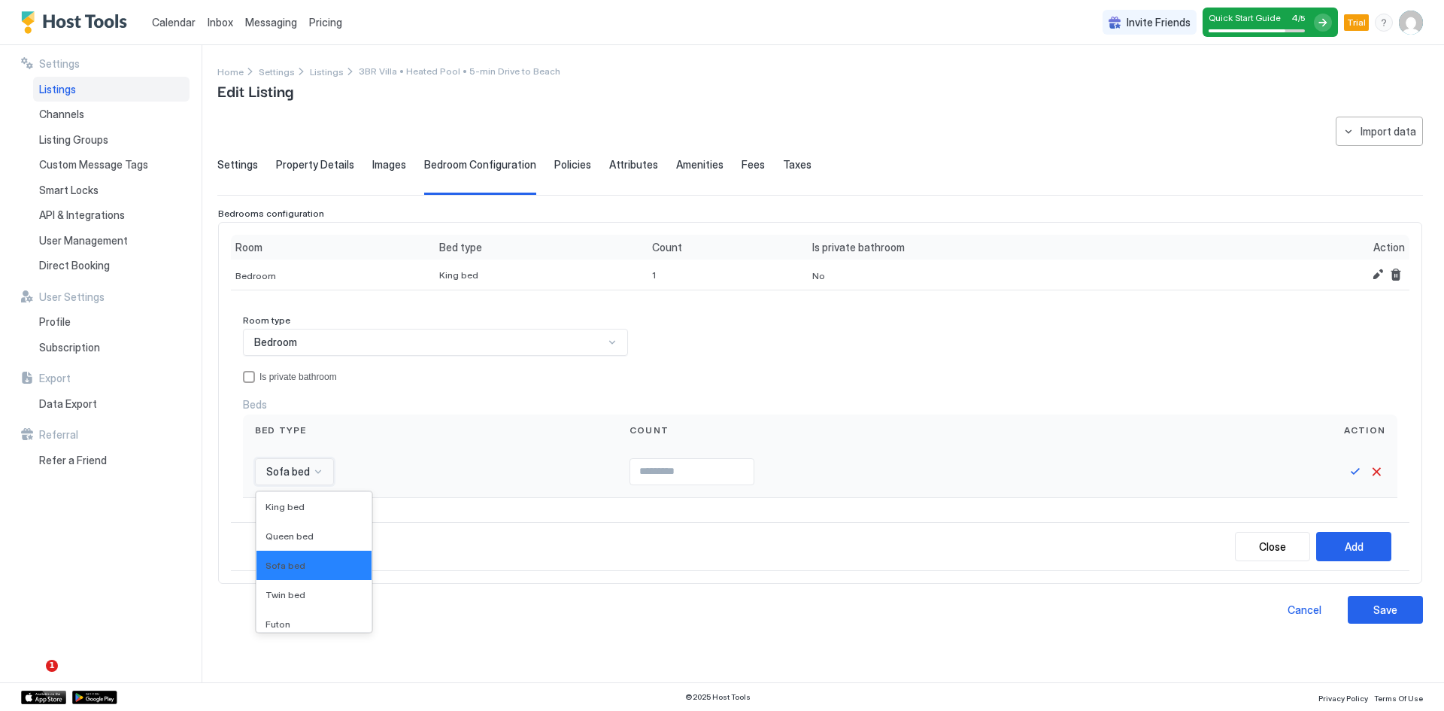
click at [287, 465] on span "Sofa bed" at bounding box center [288, 472] width 44 height 14
click at [293, 536] on span "Queen bed" at bounding box center [290, 535] width 48 height 11
click at [244, 374] on div "privateBathroom" at bounding box center [249, 377] width 12 height 12
drag, startPoint x: 766, startPoint y: 465, endPoint x: 756, endPoint y: 466, distance: 9.9
click at [765, 465] on input "Input Field" at bounding box center [713, 472] width 123 height 26
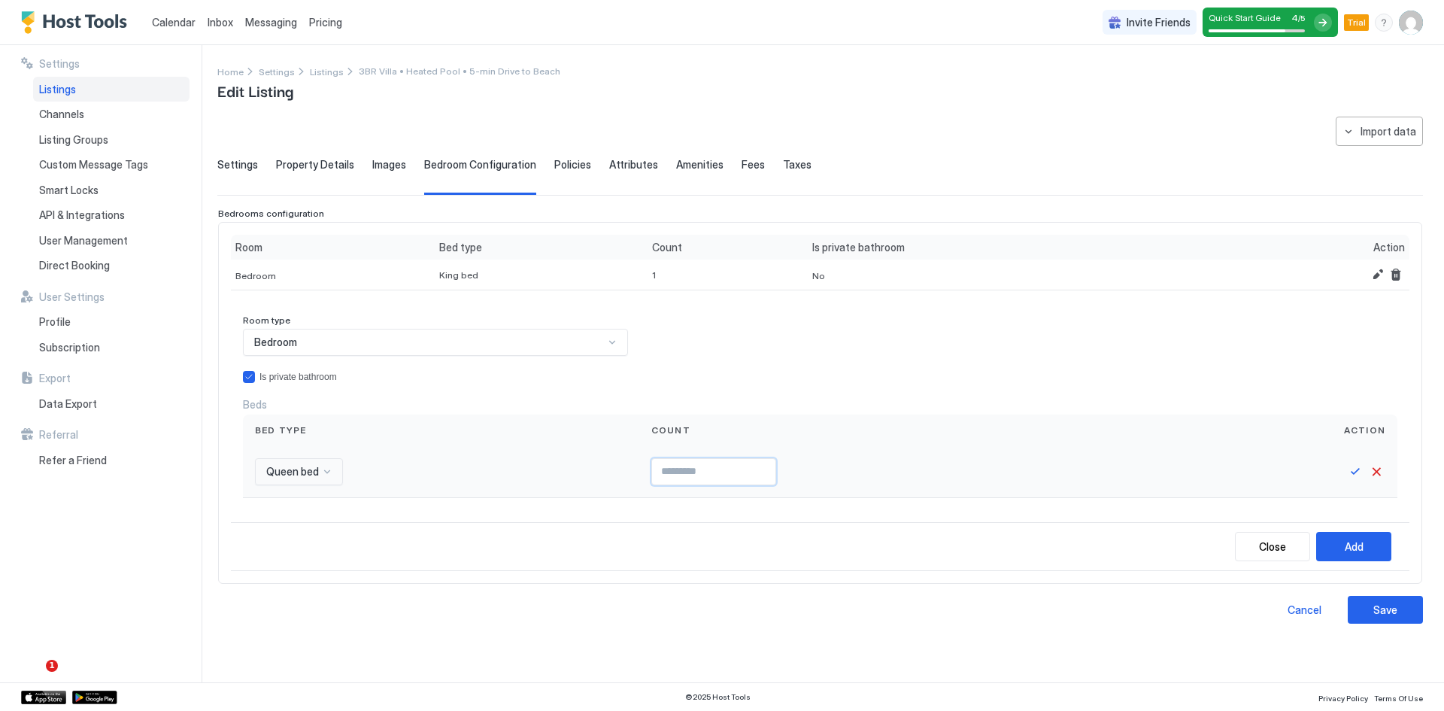
type input "*"
click at [756, 466] on input "*" at bounding box center [713, 472] width 123 height 26
click at [1354, 475] on button "Save" at bounding box center [1355, 472] width 18 height 18
click at [1352, 551] on div "Add" at bounding box center [1354, 544] width 19 height 16
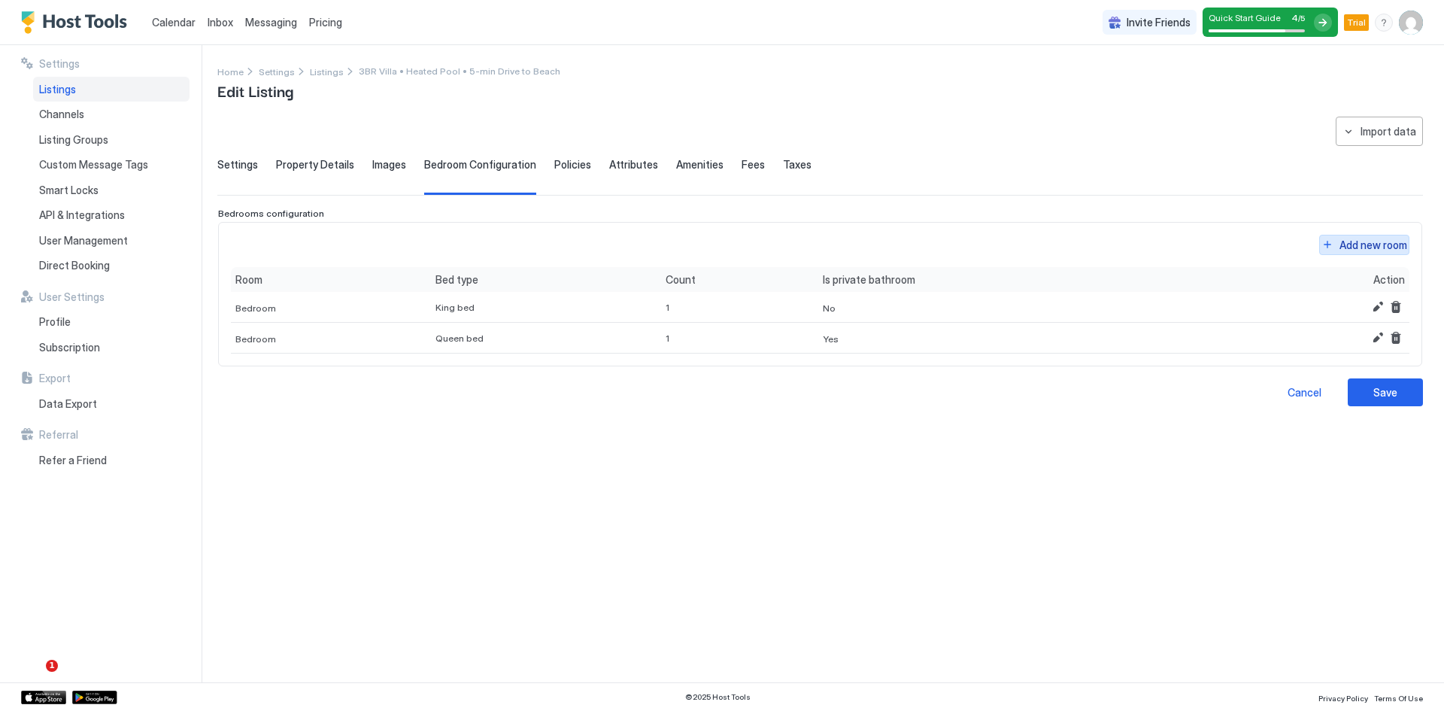
click at [1352, 250] on div "Add new room" at bounding box center [1374, 245] width 68 height 16
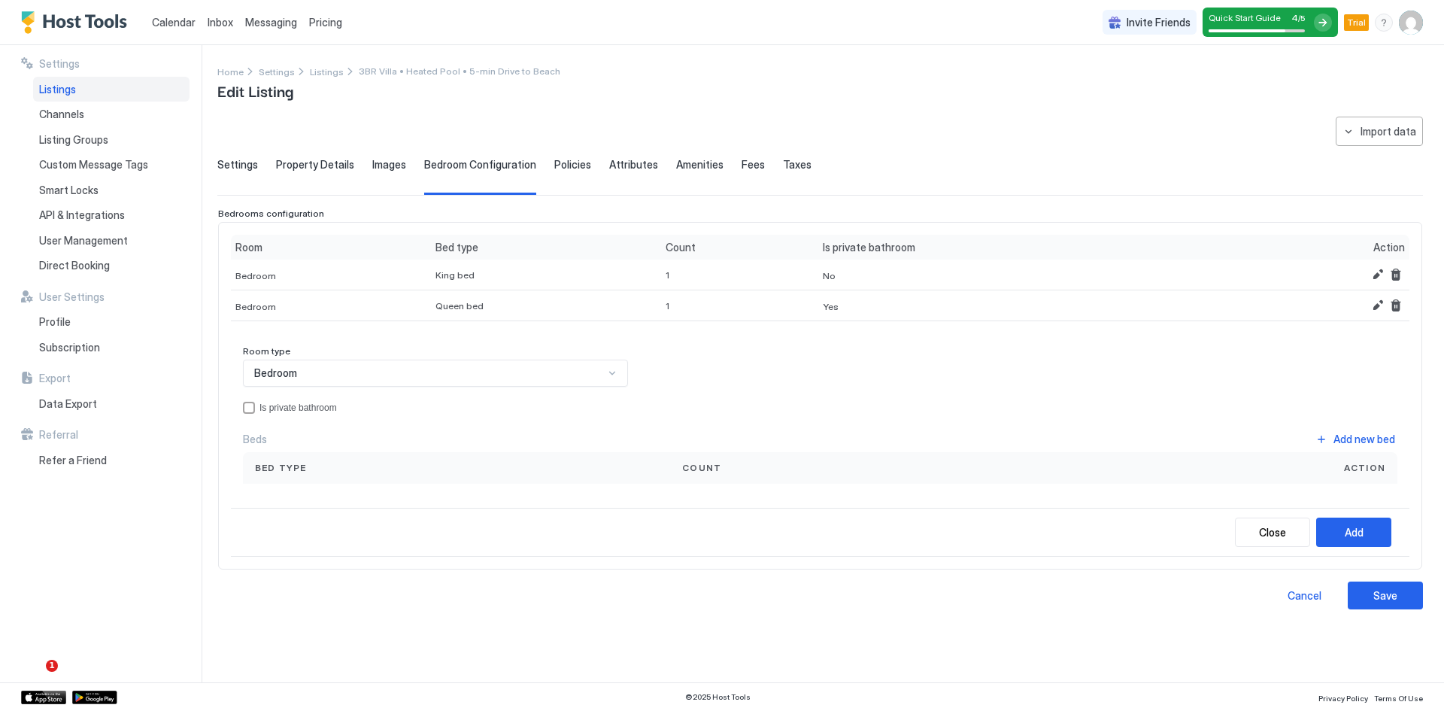
click at [300, 369] on div "Bedroom" at bounding box center [429, 373] width 350 height 14
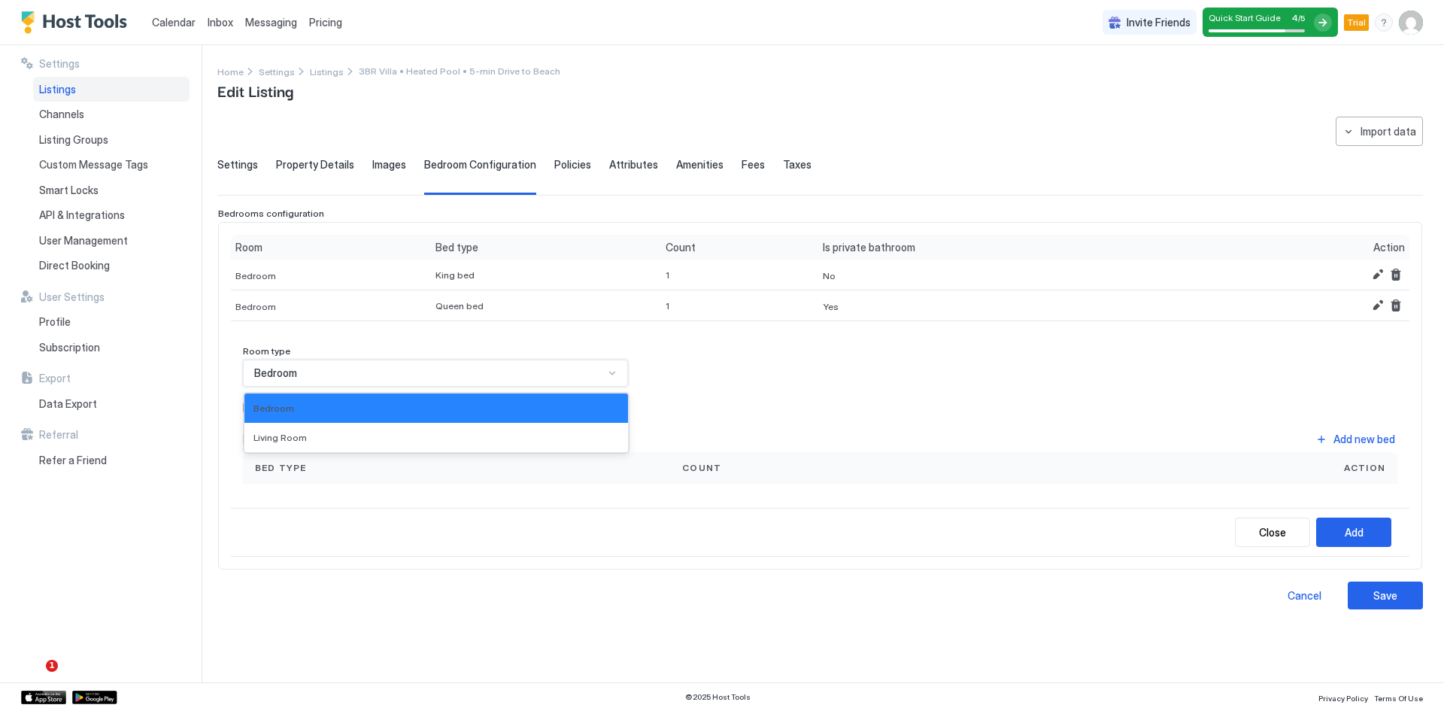
click at [300, 369] on div "Bedroom" at bounding box center [429, 373] width 350 height 14
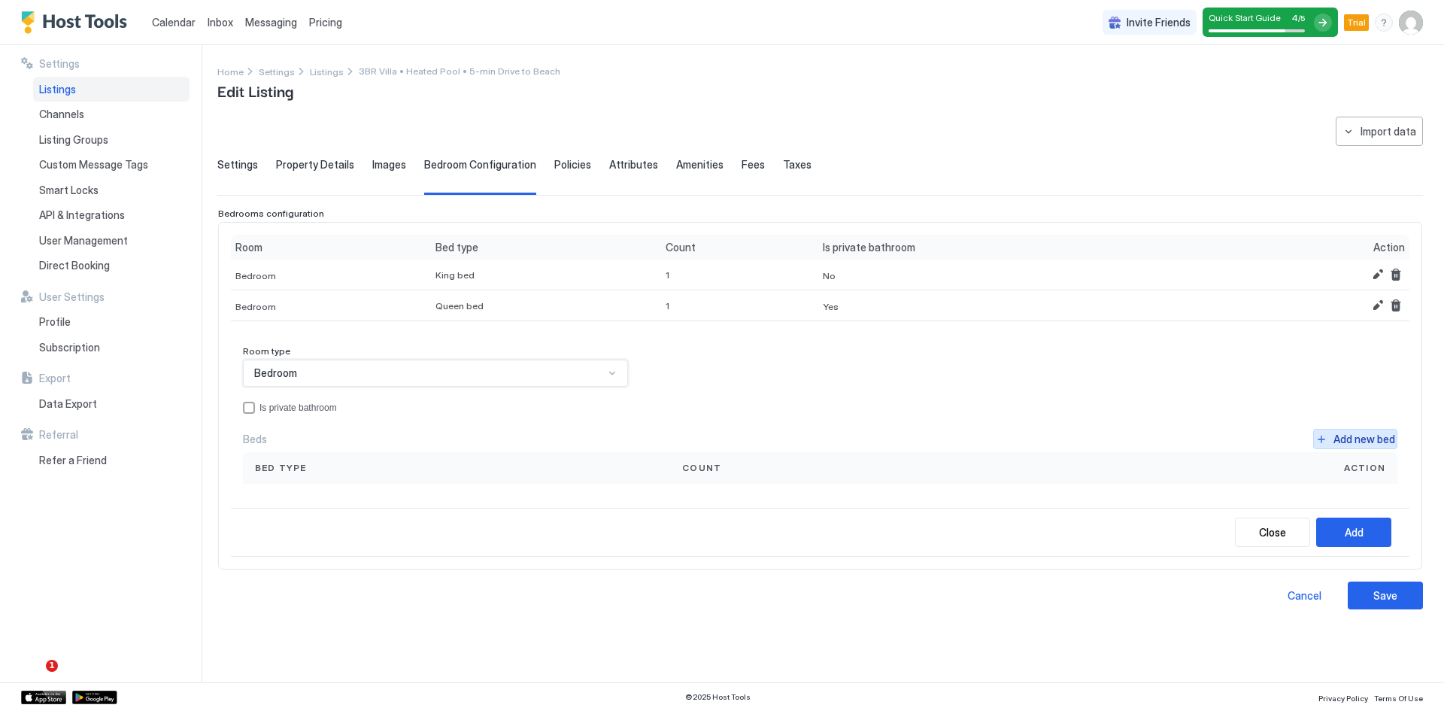
click at [1331, 442] on button "Add new bed" at bounding box center [1355, 439] width 84 height 20
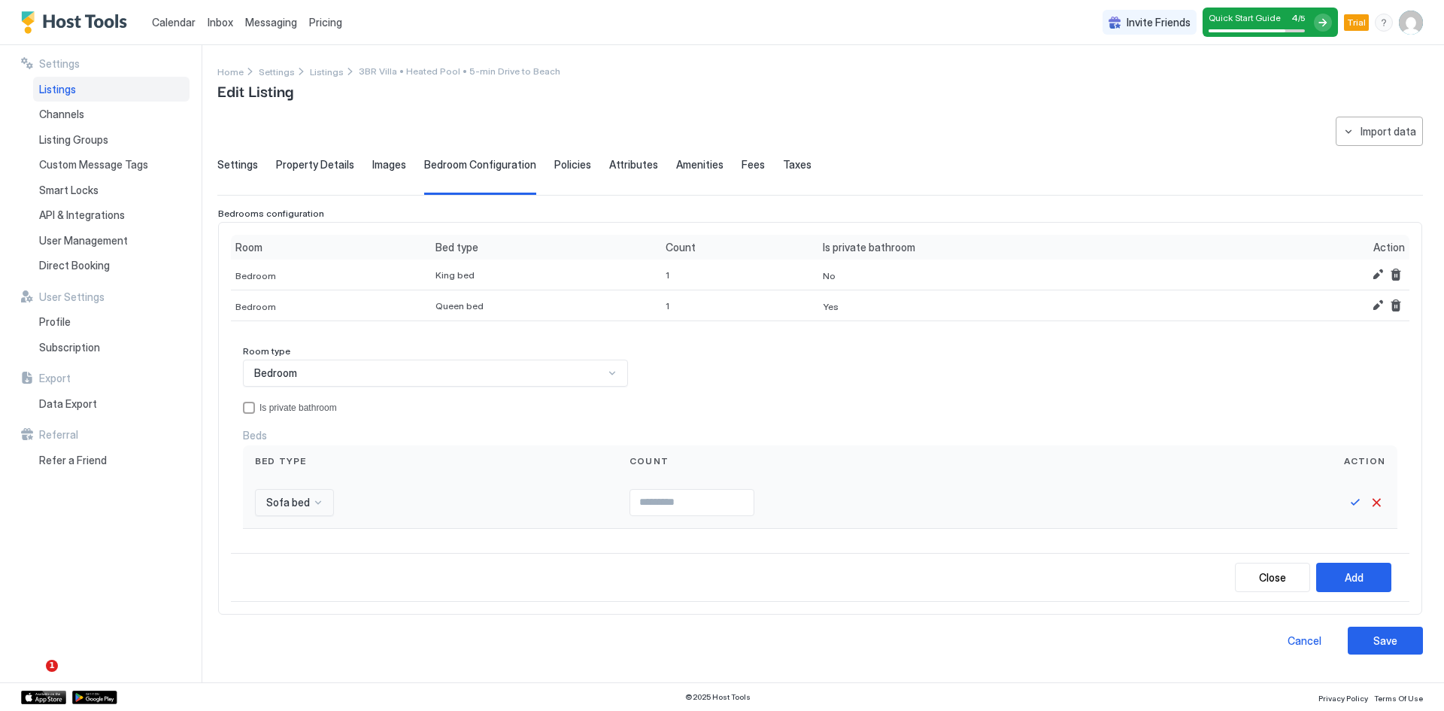
click at [289, 501] on span "Sofa bed" at bounding box center [288, 503] width 44 height 14
click at [292, 620] on span "Twin bed" at bounding box center [286, 625] width 40 height 11
drag, startPoint x: 688, startPoint y: 484, endPoint x: 709, endPoint y: 503, distance: 28.2
click at [689, 484] on div at bounding box center [889, 503] width 542 height 52
click at [739, 499] on input "*" at bounding box center [691, 503] width 123 height 26
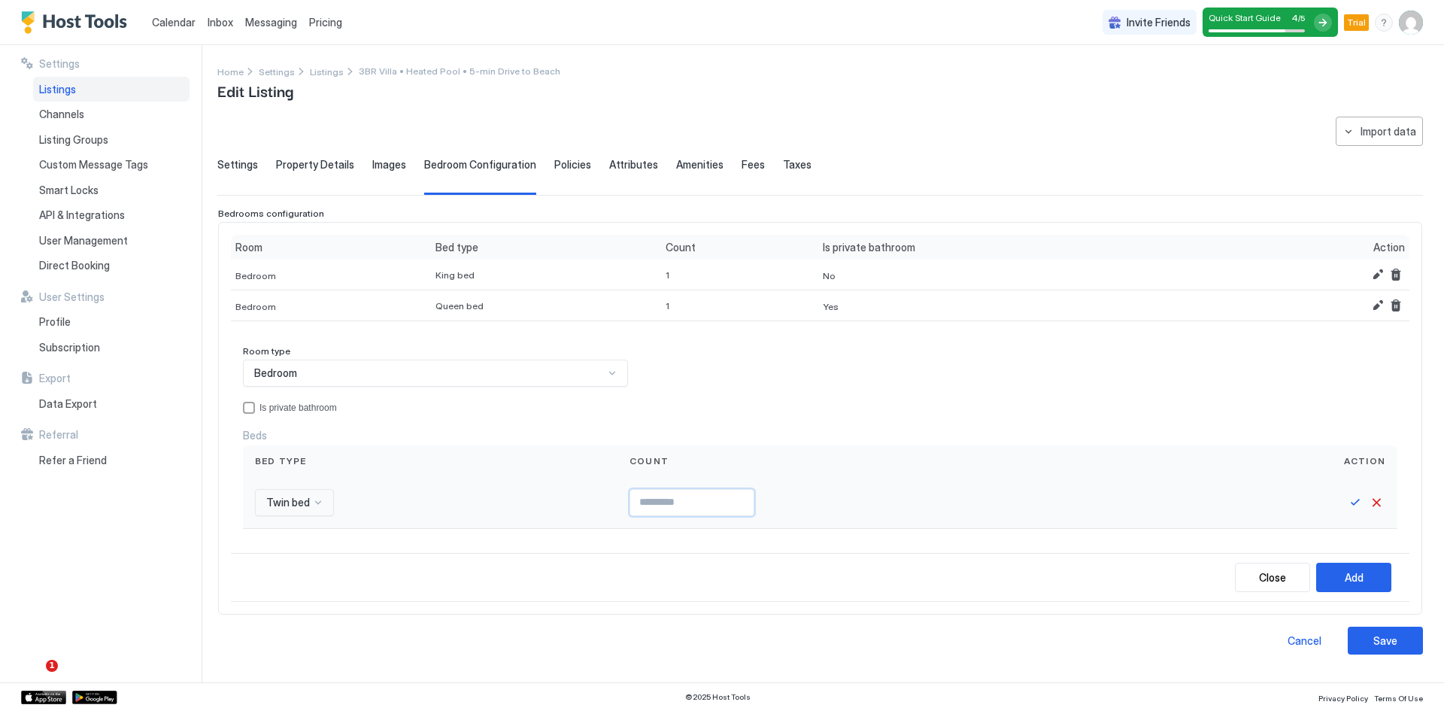
type input "*"
click at [736, 499] on input "*" at bounding box center [691, 503] width 123 height 26
click at [1350, 499] on button "Save" at bounding box center [1355, 502] width 18 height 18
click at [1349, 578] on div "Add" at bounding box center [1354, 575] width 19 height 16
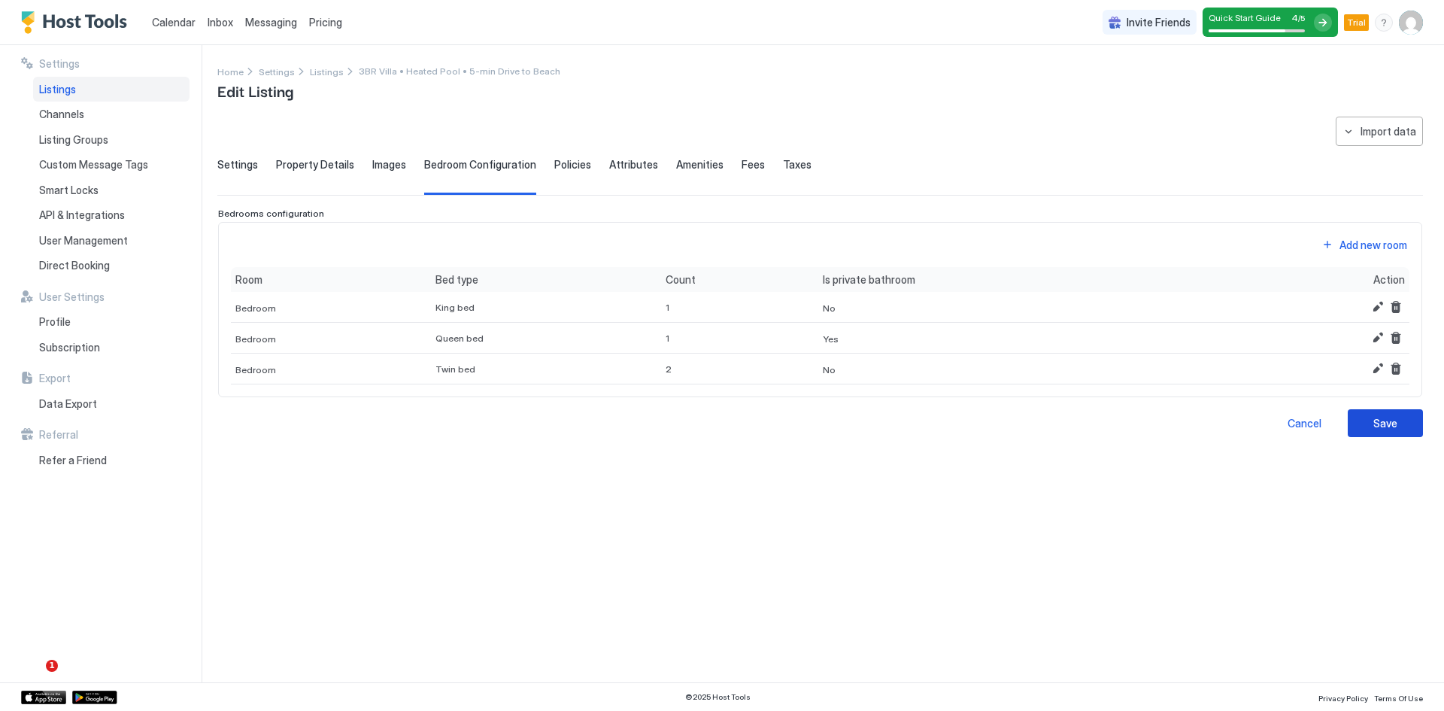
click at [1382, 420] on div "Save" at bounding box center [1386, 423] width 24 height 16
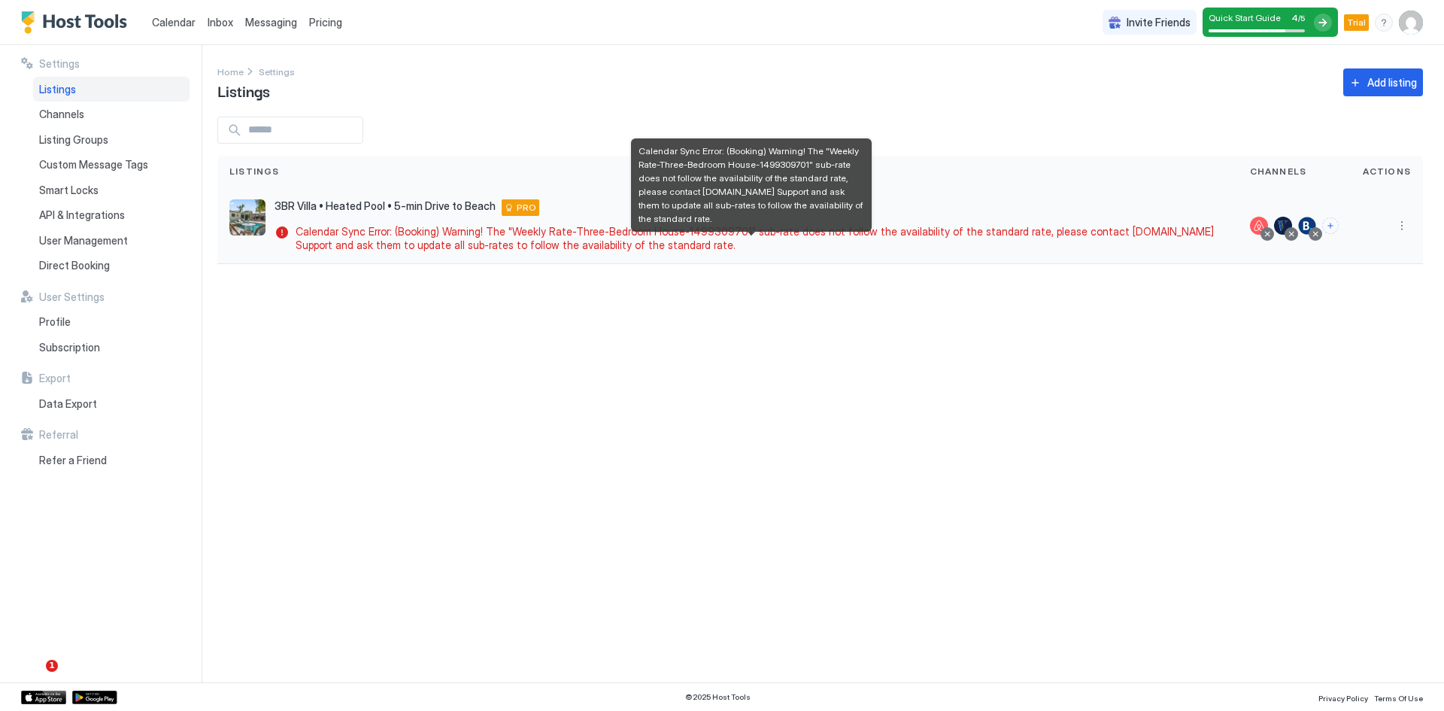
click at [612, 244] on span "Calendar Sync Error: (Booking) Warning! The "Weekly Rate-Three-Bedroom House-14…" at bounding box center [758, 238] width 924 height 26
click at [393, 244] on span "Calendar Sync Error: (Booking) Warning! The "Weekly Rate-Three-Bedroom House-14…" at bounding box center [758, 238] width 924 height 26
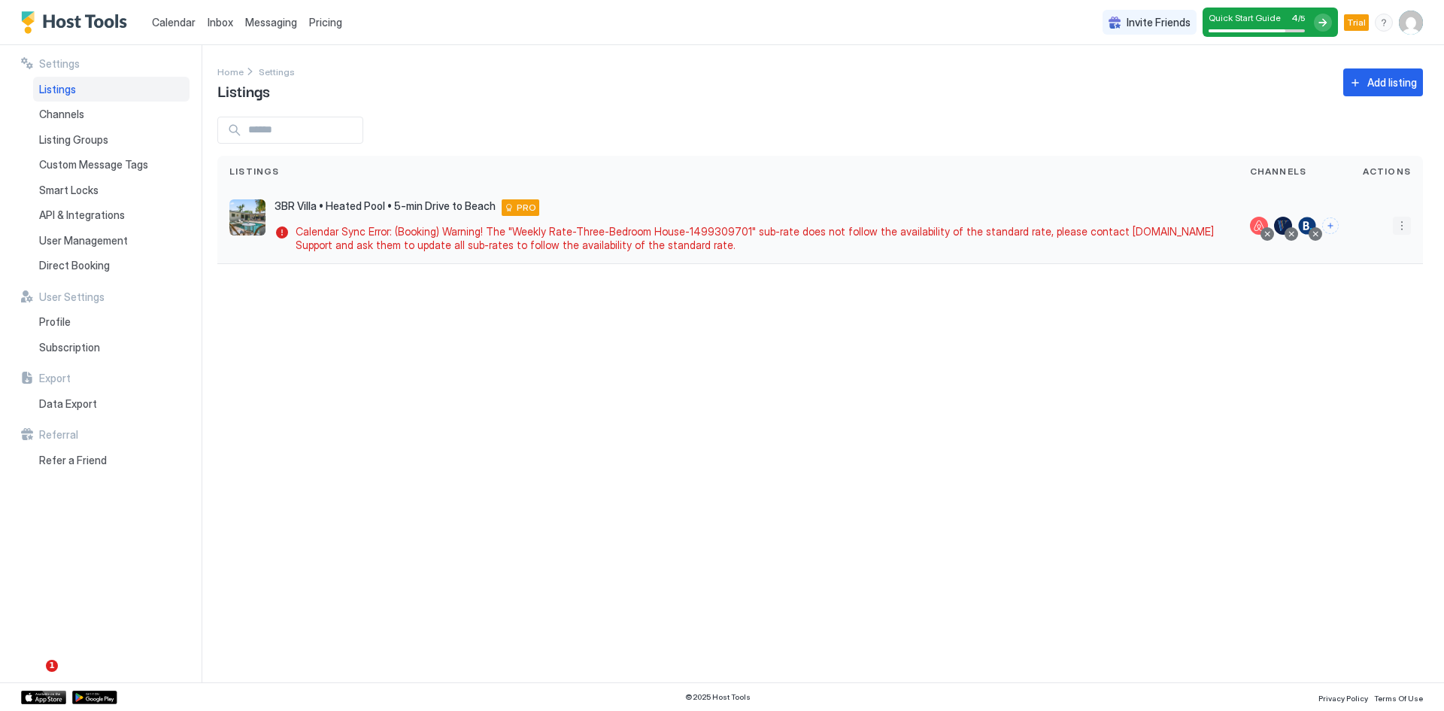
click at [1400, 227] on button "More options" at bounding box center [1402, 226] width 18 height 18
click at [1339, 297] on span "Listing Settings" at bounding box center [1367, 294] width 67 height 11
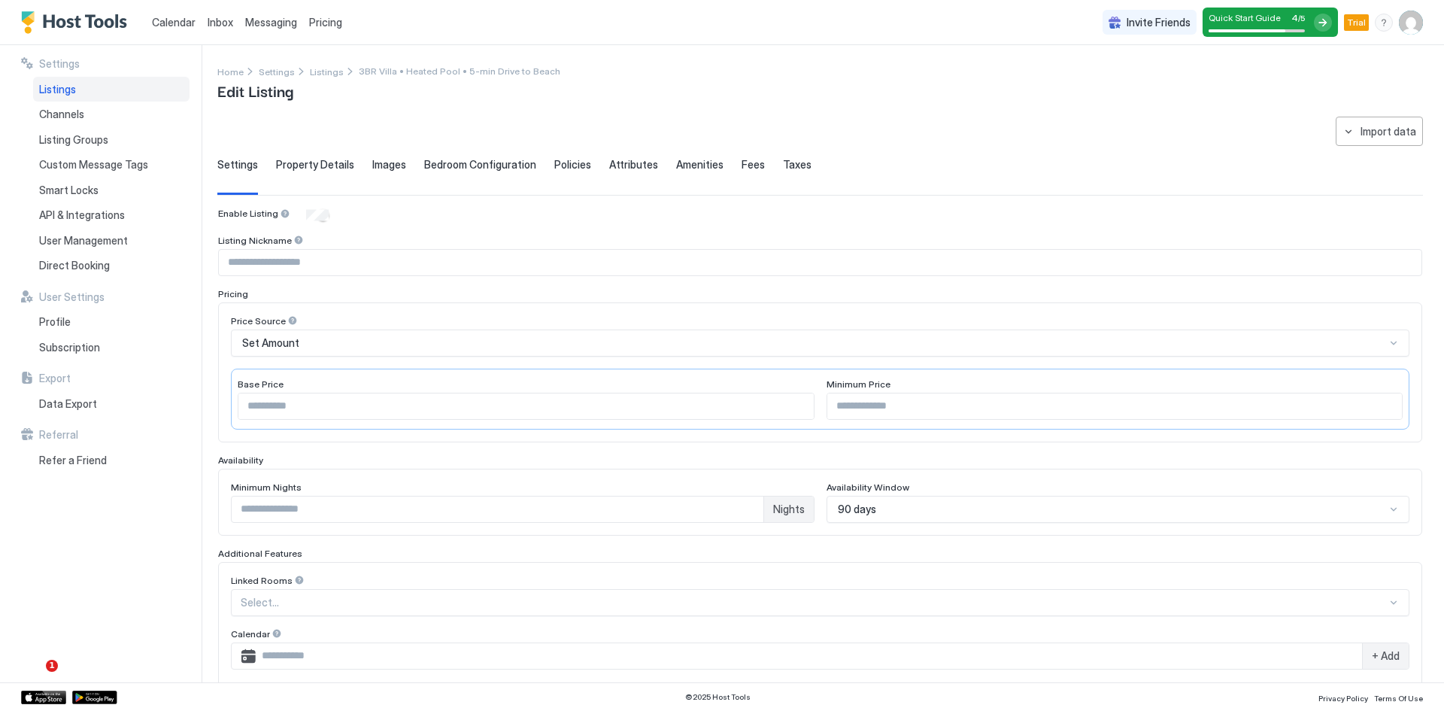
type input "*"
type input "**********"
type input "**"
type input "***"
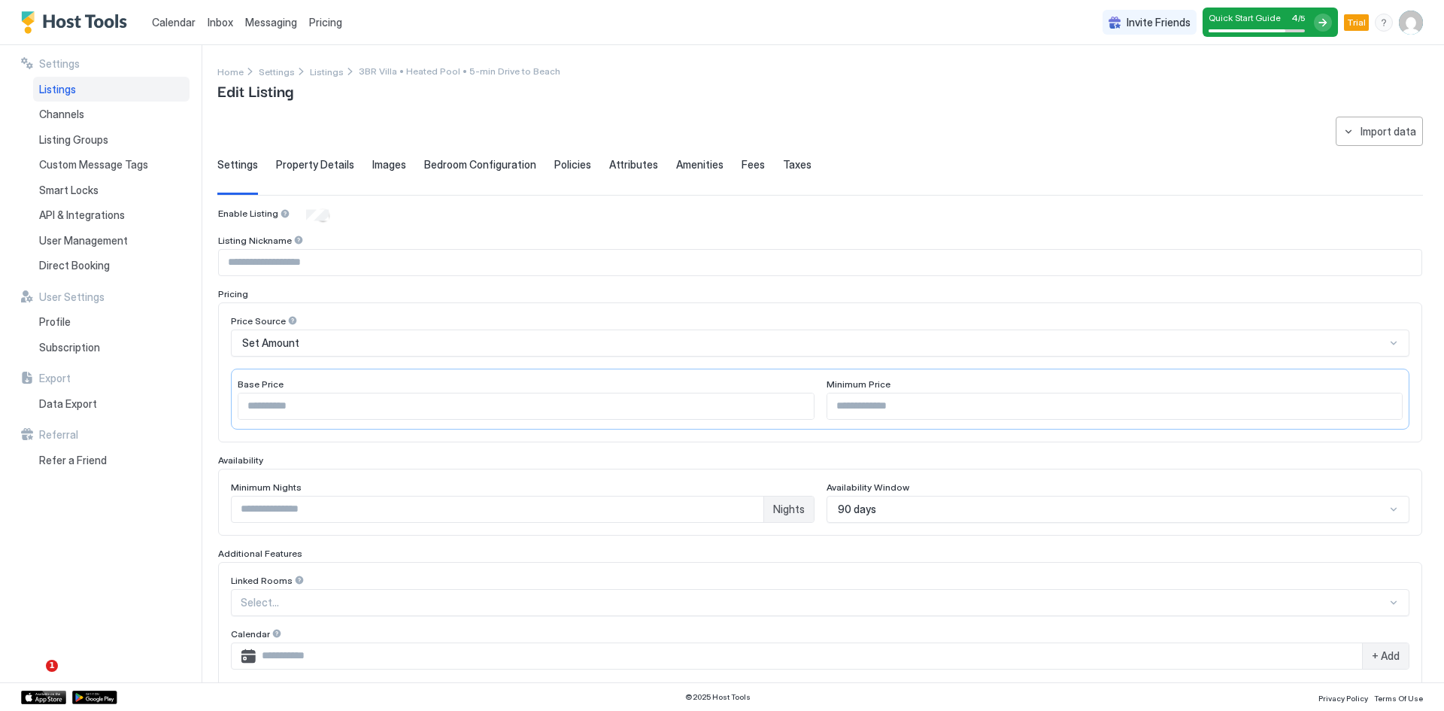
type input "****"
type input "**********"
click at [321, 174] on div "Property Details" at bounding box center [315, 176] width 78 height 37
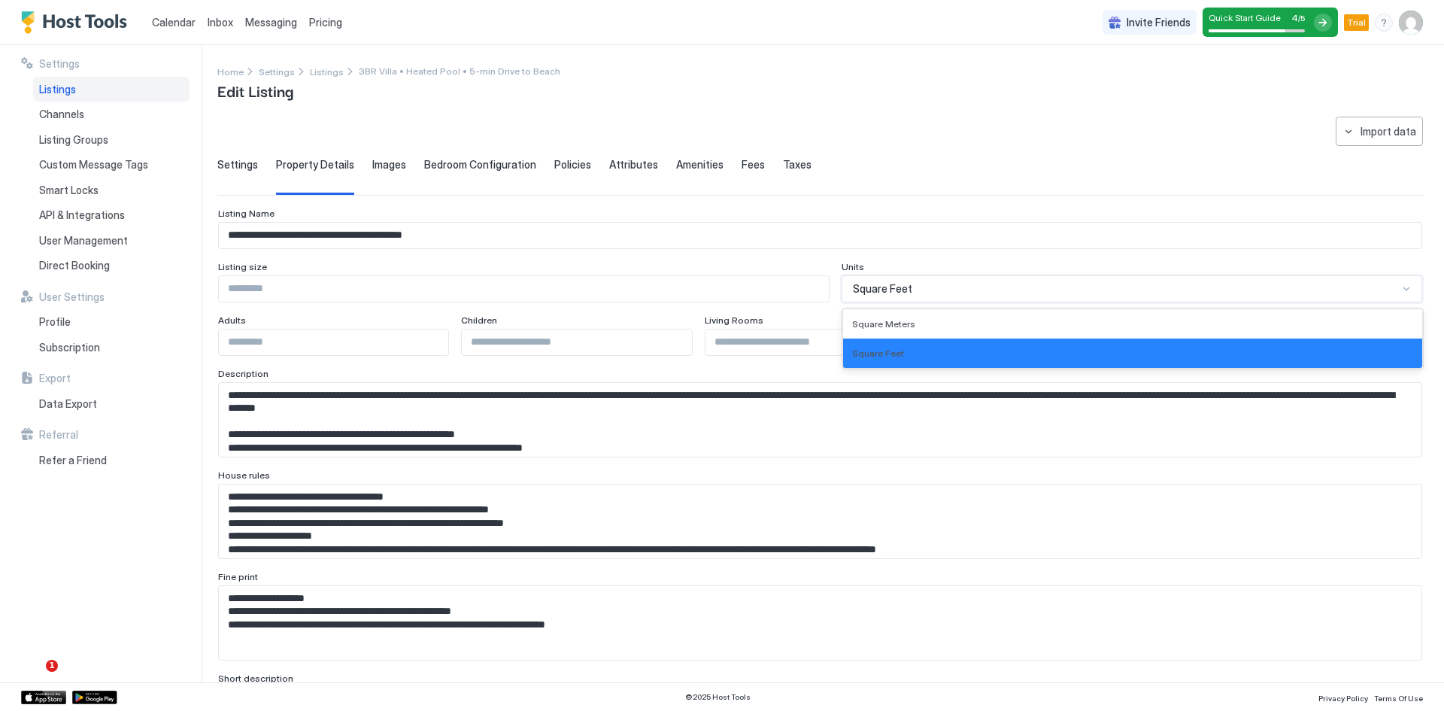
click at [1007, 291] on div "Square Feet" at bounding box center [1126, 289] width 546 height 14
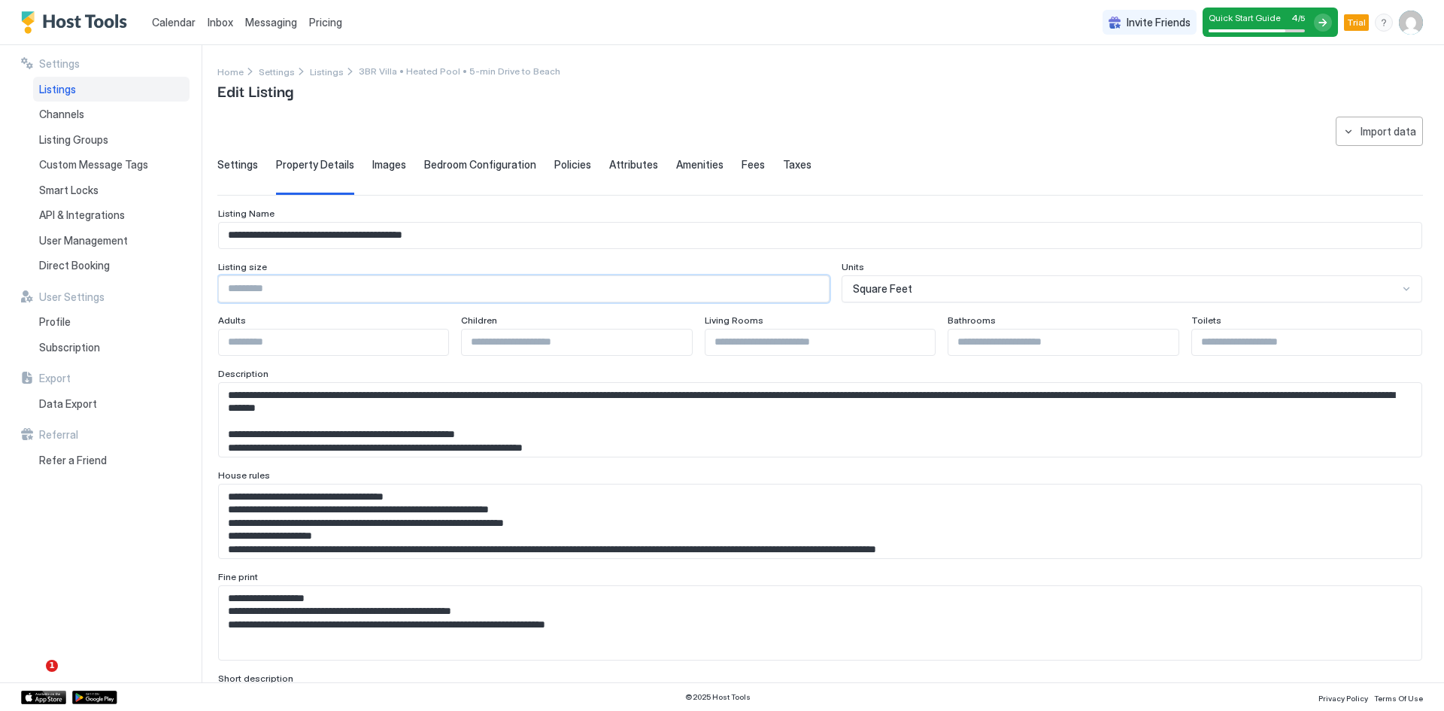
click at [253, 288] on input "Input Field" at bounding box center [524, 289] width 610 height 26
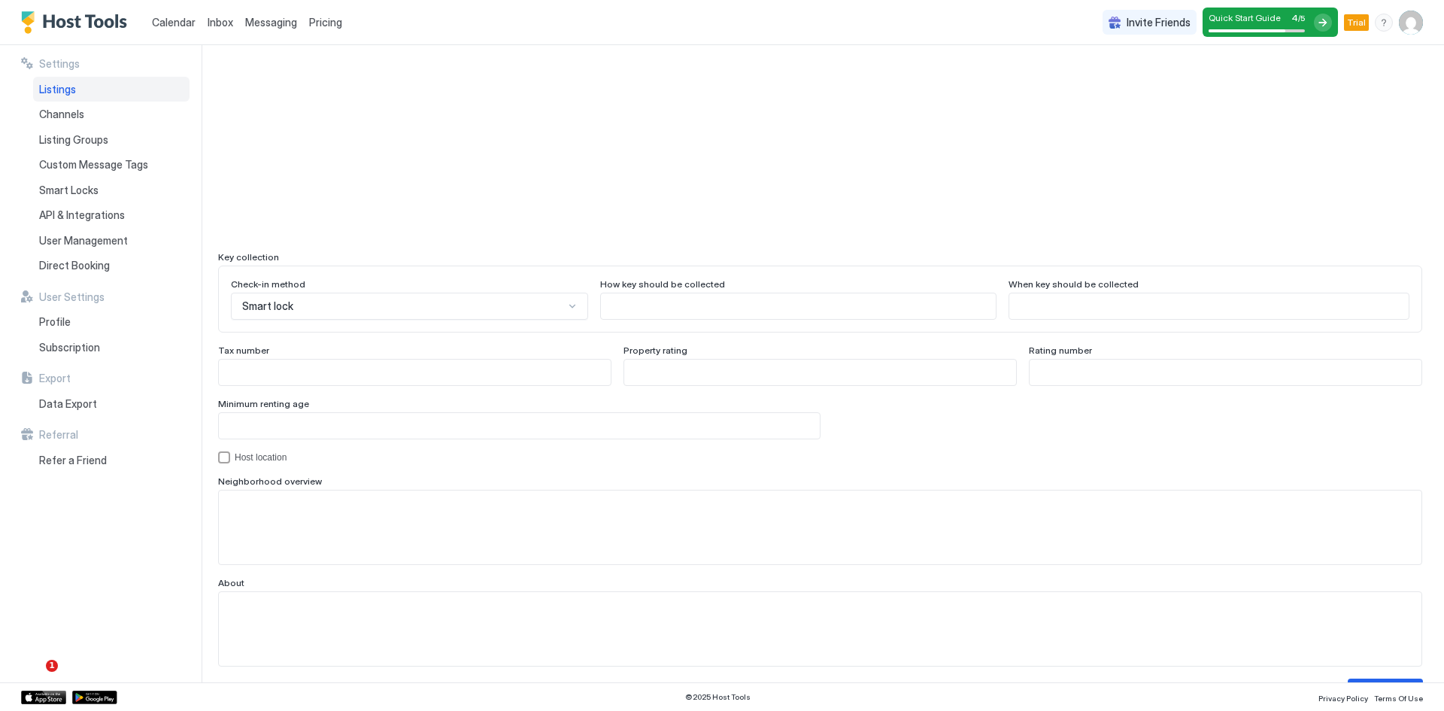
scroll to position [1246, 0]
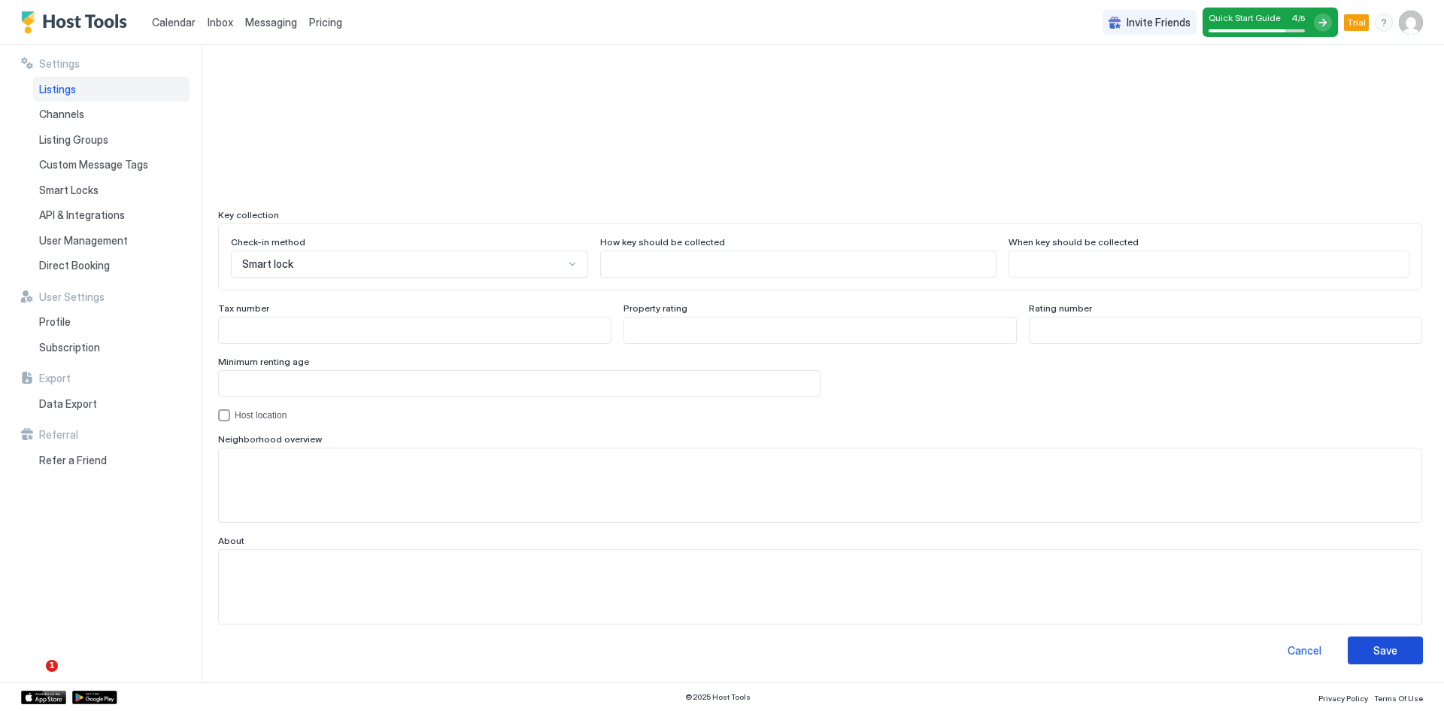
type input "****"
click at [1383, 651] on div "Save" at bounding box center [1386, 650] width 24 height 16
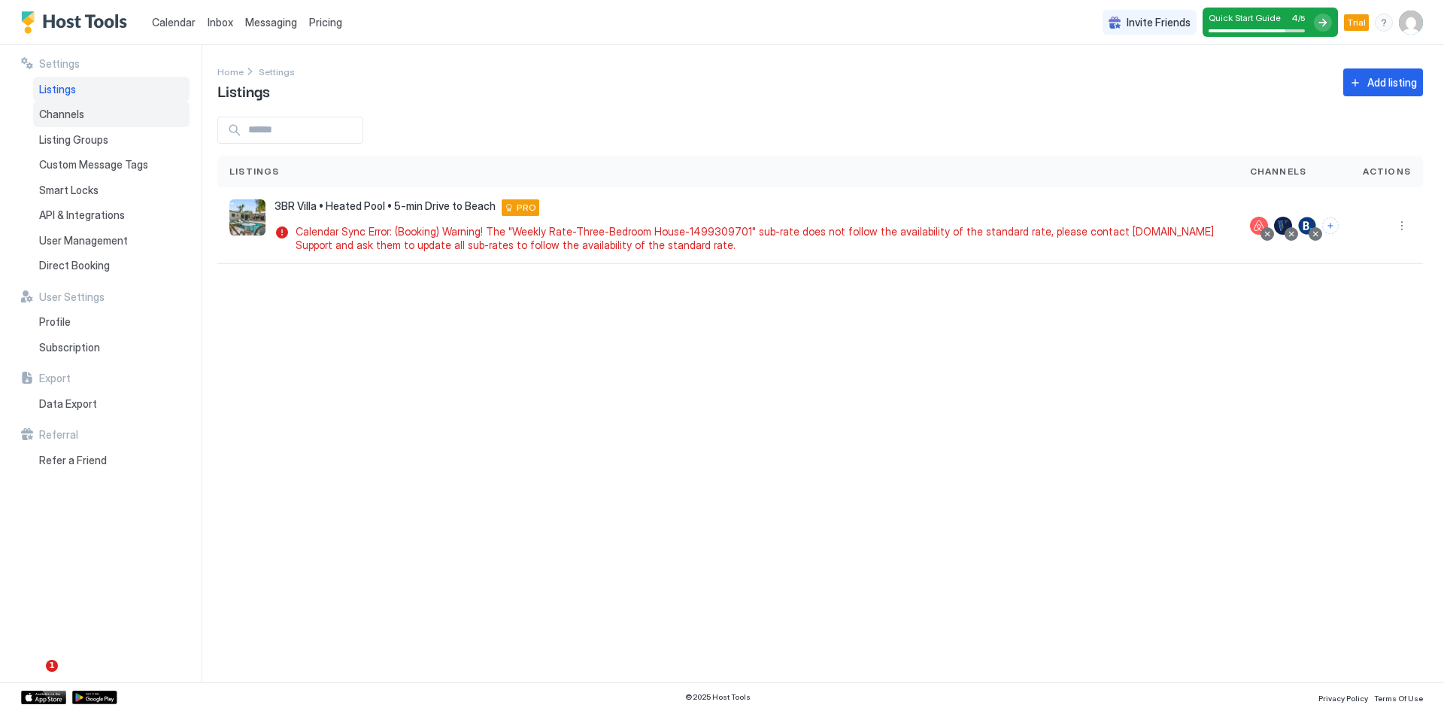
click at [66, 108] on span "Channels" at bounding box center [61, 115] width 45 height 14
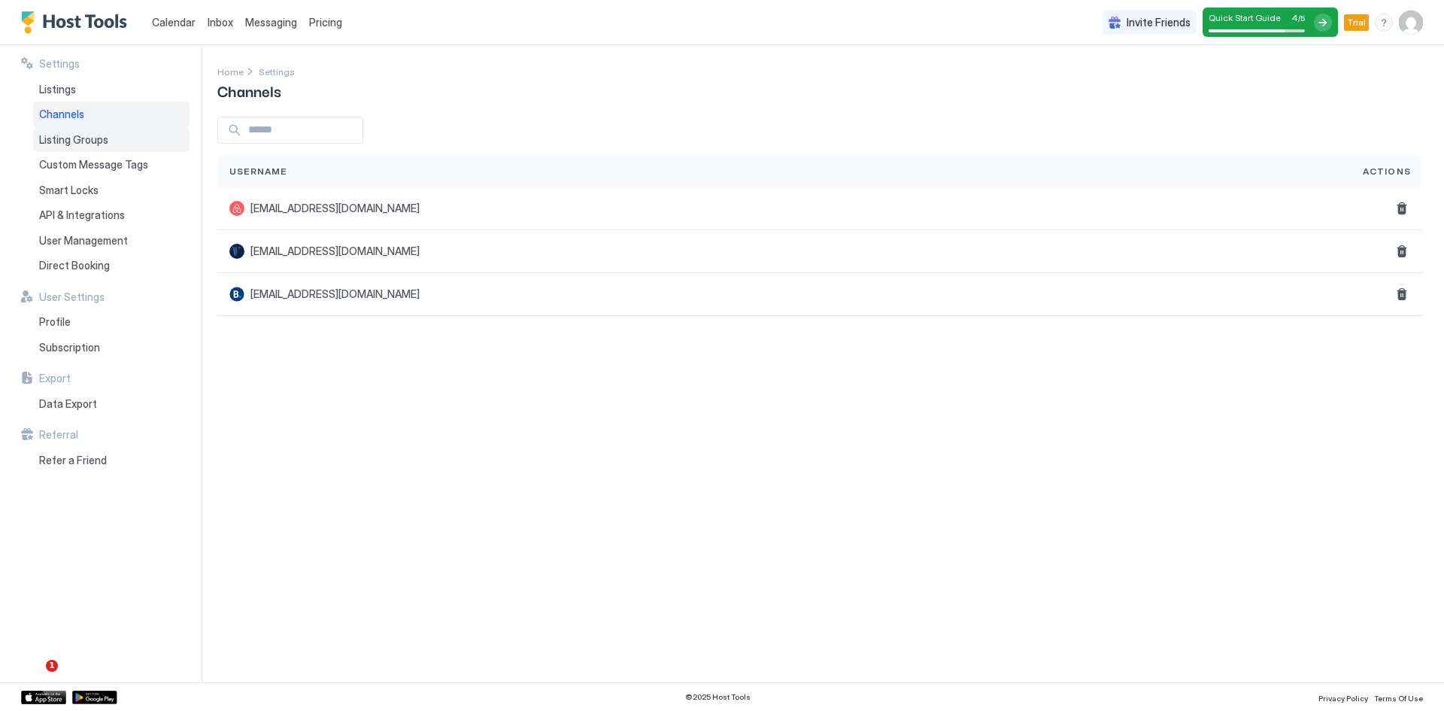
click at [76, 138] on span "Listing Groups" at bounding box center [73, 140] width 69 height 14
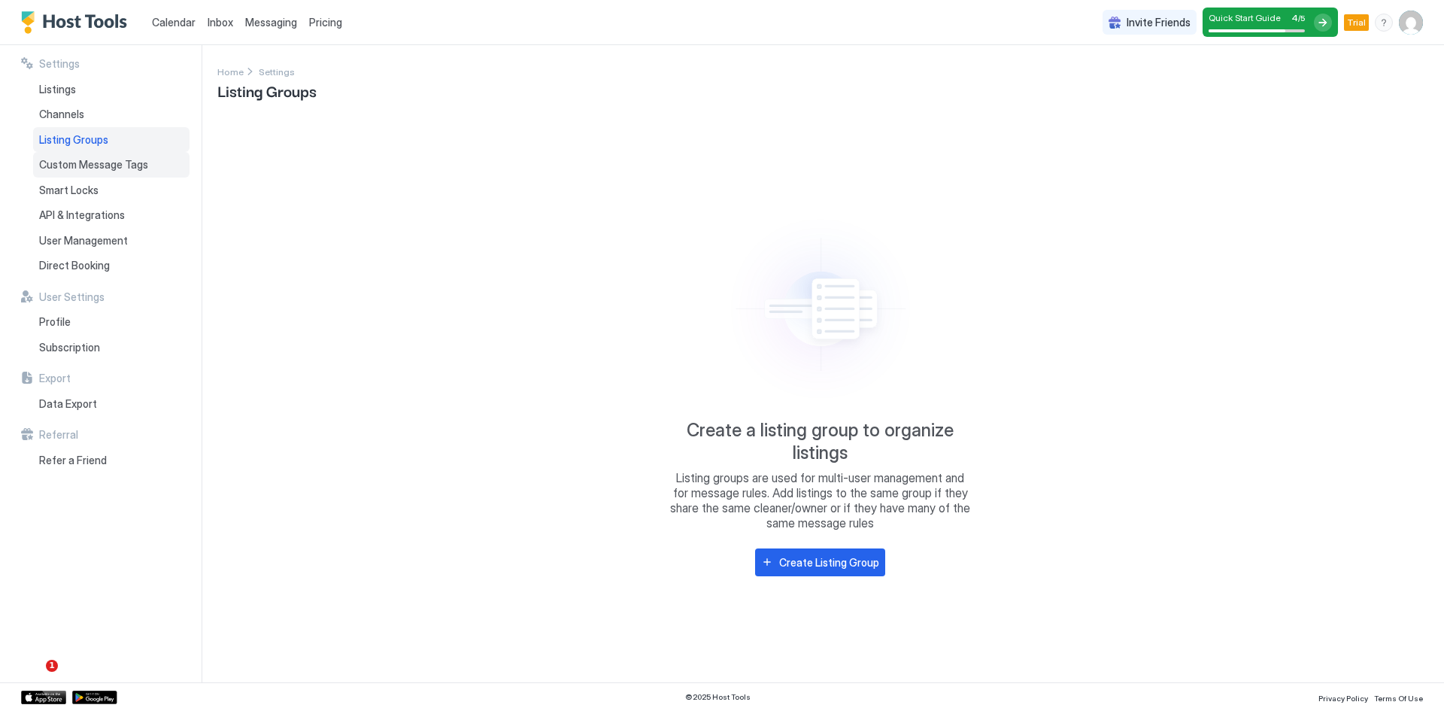
click at [68, 159] on span "Custom Message Tags" at bounding box center [93, 165] width 109 height 14
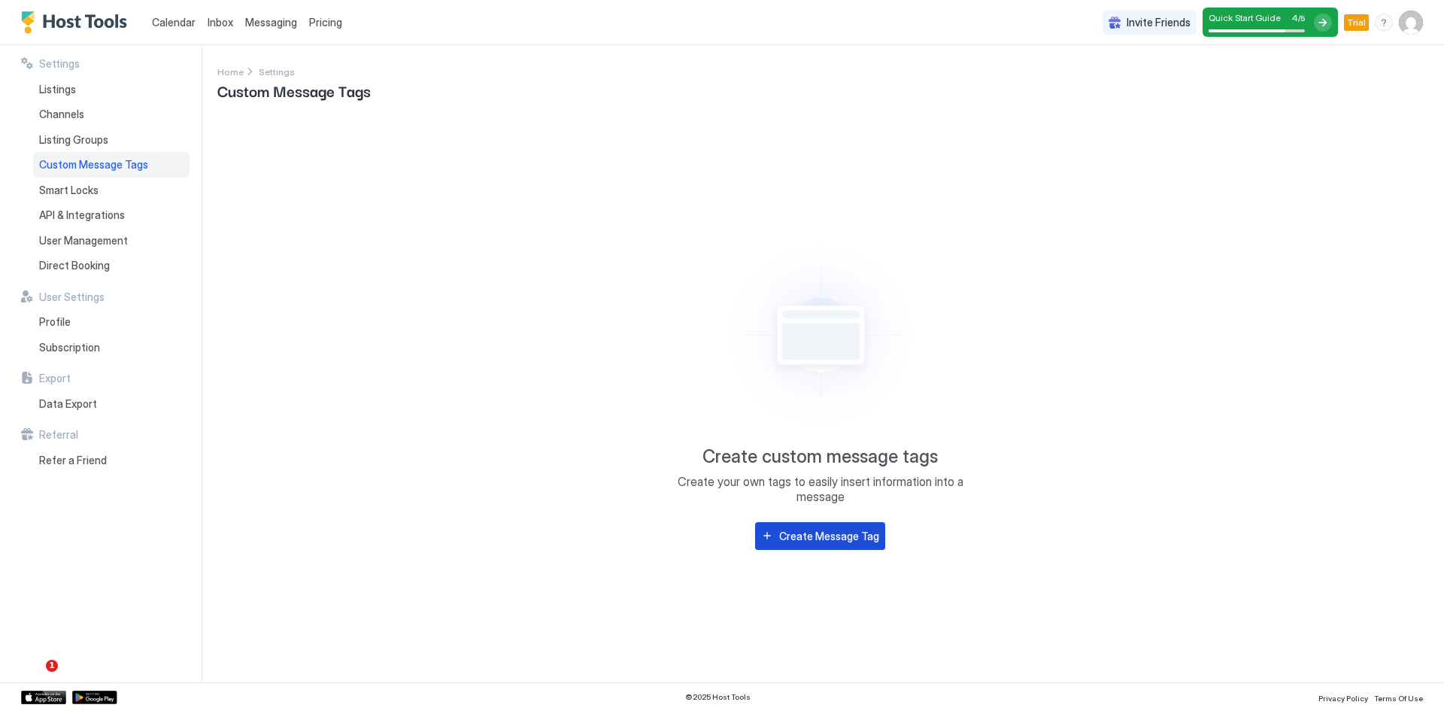
click at [870, 541] on div "Create Message Tag" at bounding box center [829, 536] width 100 height 16
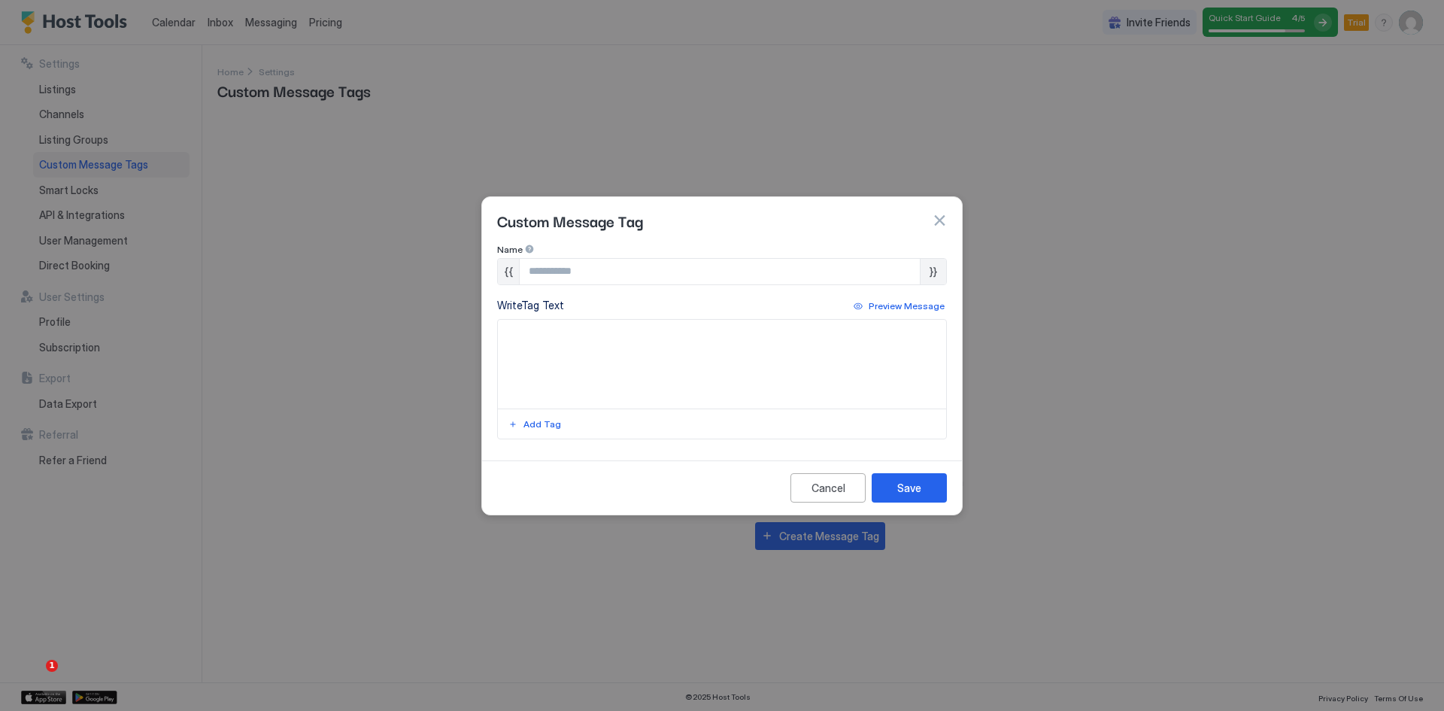
click at [940, 217] on button "button" at bounding box center [939, 220] width 15 height 15
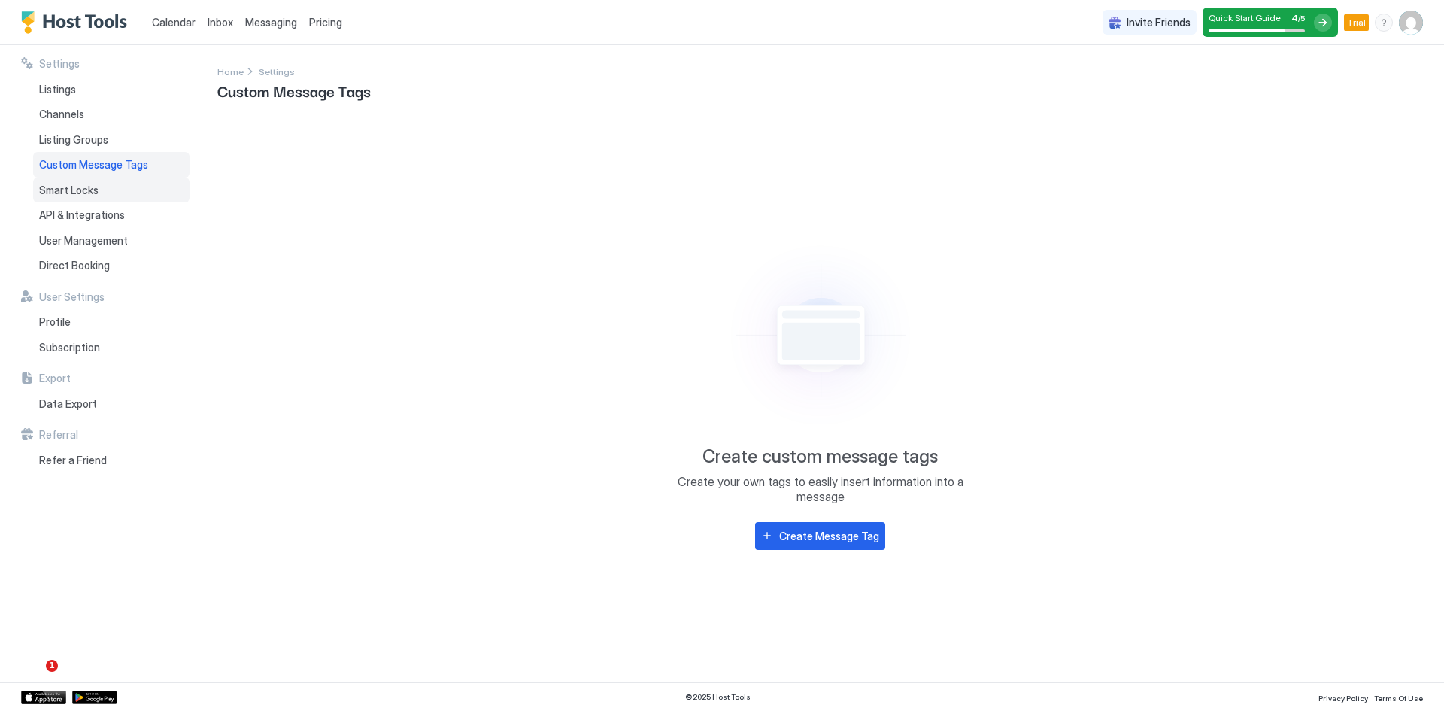
click at [94, 193] on span "Smart Locks" at bounding box center [68, 191] width 59 height 14
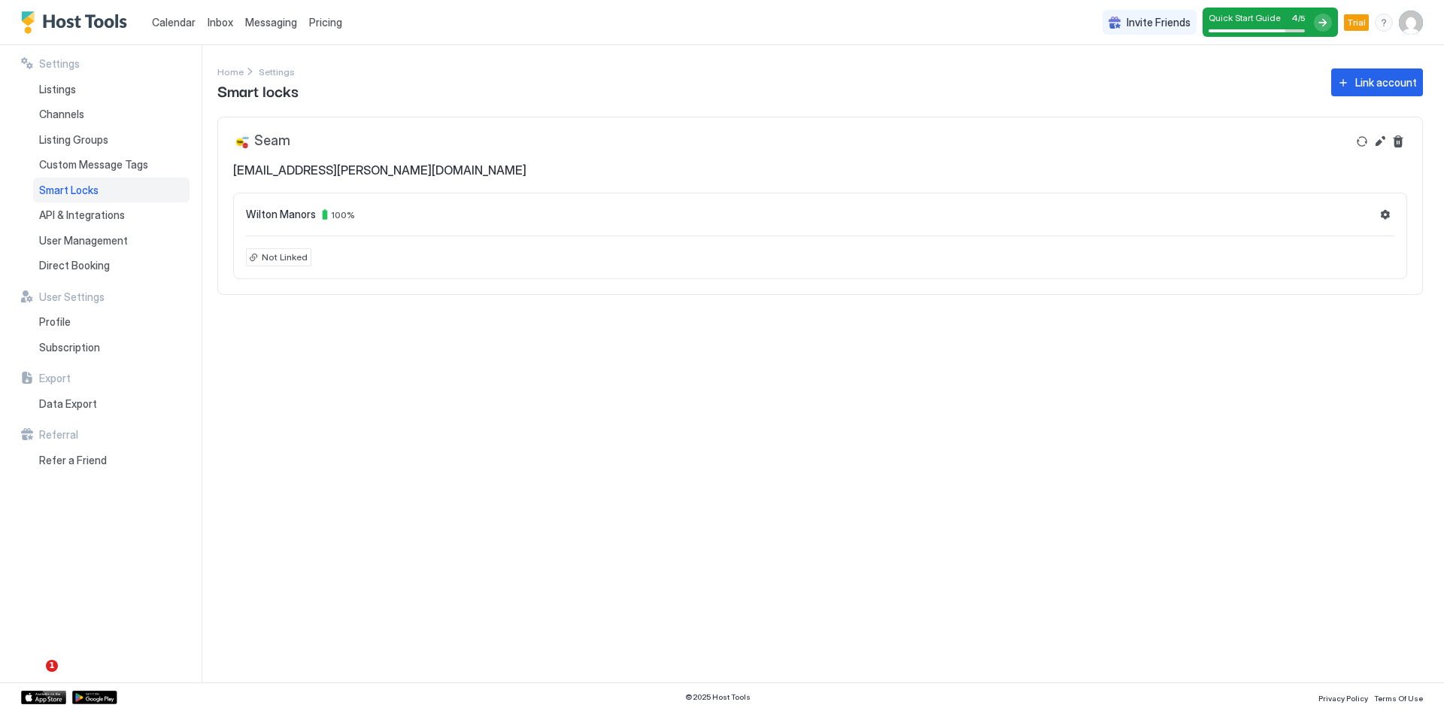
click at [289, 259] on span "Not Linked" at bounding box center [285, 257] width 46 height 14
click at [1359, 141] on button "Refresh" at bounding box center [1362, 141] width 18 height 18
click at [1389, 214] on button "Settings" at bounding box center [1386, 214] width 18 height 18
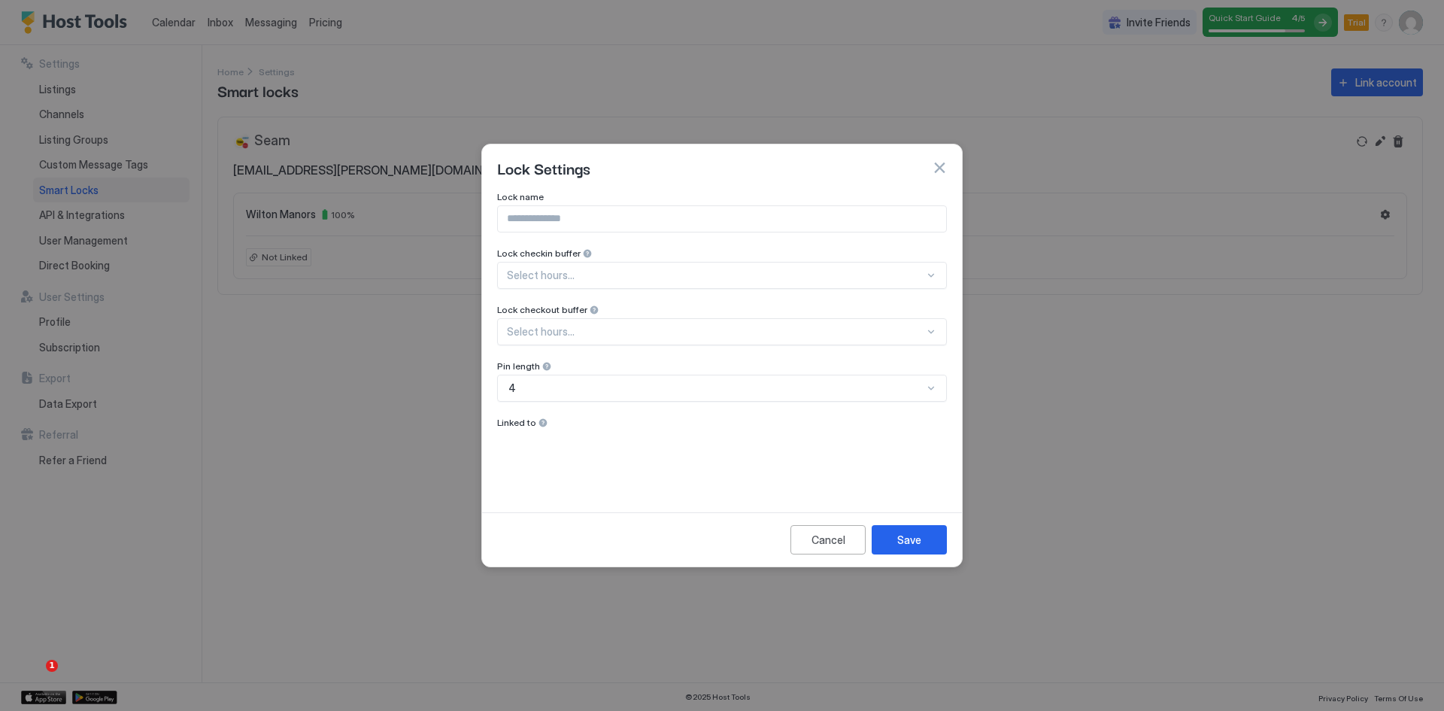
click at [794, 278] on div "Lock name Lock checkin buffer Select hours... Lock checkout buffer Select hours…" at bounding box center [722, 341] width 450 height 300
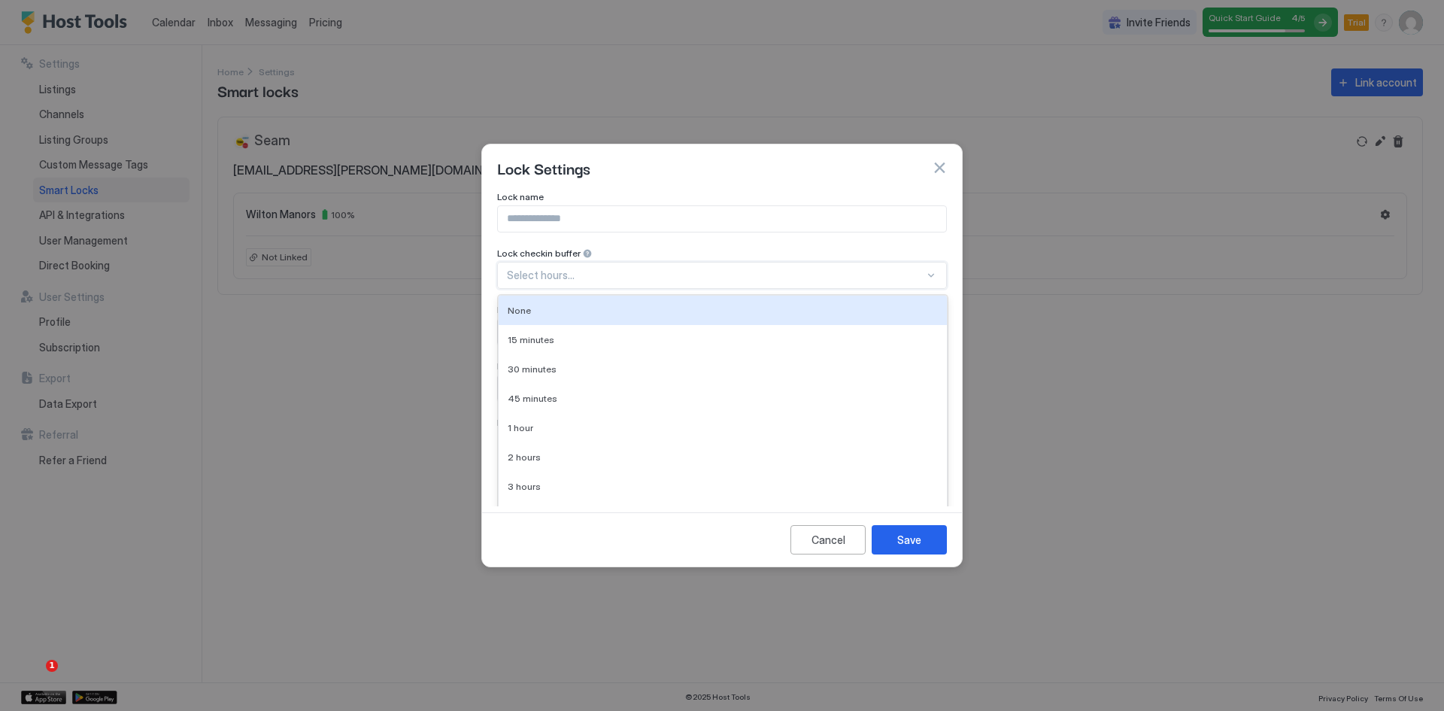
click at [583, 236] on div "Calendar Inbox Messaging Pricing Invite Friends Quick Start Guide 4 / 5 Trial E…" at bounding box center [722, 355] width 1444 height 711
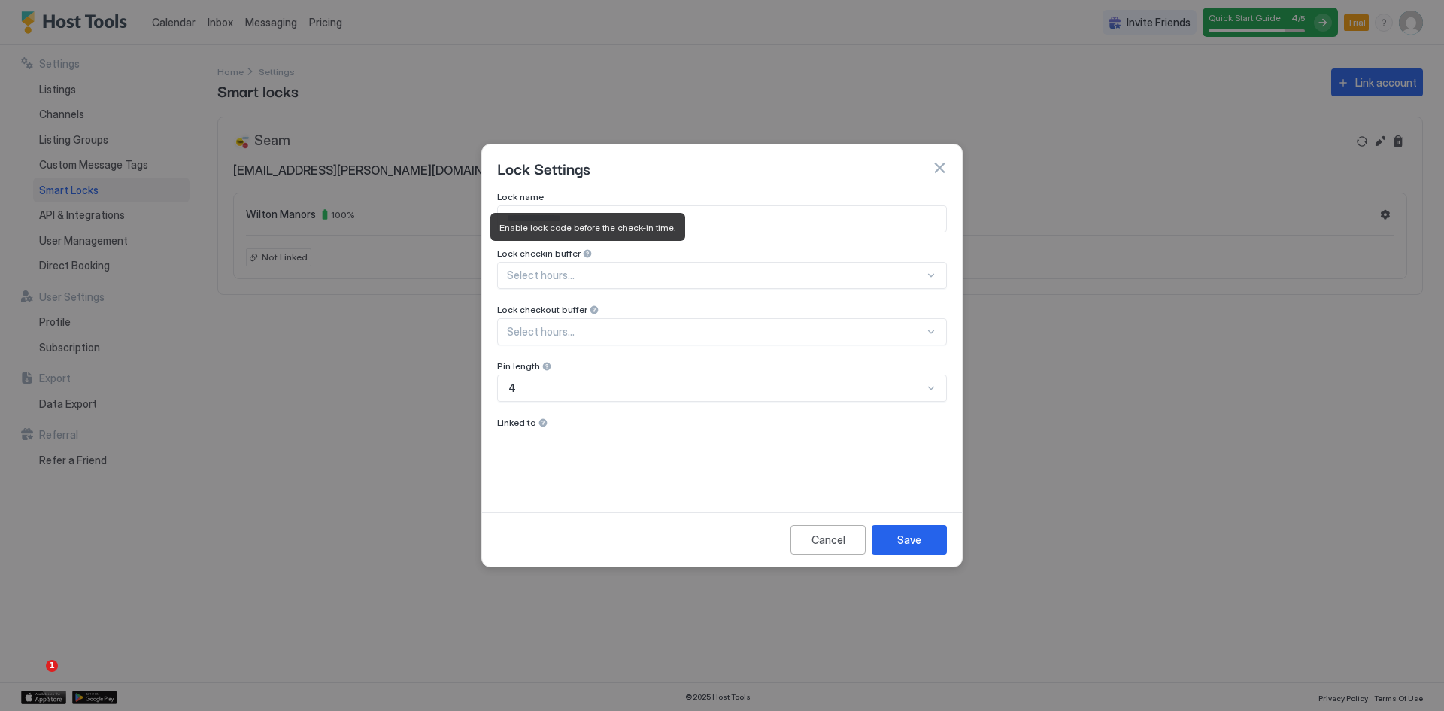
click at [582, 252] on div at bounding box center [587, 253] width 11 height 11
click at [582, 277] on div "Lock name Lock checkin buffer Select hours... Lock checkout buffer Select hours…" at bounding box center [722, 341] width 450 height 300
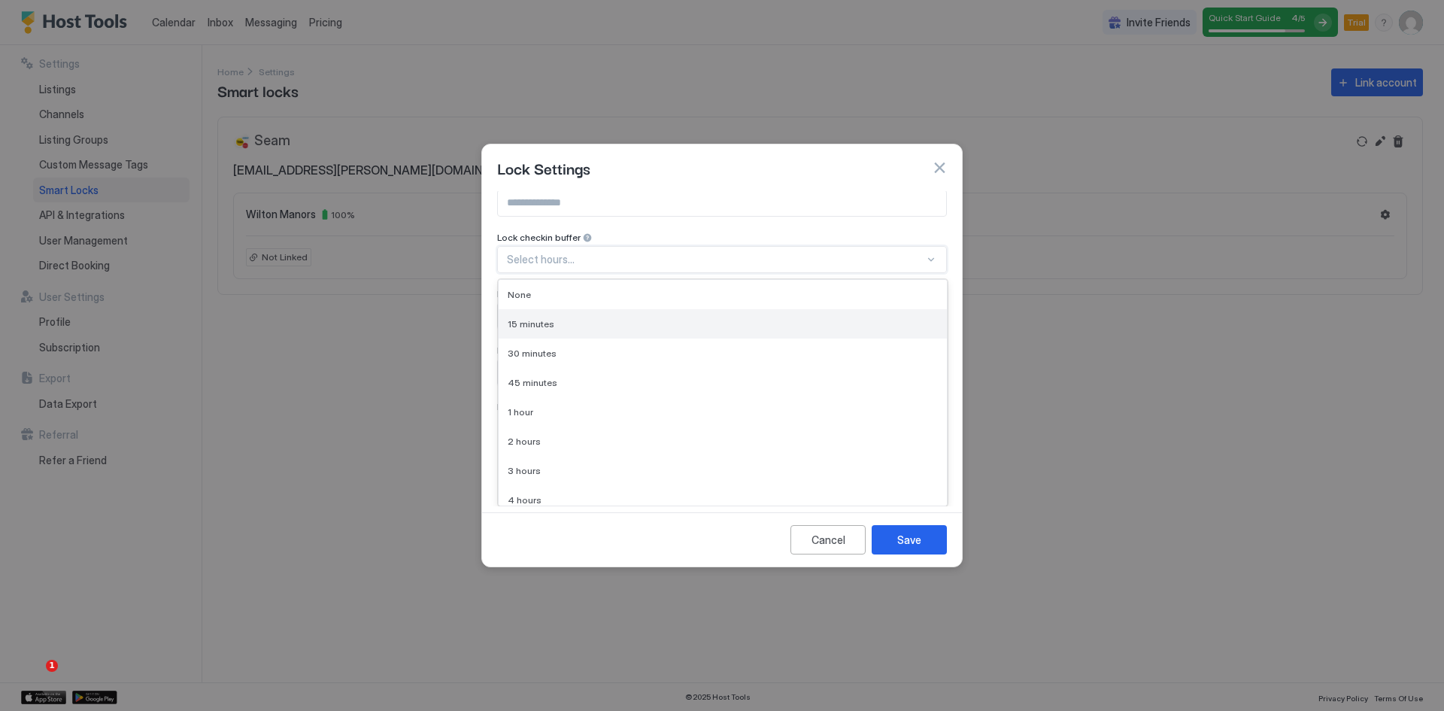
click at [551, 322] on div "15 minutes" at bounding box center [723, 323] width 430 height 11
click at [562, 267] on div "15 minutes" at bounding box center [722, 275] width 450 height 27
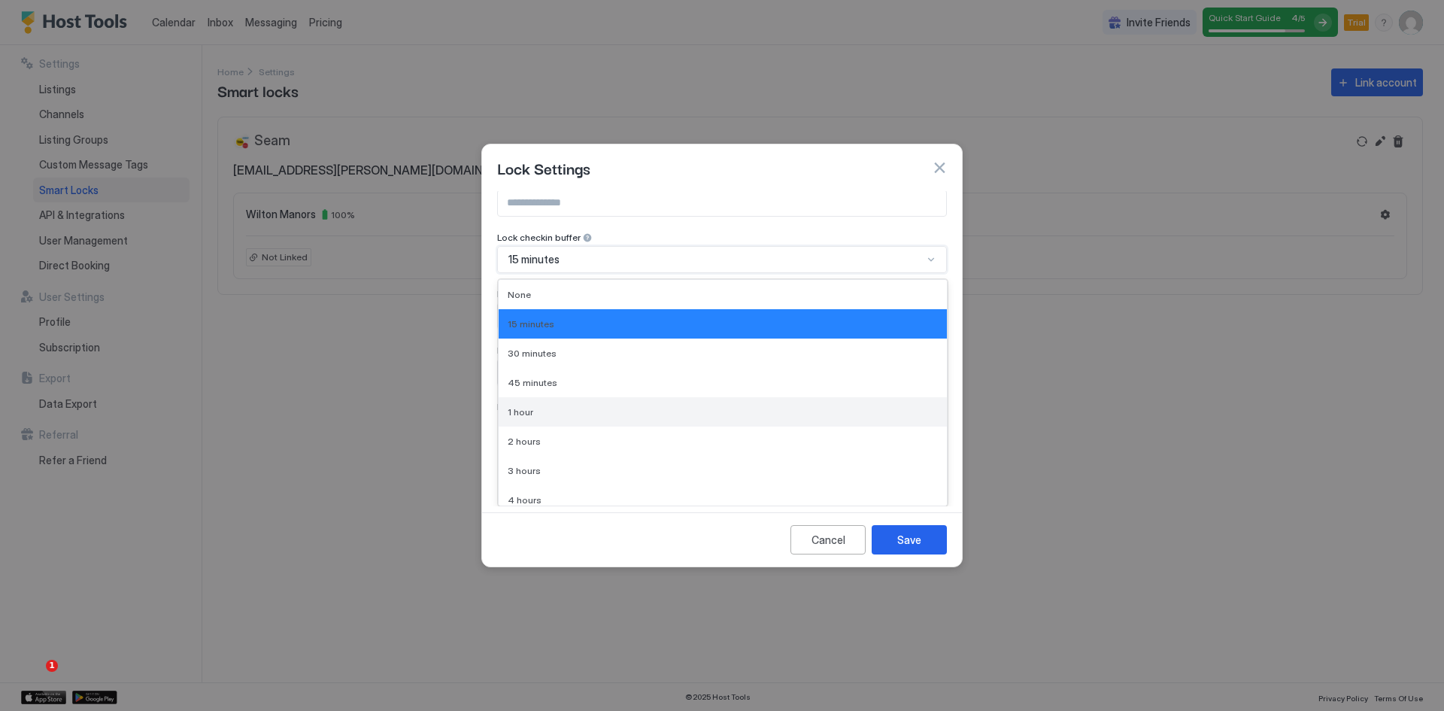
click at [539, 409] on div "1 hour" at bounding box center [723, 411] width 430 height 11
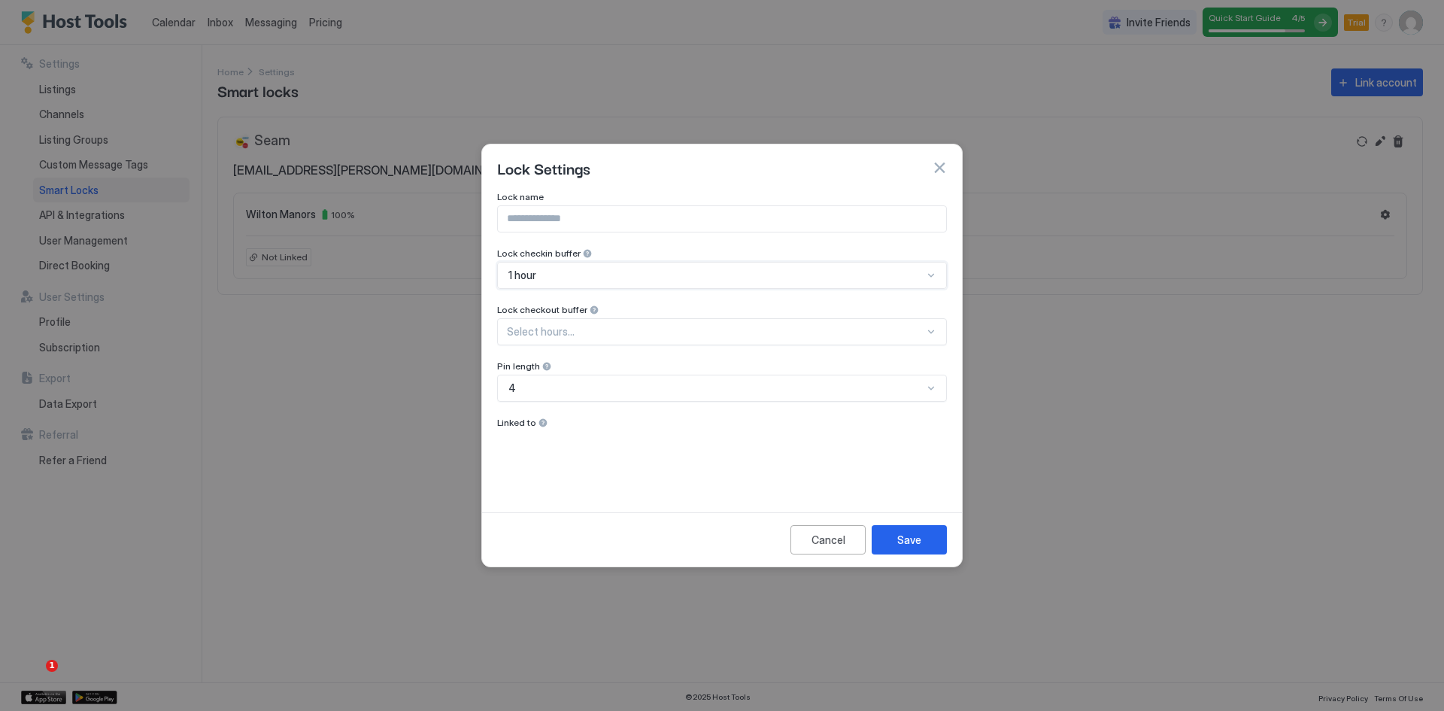
click at [645, 329] on div "Select hours..." at bounding box center [722, 331] width 450 height 27
click at [473, 297] on div at bounding box center [722, 355] width 1444 height 711
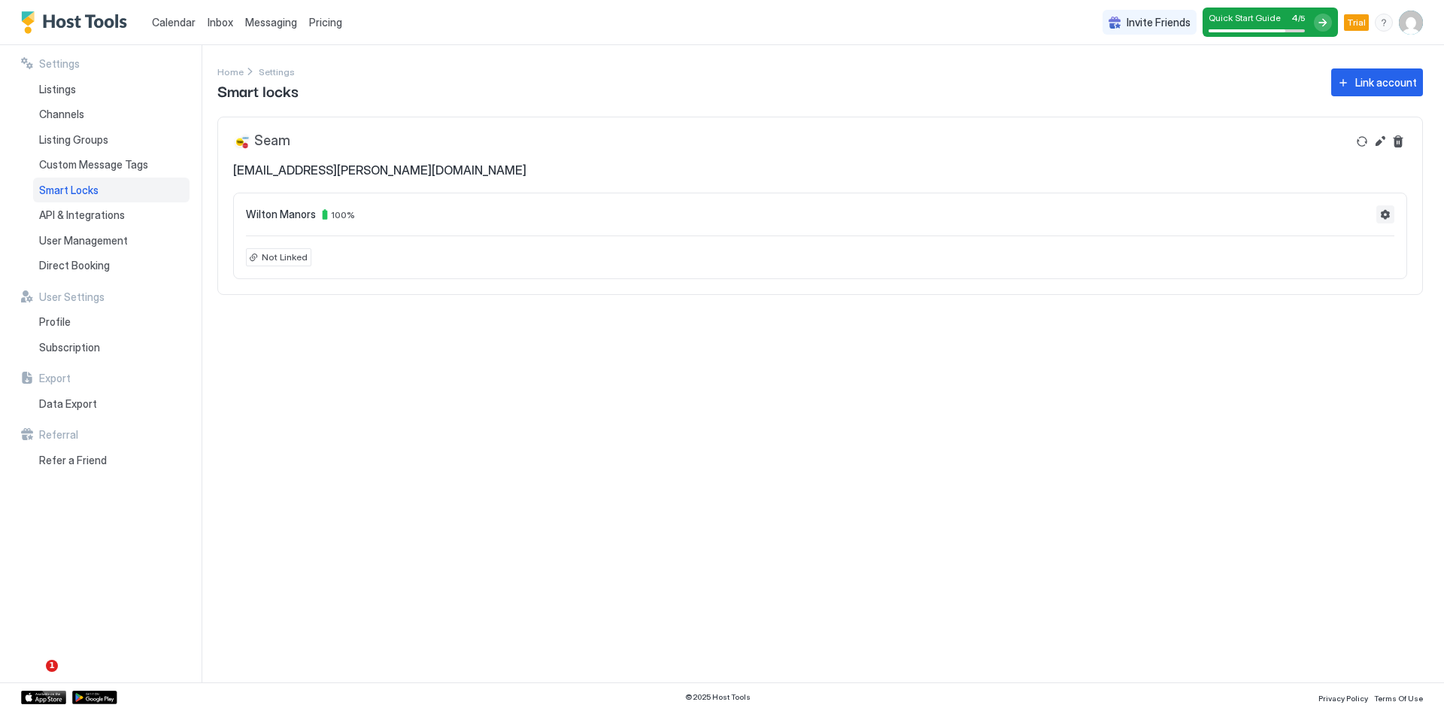
click at [1386, 212] on button "Settings" at bounding box center [1386, 214] width 18 height 18
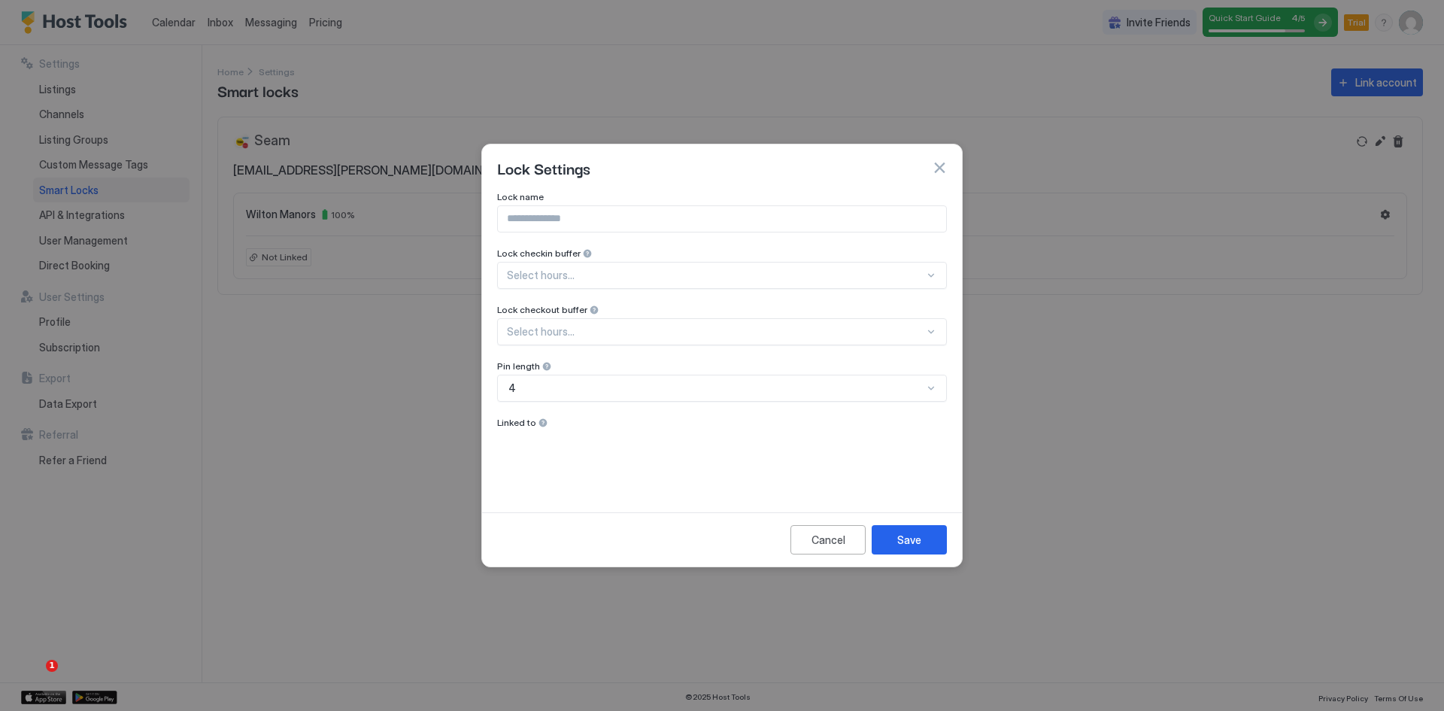
click at [600, 275] on div "Lock name Lock checkin buffer Select hours... Lock checkout buffer Select hours…" at bounding box center [722, 341] width 450 height 300
click at [544, 412] on div "1 hour" at bounding box center [723, 411] width 430 height 11
click at [570, 331] on div "Select hours..." at bounding box center [722, 331] width 450 height 27
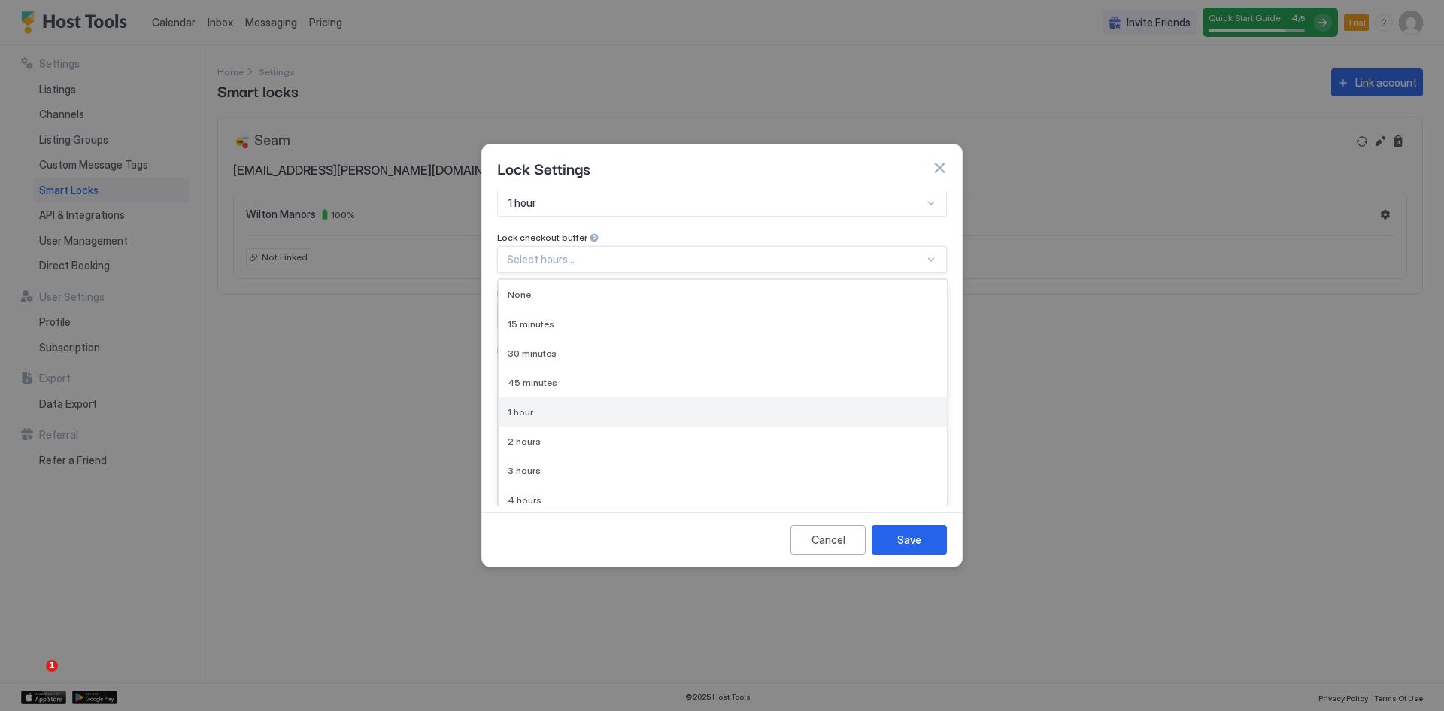
click at [540, 413] on div "1 hour" at bounding box center [723, 411] width 430 height 11
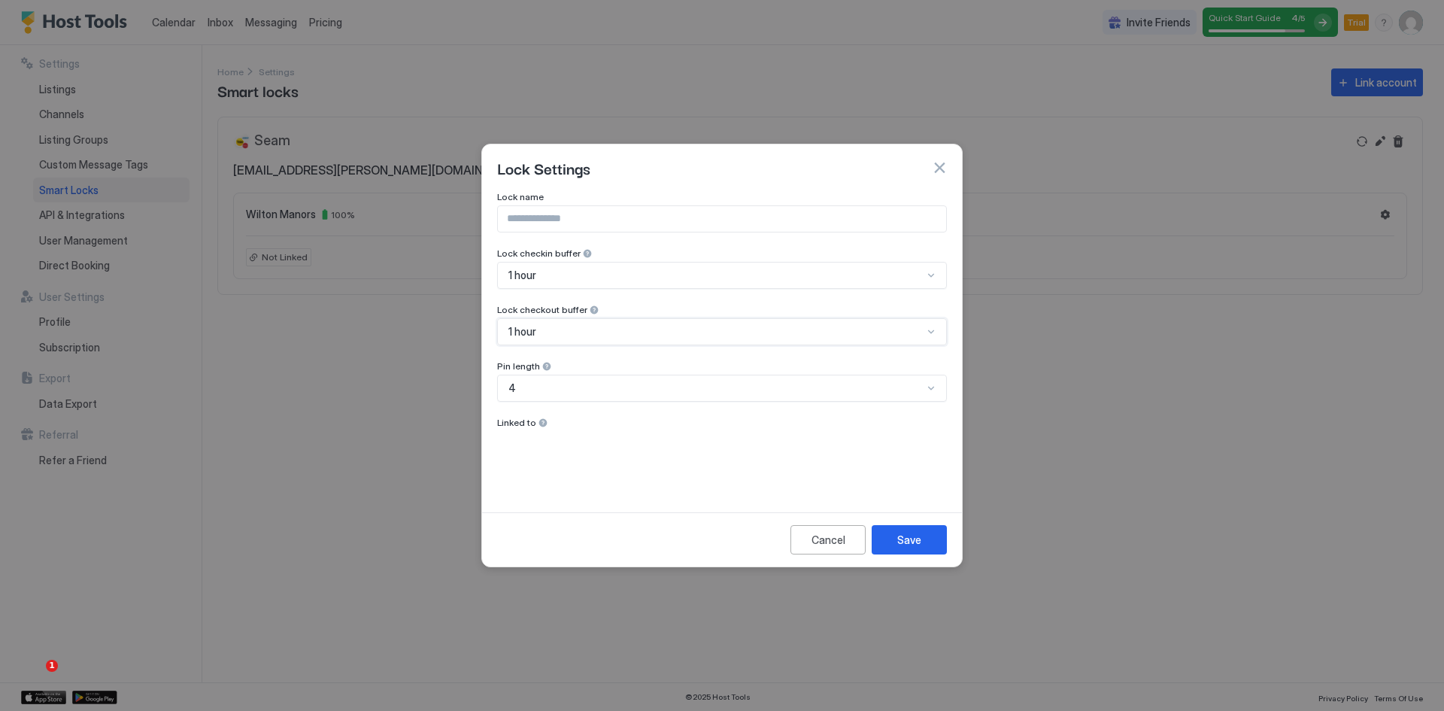
scroll to position [0, 0]
click at [538, 420] on div at bounding box center [543, 422] width 11 height 11
click at [911, 540] on div "Save" at bounding box center [909, 540] width 24 height 16
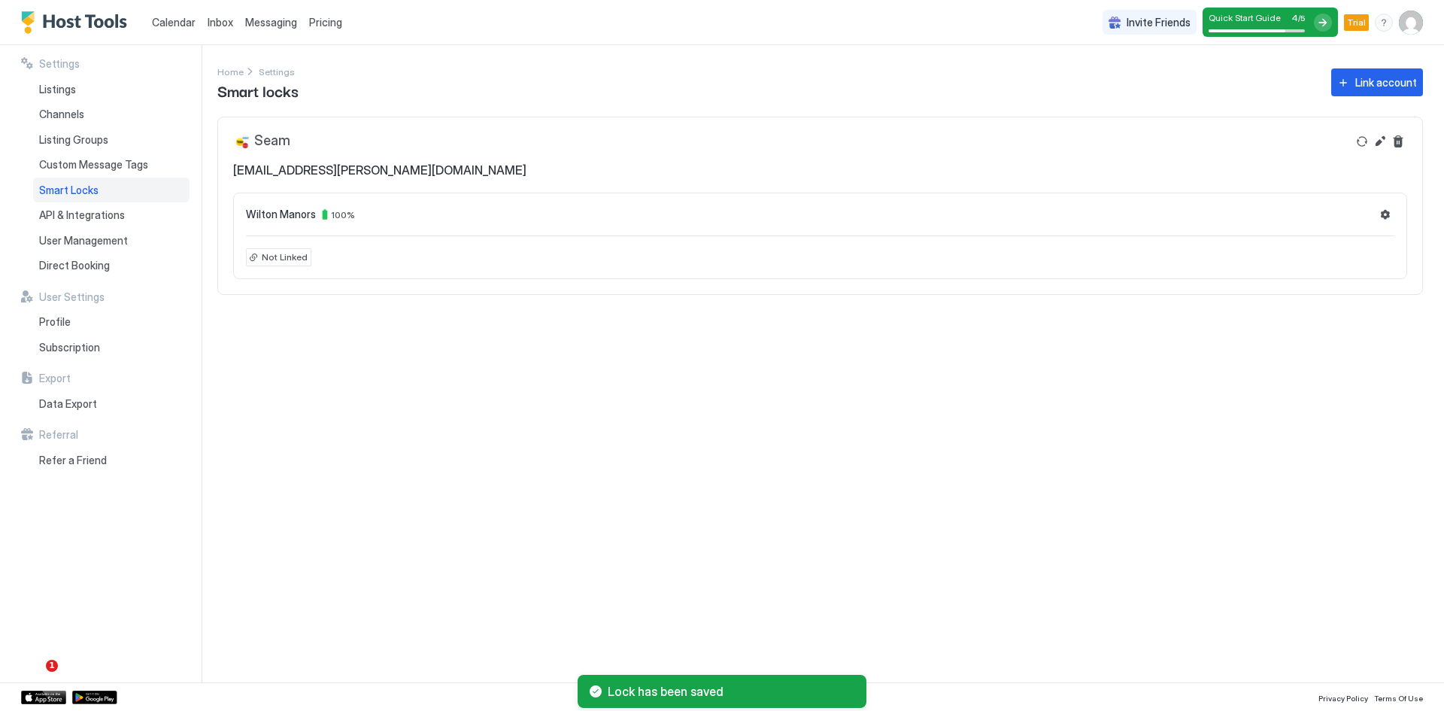
click at [280, 256] on span "Not Linked" at bounding box center [285, 257] width 46 height 14
click at [260, 256] on div "Not Linked" at bounding box center [278, 257] width 65 height 18
click at [253, 256] on div "Not Linked" at bounding box center [278, 257] width 65 height 18
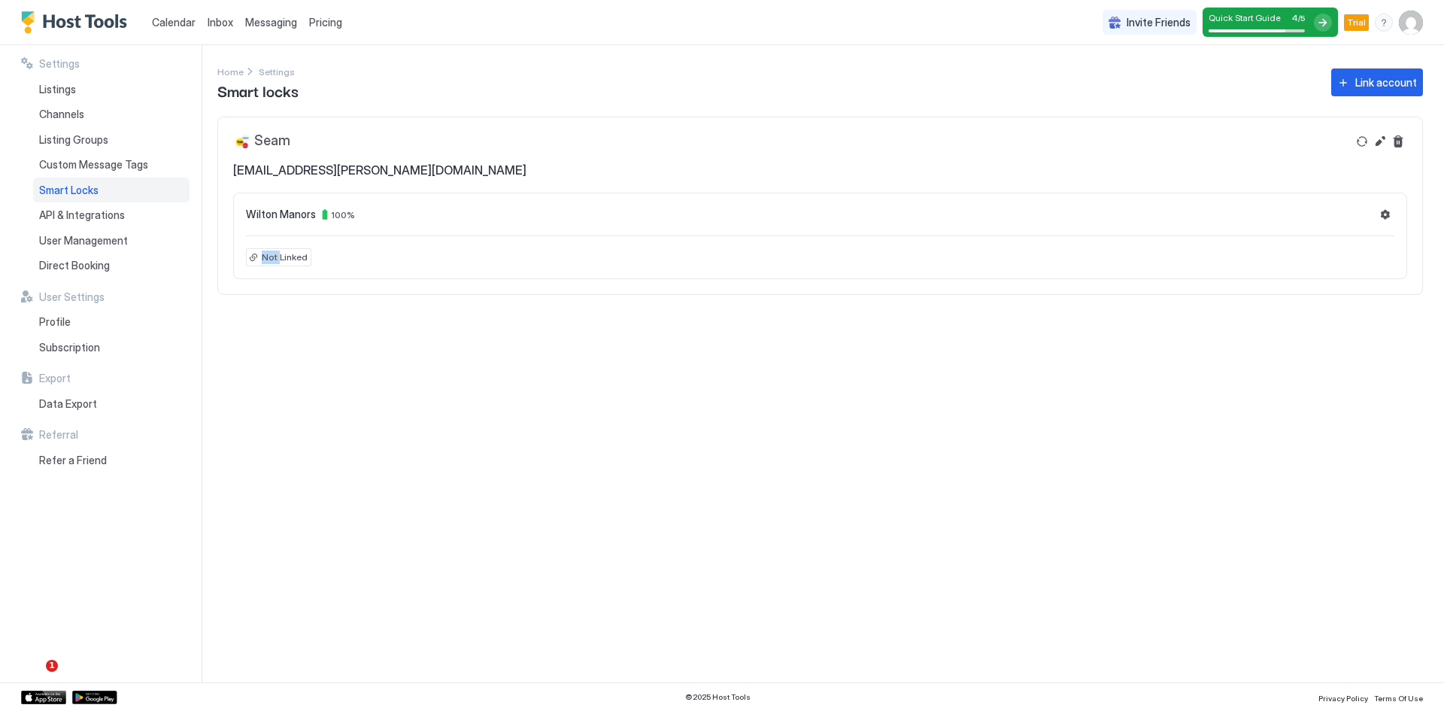
click at [275, 262] on span "Not Linked" at bounding box center [285, 257] width 46 height 14
click at [285, 216] on span "Wilton Manors" at bounding box center [281, 215] width 70 height 14
click at [265, 142] on div "Seam" at bounding box center [261, 141] width 57 height 18
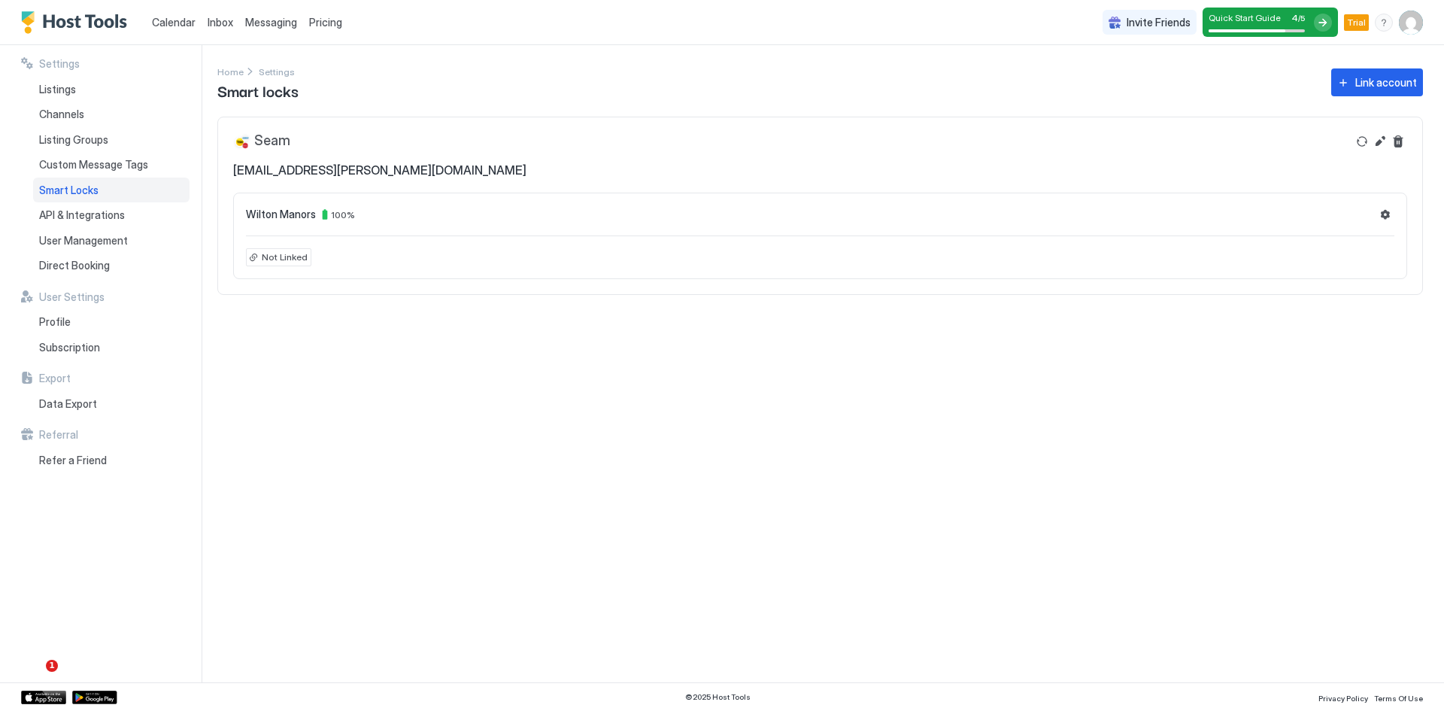
click at [246, 142] on div "Seam" at bounding box center [261, 141] width 57 height 18
click at [243, 142] on div "Seam" at bounding box center [261, 141] width 57 height 18
click at [298, 147] on div "Seam [EMAIL_ADDRESS][PERSON_NAME][DOMAIN_NAME]" at bounding box center [790, 154] width 1114 height 45
click at [1364, 143] on button "Refresh" at bounding box center [1362, 141] width 18 height 18
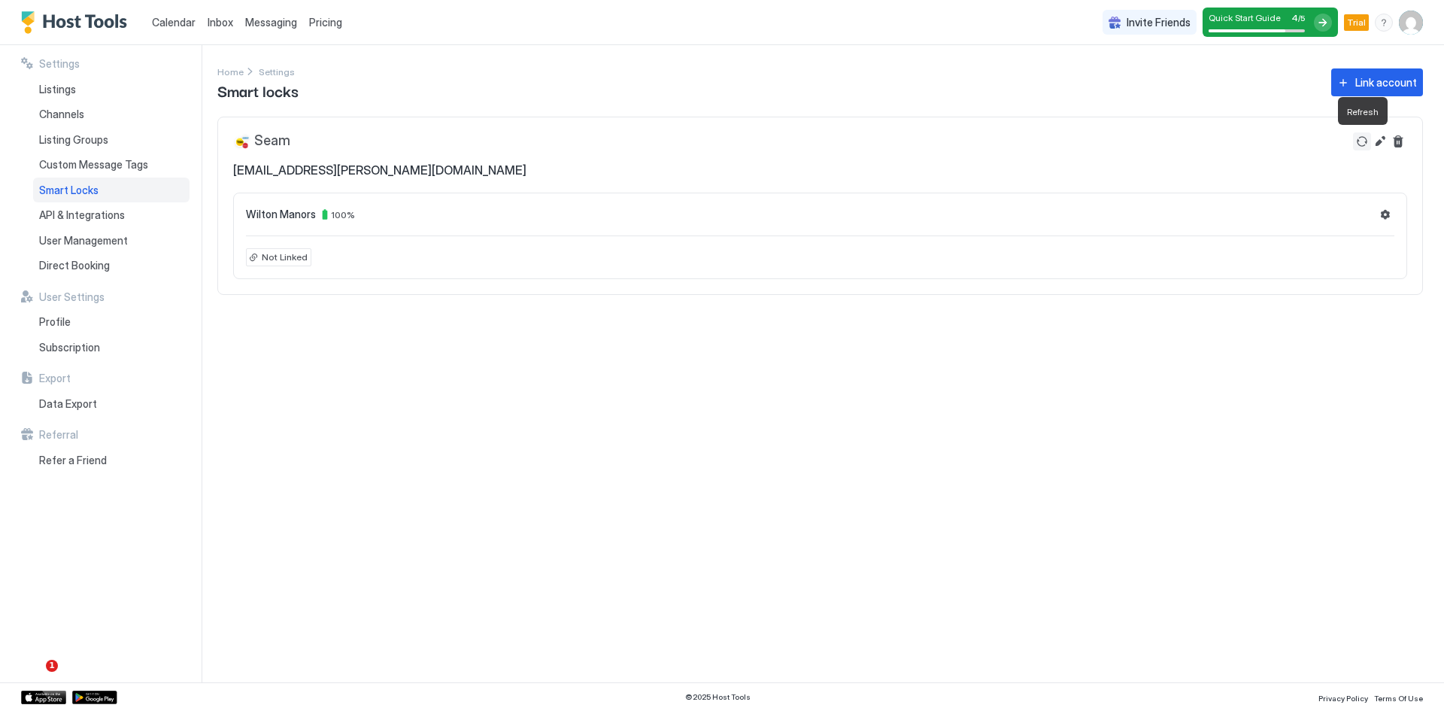
click at [1364, 143] on button "Refresh" at bounding box center [1362, 141] width 18 height 18
click at [1386, 213] on button "Settings" at bounding box center [1386, 214] width 18 height 18
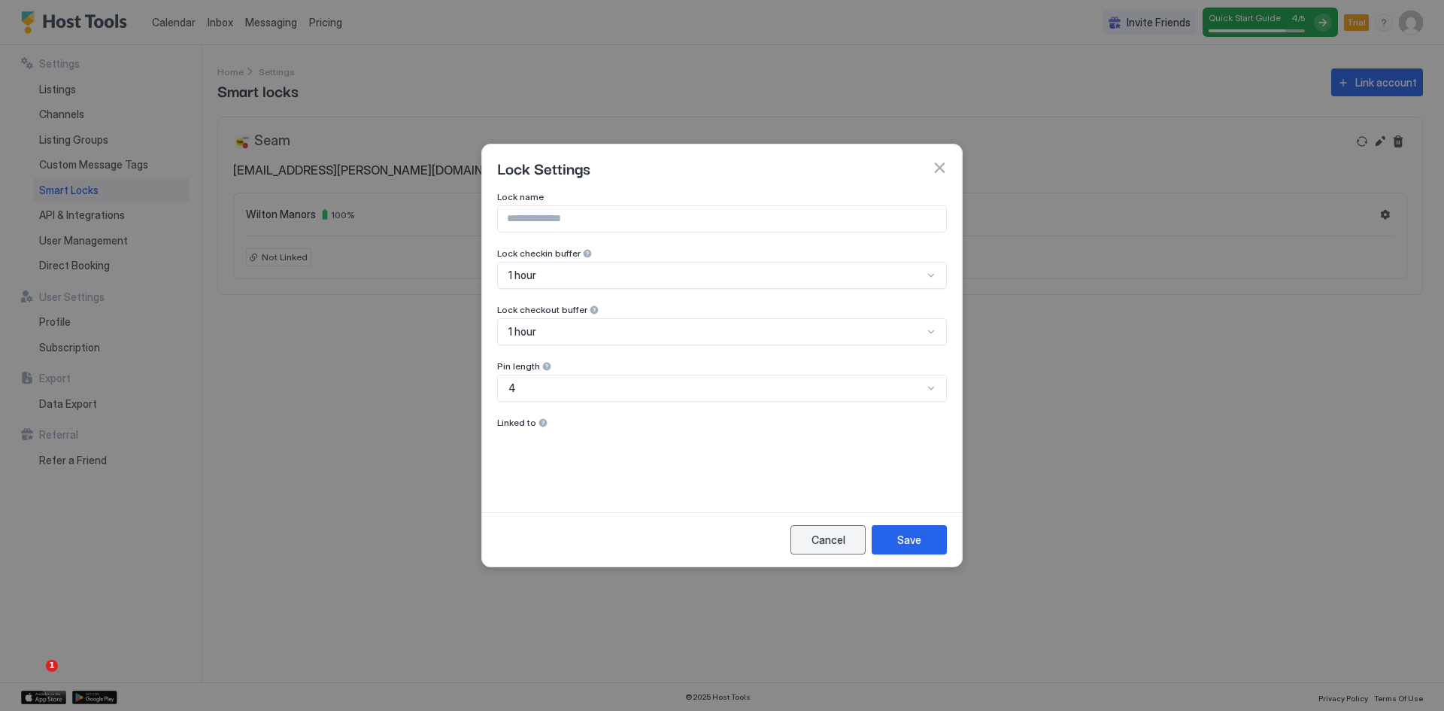
click at [821, 539] on div "Cancel" at bounding box center [829, 540] width 34 height 16
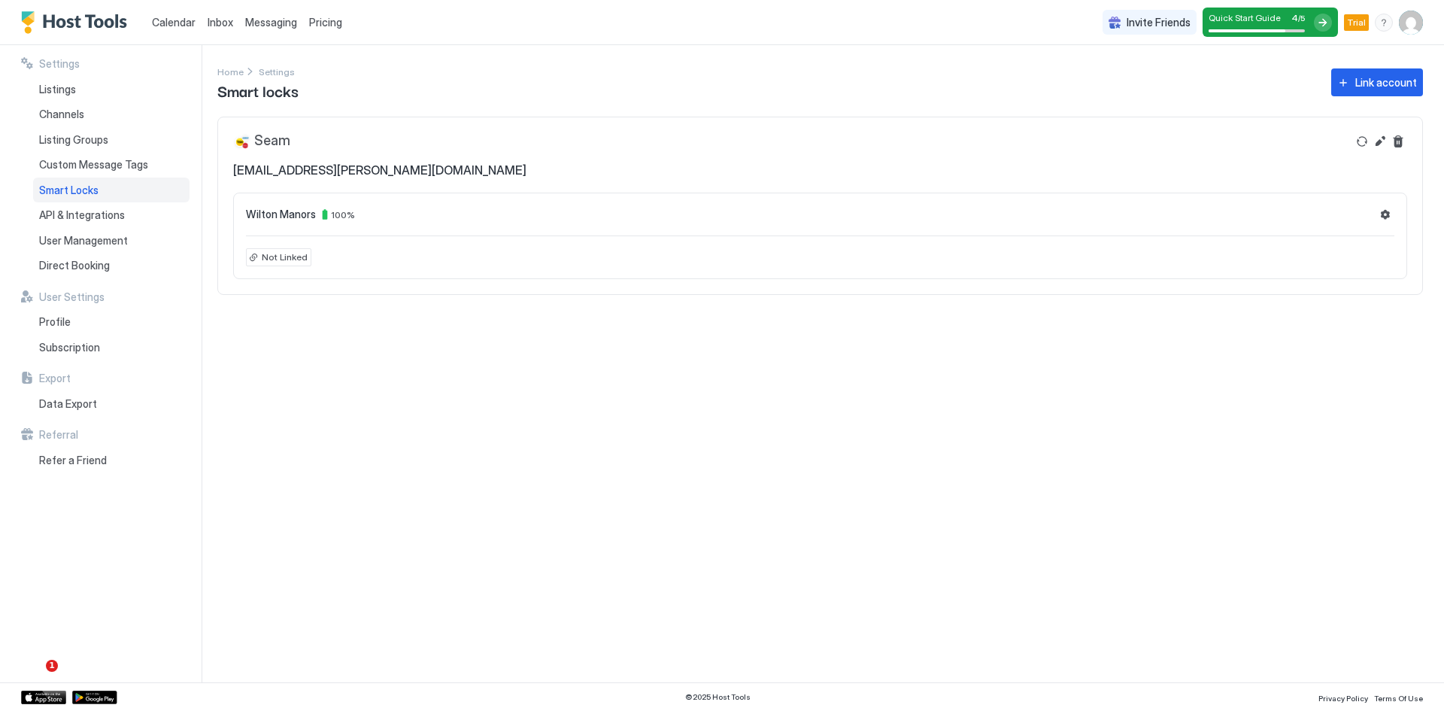
click at [1407, 26] on img "User profile" at bounding box center [1411, 23] width 24 height 24
click at [1313, 83] on div "Settings" at bounding box center [1326, 84] width 191 height 26
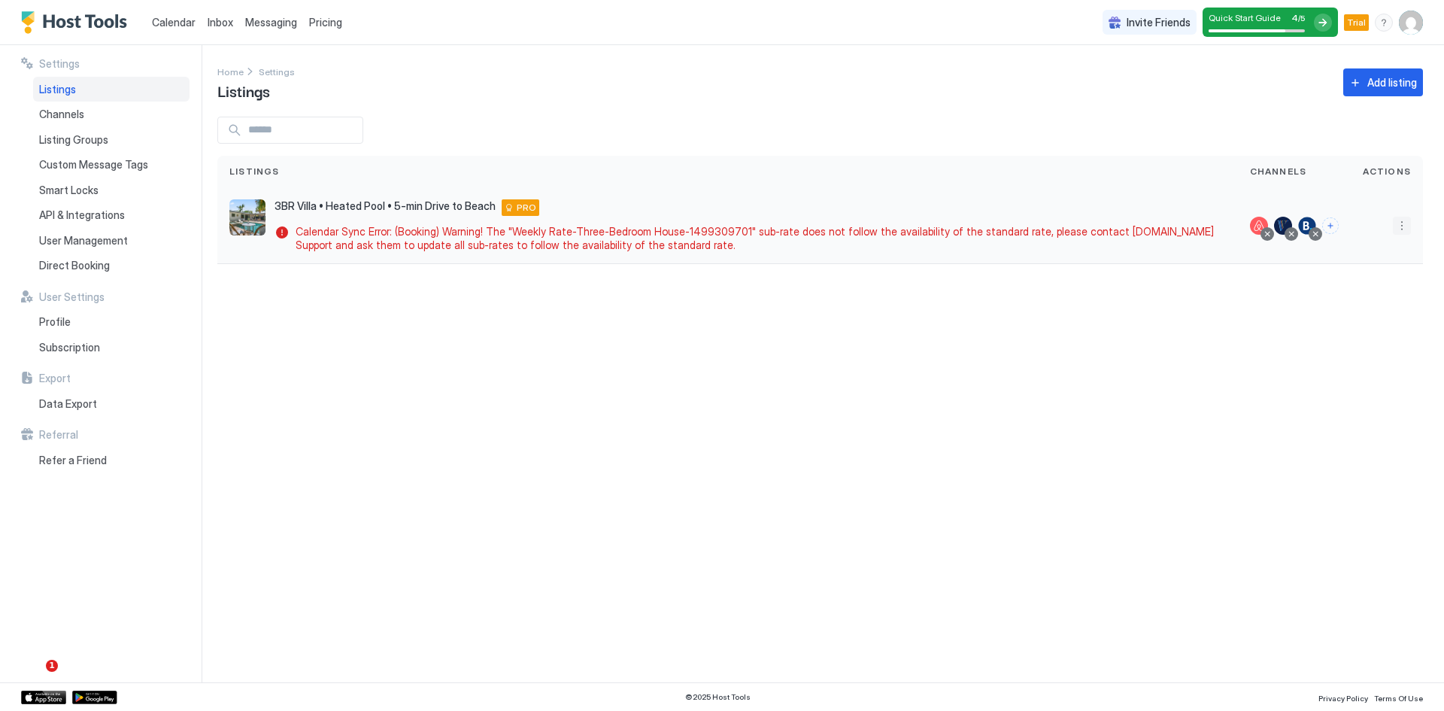
click at [1402, 229] on button "More options" at bounding box center [1402, 226] width 18 height 18
click at [1374, 296] on span "Listing Settings" at bounding box center [1367, 294] width 67 height 11
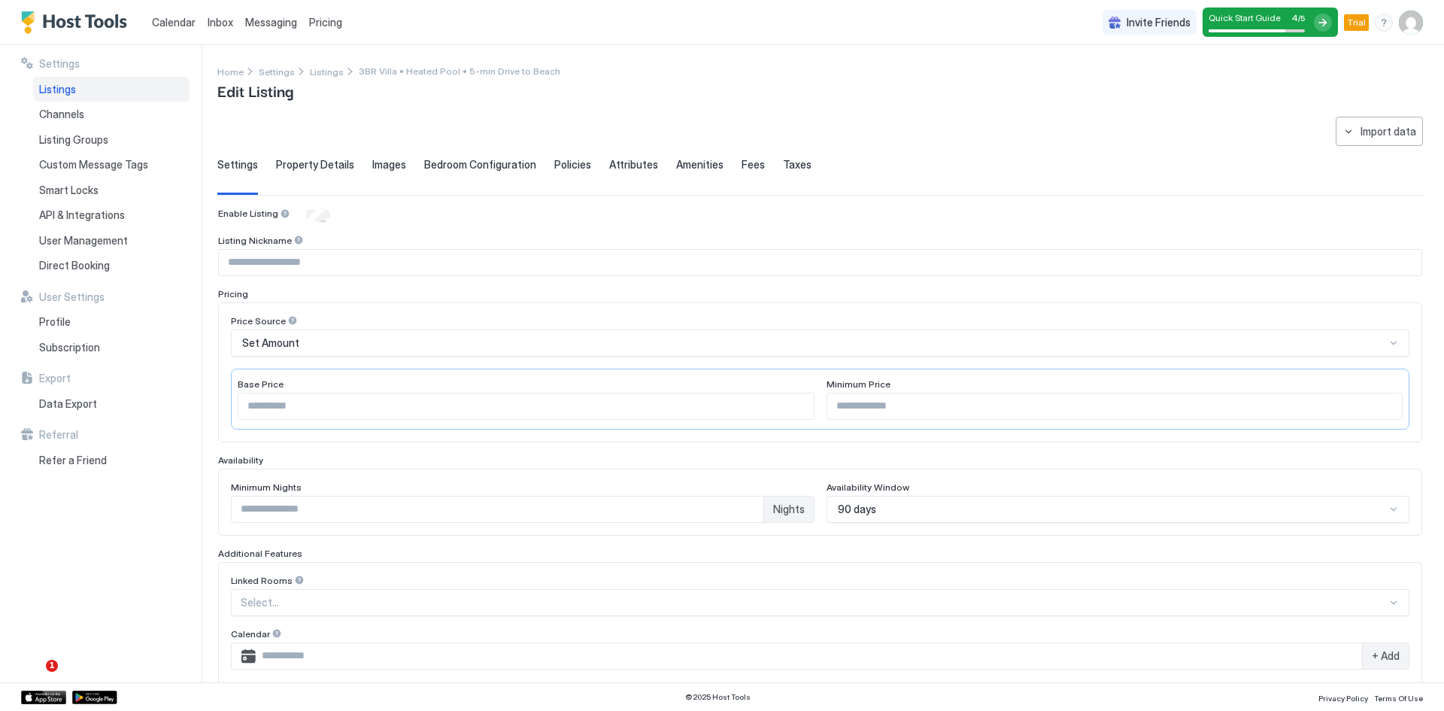
type input "****"
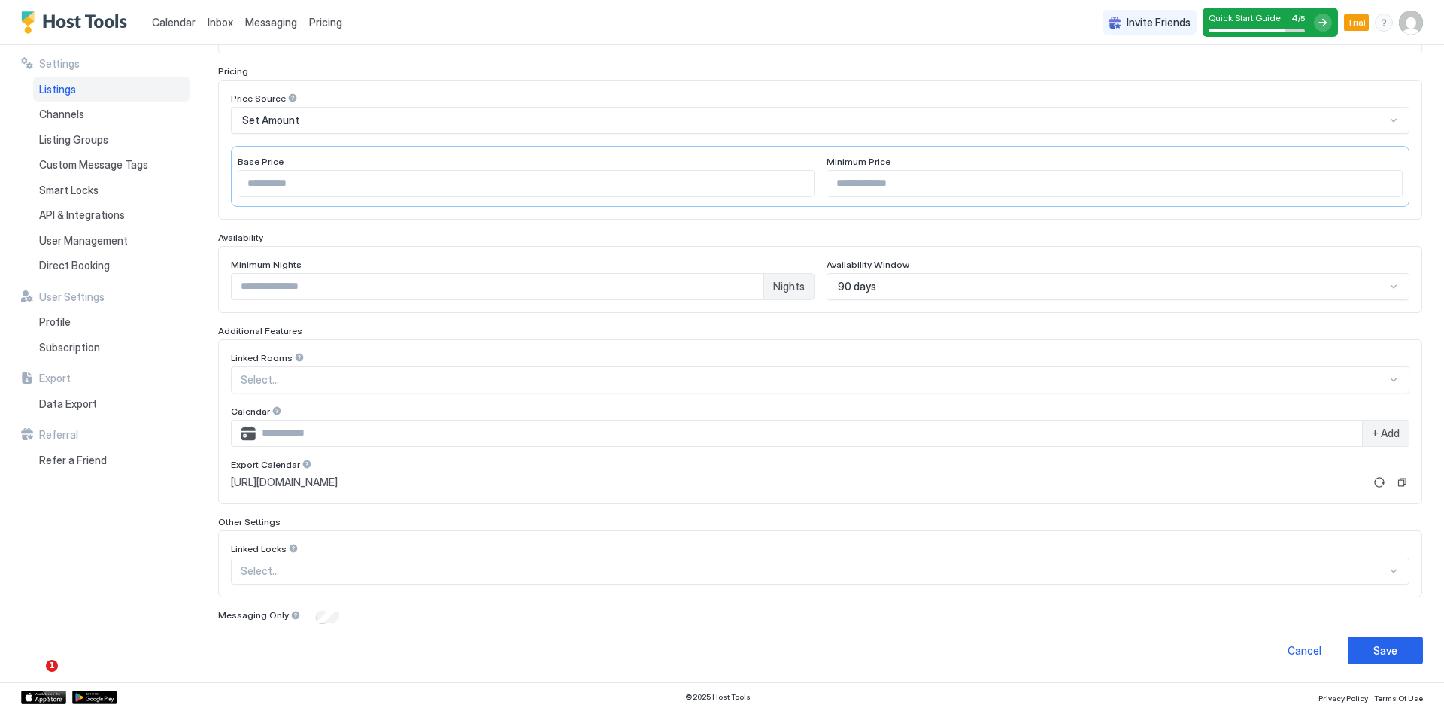
click at [381, 569] on div at bounding box center [814, 571] width 1146 height 14
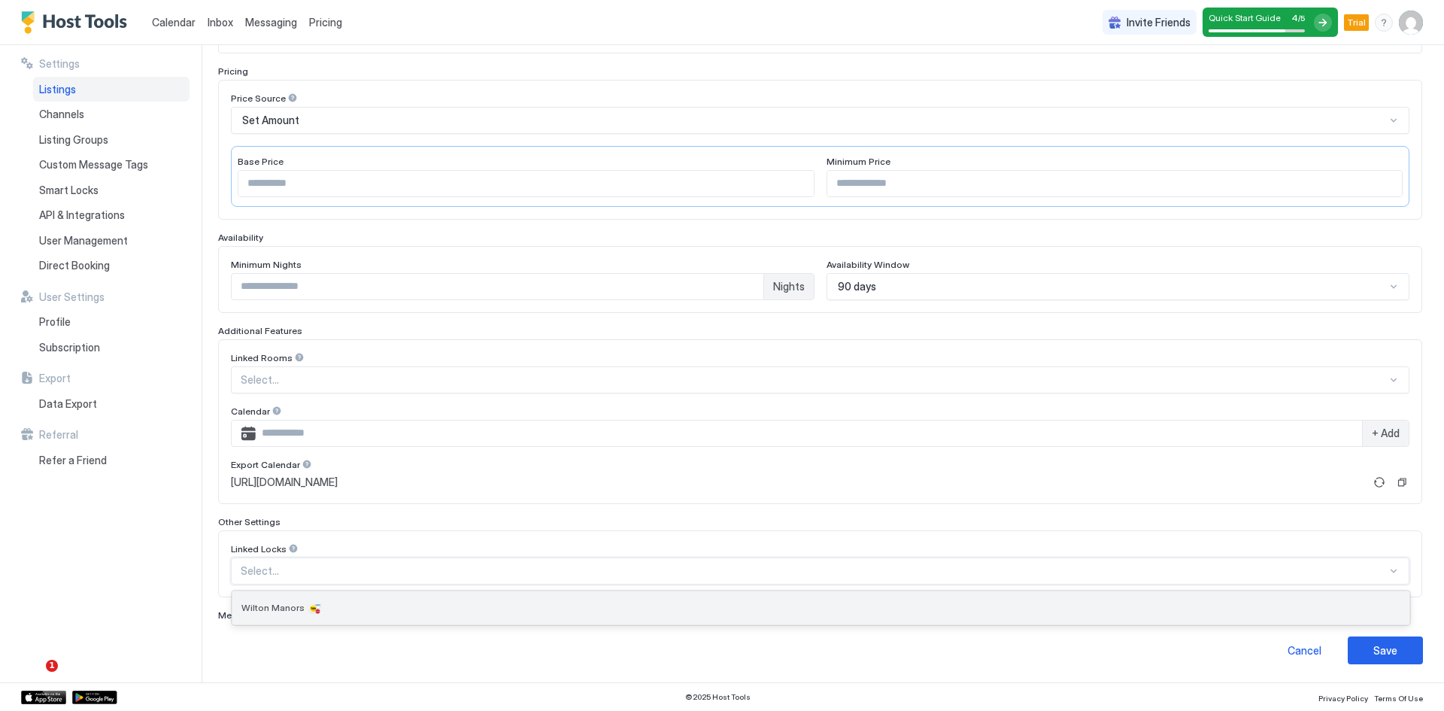
click at [363, 605] on div "Wilton Manors" at bounding box center [820, 607] width 1159 height 15
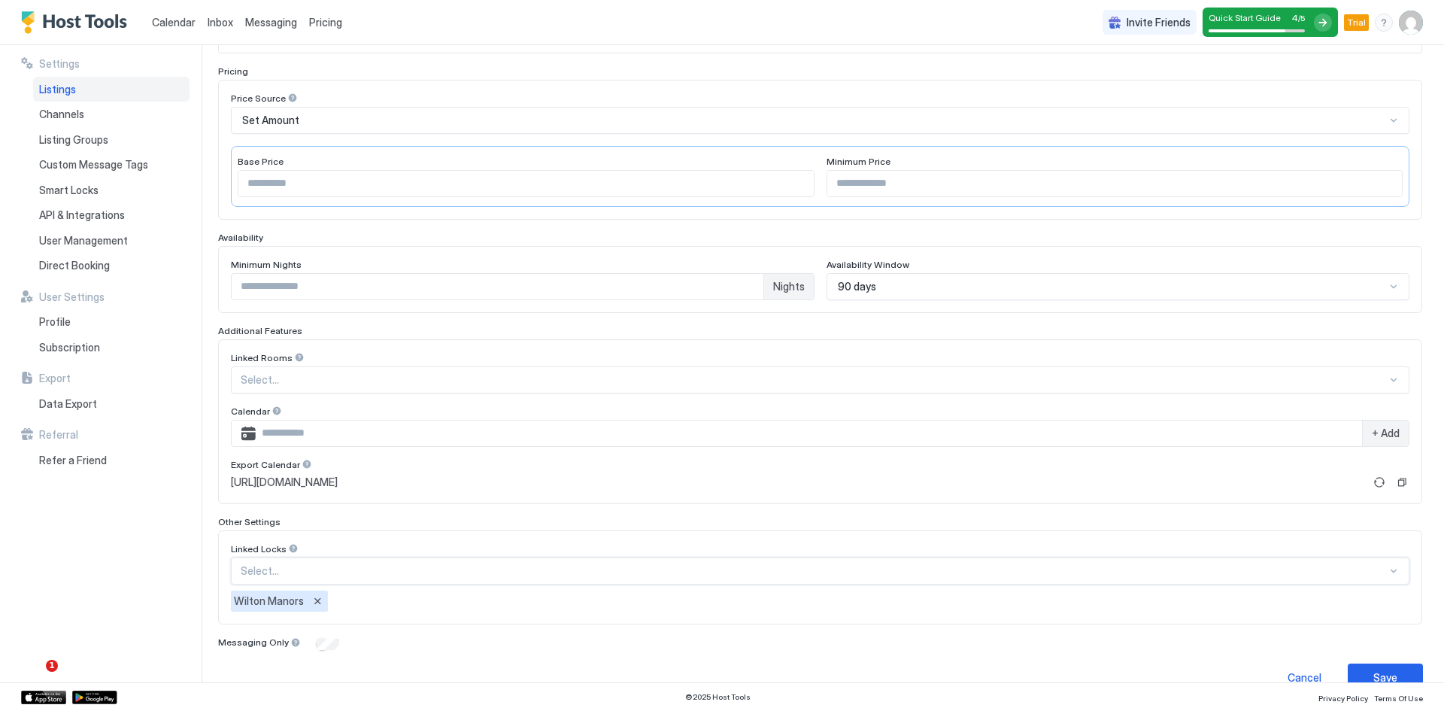
scroll to position [250, 0]
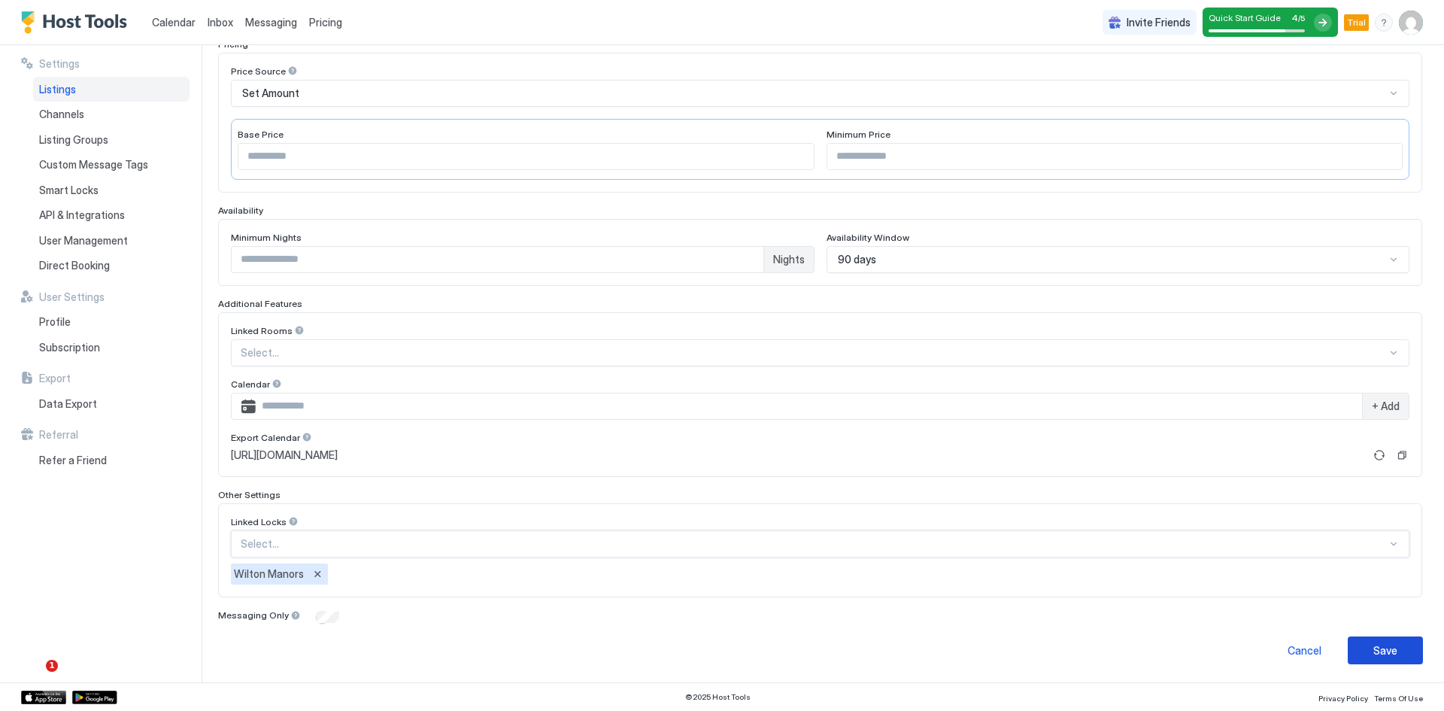
click at [1374, 651] on div "Save" at bounding box center [1386, 650] width 24 height 16
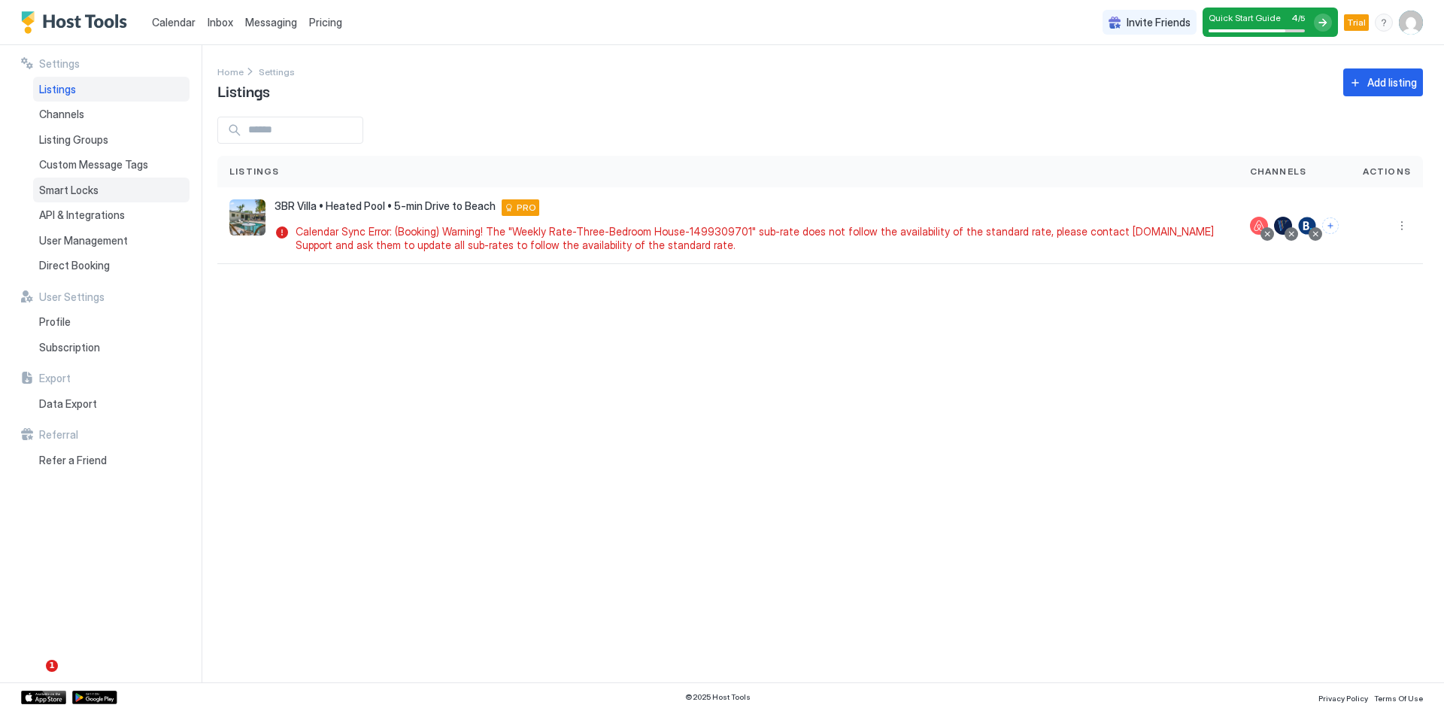
click at [97, 187] on span "Smart Locks" at bounding box center [68, 191] width 59 height 14
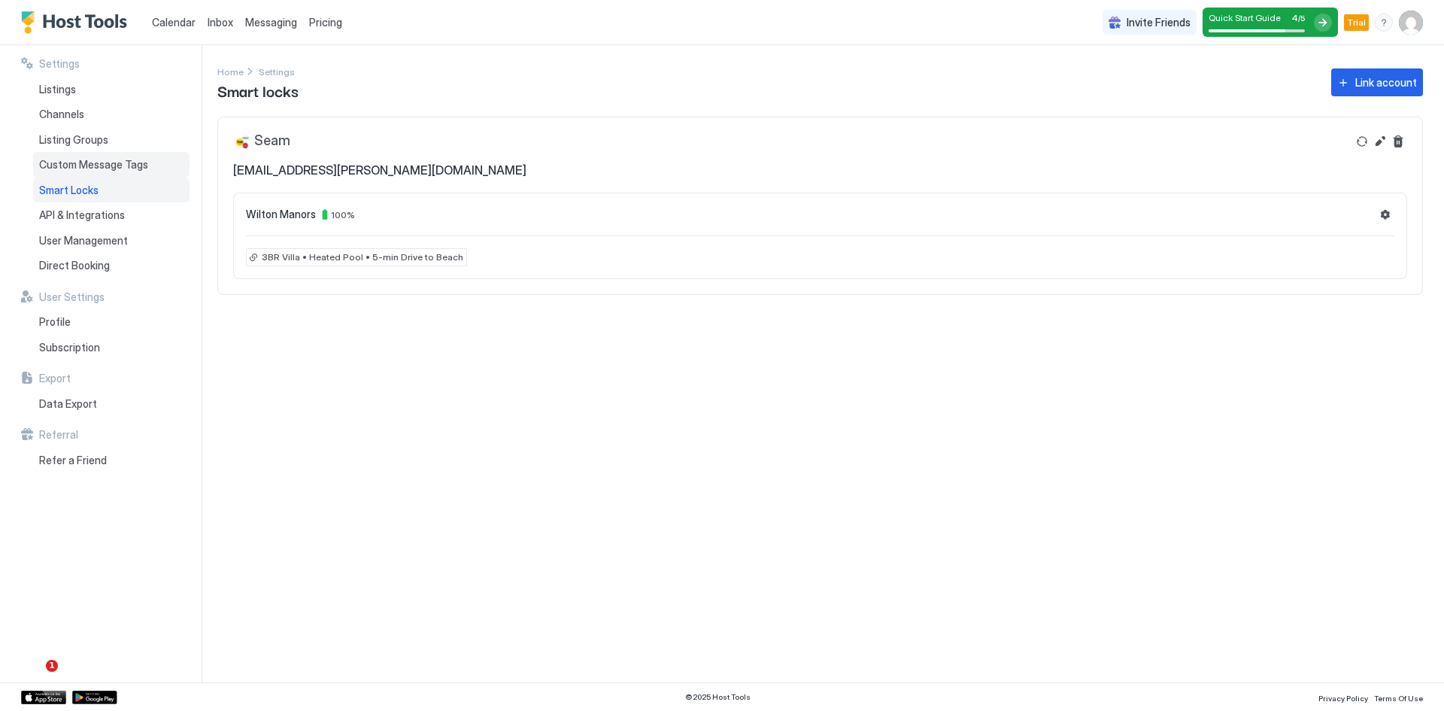
click at [87, 166] on span "Custom Message Tags" at bounding box center [93, 165] width 109 height 14
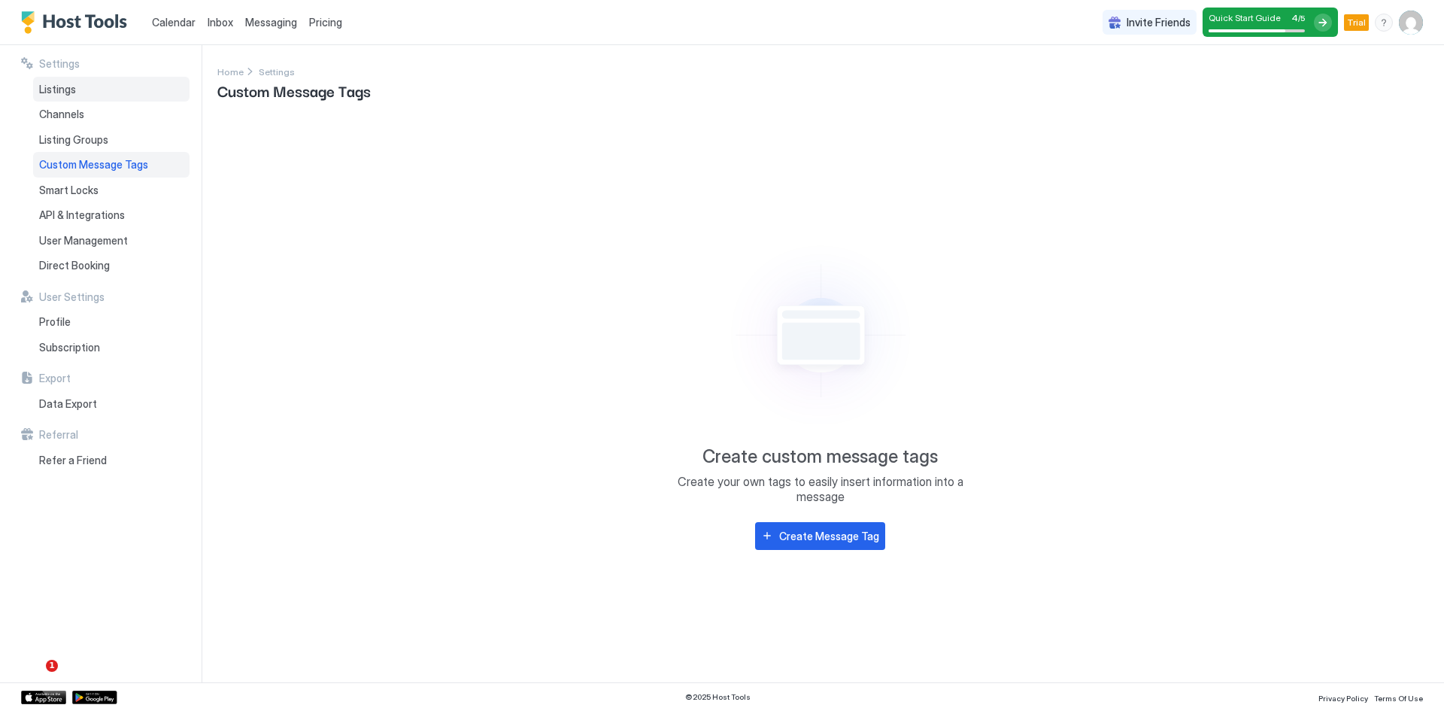
click at [65, 88] on span "Listings" at bounding box center [57, 90] width 37 height 14
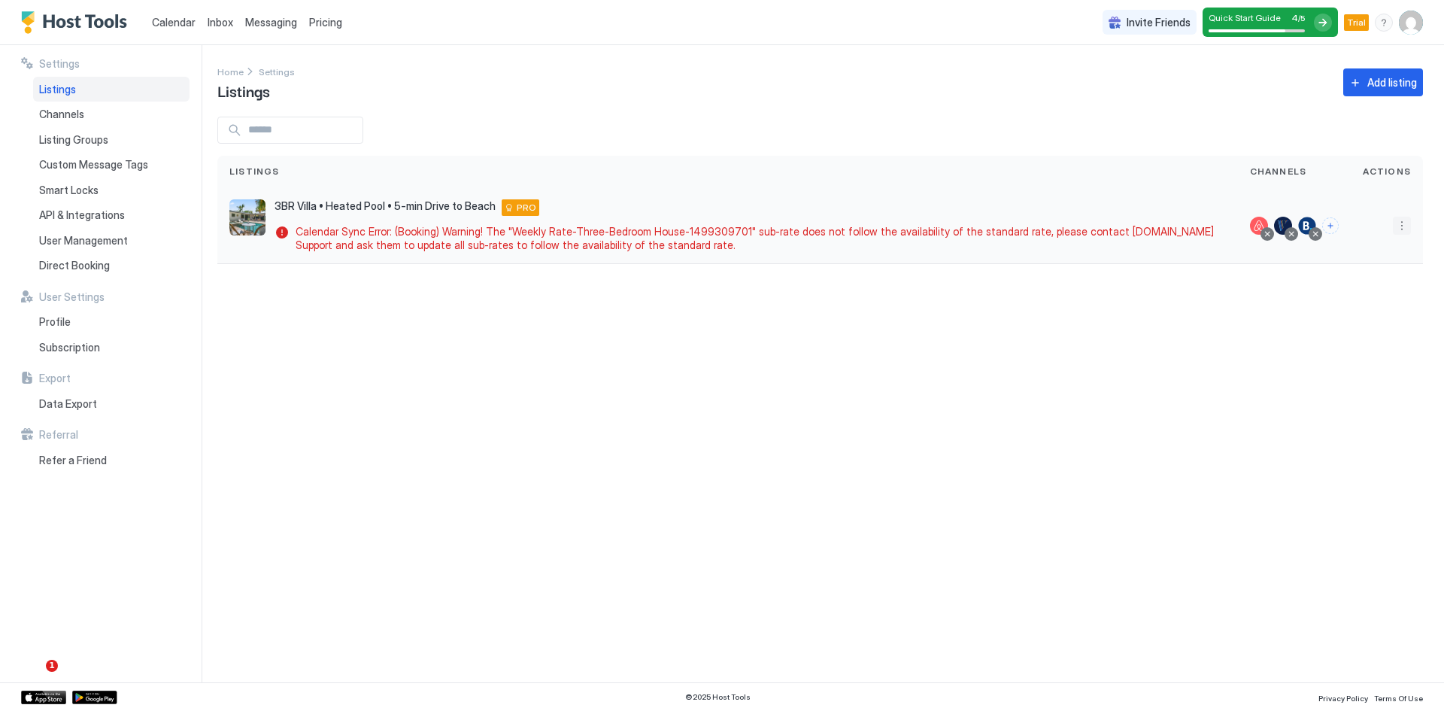
click at [1398, 229] on button "More options" at bounding box center [1402, 226] width 18 height 18
click at [1346, 252] on div "Messaging" at bounding box center [1363, 247] width 103 height 24
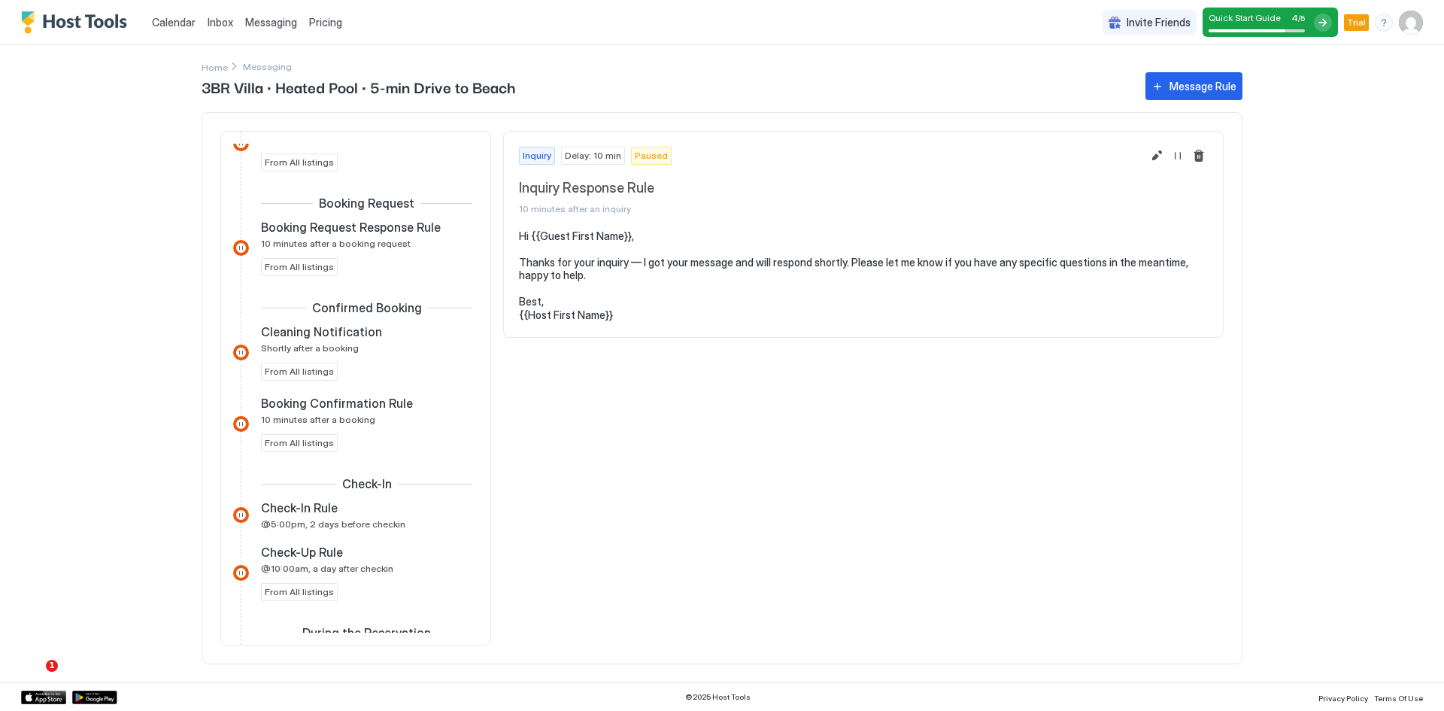
scroll to position [201, 0]
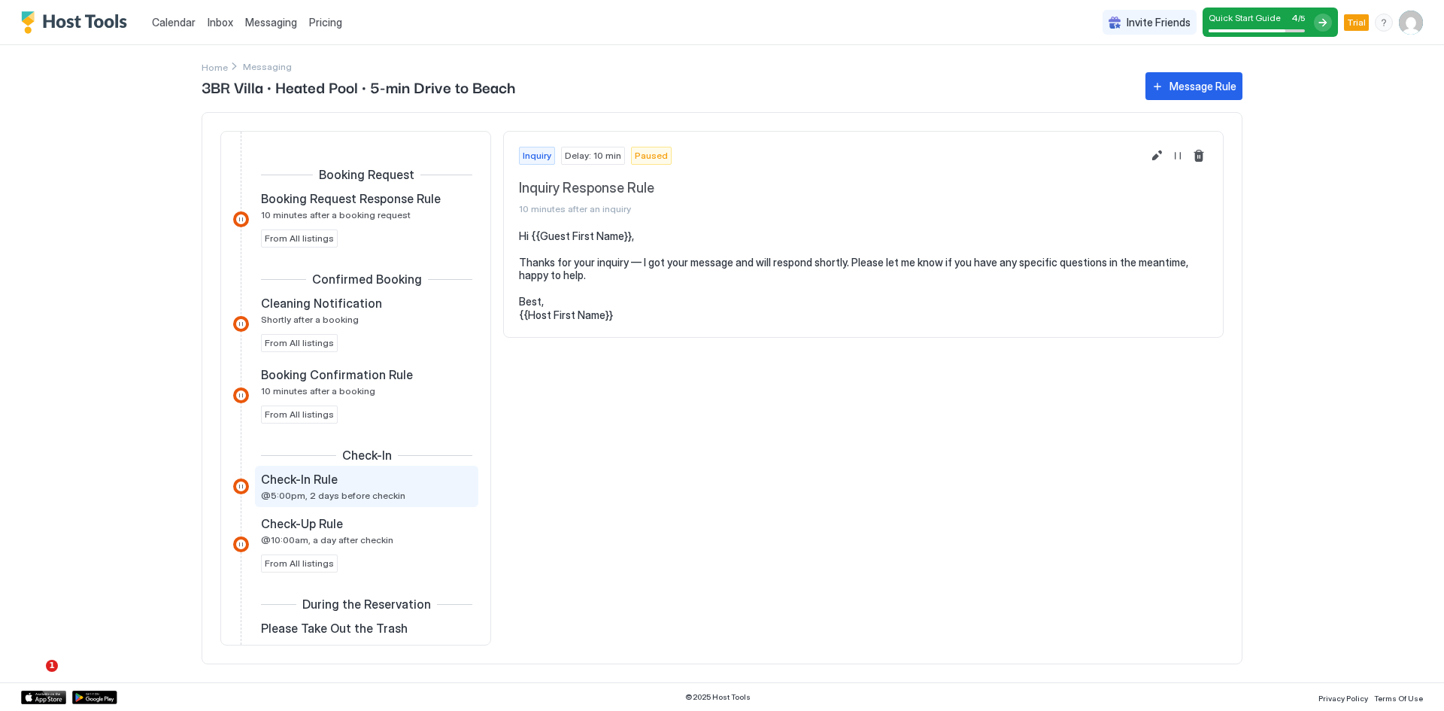
click at [376, 490] on span "@5:00pm, 2 days before checkin" at bounding box center [333, 495] width 144 height 11
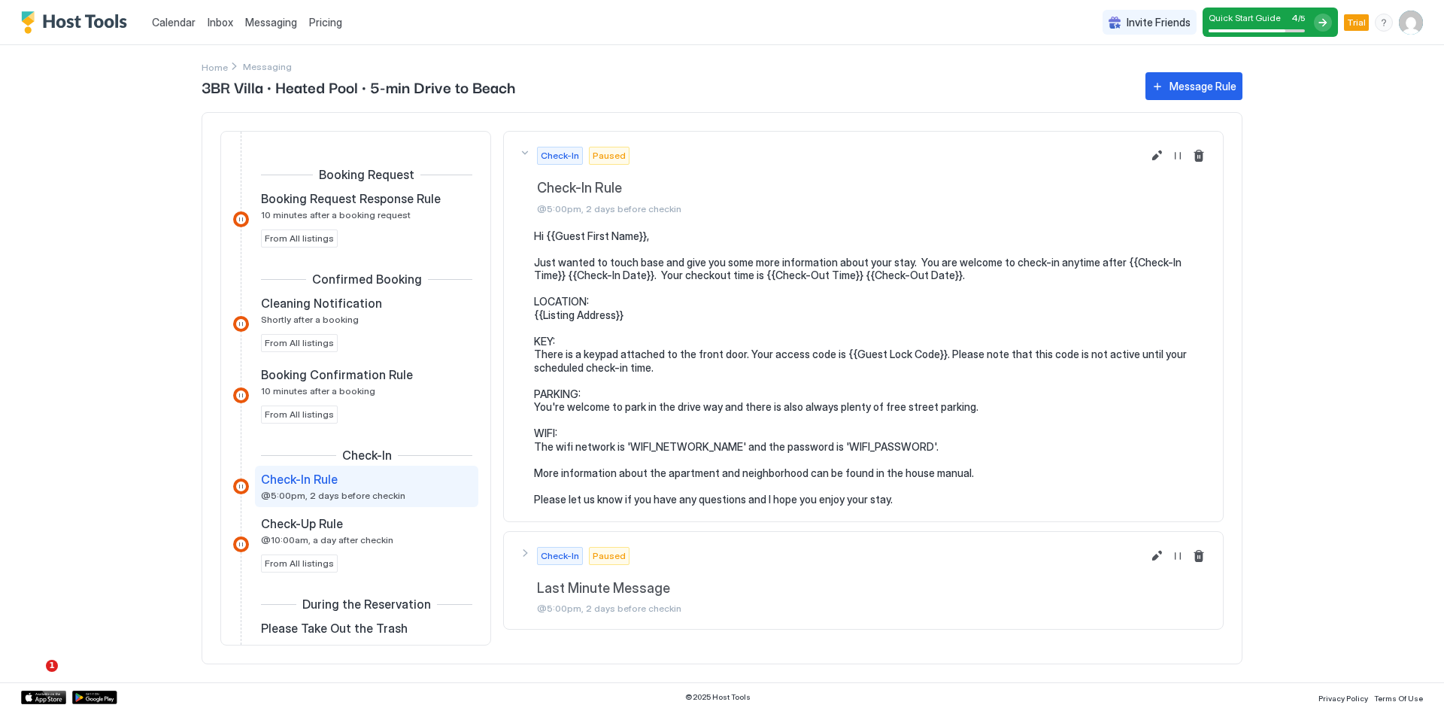
click at [894, 315] on pre "Hi {{Guest First Name}}, Just wanted to touch base and give you some more infor…" at bounding box center [871, 367] width 674 height 277
click at [635, 235] on pre "Hi {{Guest First Name}}, Just wanted to touch base and give you some more infor…" at bounding box center [871, 367] width 674 height 277
click at [1156, 157] on button "Edit message rule" at bounding box center [1157, 156] width 18 height 18
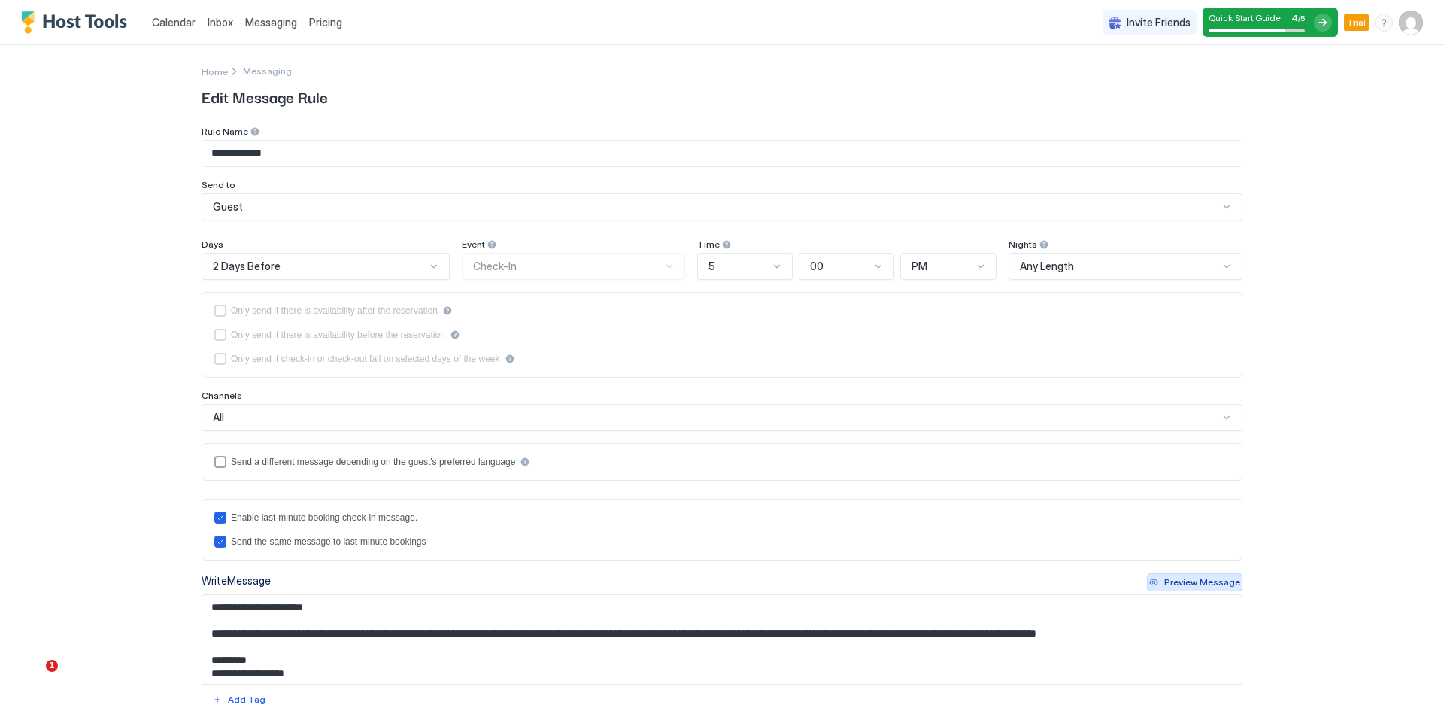
click at [1182, 584] on div "Preview Message" at bounding box center [1202, 582] width 76 height 14
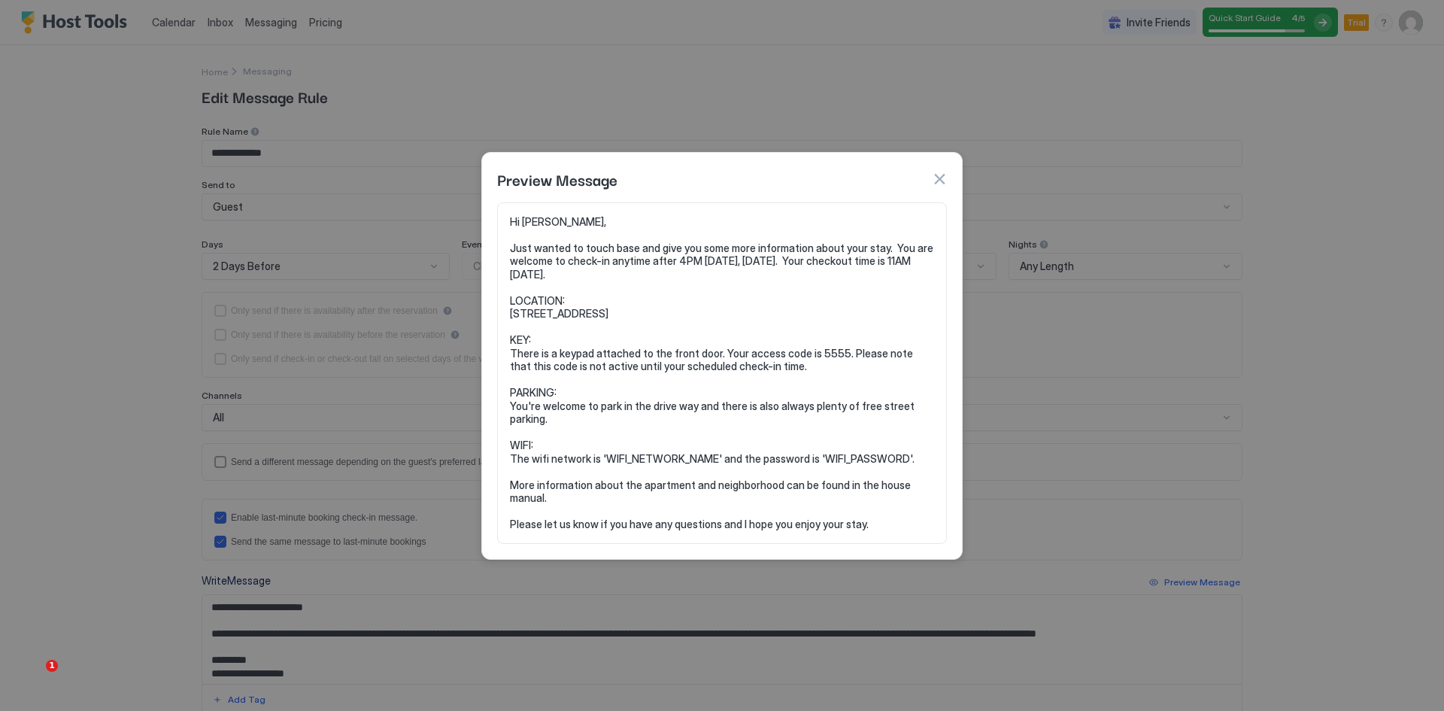
click at [935, 177] on button "button" at bounding box center [939, 179] width 15 height 15
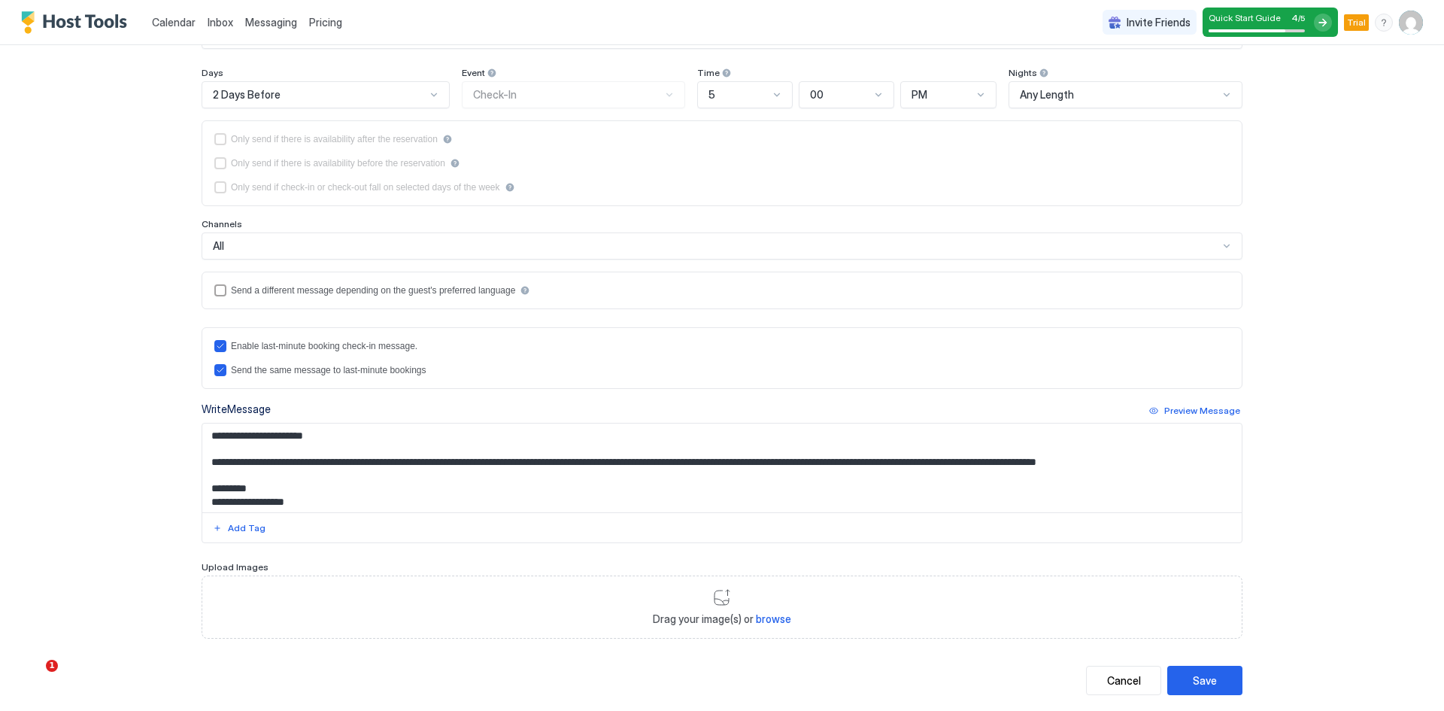
scroll to position [201, 0]
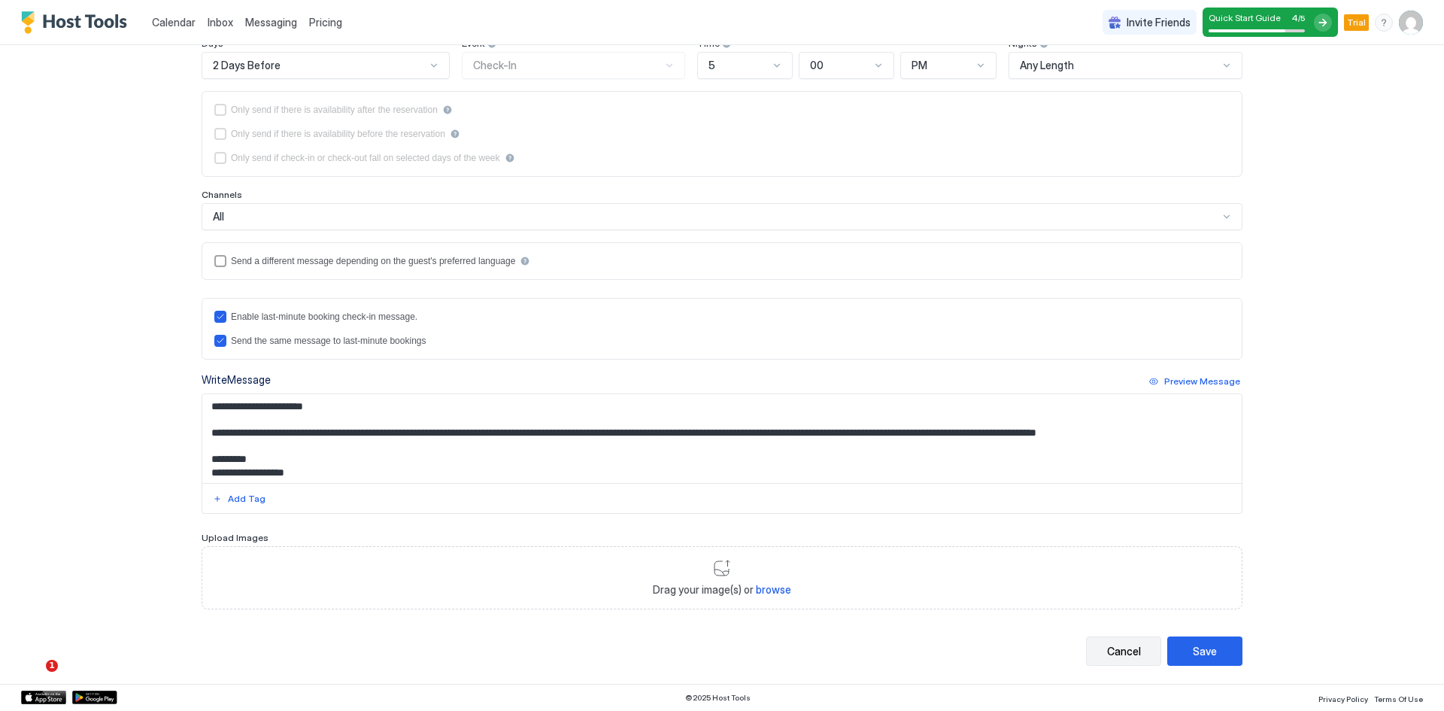
click at [1114, 651] on div "Cancel" at bounding box center [1124, 651] width 34 height 16
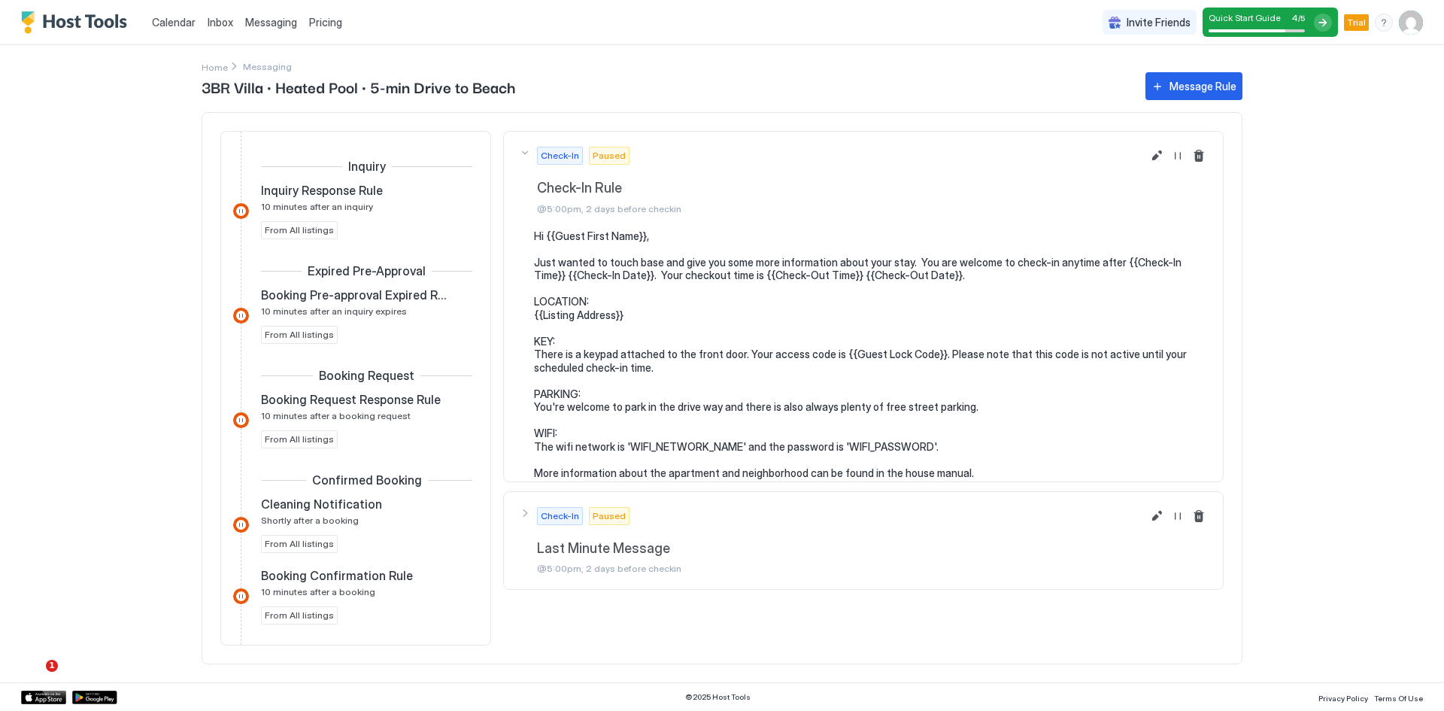
scroll to position [299, 0]
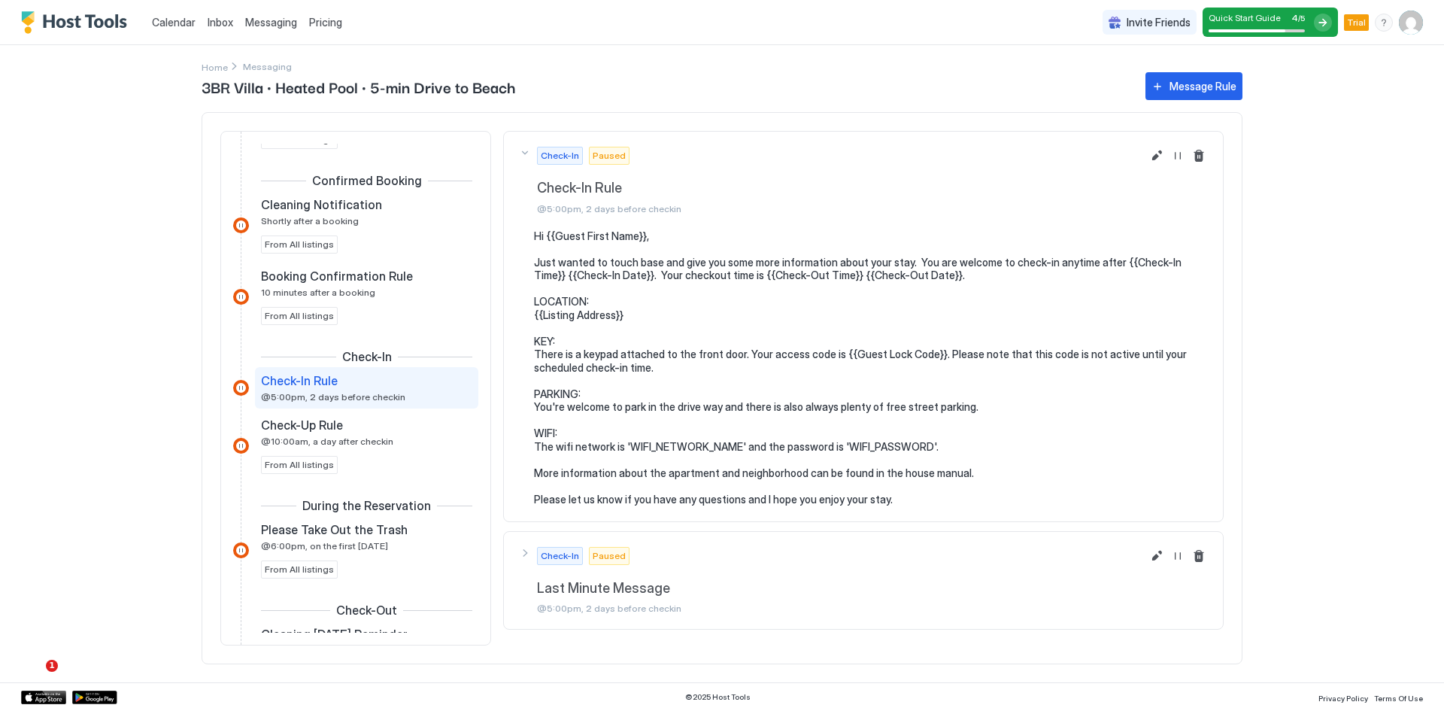
click at [840, 356] on pre "Hi {{Guest First Name}}, Just wanted to touch base and give you some more infor…" at bounding box center [871, 367] width 674 height 277
click at [587, 317] on pre "Hi {{Guest First Name}}, Just wanted to touch base and give you some more infor…" at bounding box center [871, 367] width 674 height 277
drag, startPoint x: 946, startPoint y: 409, endPoint x: 929, endPoint y: 406, distance: 16.8
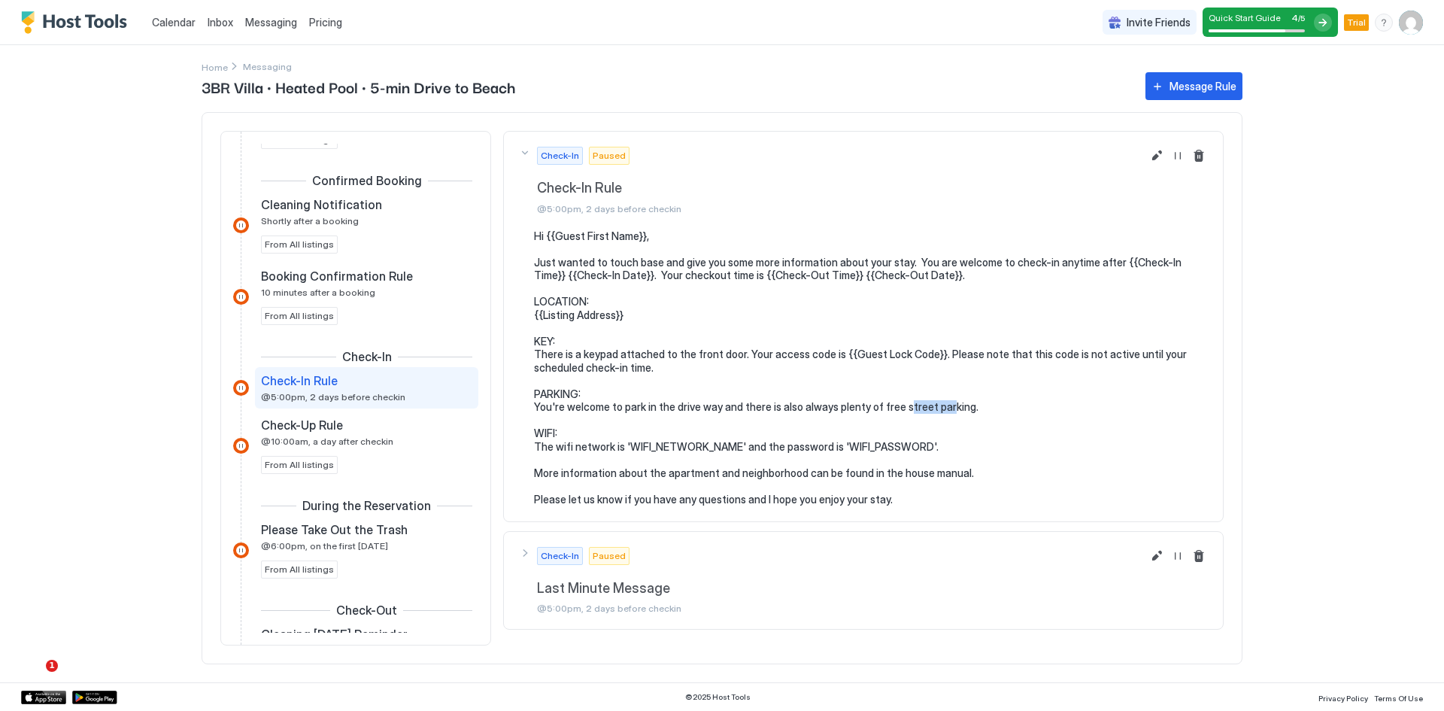
click at [909, 409] on pre "Hi {{Guest First Name}}, Just wanted to touch base and give you some more infor…" at bounding box center [871, 367] width 674 height 277
click at [949, 408] on pre "Hi {{Guest First Name}}, Just wanted to touch base and give you some more infor…" at bounding box center [871, 367] width 674 height 277
drag, startPoint x: 963, startPoint y: 408, endPoint x: 627, endPoint y: 408, distance: 336.2
click at [627, 408] on pre "Hi {{Guest First Name}}, Just wanted to touch base and give you some more infor…" at bounding box center [871, 367] width 674 height 277
click at [600, 411] on pre "Hi {{Guest First Name}}, Just wanted to touch base and give you some more infor…" at bounding box center [871, 367] width 674 height 277
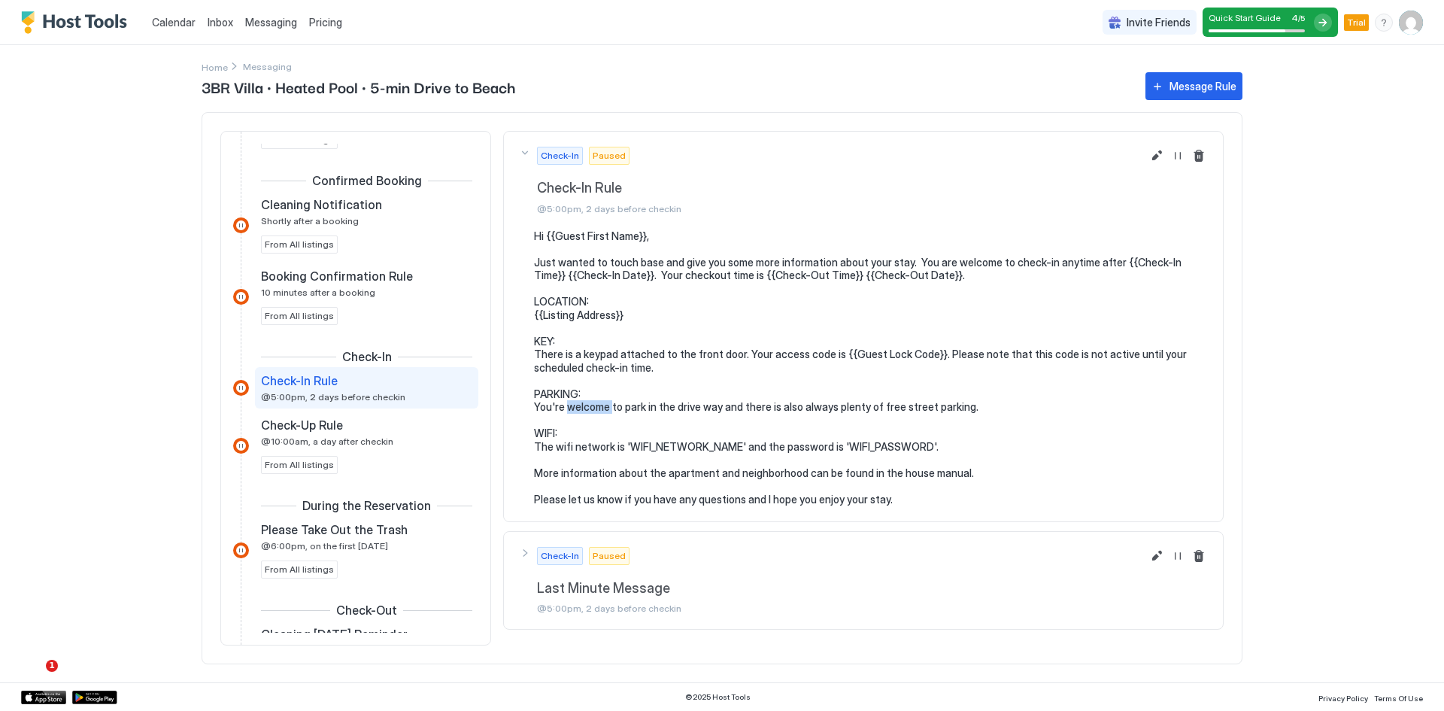
click at [600, 411] on pre "Hi {{Guest First Name}}, Just wanted to touch base and give you some more infor…" at bounding box center [871, 367] width 674 height 277
copy pre "You're welcome to park in the drive way and there is also always plenty of free…"
click at [604, 409] on pre "Hi {{Guest First Name}}, Just wanted to touch base and give you some more infor…" at bounding box center [871, 367] width 674 height 277
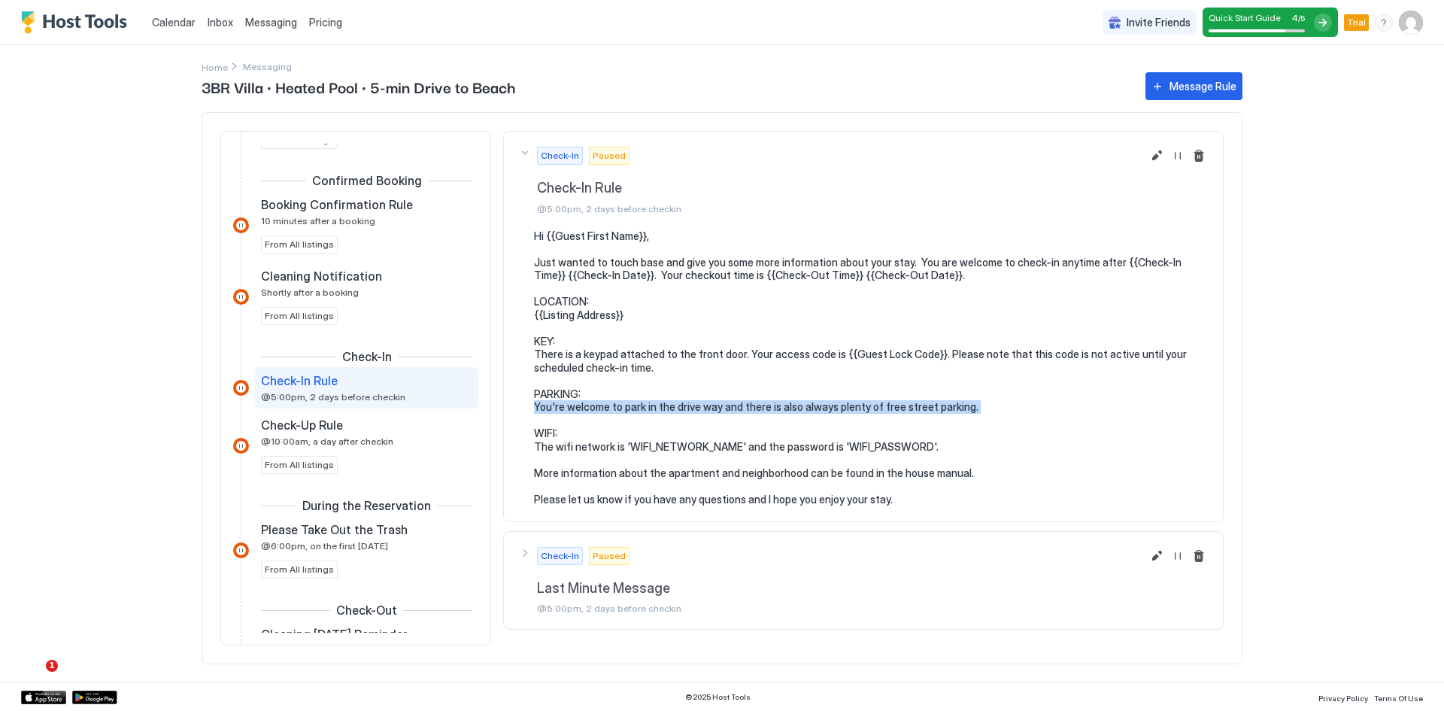
click at [604, 409] on pre "Hi {{Guest First Name}}, Just wanted to touch base and give you some more infor…" at bounding box center [871, 367] width 674 height 277
click at [1155, 155] on button "Edit message rule" at bounding box center [1157, 156] width 18 height 18
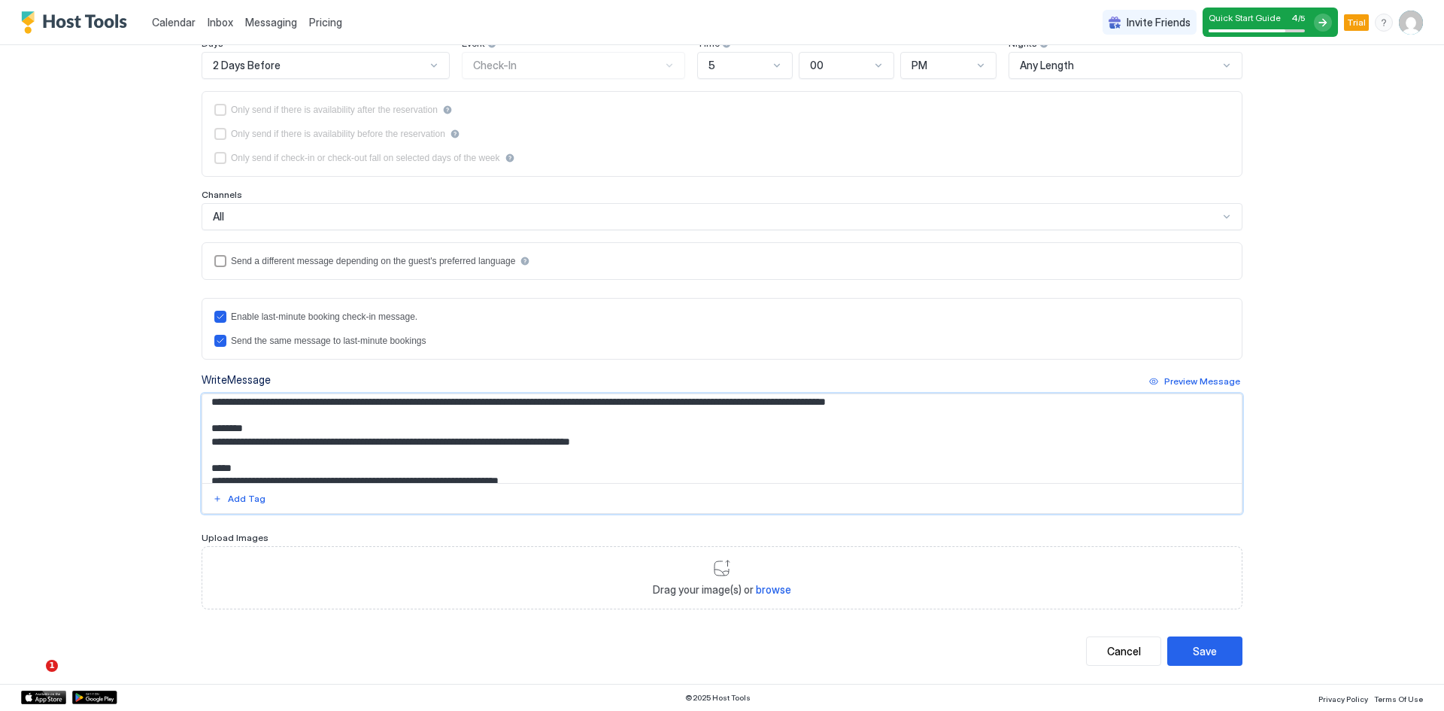
scroll to position [120, 0]
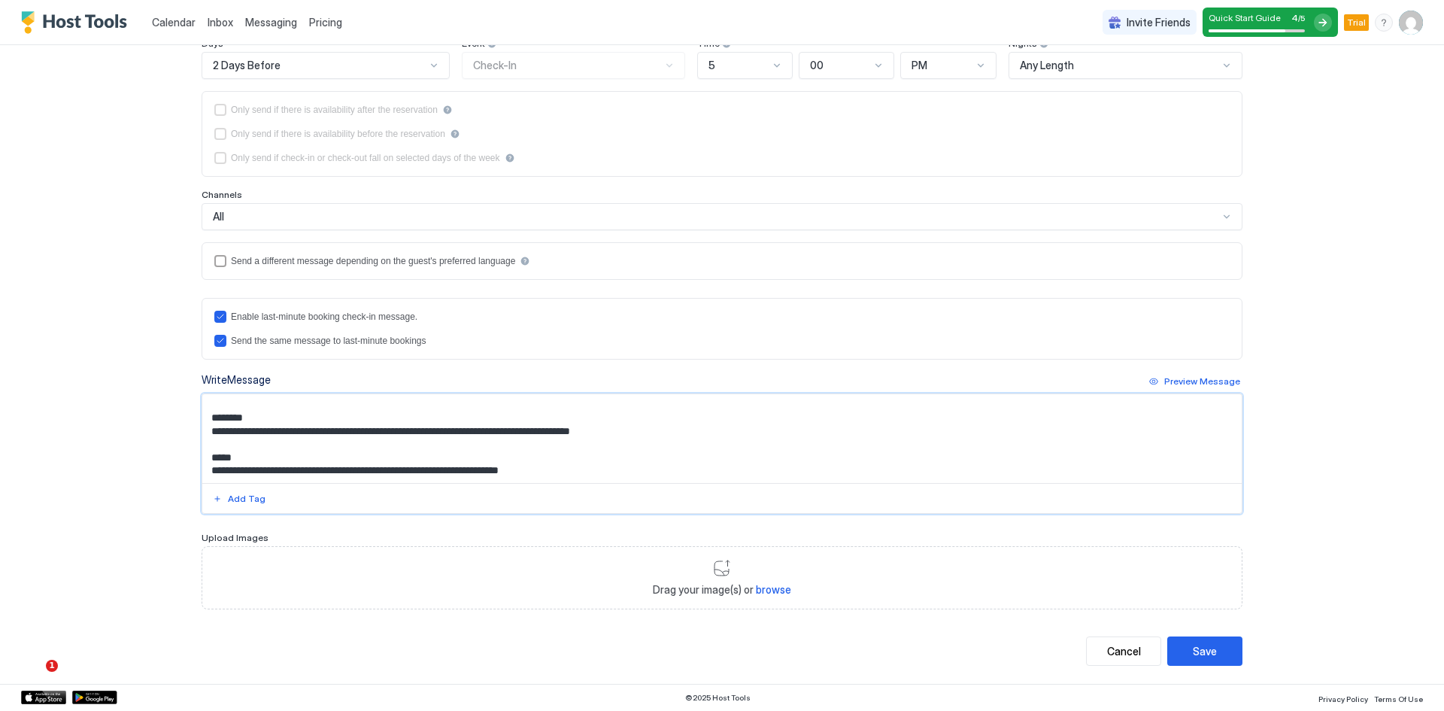
click at [406, 445] on textarea "**********" at bounding box center [722, 438] width 1040 height 89
paste textarea "**********"
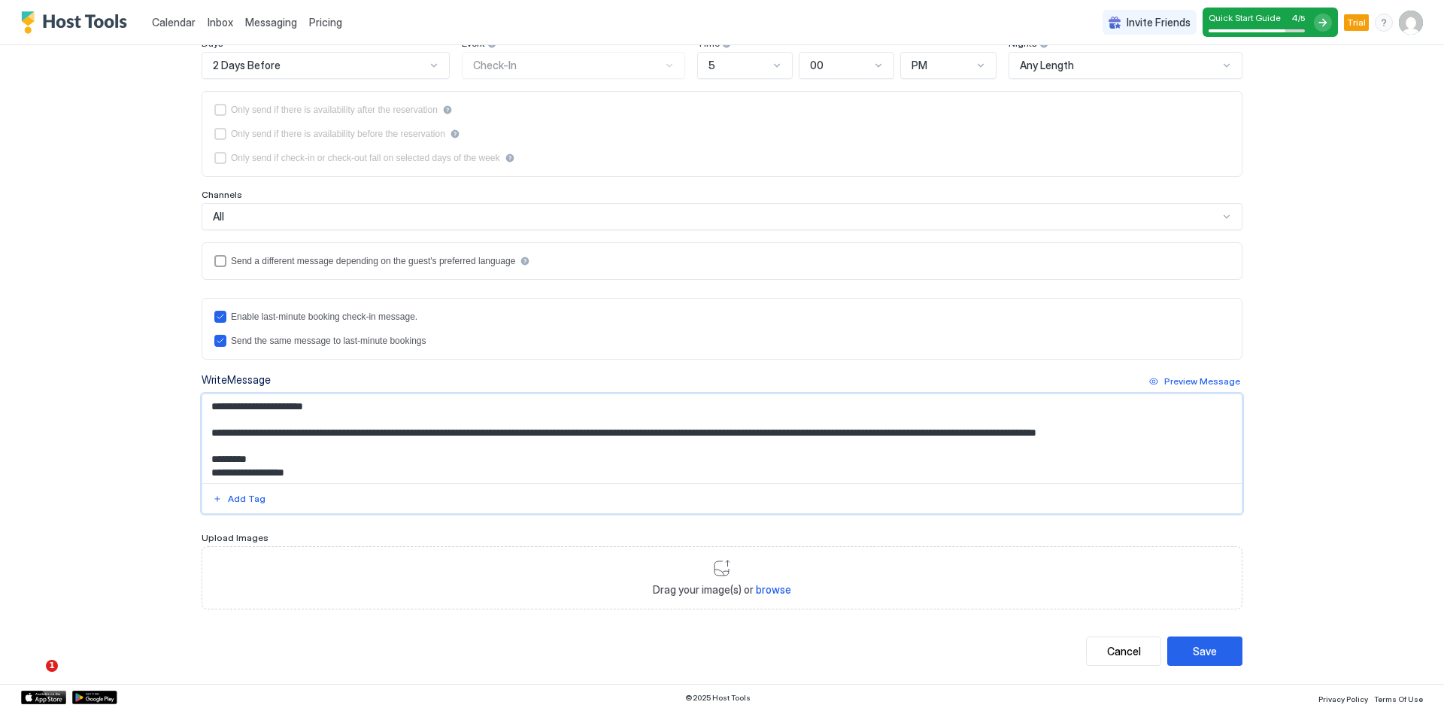
scroll to position [30, 0]
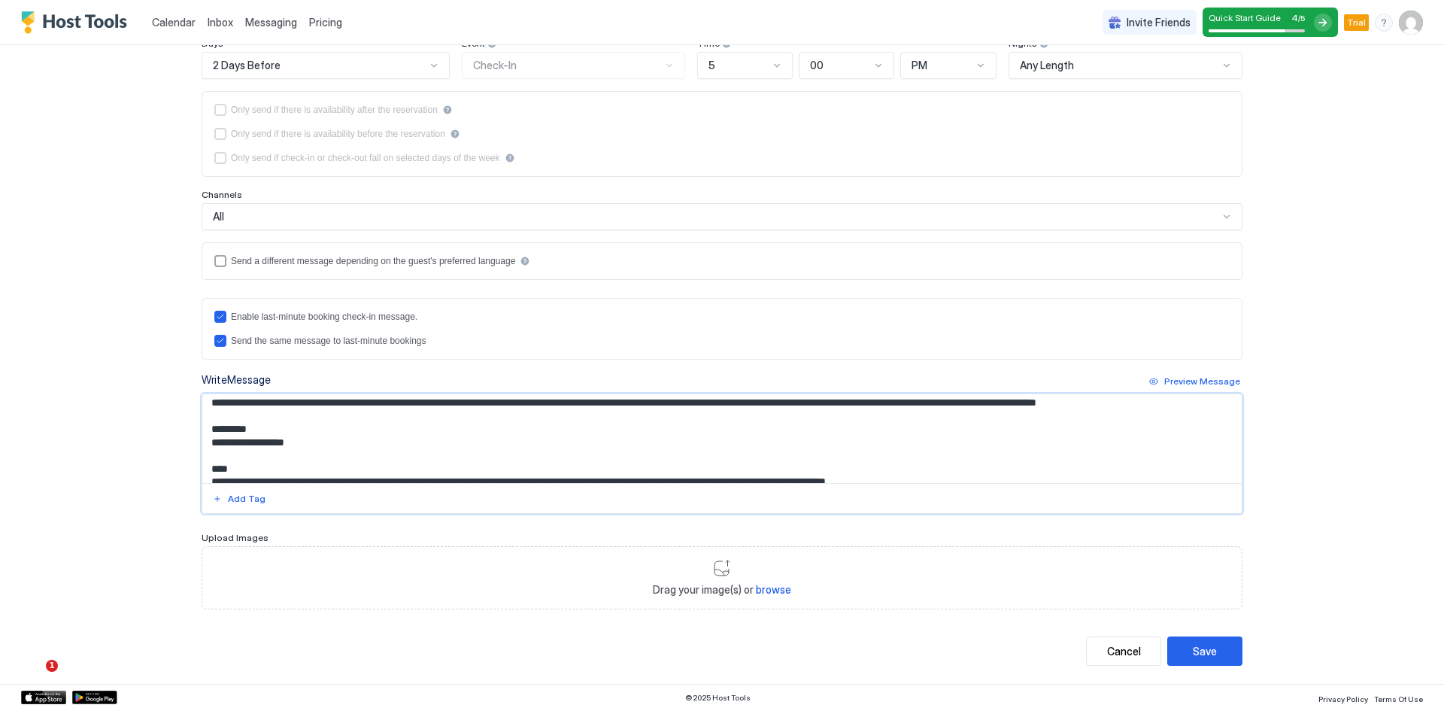
click at [345, 450] on textarea "**********" at bounding box center [722, 438] width 1040 height 89
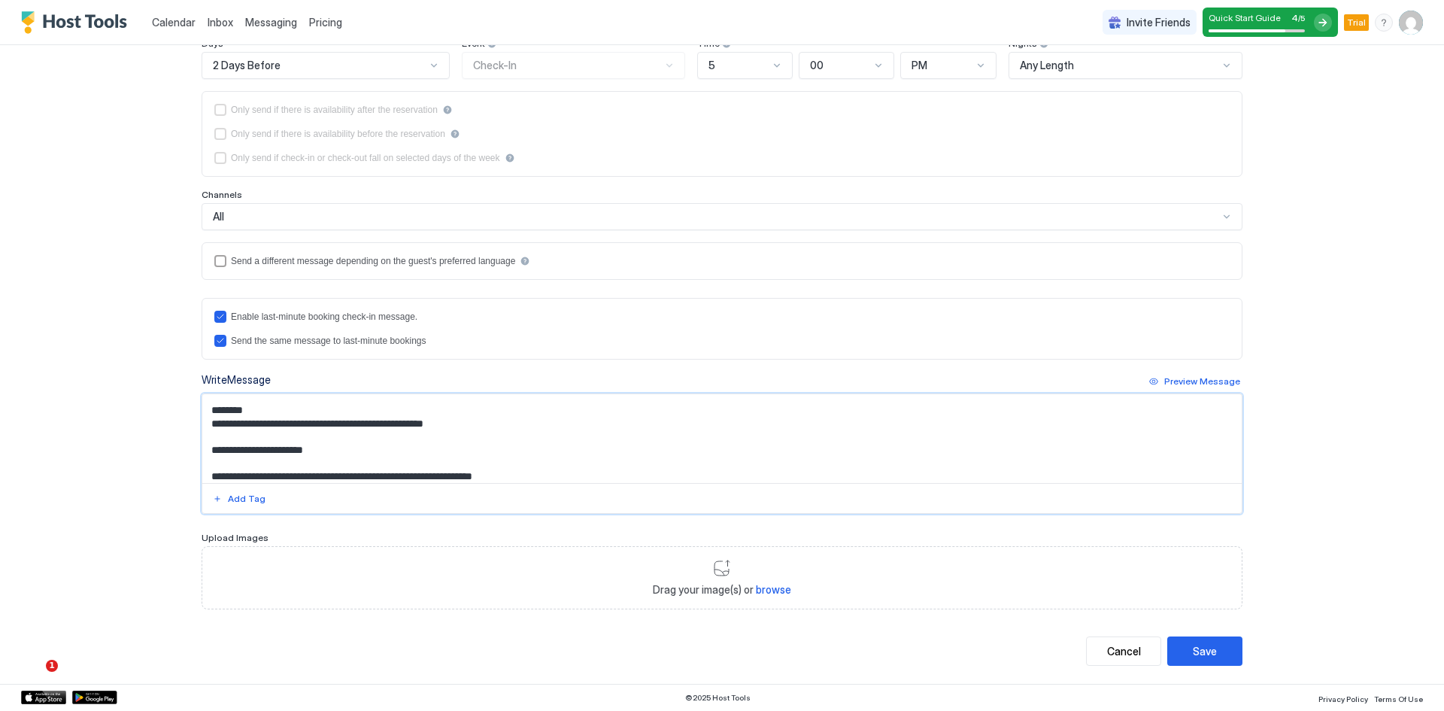
scroll to position [141, 0]
click at [373, 470] on textarea "**********" at bounding box center [722, 438] width 1040 height 89
click at [375, 466] on textarea "**********" at bounding box center [722, 438] width 1040 height 89
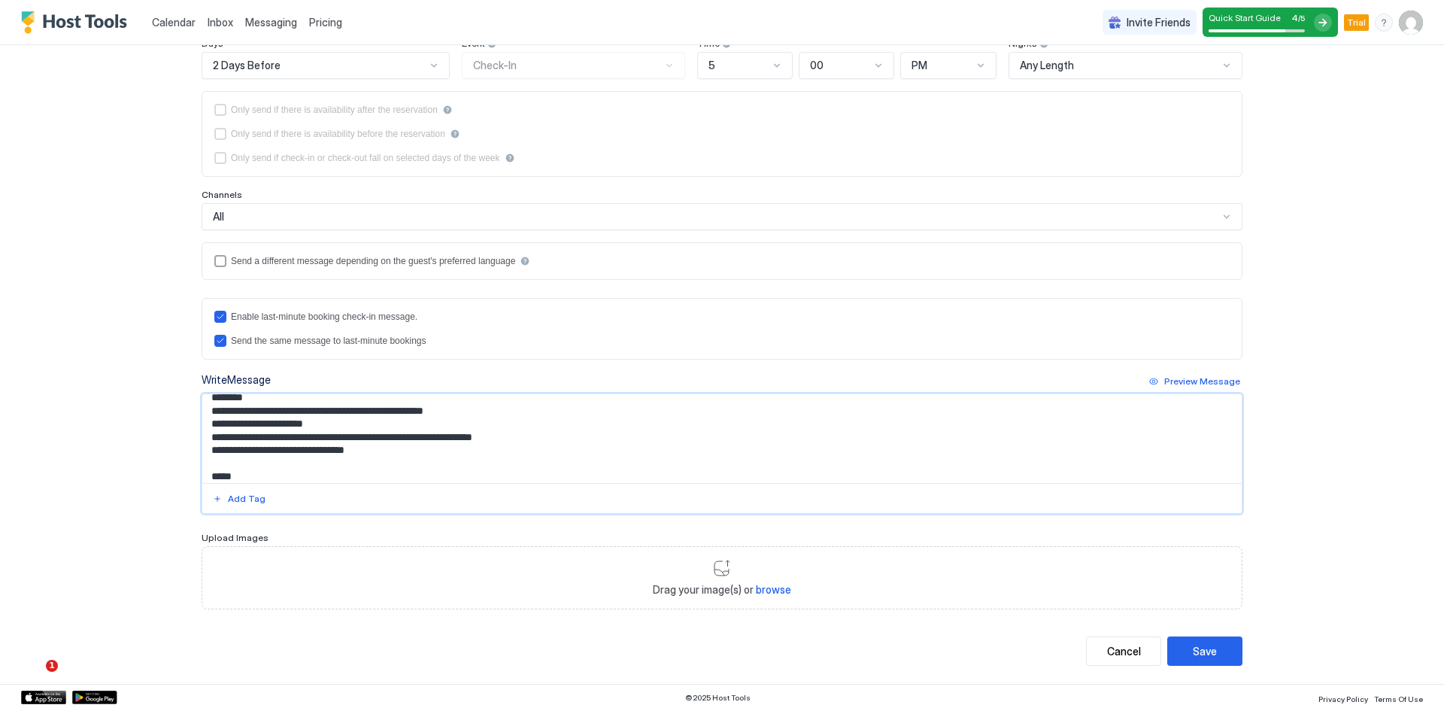
click at [222, 438] on textarea "**********" at bounding box center [722, 438] width 1040 height 89
click at [228, 452] on textarea "**********" at bounding box center [722, 438] width 1040 height 89
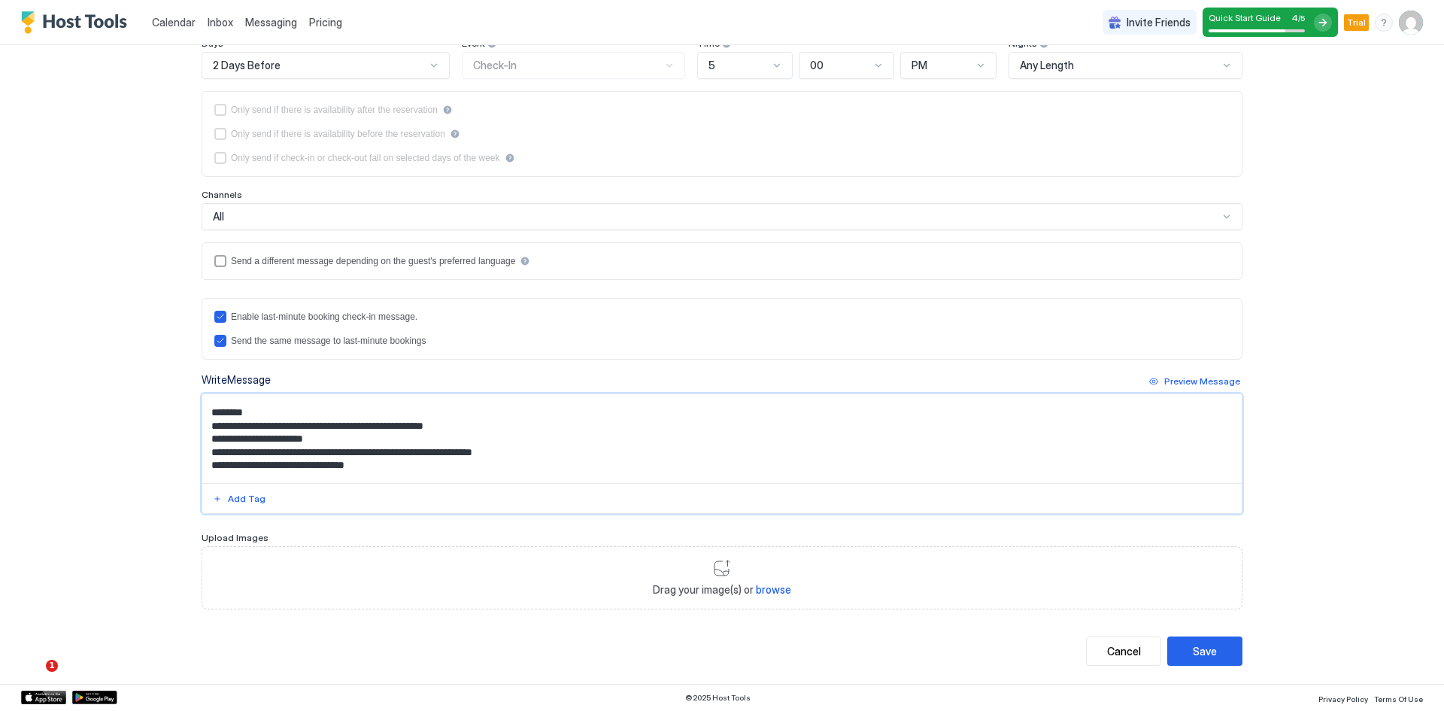
scroll to position [133, 0]
click at [332, 432] on textarea "**********" at bounding box center [722, 438] width 1040 height 89
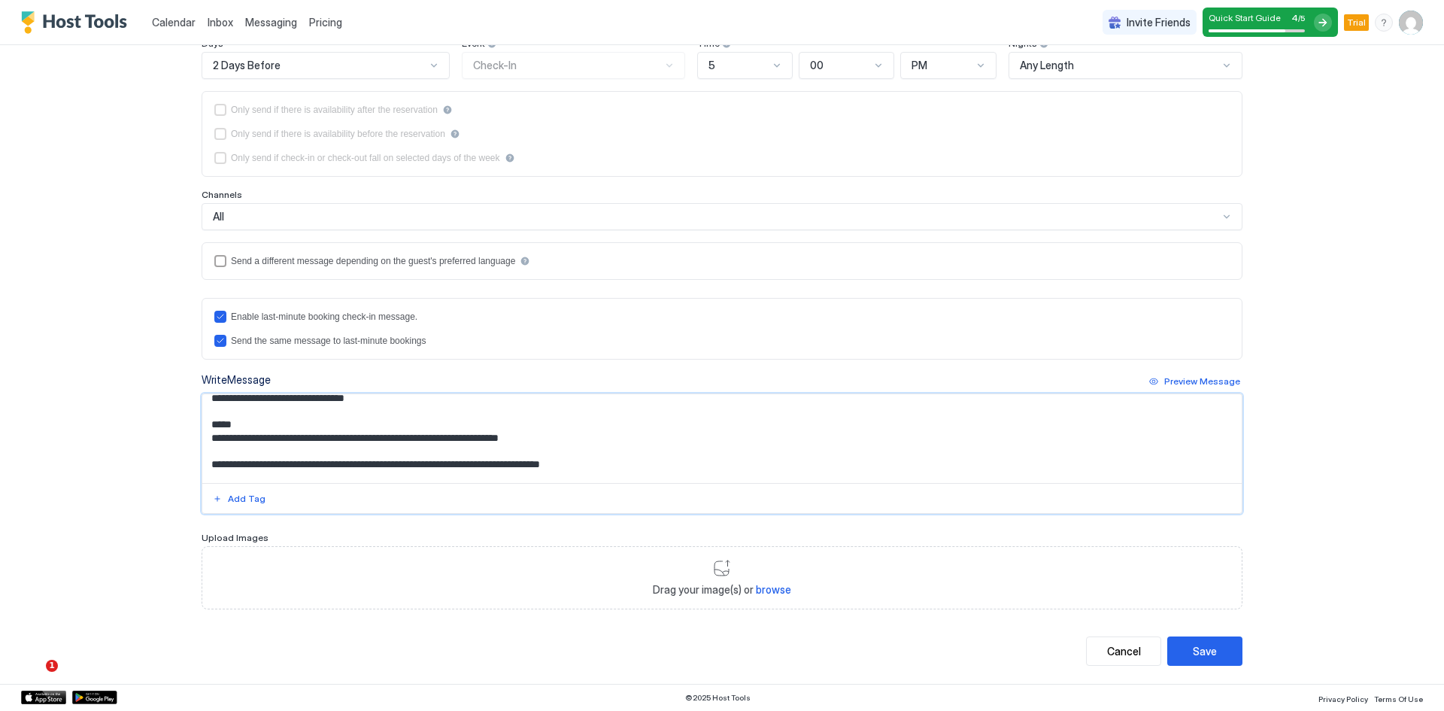
scroll to position [193, 0]
click at [313, 451] on textarea "**********" at bounding box center [722, 438] width 1040 height 89
click at [323, 451] on textarea "**********" at bounding box center [722, 438] width 1040 height 89
drag, startPoint x: 295, startPoint y: 451, endPoint x: 422, endPoint y: 447, distance: 127.2
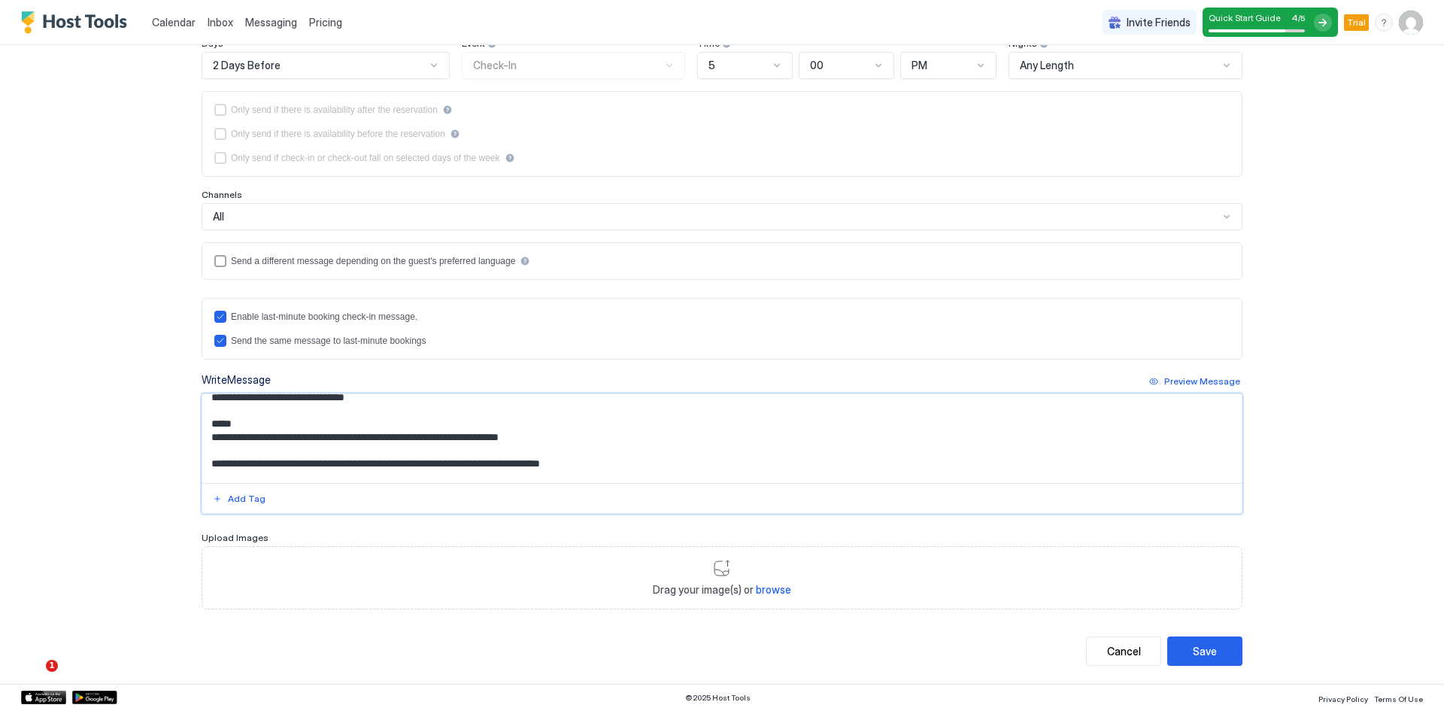
click at [422, 447] on textarea "**********" at bounding box center [722, 438] width 1040 height 89
click at [374, 448] on textarea "**********" at bounding box center [722, 438] width 1040 height 89
click at [357, 450] on textarea "**********" at bounding box center [722, 438] width 1040 height 89
click at [295, 447] on textarea "**********" at bounding box center [722, 438] width 1040 height 89
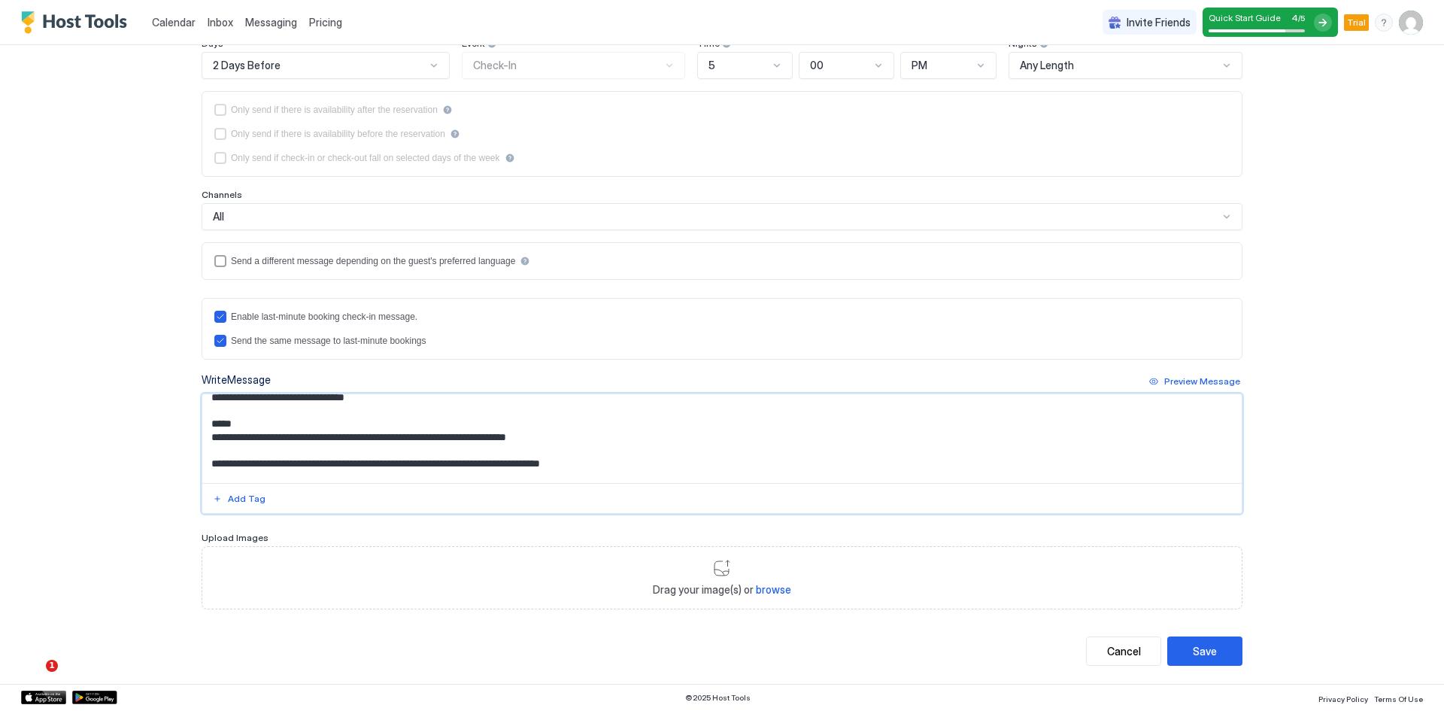
click at [521, 451] on textarea "**********" at bounding box center [722, 438] width 1040 height 89
click at [608, 446] on textarea "**********" at bounding box center [722, 438] width 1040 height 89
drag, startPoint x: 292, startPoint y: 453, endPoint x: 424, endPoint y: 448, distance: 131.7
click at [424, 448] on textarea "**********" at bounding box center [722, 438] width 1040 height 89
drag, startPoint x: 477, startPoint y: 447, endPoint x: 574, endPoint y: 447, distance: 97.0
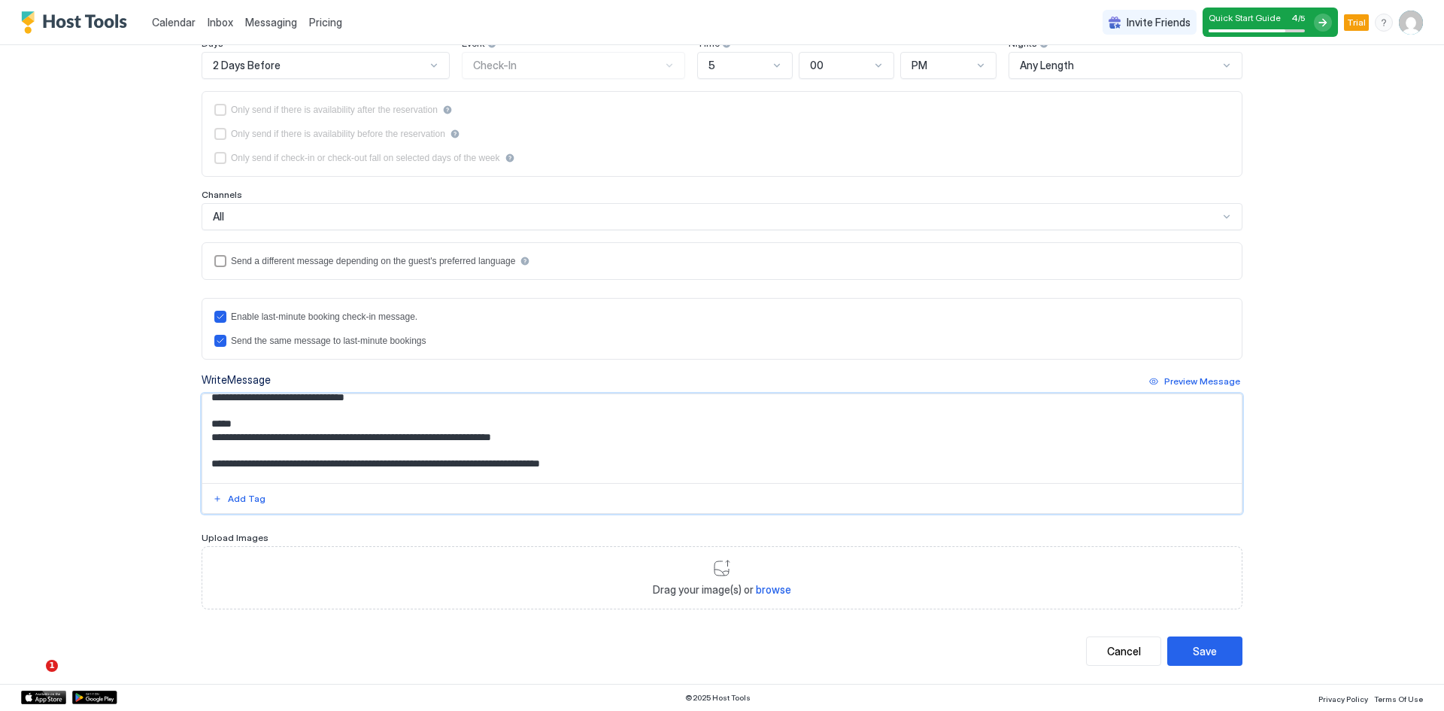
click at [574, 447] on textarea "**********" at bounding box center [722, 438] width 1040 height 89
click at [226, 454] on textarea "**********" at bounding box center [722, 438] width 1040 height 89
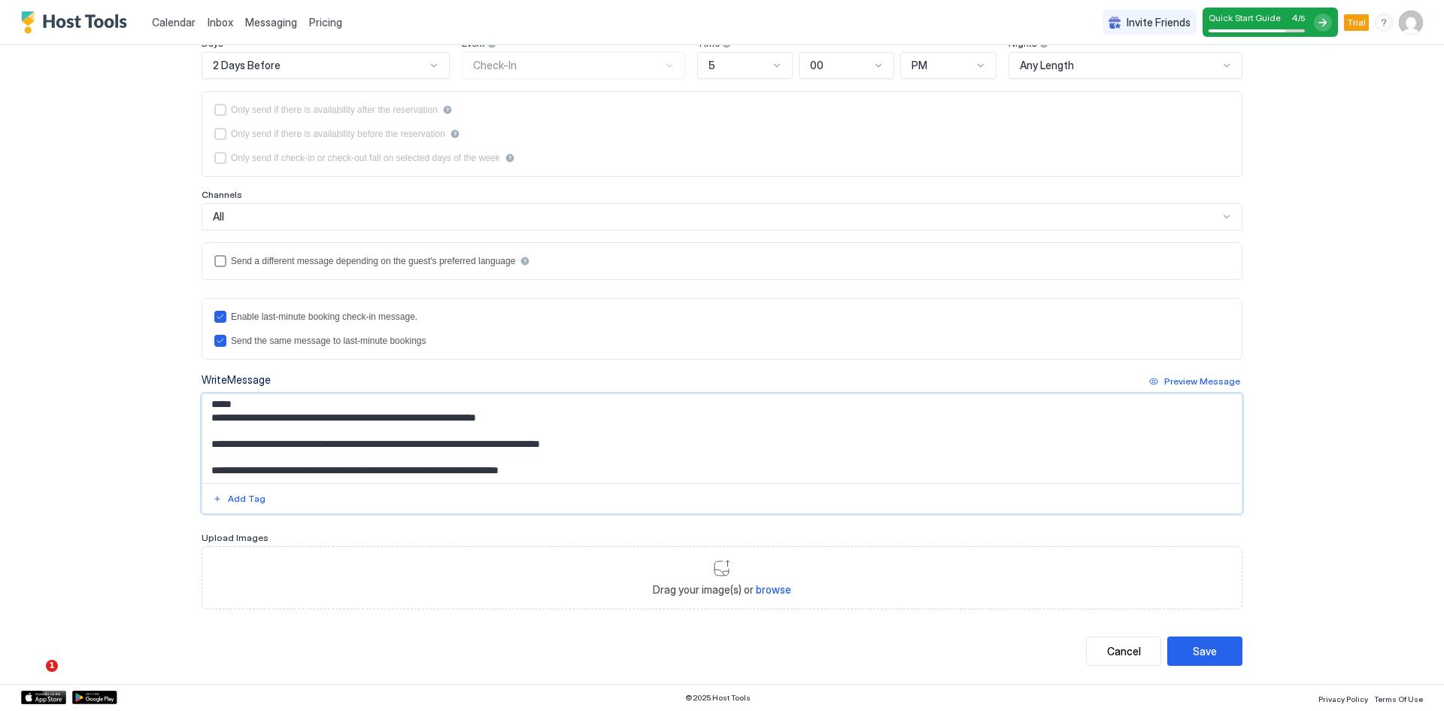
click at [412, 442] on textarea "**********" at bounding box center [722, 438] width 1040 height 89
click at [411, 439] on textarea "**********" at bounding box center [722, 438] width 1040 height 89
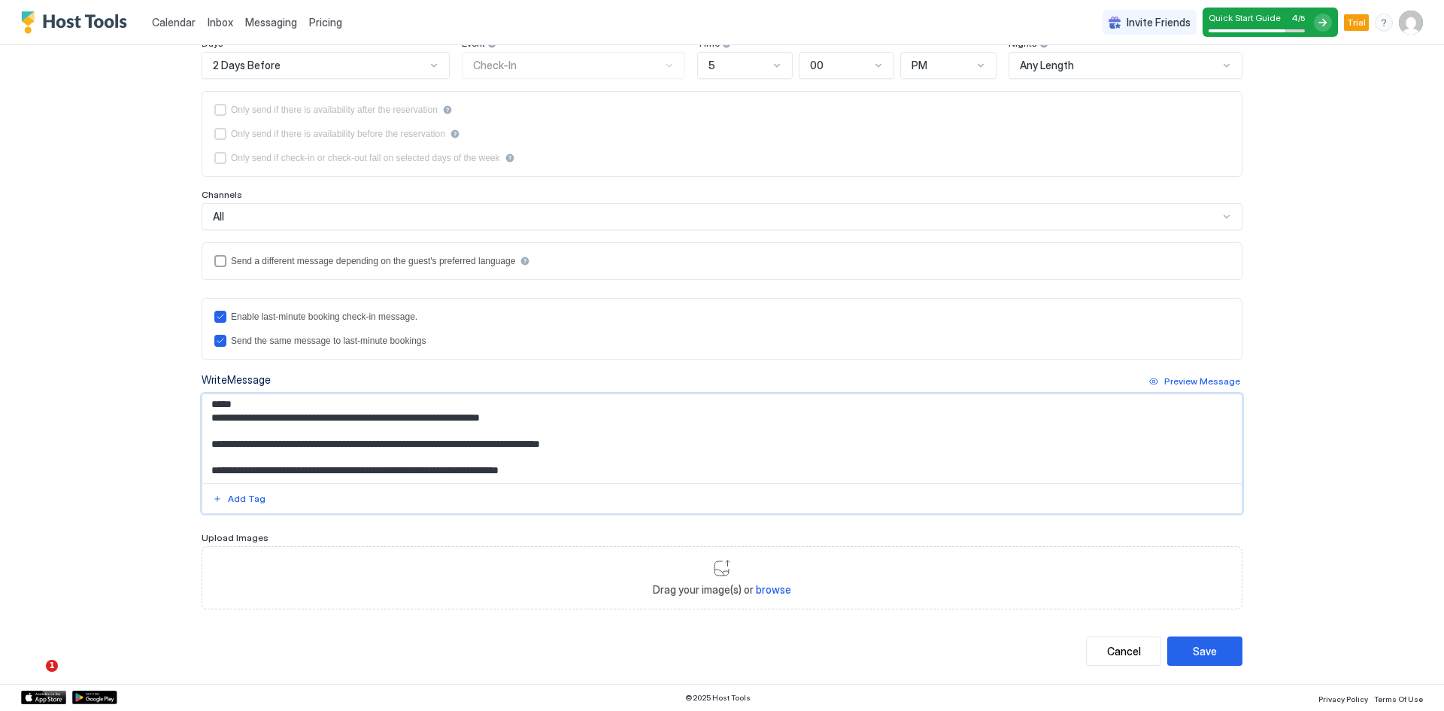
click at [411, 442] on textarea "**********" at bounding box center [722, 438] width 1040 height 89
type textarea "**********"
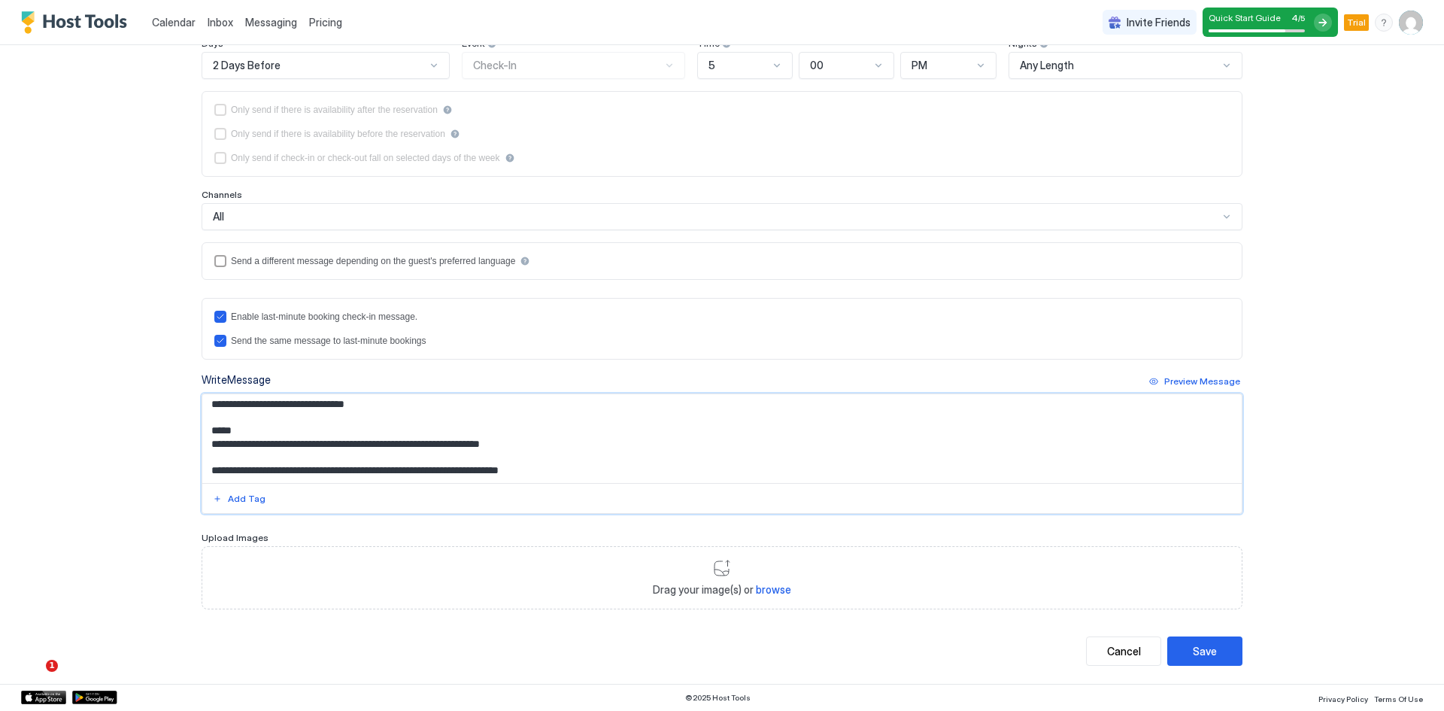
scroll to position [187, 0]
click at [1201, 654] on div "Save" at bounding box center [1205, 651] width 24 height 16
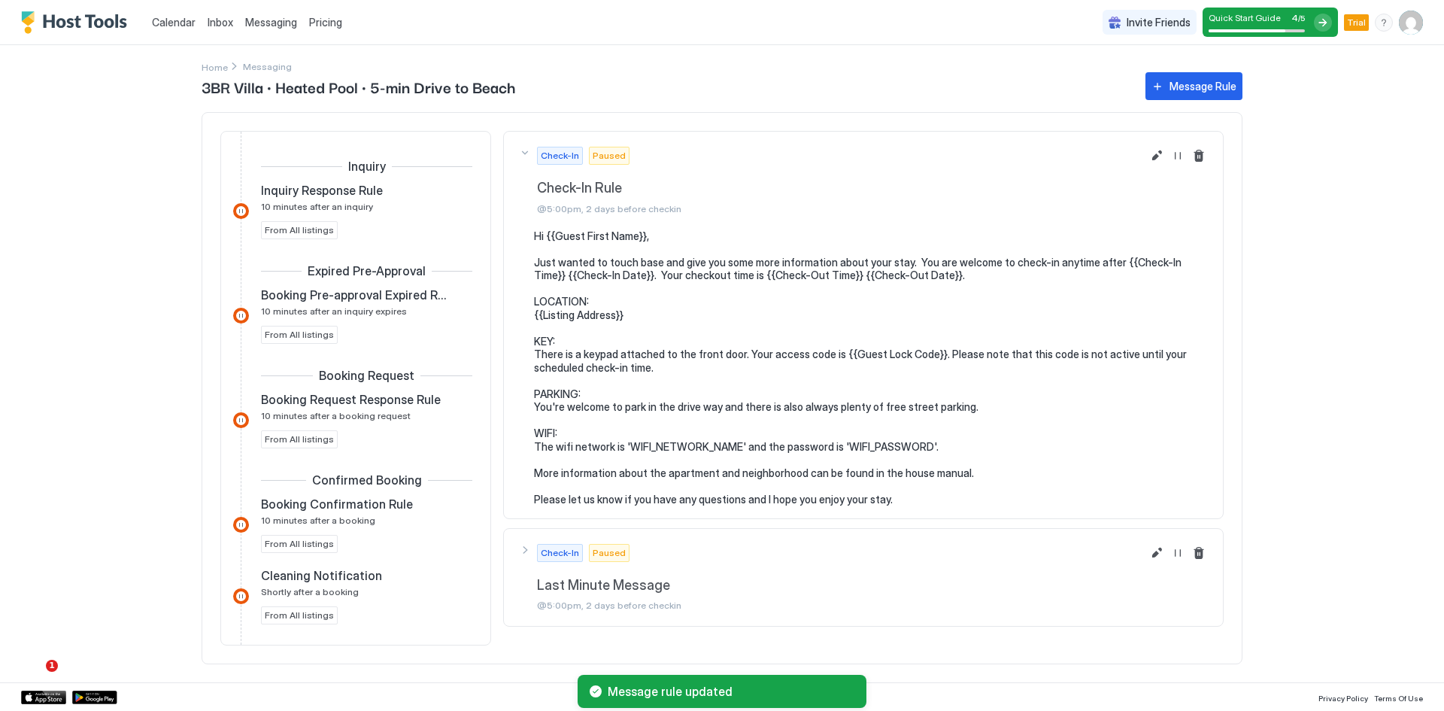
scroll to position [299, 0]
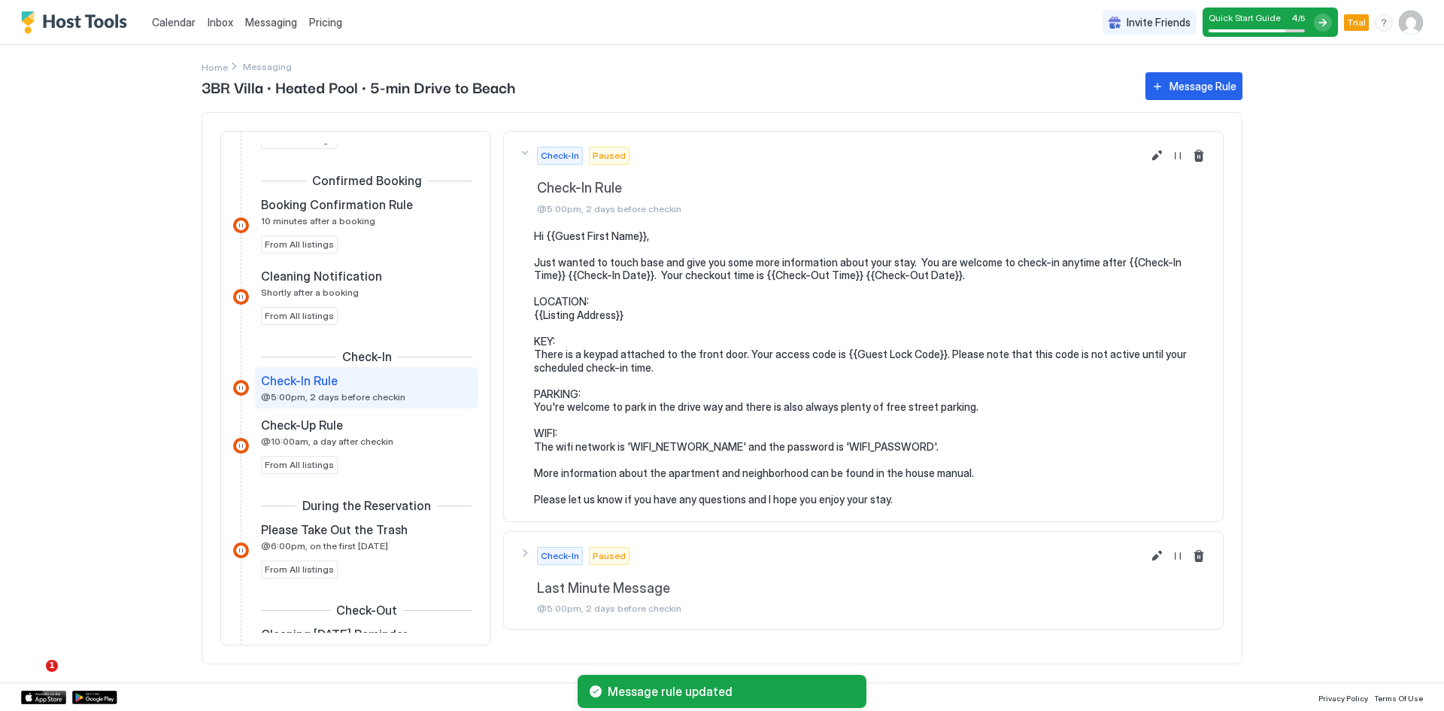
click at [715, 595] on span "Last Minute Message" at bounding box center [839, 588] width 605 height 17
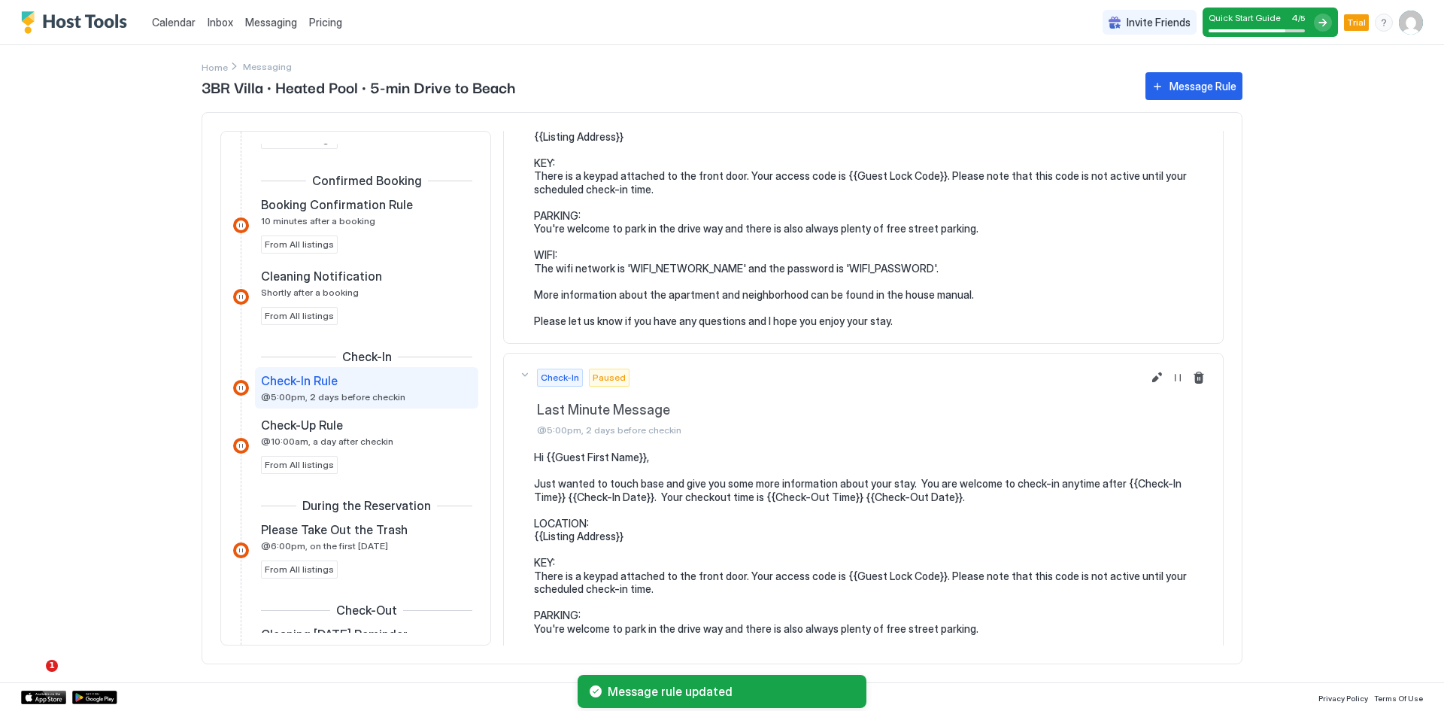
scroll to position [276, 0]
